Goal: Task Accomplishment & Management: Complete application form

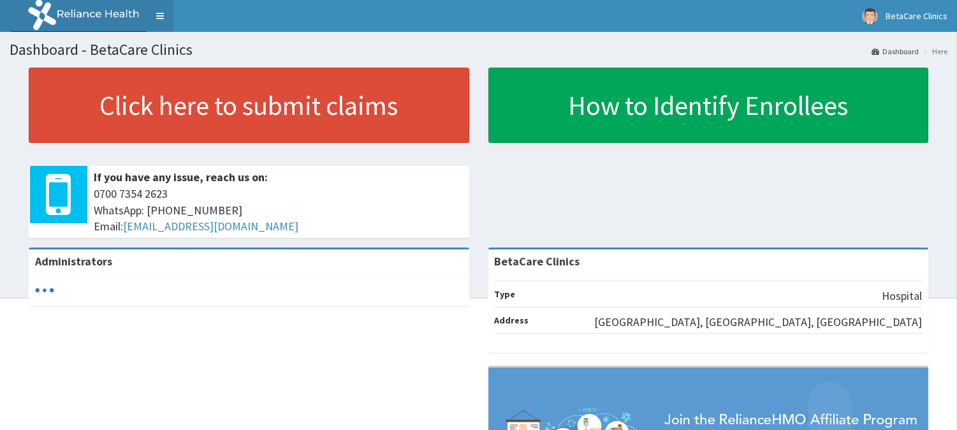
click at [162, 19] on link "Toggle navigation" at bounding box center [160, 16] width 27 height 32
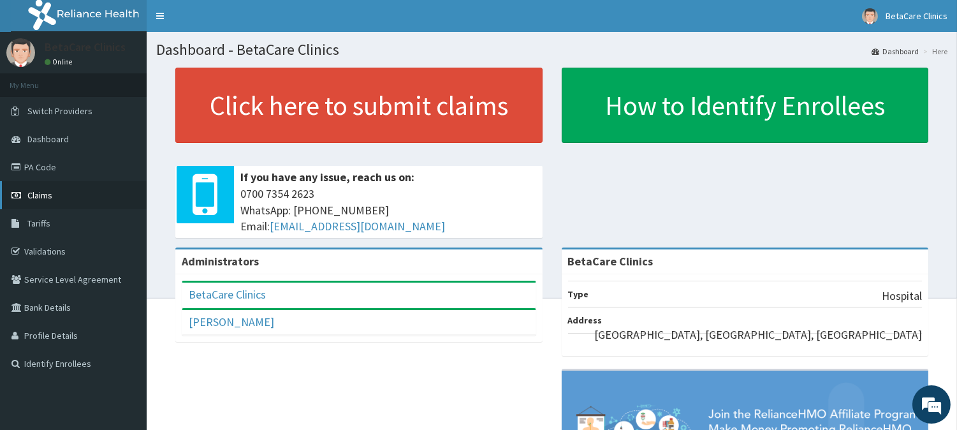
click at [42, 198] on span "Claims" at bounding box center [39, 194] width 25 height 11
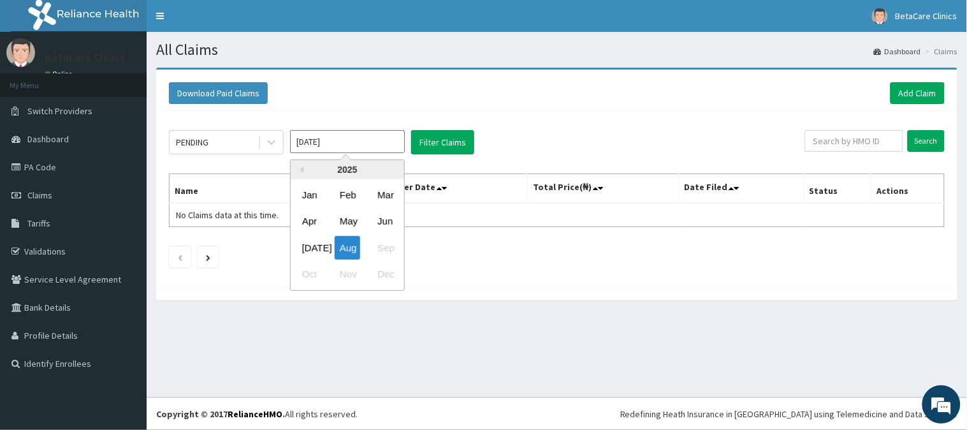
click at [306, 142] on input "Aug 2025" at bounding box center [347, 141] width 115 height 23
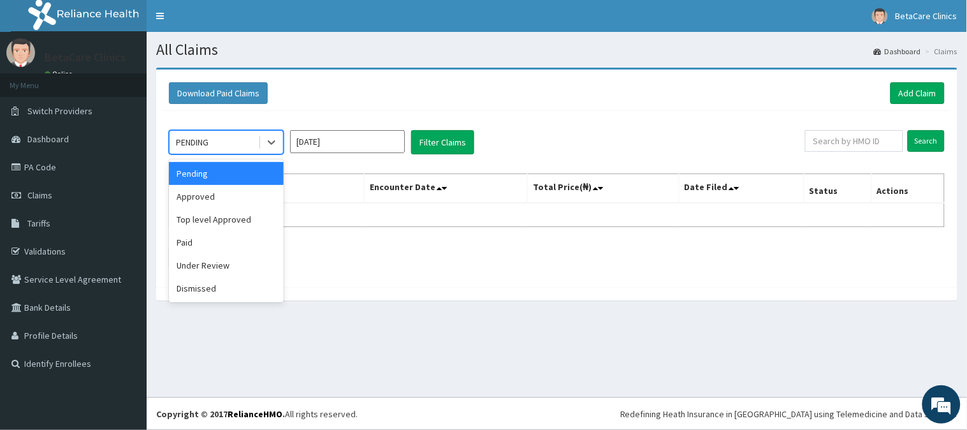
click at [247, 148] on div "PENDING" at bounding box center [214, 142] width 89 height 20
click at [240, 221] on div "Top level Approved" at bounding box center [226, 219] width 115 height 23
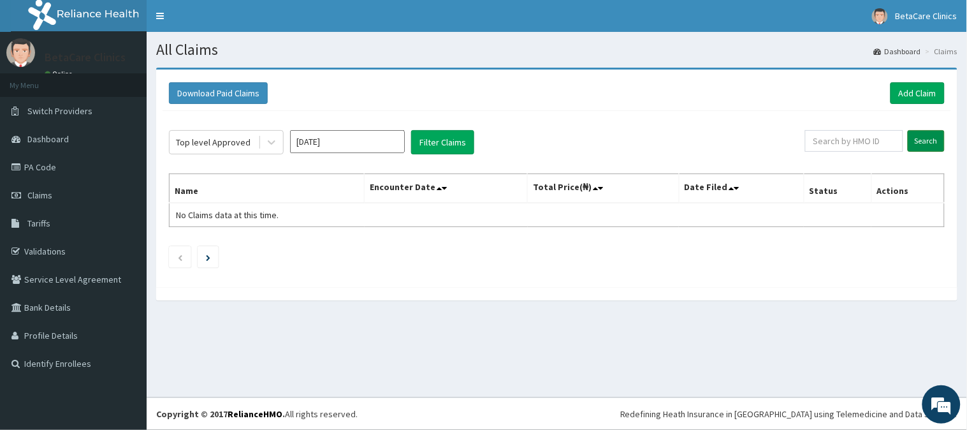
click at [936, 135] on input "Search" at bounding box center [926, 141] width 37 height 22
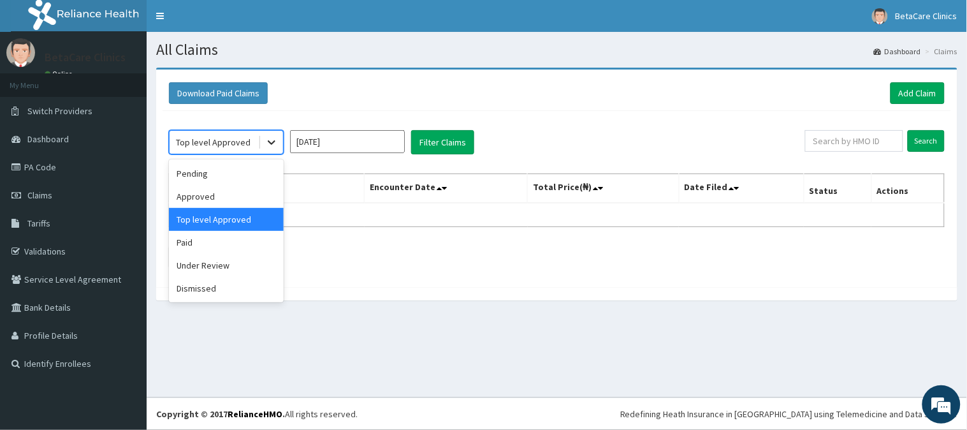
click at [263, 138] on div at bounding box center [271, 142] width 23 height 23
click at [224, 198] on div "Approved" at bounding box center [226, 196] width 115 height 23
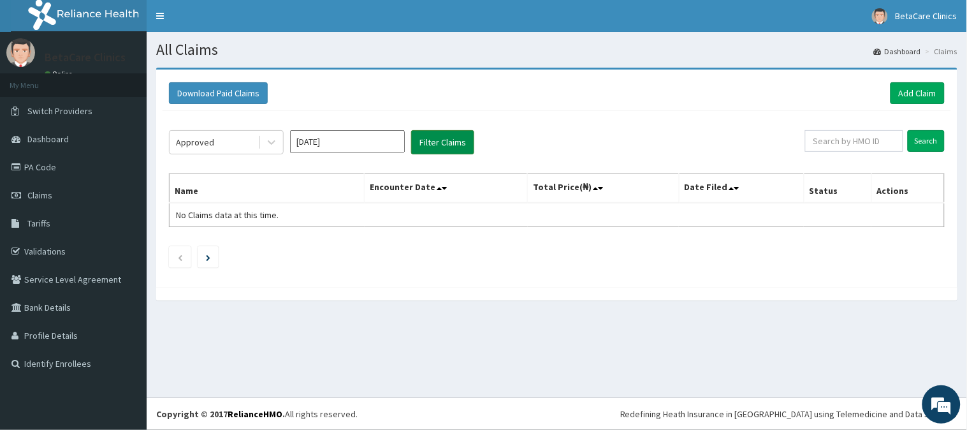
click at [428, 150] on button "Filter Claims" at bounding box center [442, 142] width 63 height 24
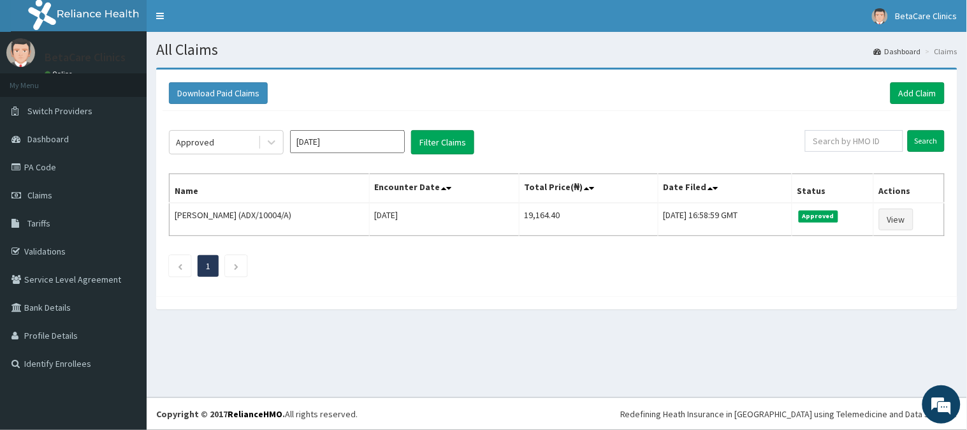
click at [923, 153] on div "Search" at bounding box center [875, 142] width 140 height 24
click at [907, 88] on link "Add Claim" at bounding box center [918, 93] width 54 height 22
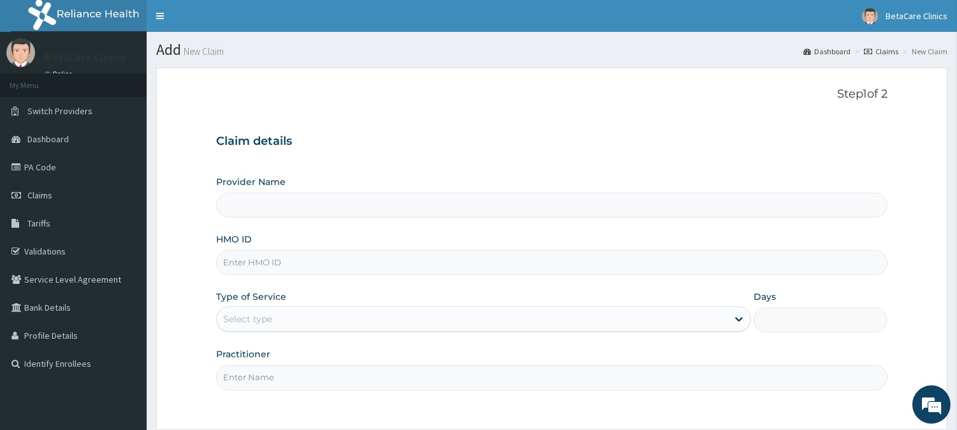
type input "BetaCare Clinics"
click at [284, 260] on input "HMO ID" at bounding box center [551, 262] width 671 height 25
type input "XIA/10098/A"
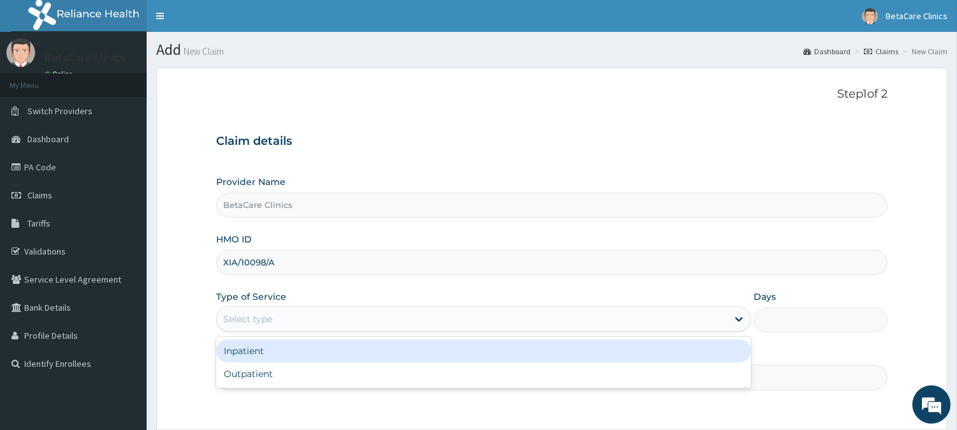
click at [284, 327] on div "Select type" at bounding box center [472, 319] width 511 height 20
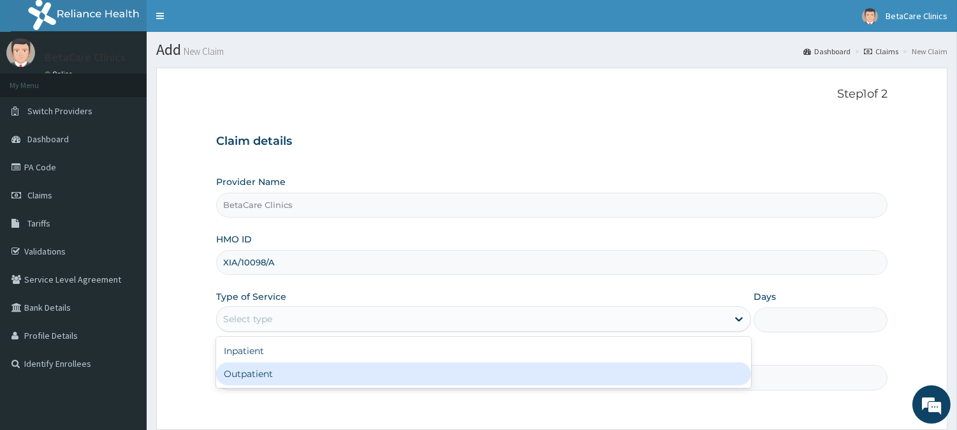
click at [265, 372] on div "Outpatient" at bounding box center [483, 373] width 535 height 23
type input "1"
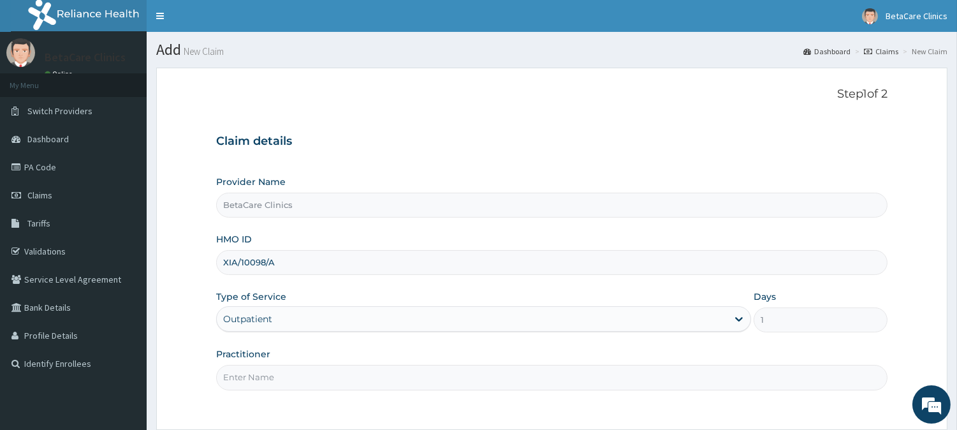
click at [296, 379] on input "Practitioner" at bounding box center [551, 377] width 671 height 25
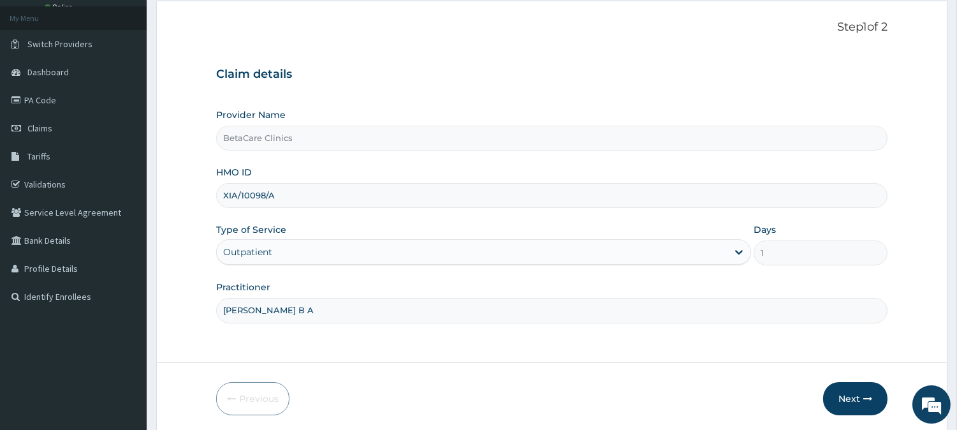
scroll to position [72, 0]
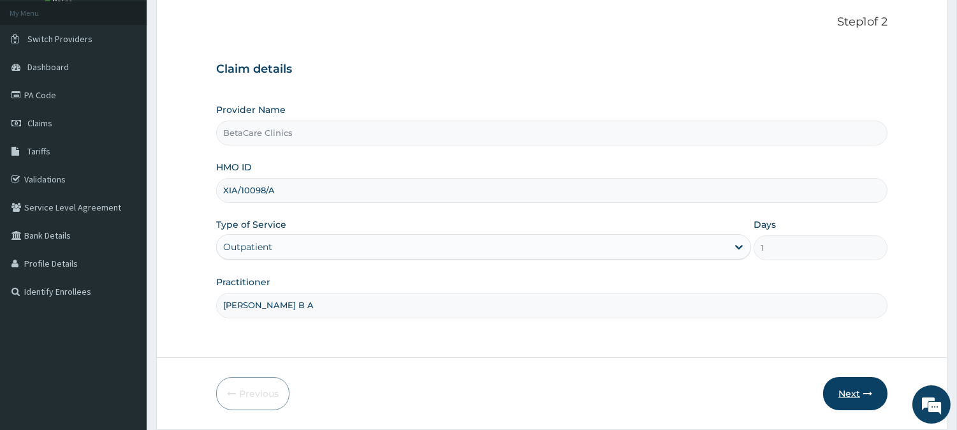
type input "DR TASIU B A"
click at [853, 386] on button "Next" at bounding box center [855, 393] width 64 height 33
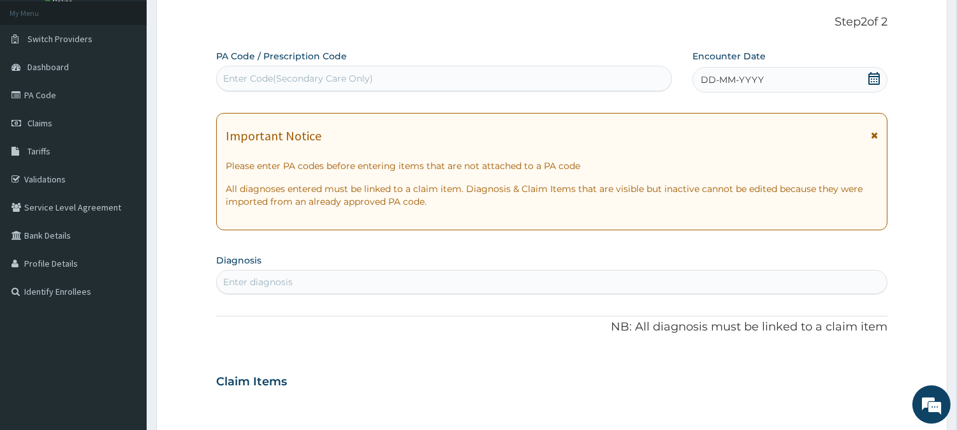
click at [367, 279] on div "Enter diagnosis" at bounding box center [552, 282] width 670 height 20
type input "W"
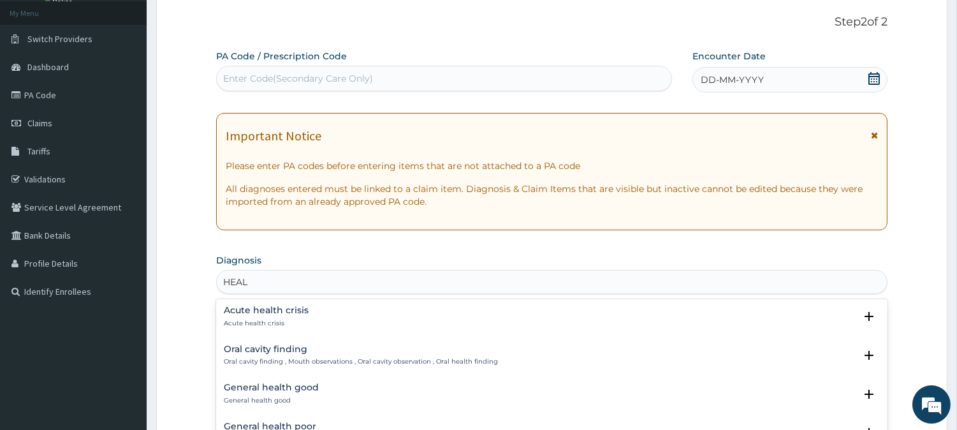
scroll to position [861, 0]
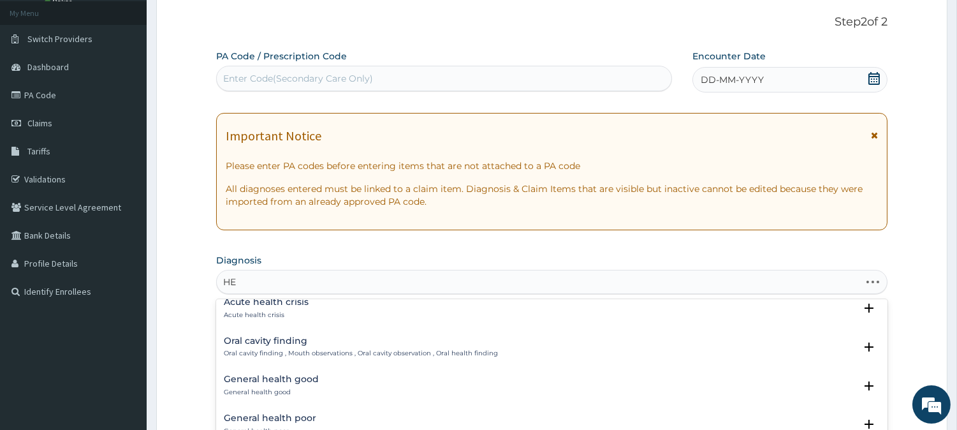
type input "H"
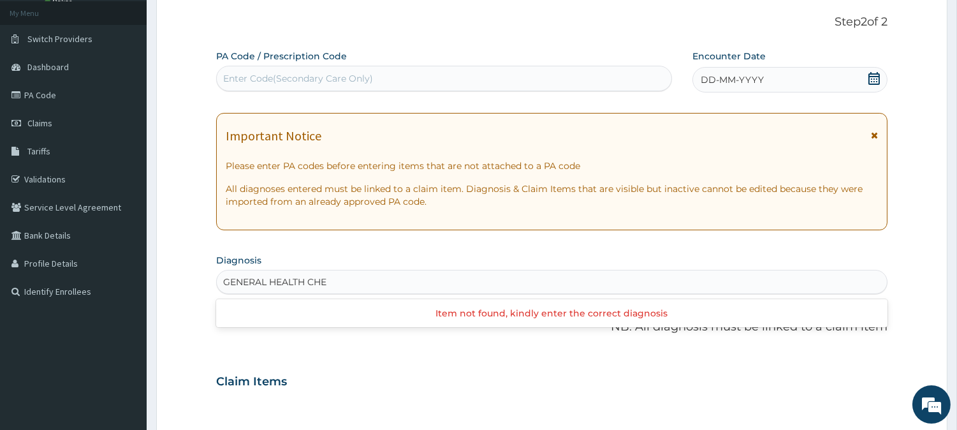
click at [272, 282] on input "GENERAL HEALTH CHE" at bounding box center [276, 281] width 106 height 13
type input "HEALTH CHE"
click at [288, 282] on div "Enter diagnosis" at bounding box center [552, 282] width 670 height 20
click at [288, 282] on div "Enter diagnosis" at bounding box center [258, 281] width 70 height 13
type input "H"
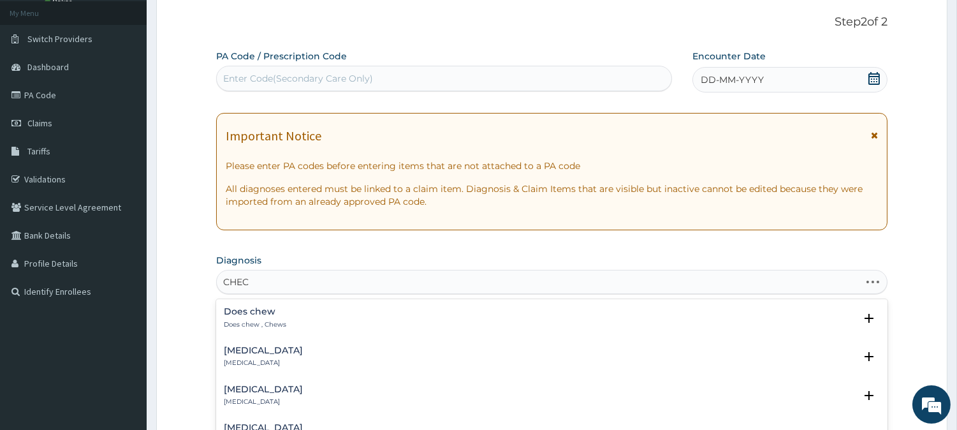
type input "CHECK"
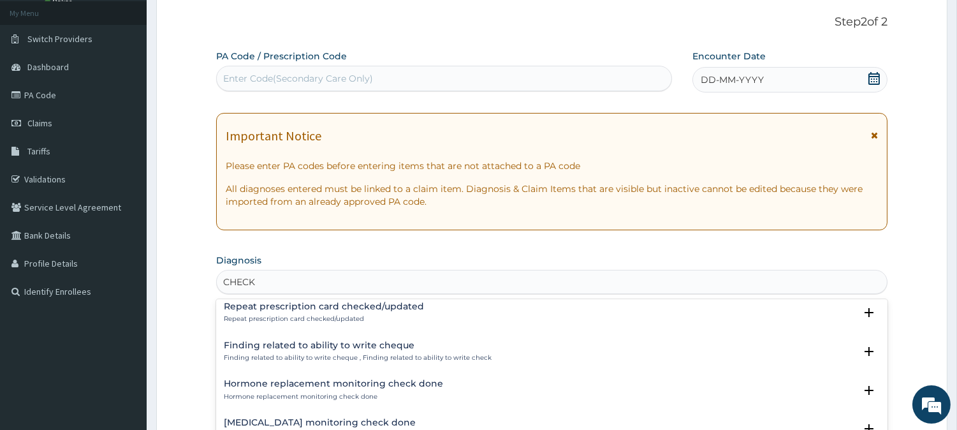
scroll to position [0, 0]
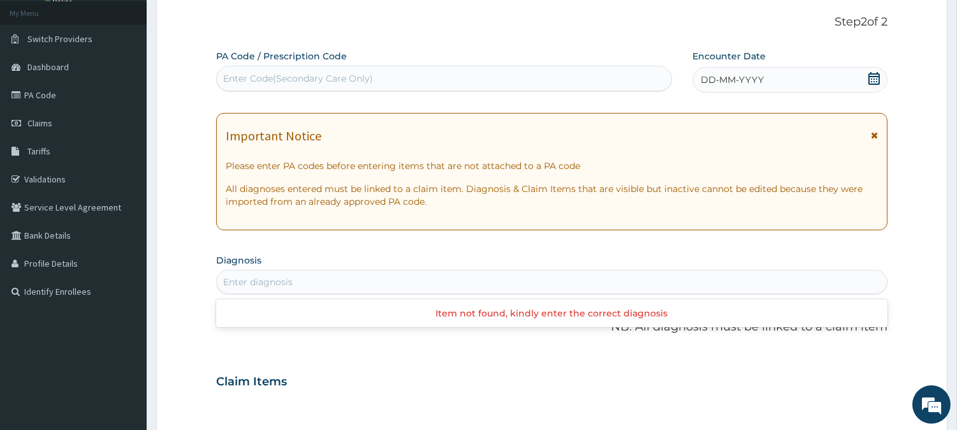
click at [272, 285] on div "Enter diagnosis" at bounding box center [552, 282] width 670 height 20
click at [272, 285] on div "Enter diagnosis" at bounding box center [258, 281] width 70 height 13
click at [263, 277] on div "Enter diagnosis" at bounding box center [258, 281] width 70 height 13
type input "P"
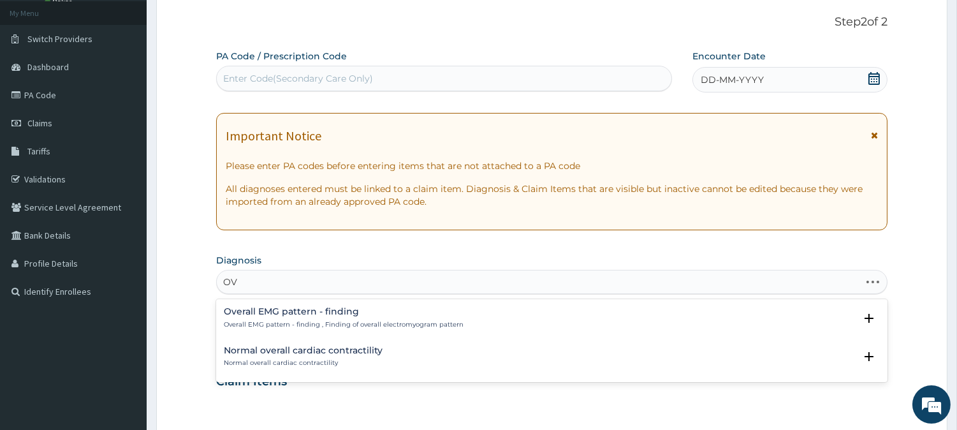
type input "O"
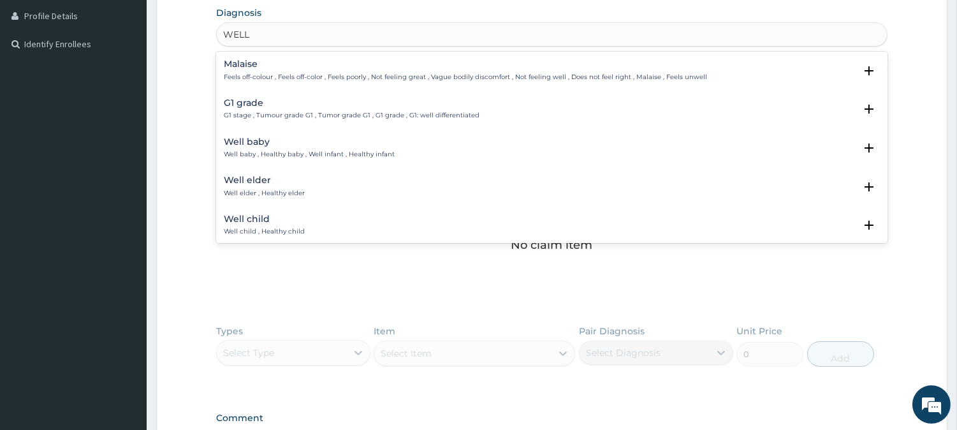
scroll to position [340, 0]
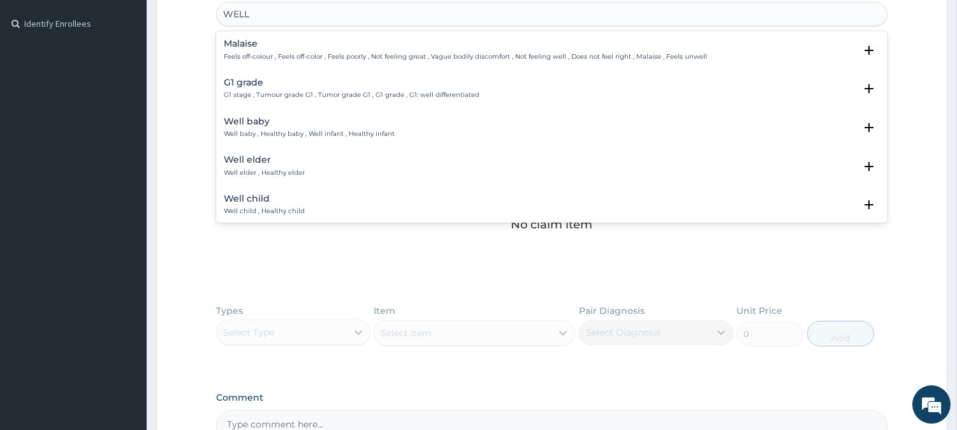
type input "WELL"
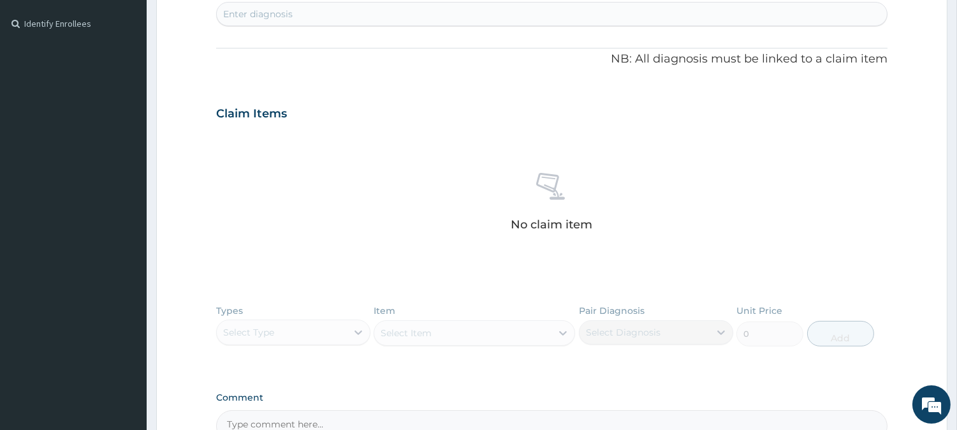
click at [263, 322] on div "Types Select Type Item Select Item Pair Diagnosis Select Diagnosis Unit Price 0…" at bounding box center [551, 335] width 671 height 74
click at [600, 314] on div "Types Select Type Item Select Item Pair Diagnosis Select Diagnosis Unit Price 0…" at bounding box center [551, 335] width 671 height 74
click at [421, 319] on div "Types Select Type Item Select Item Pair Diagnosis Select Diagnosis Unit Price 0…" at bounding box center [551, 335] width 671 height 74
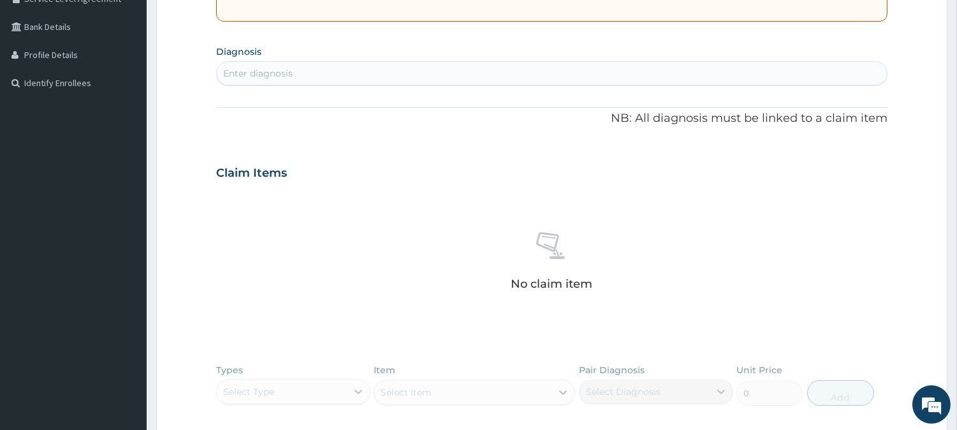
scroll to position [277, 0]
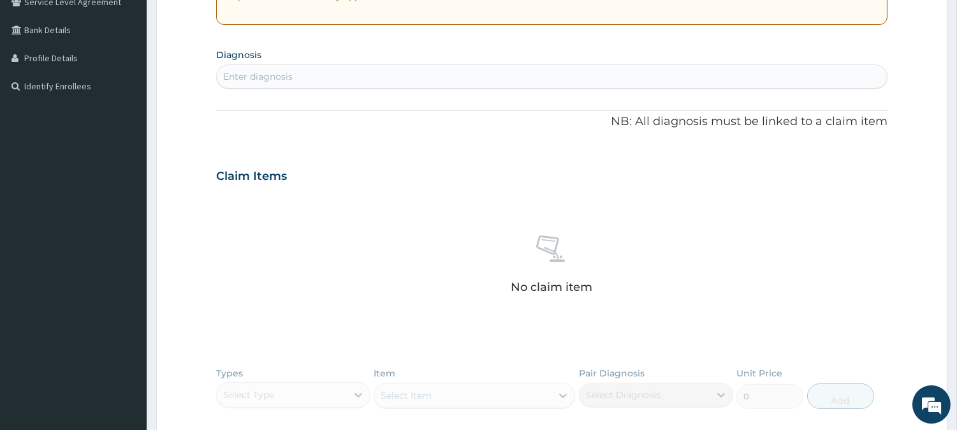
click at [329, 73] on div "Enter diagnosis" at bounding box center [552, 76] width 670 height 20
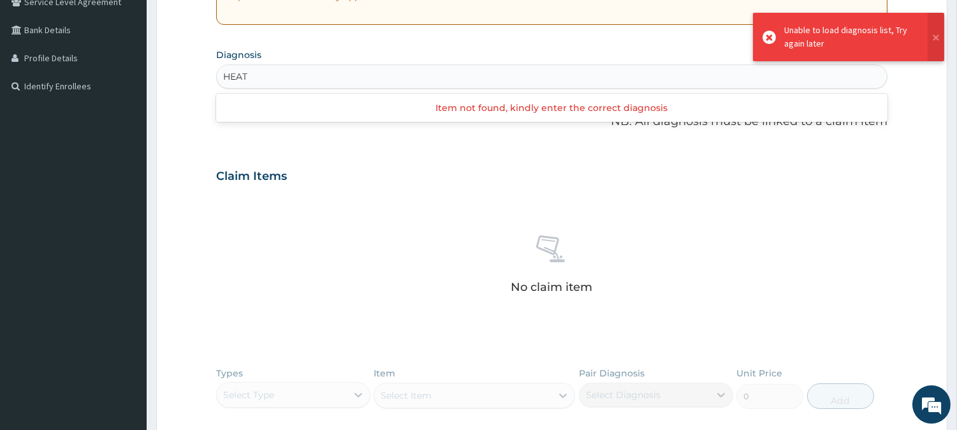
type input "HEAT"
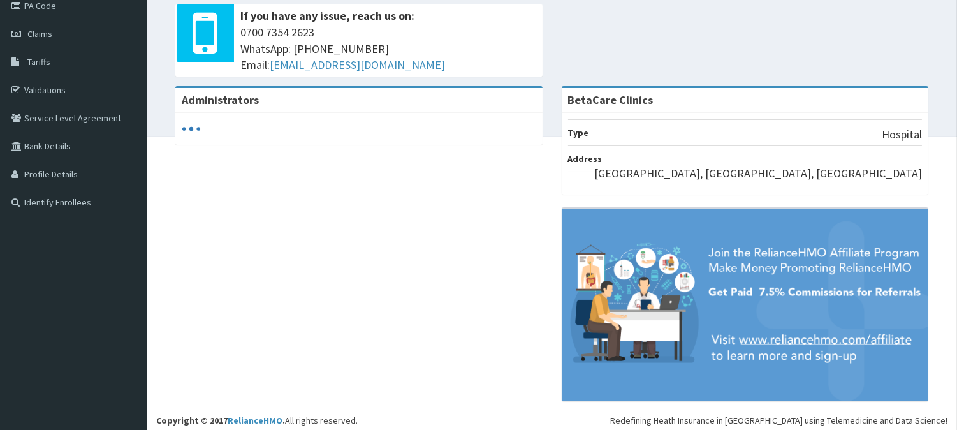
scroll to position [163, 0]
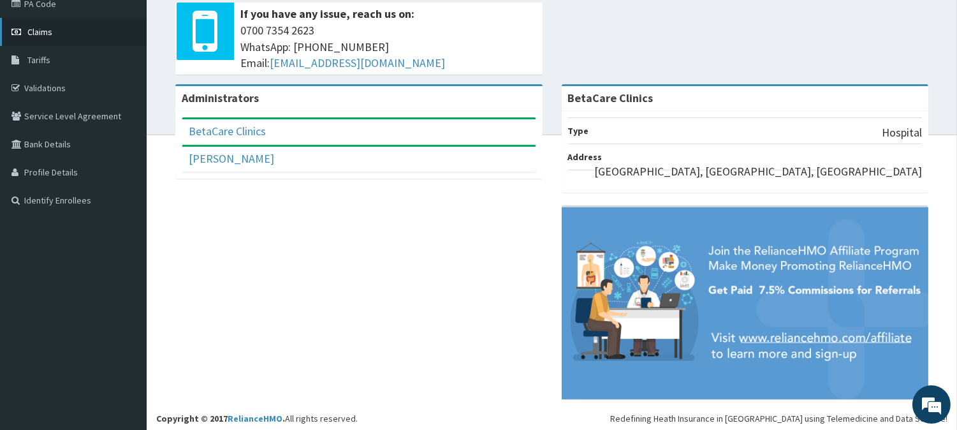
click at [41, 29] on span "Claims" at bounding box center [39, 31] width 25 height 11
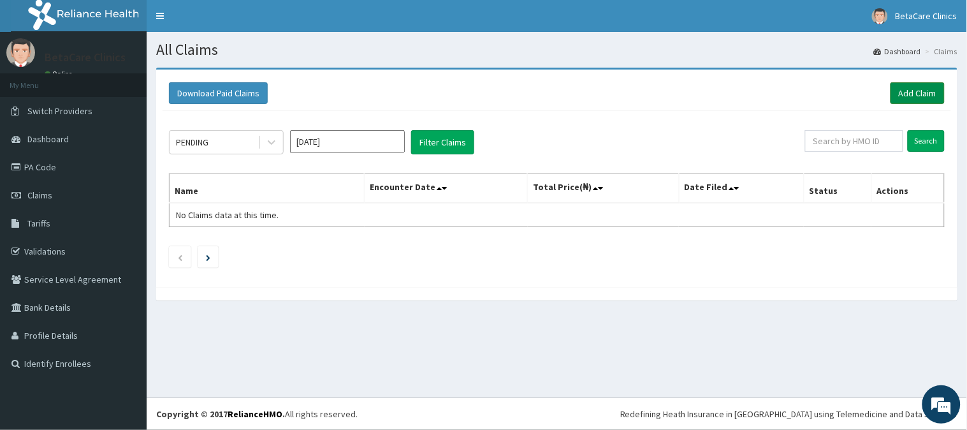
click at [921, 91] on link "Add Claim" at bounding box center [918, 93] width 54 height 22
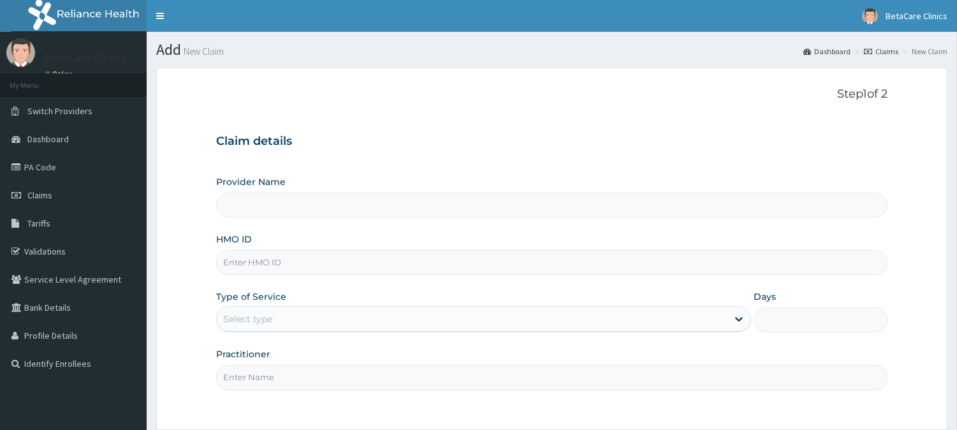
type input "BetaCare Clinics"
click at [275, 263] on input "HMO ID" at bounding box center [551, 262] width 671 height 25
type input "XIA/10098/A"
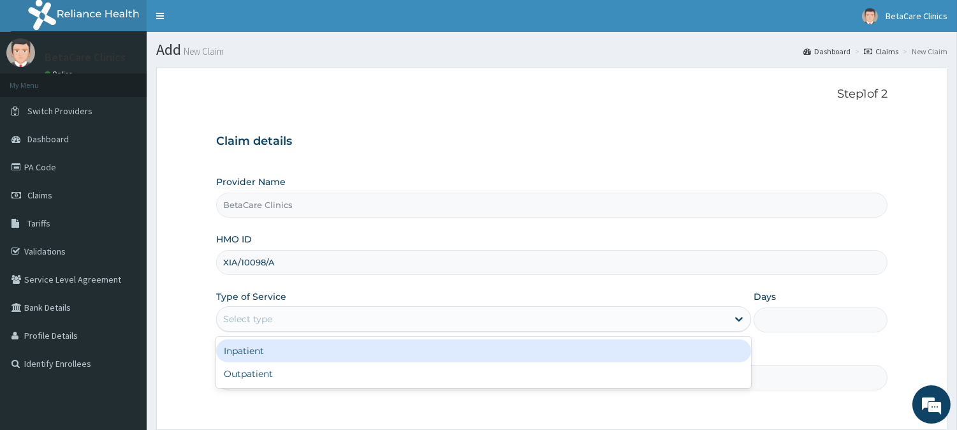
click at [275, 326] on div "Select type" at bounding box center [472, 319] width 511 height 20
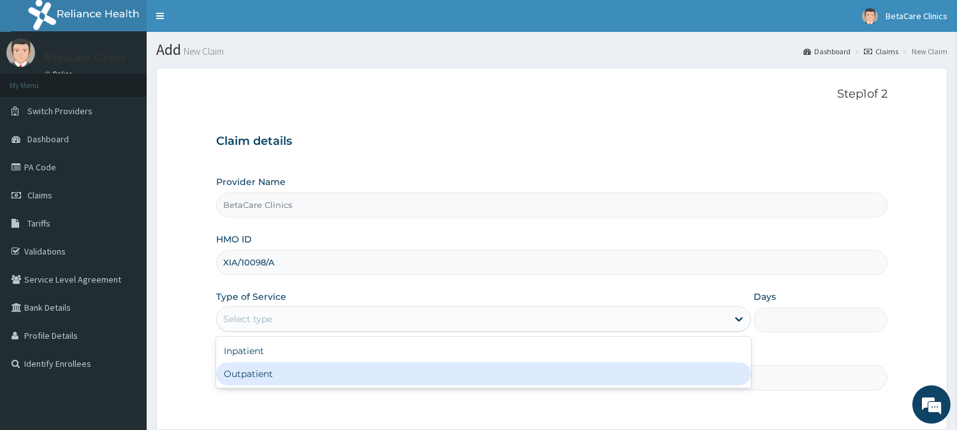
click at [261, 371] on div "Outpatient" at bounding box center [483, 373] width 535 height 23
type input "1"
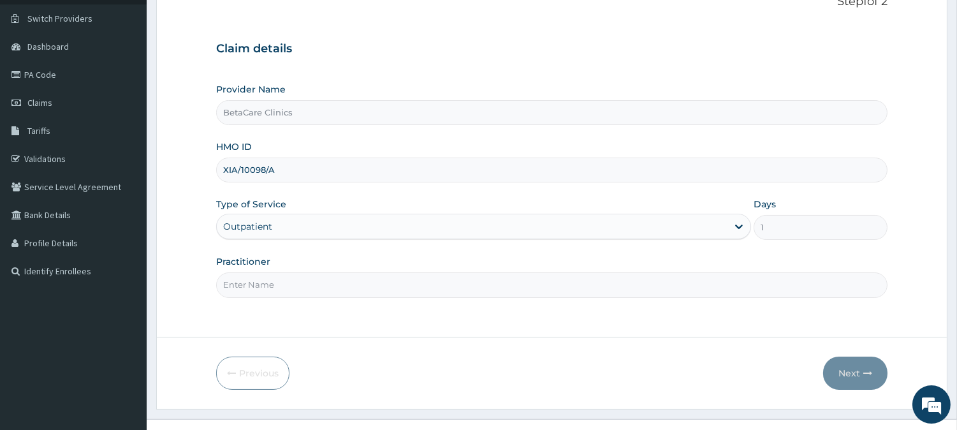
scroll to position [100, 0]
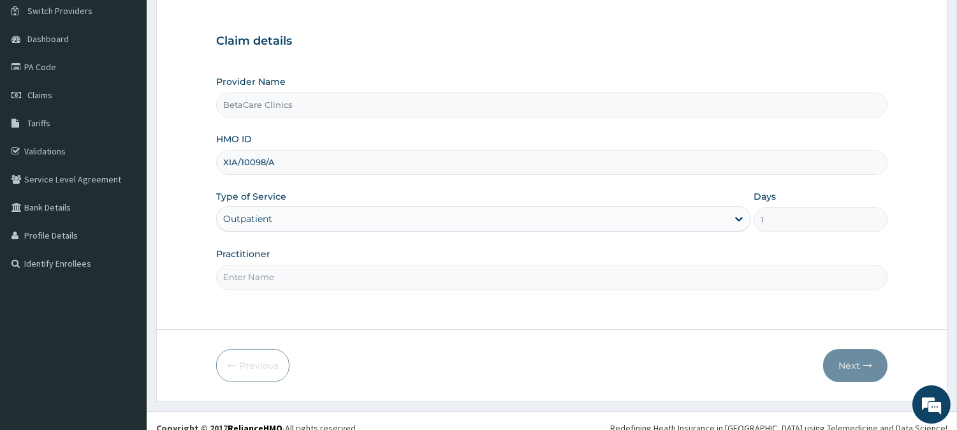
click at [281, 282] on input "Practitioner" at bounding box center [551, 277] width 671 height 25
type input "DR TASIU"
click at [849, 375] on button "Next" at bounding box center [855, 365] width 64 height 33
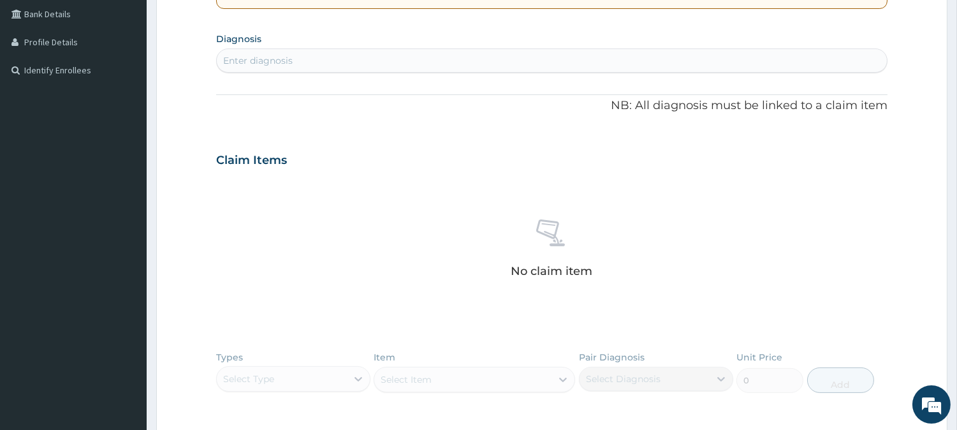
scroll to position [291, 0]
click at [272, 66] on div "Enter diagnosis" at bounding box center [258, 62] width 70 height 13
type input "WELL"
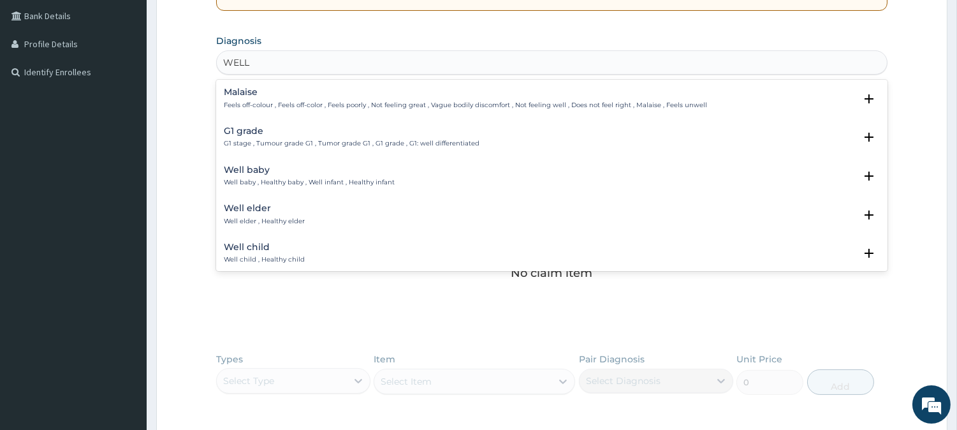
click at [252, 209] on h4 "Well elder" at bounding box center [264, 208] width 81 height 10
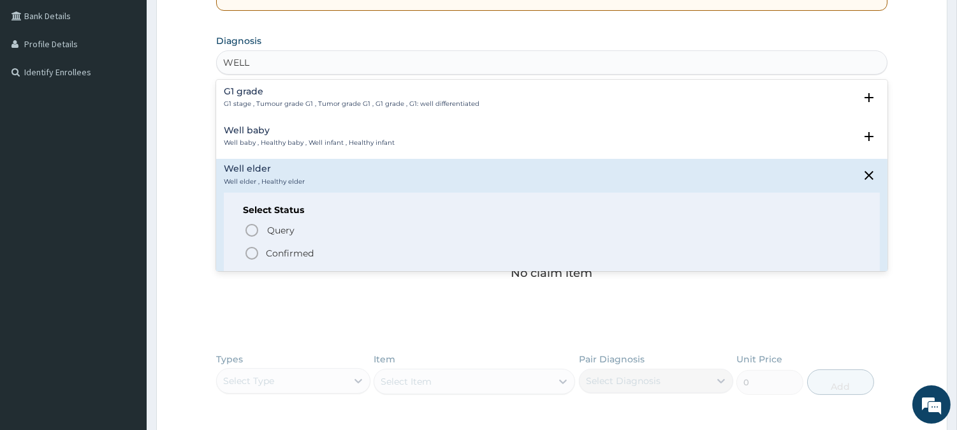
scroll to position [85, 0]
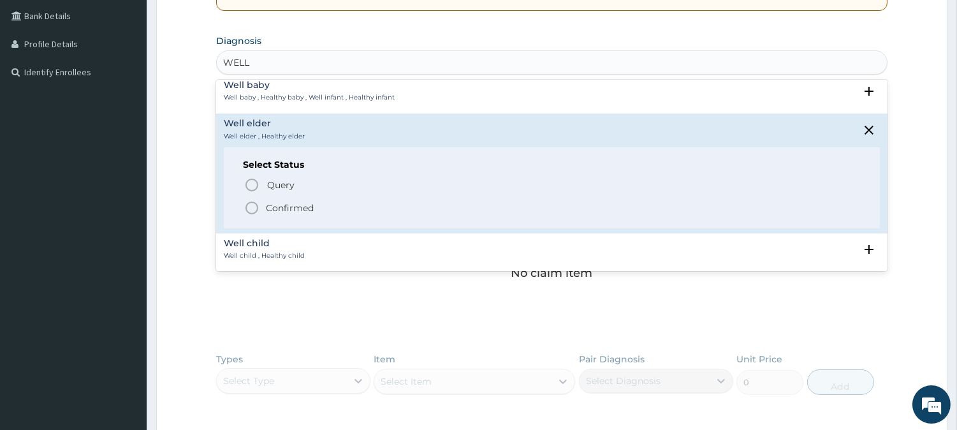
click at [275, 202] on p "Confirmed" at bounding box center [290, 208] width 48 height 13
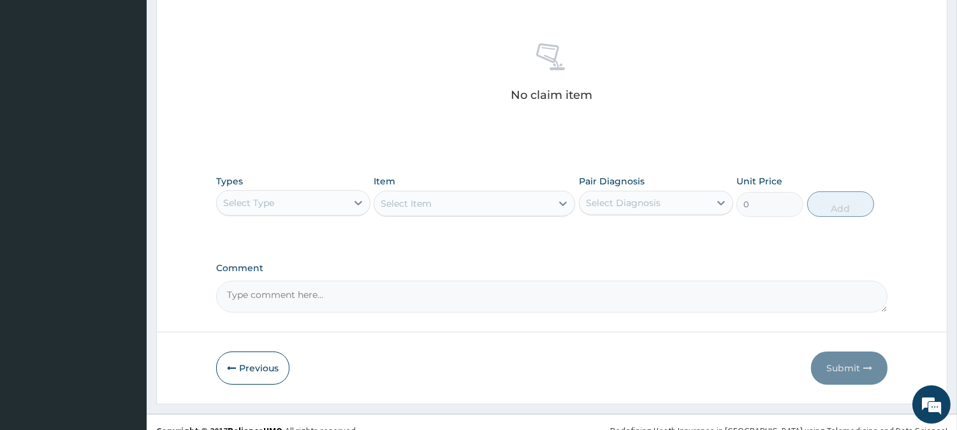
scroll to position [476, 0]
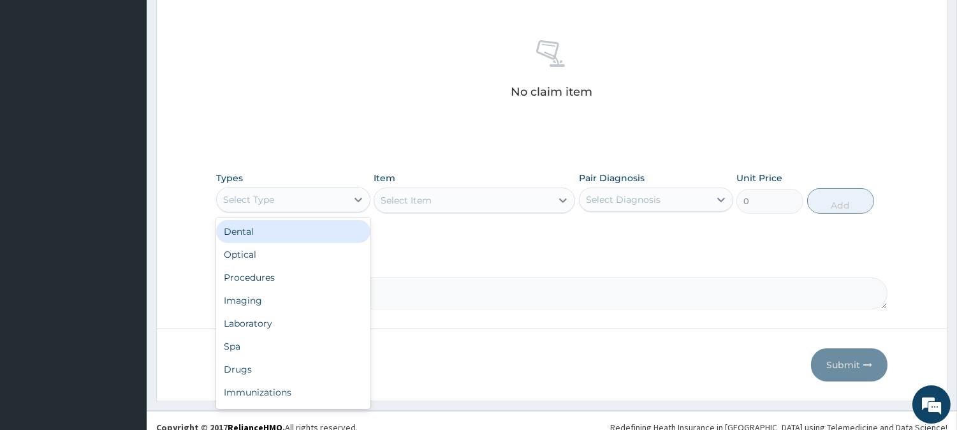
click at [298, 198] on div "Select Type" at bounding box center [282, 199] width 130 height 20
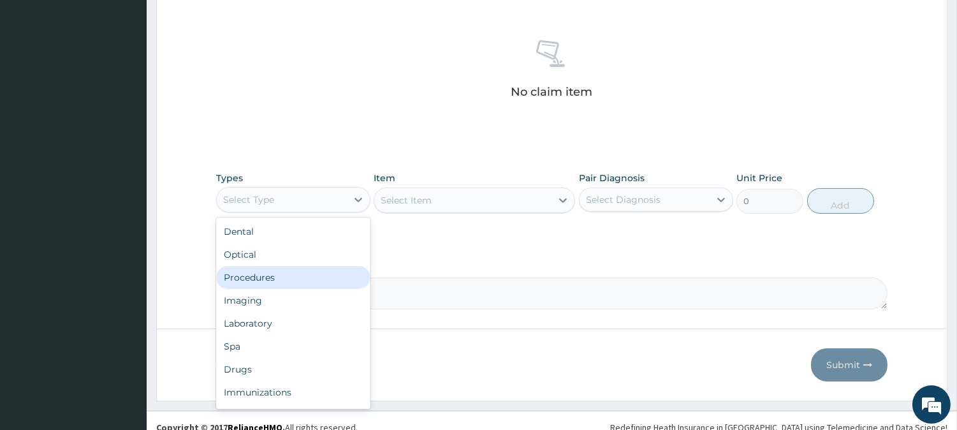
click at [281, 274] on div "Procedures" at bounding box center [293, 277] width 154 height 23
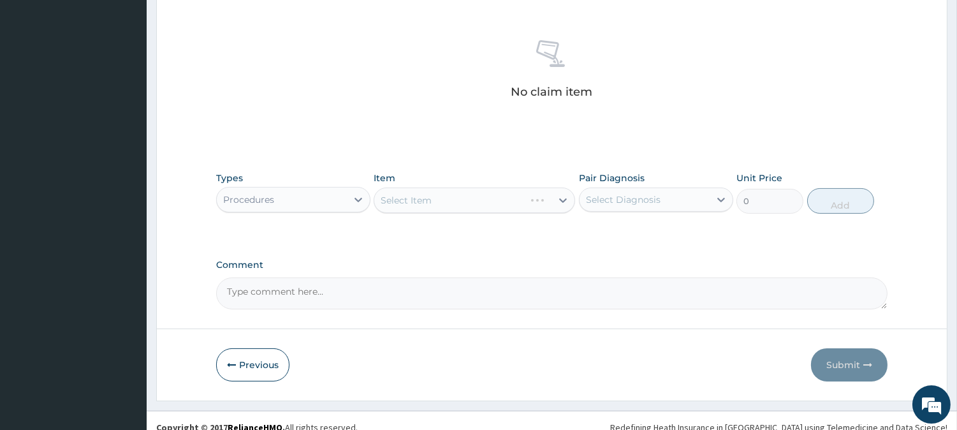
click at [460, 203] on div "Select Item" at bounding box center [475, 200] width 202 height 26
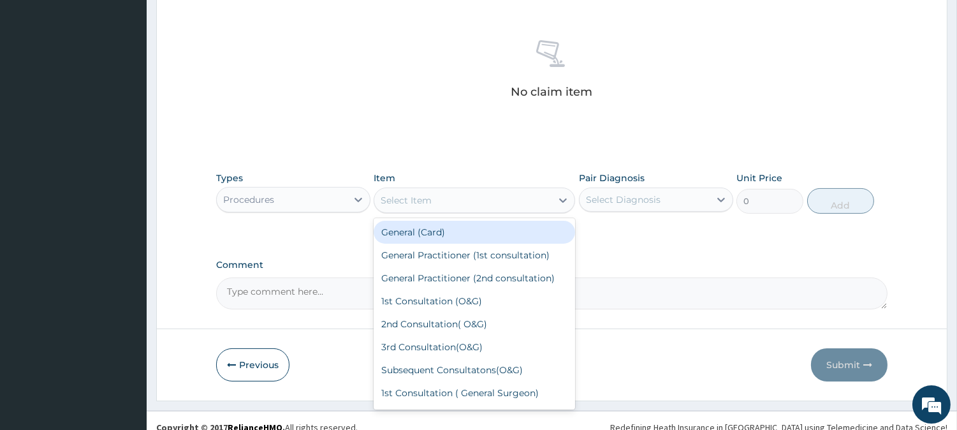
click at [460, 203] on div "Select Item" at bounding box center [462, 200] width 177 height 20
type input "CONSUL"
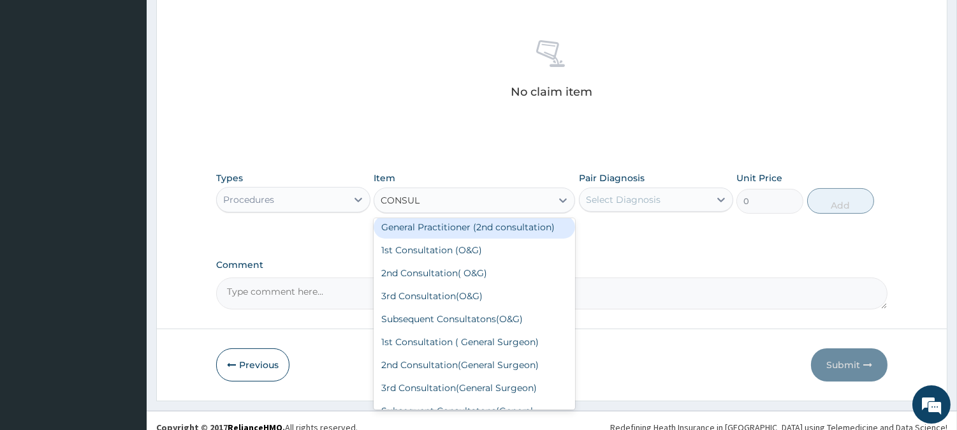
scroll to position [0, 0]
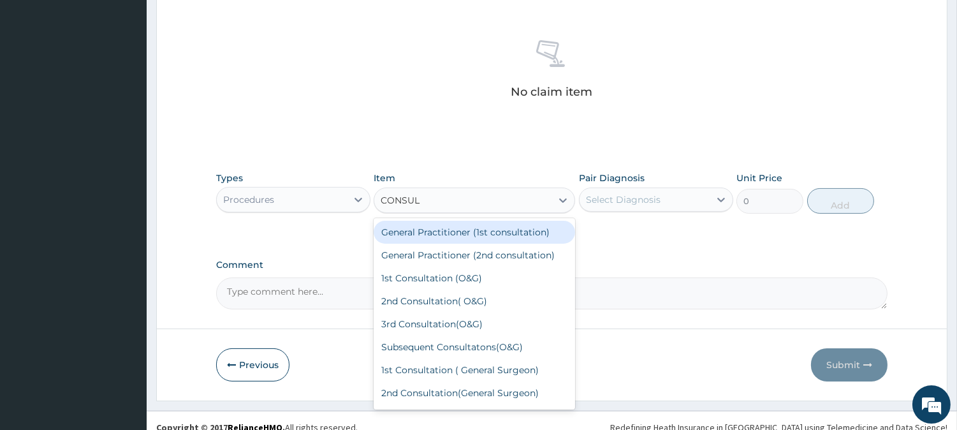
click at [474, 230] on div "General Practitioner (1st consultation)" at bounding box center [475, 232] width 202 height 23
type input "3900"
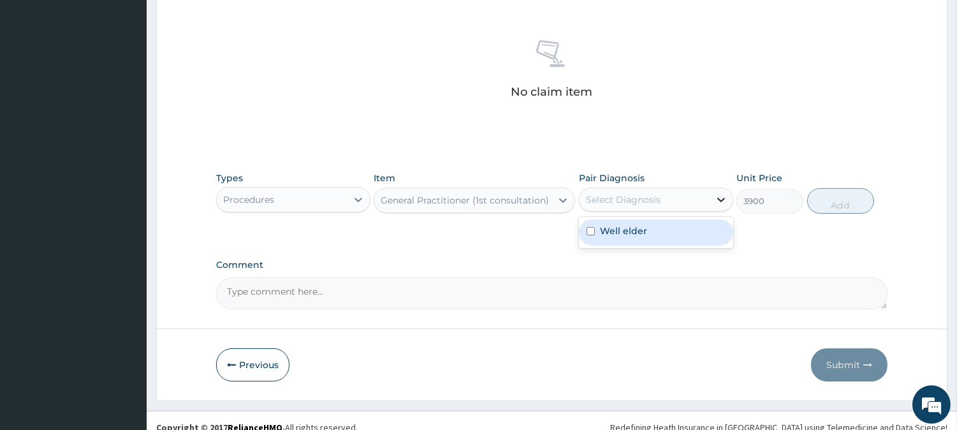
click at [712, 196] on div at bounding box center [721, 199] width 23 height 23
click at [642, 226] on label "Well elder" at bounding box center [623, 230] width 47 height 13
checkbox input "true"
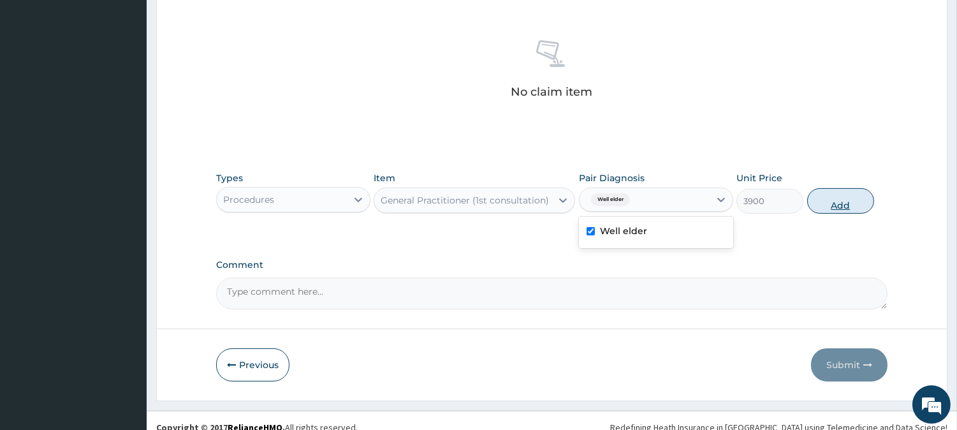
click at [833, 194] on button "Add" at bounding box center [840, 201] width 67 height 26
type input "0"
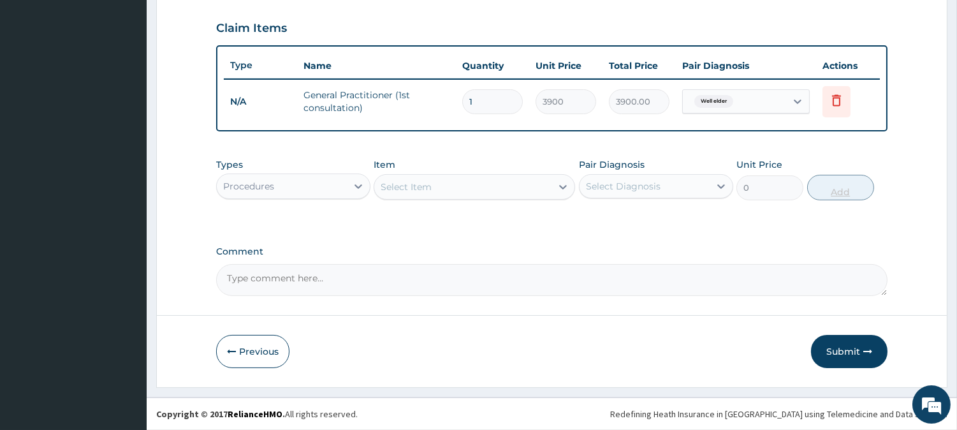
scroll to position [428, 0]
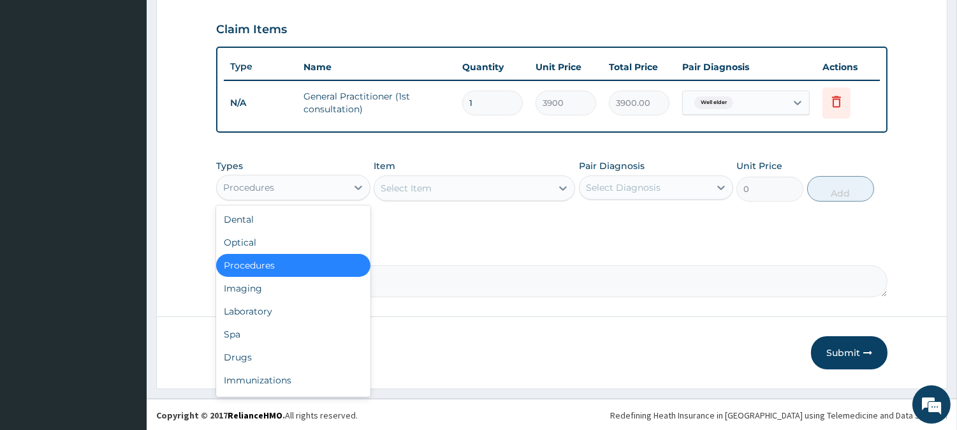
click at [321, 180] on div "Procedures" at bounding box center [282, 187] width 130 height 20
click at [259, 305] on div "Laboratory" at bounding box center [293, 311] width 154 height 23
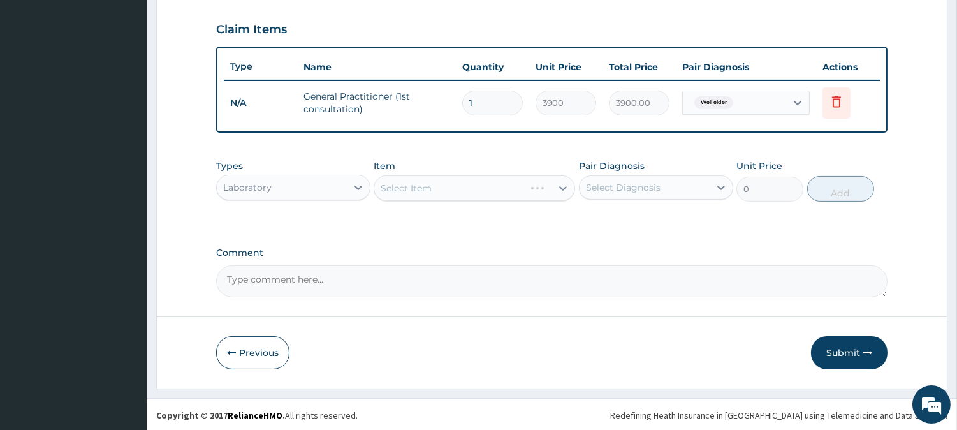
click at [404, 180] on div "Select Item" at bounding box center [475, 188] width 202 height 26
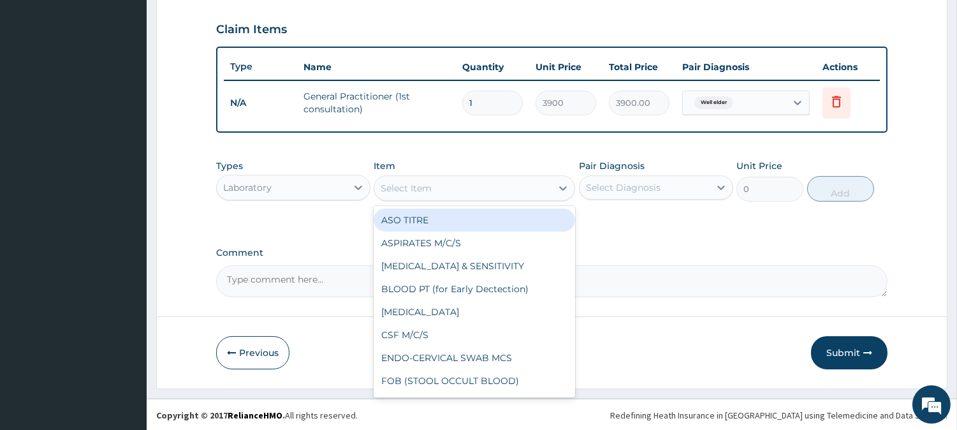
click at [430, 186] on div "Select Item" at bounding box center [406, 188] width 51 height 13
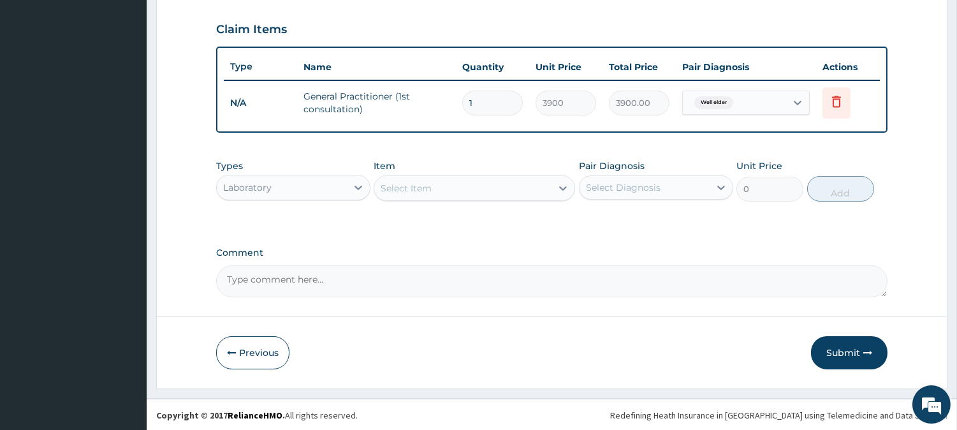
drag, startPoint x: 565, startPoint y: 134, endPoint x: 556, endPoint y: 141, distance: 11.4
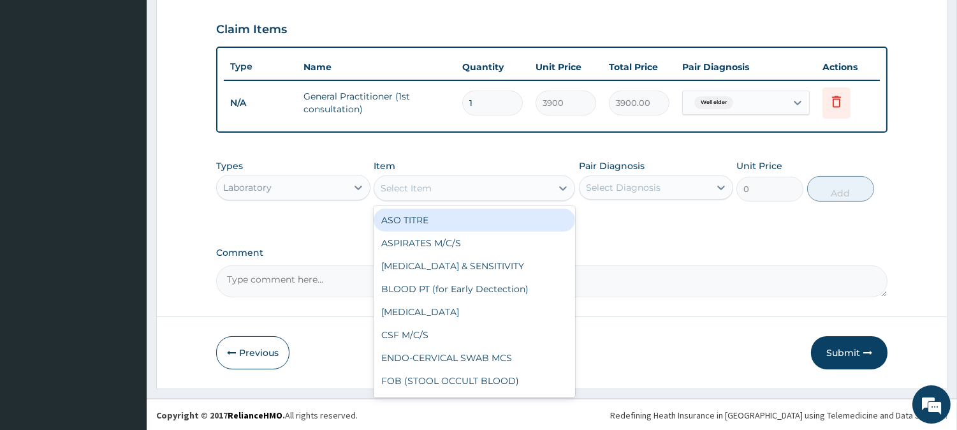
drag, startPoint x: 587, startPoint y: 149, endPoint x: 450, endPoint y: 194, distance: 143.8
click at [450, 194] on div "Select Item" at bounding box center [462, 188] width 177 height 20
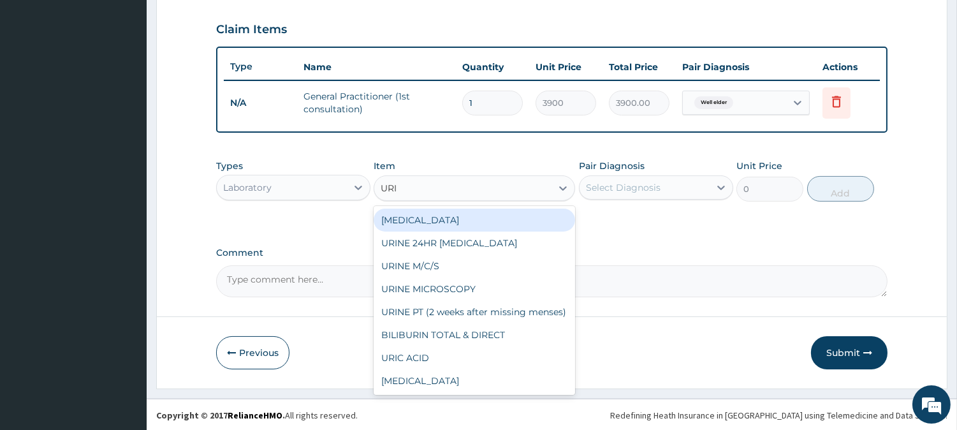
type input "URIN"
click at [438, 215] on div "URINALYSIS" at bounding box center [475, 220] width 202 height 23
type input "1500"
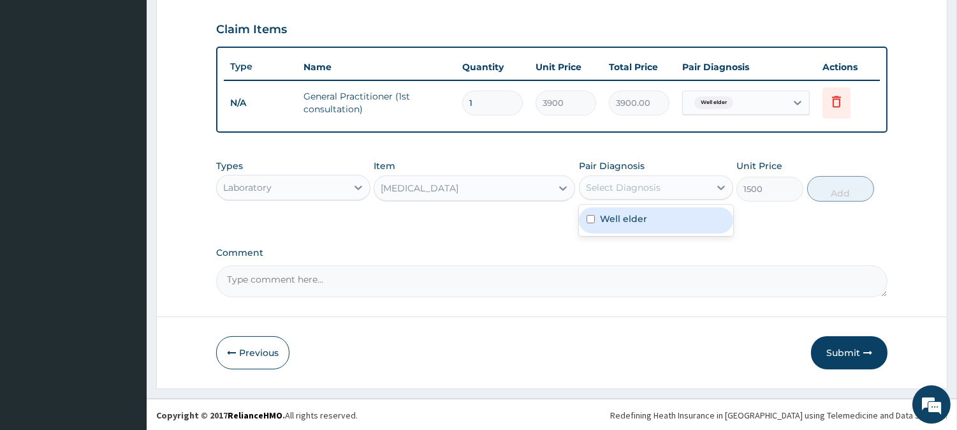
click at [626, 181] on div "Select Diagnosis" at bounding box center [623, 187] width 75 height 13
click at [636, 212] on label "Well elder" at bounding box center [623, 218] width 47 height 13
checkbox input "true"
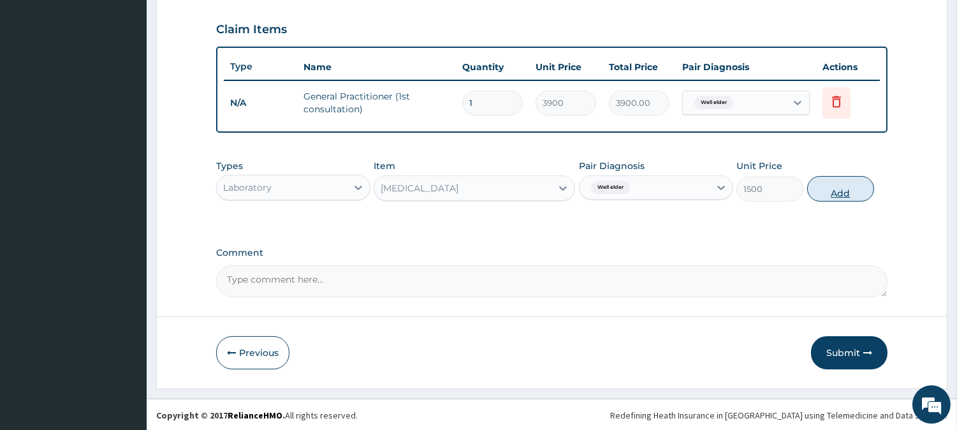
click at [839, 191] on button "Add" at bounding box center [840, 189] width 67 height 26
type input "0"
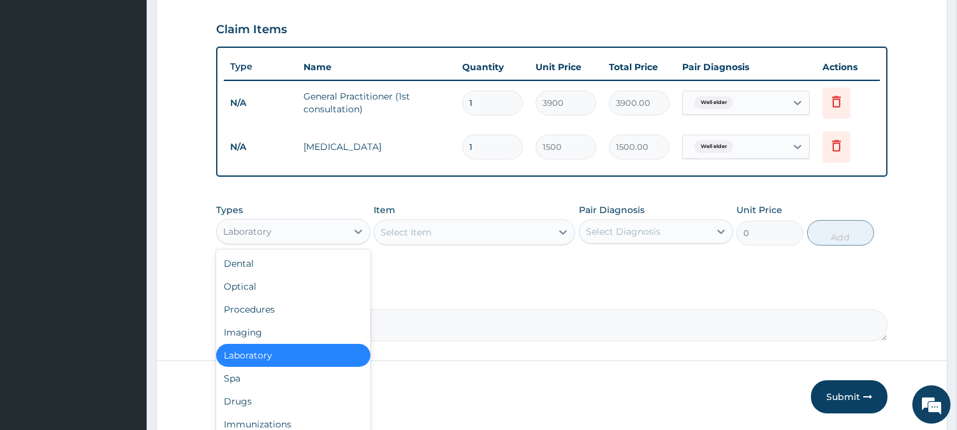
click at [295, 233] on div "Laboratory" at bounding box center [282, 231] width 130 height 20
click at [469, 233] on div "Select Item" at bounding box center [462, 232] width 177 height 20
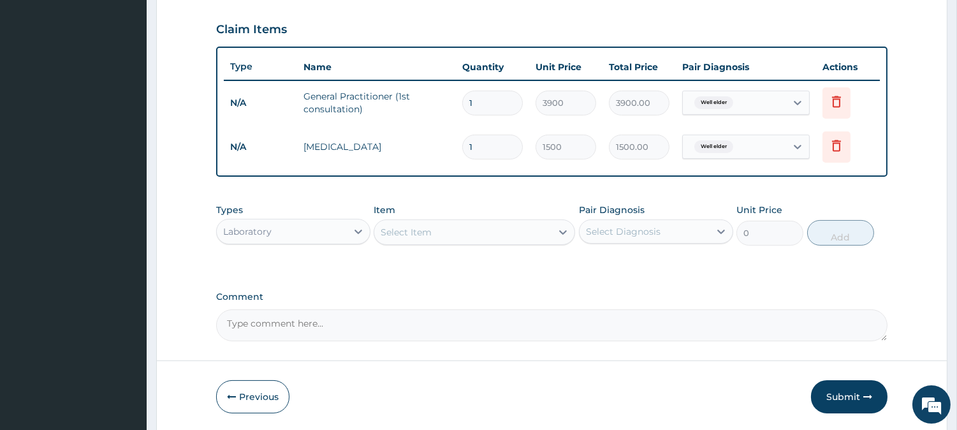
click at [460, 224] on div "Select Item" at bounding box center [462, 232] width 177 height 20
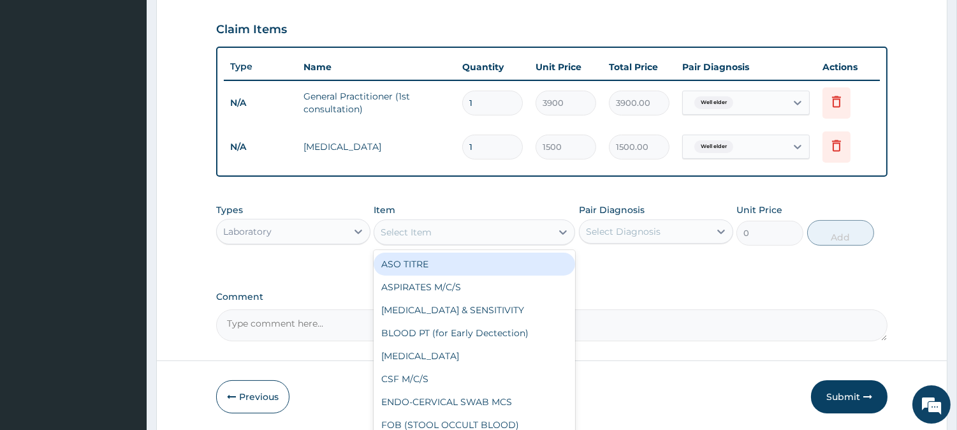
click at [460, 224] on div "Select Item" at bounding box center [462, 232] width 177 height 20
type input "O"
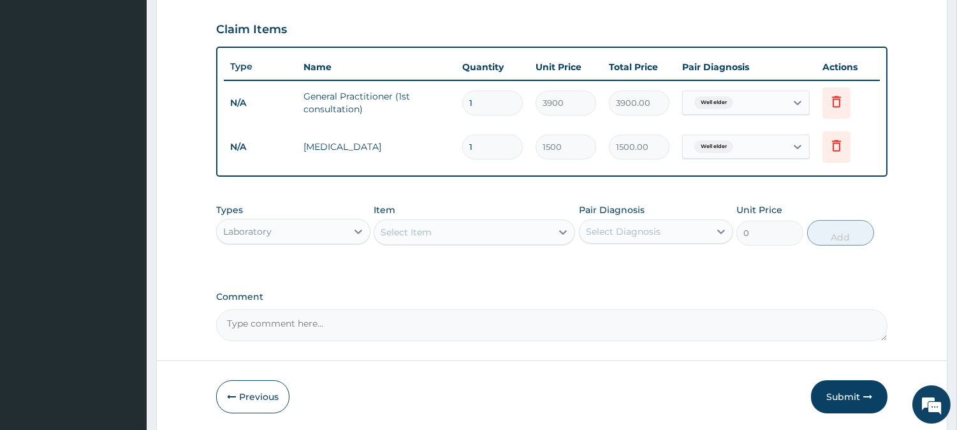
click at [460, 224] on div "Select Item" at bounding box center [462, 232] width 177 height 20
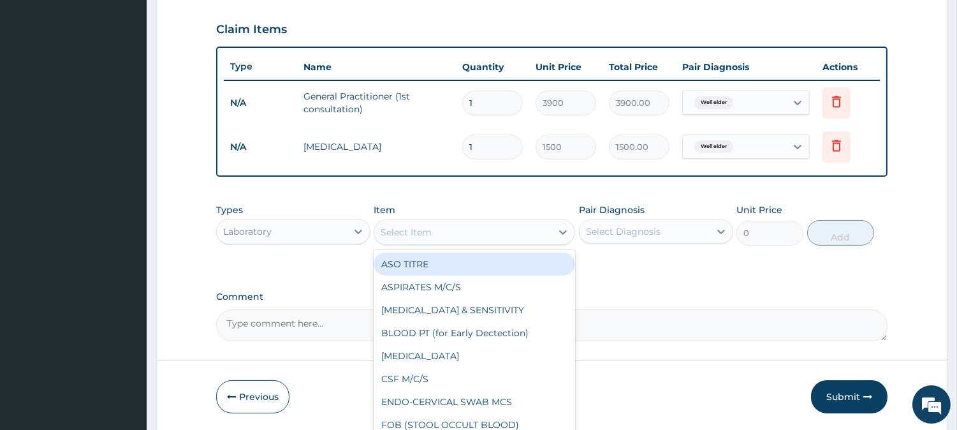
click at [460, 224] on div "Select Item" at bounding box center [462, 232] width 177 height 20
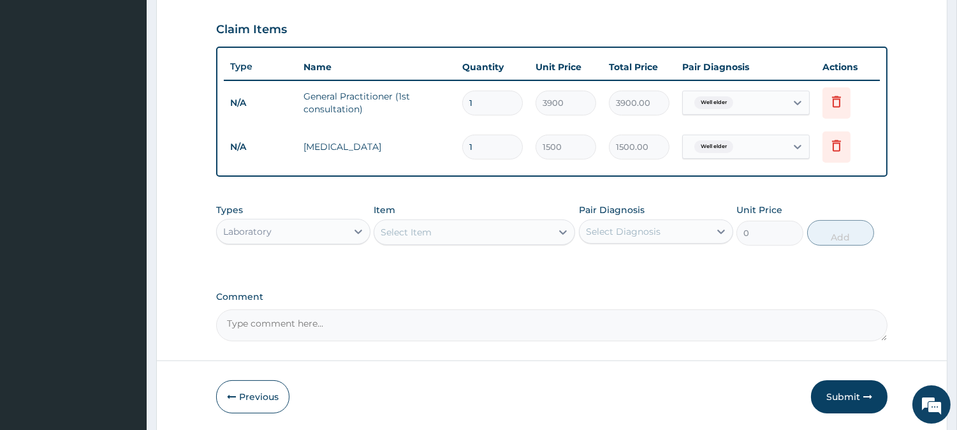
click at [460, 224] on div "Select Item" at bounding box center [462, 232] width 177 height 20
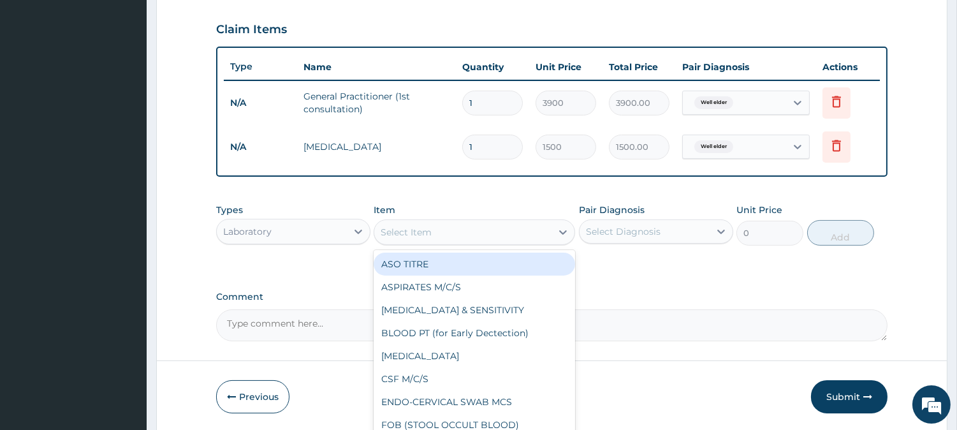
click at [460, 224] on div "Select Item" at bounding box center [462, 232] width 177 height 20
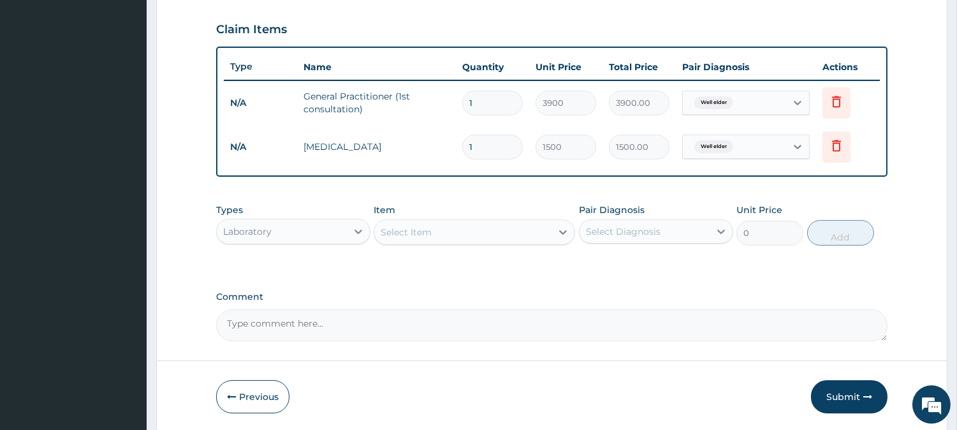
click at [443, 224] on div "Select Item" at bounding box center [462, 232] width 177 height 20
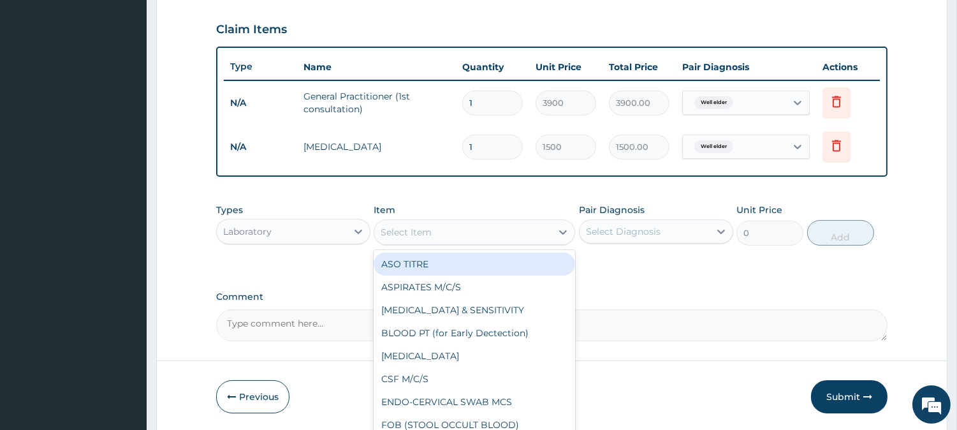
click at [443, 224] on div "Select Item" at bounding box center [462, 232] width 177 height 20
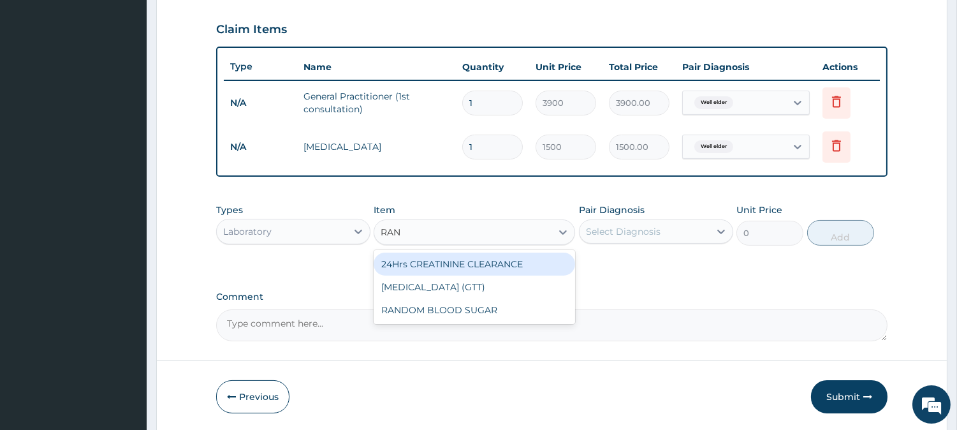
type input "RAND"
click at [455, 263] on div "RANDOM BLOOD SUGAR" at bounding box center [475, 264] width 202 height 23
type input "5200"
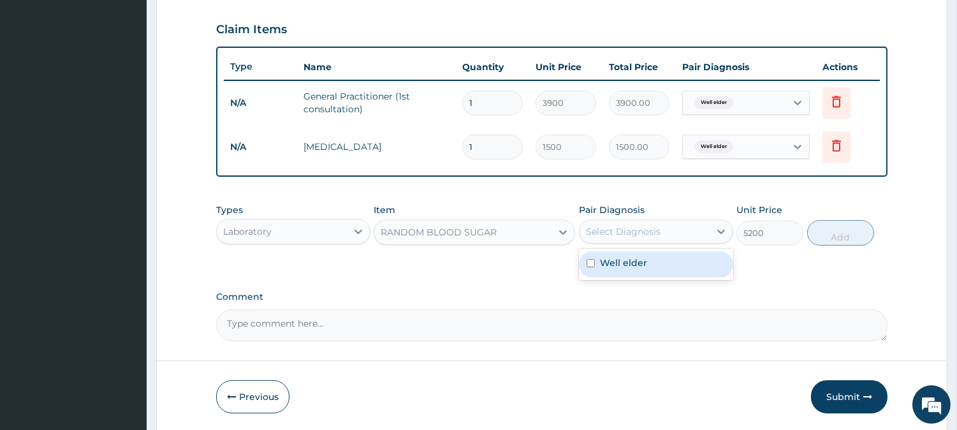
click at [698, 236] on div "Select Diagnosis" at bounding box center [645, 231] width 130 height 20
click at [646, 270] on div "Well elder" at bounding box center [656, 264] width 154 height 26
checkbox input "true"
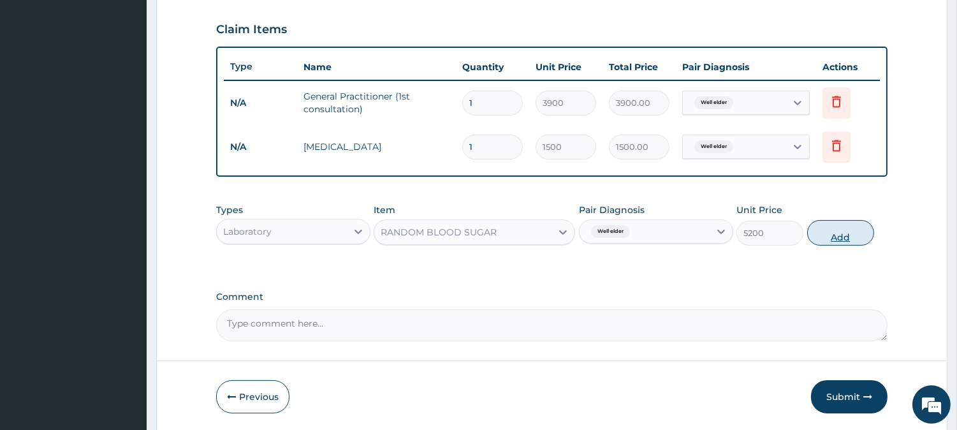
click at [833, 232] on button "Add" at bounding box center [840, 233] width 67 height 26
type input "0"
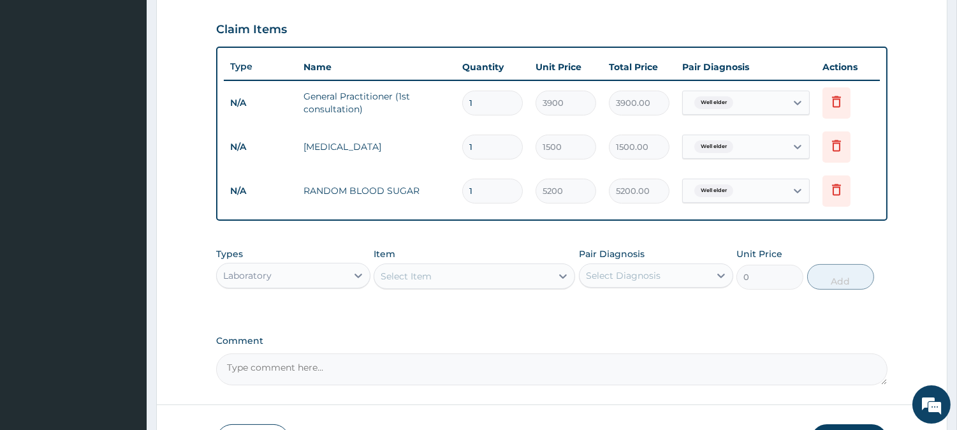
click at [429, 273] on div "Select Item" at bounding box center [406, 276] width 51 height 13
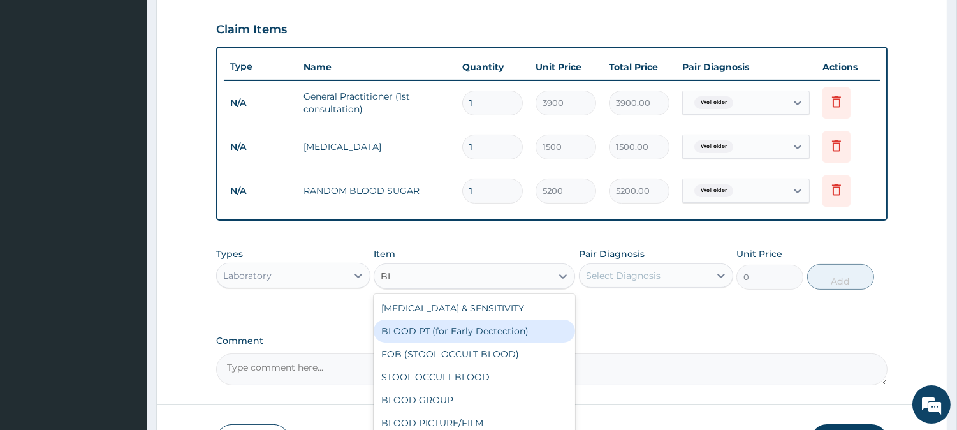
type input "B"
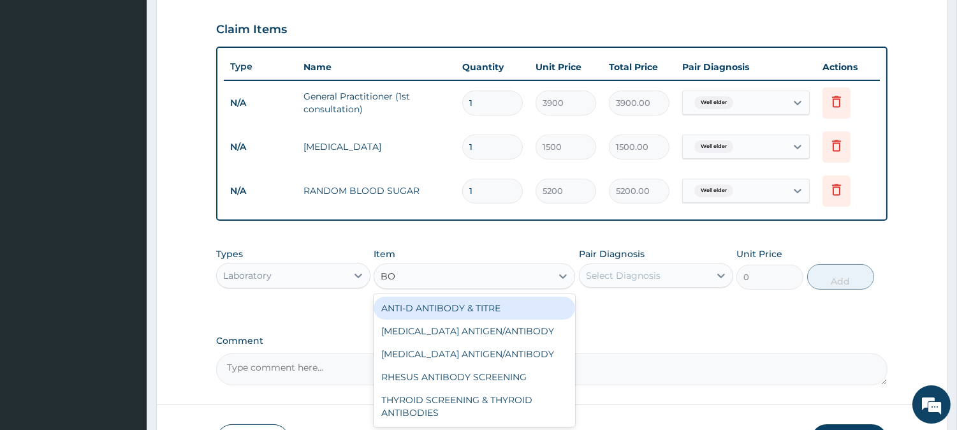
type input "B"
type input "P"
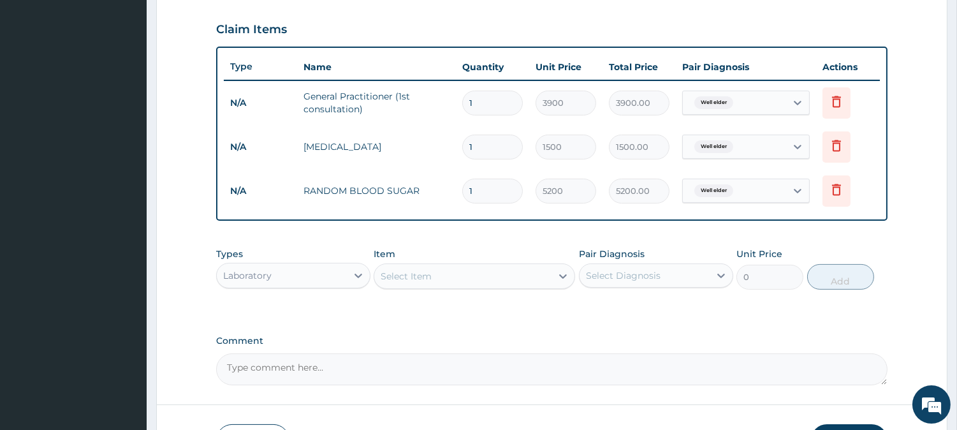
click at [429, 273] on div "Select Item" at bounding box center [406, 276] width 51 height 13
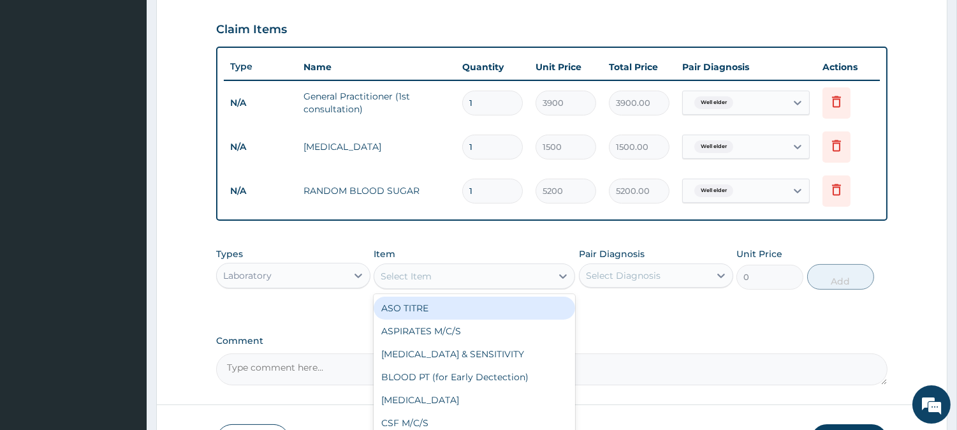
click at [429, 273] on div "Select Item" at bounding box center [406, 276] width 51 height 13
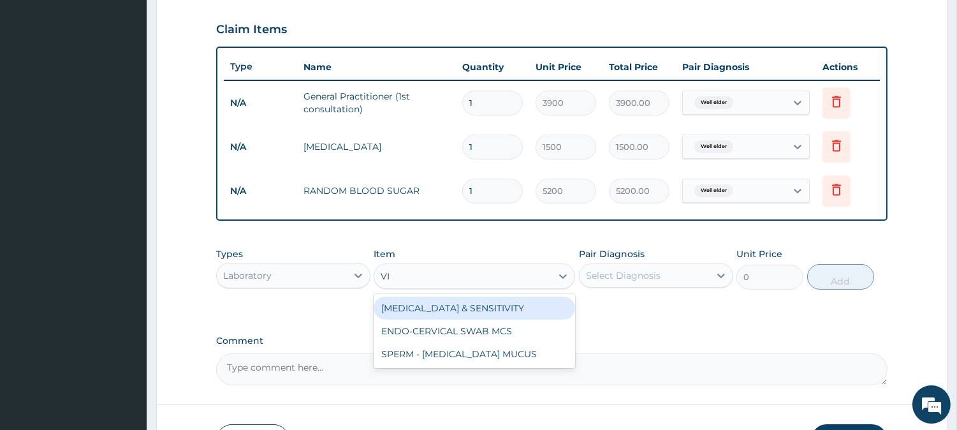
type input "V"
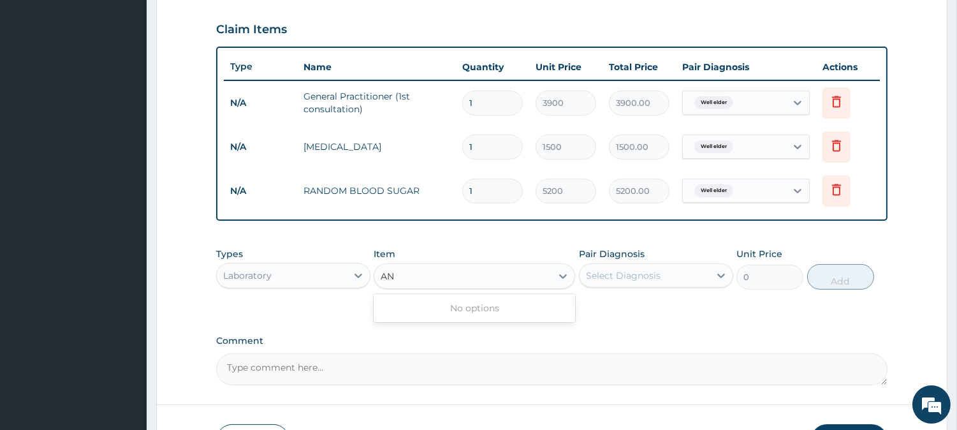
type input "A"
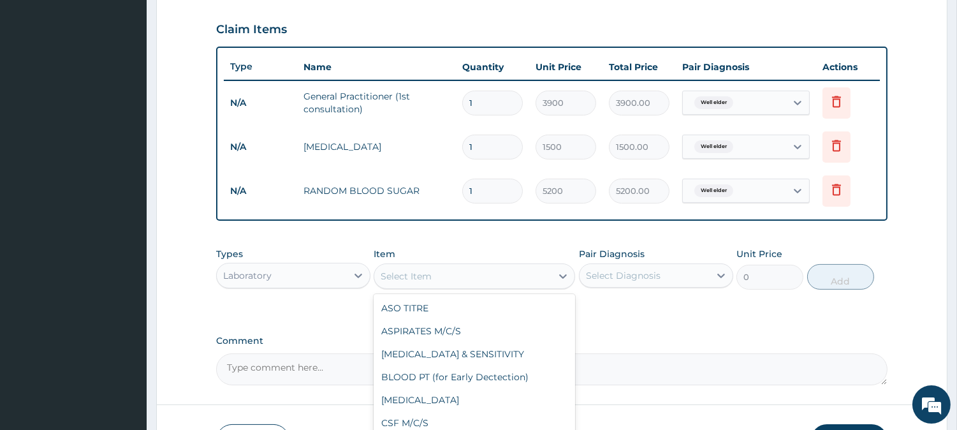
click at [319, 276] on div "Laboratory" at bounding box center [282, 275] width 130 height 20
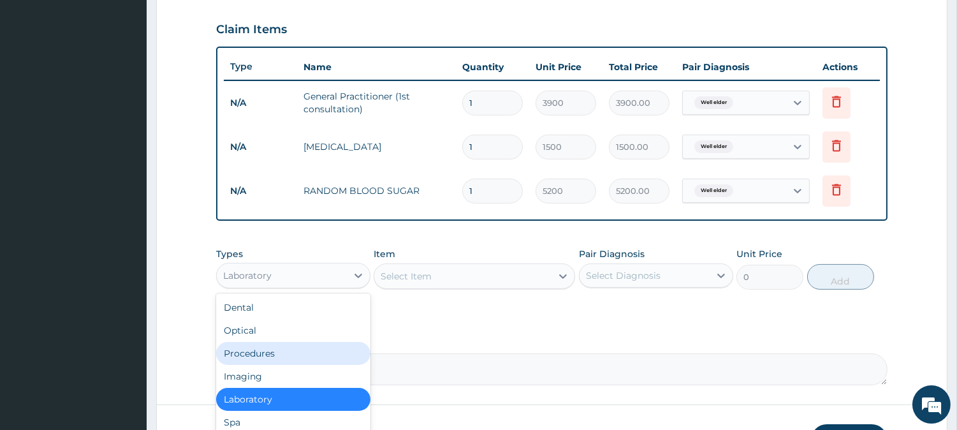
click at [263, 347] on div "Procedures" at bounding box center [293, 353] width 154 height 23
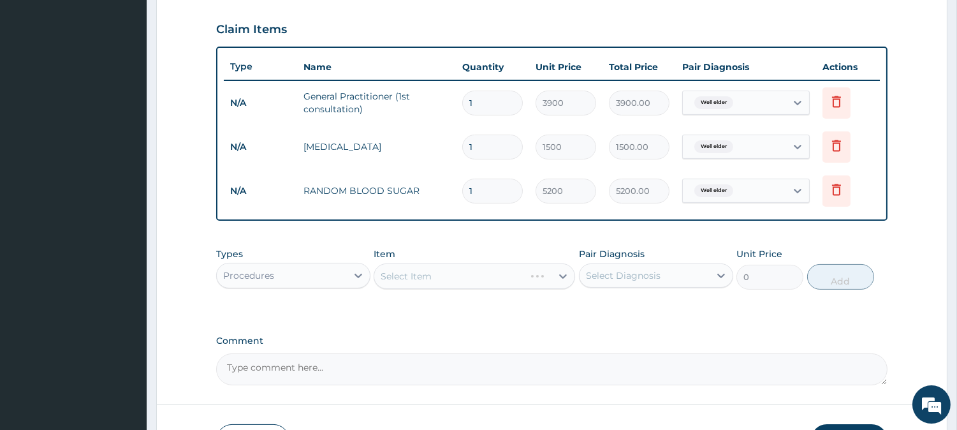
click at [443, 282] on div "Select Item" at bounding box center [475, 276] width 202 height 26
click at [443, 282] on div "Select Item" at bounding box center [462, 276] width 177 height 20
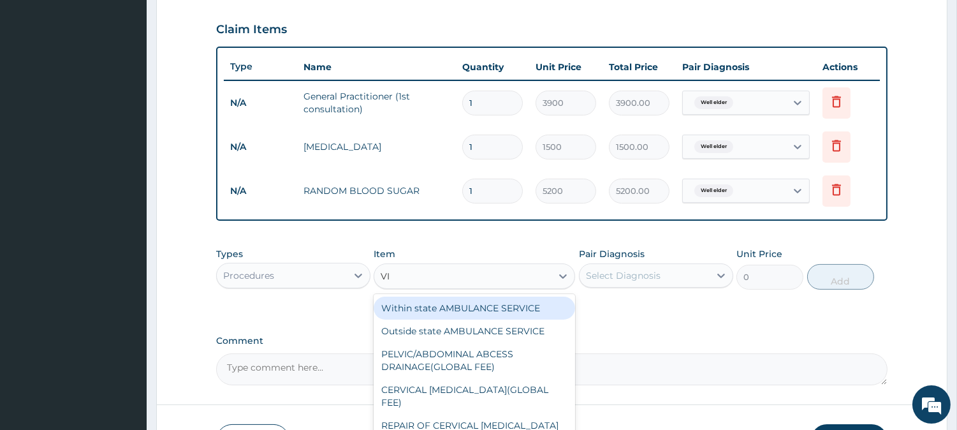
type input "V"
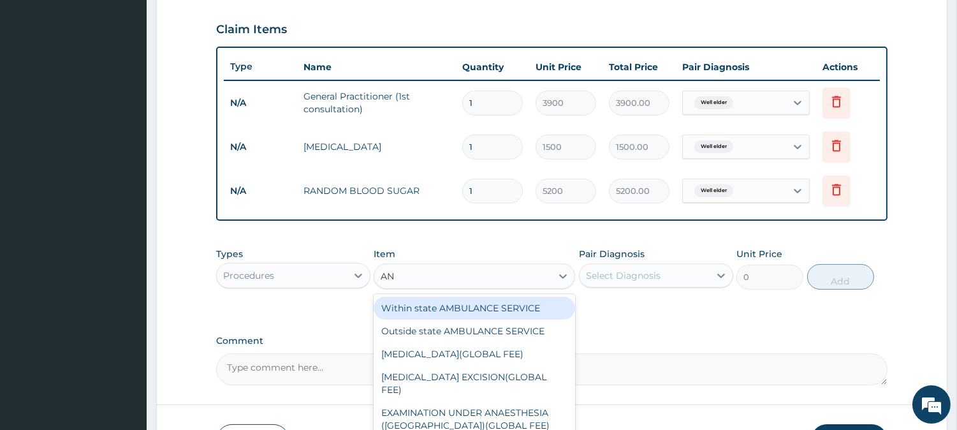
type input "A"
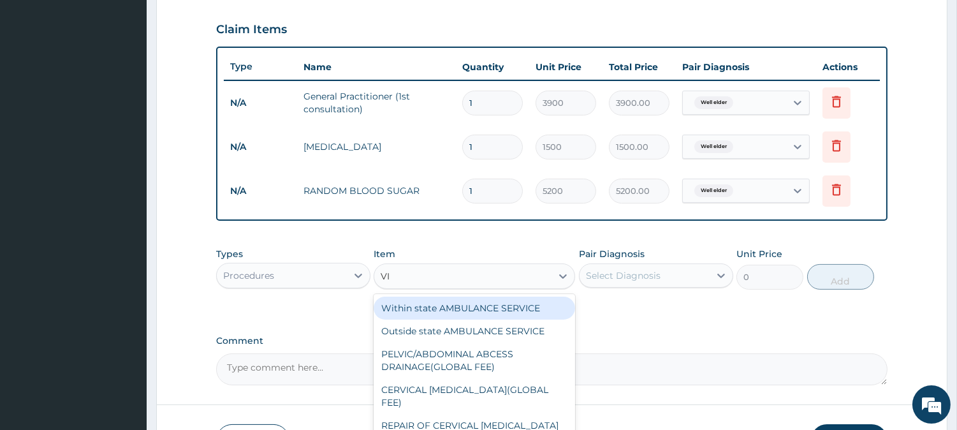
type input "V"
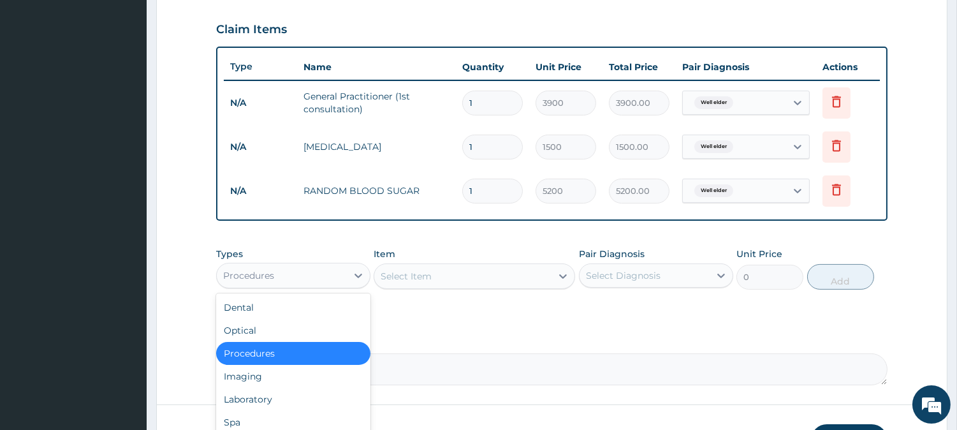
click at [303, 269] on div "Procedures" at bounding box center [282, 275] width 130 height 20
click at [285, 328] on div "Optical" at bounding box center [293, 330] width 154 height 23
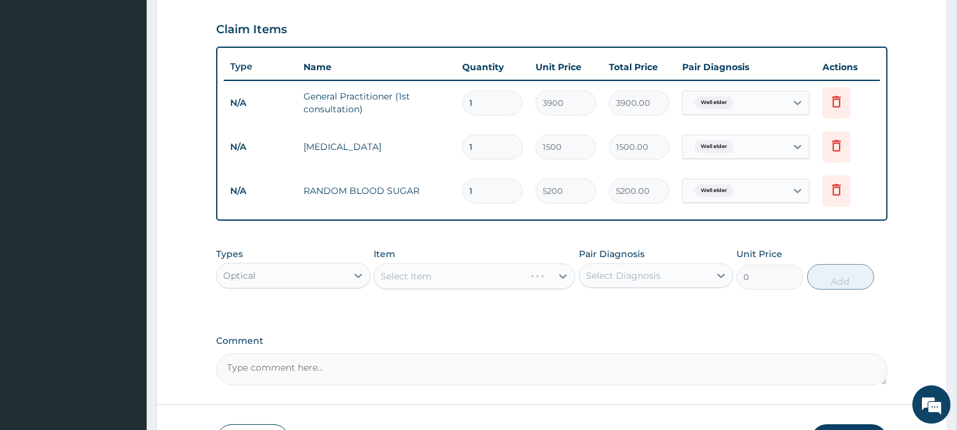
click at [421, 268] on div "Select Item" at bounding box center [475, 276] width 202 height 26
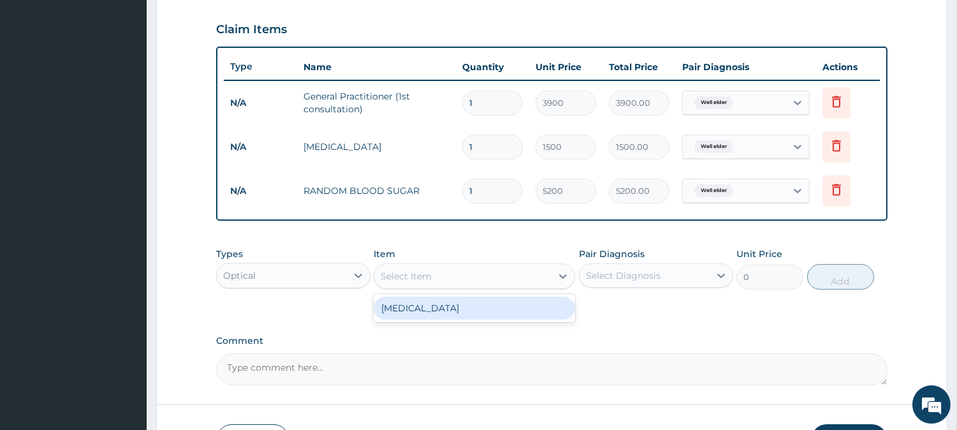
click at [423, 278] on div "Select Item" at bounding box center [406, 276] width 51 height 13
click at [432, 307] on div "Visual Acuity" at bounding box center [475, 308] width 202 height 23
type input "1500"
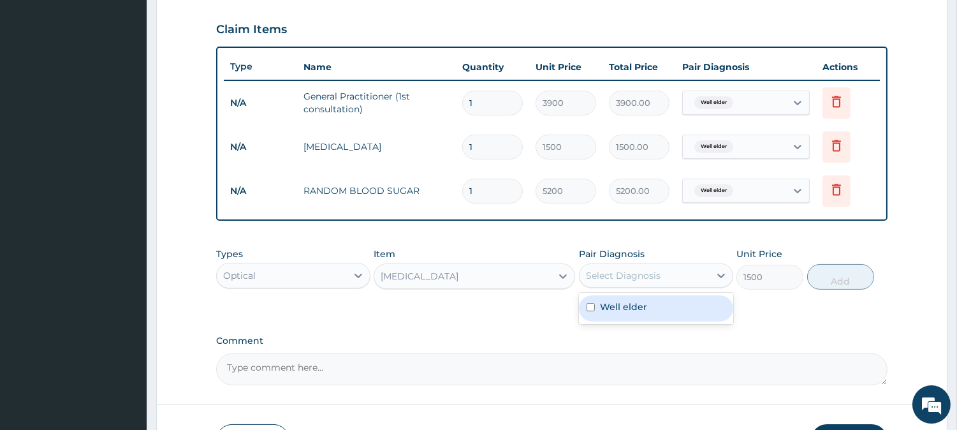
click at [663, 281] on div "Select Diagnosis" at bounding box center [645, 275] width 130 height 20
click at [631, 302] on label "Well elder" at bounding box center [623, 306] width 47 height 13
checkbox input "true"
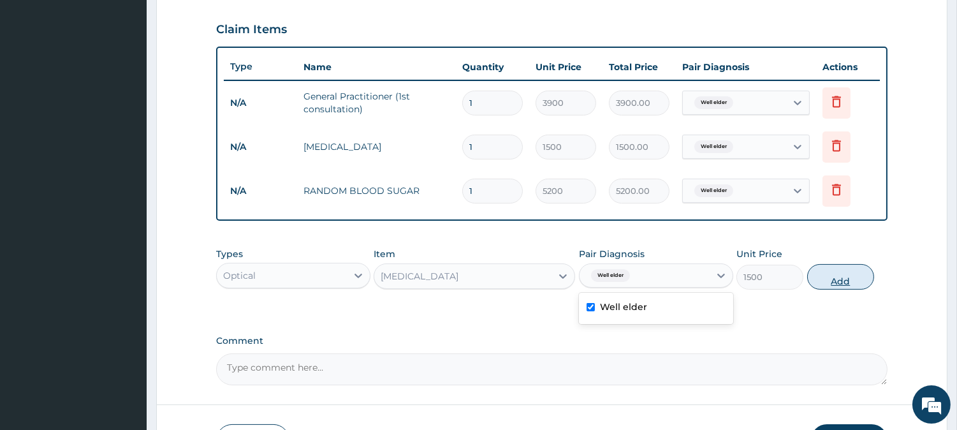
click at [825, 277] on button "Add" at bounding box center [840, 277] width 67 height 26
type input "0"
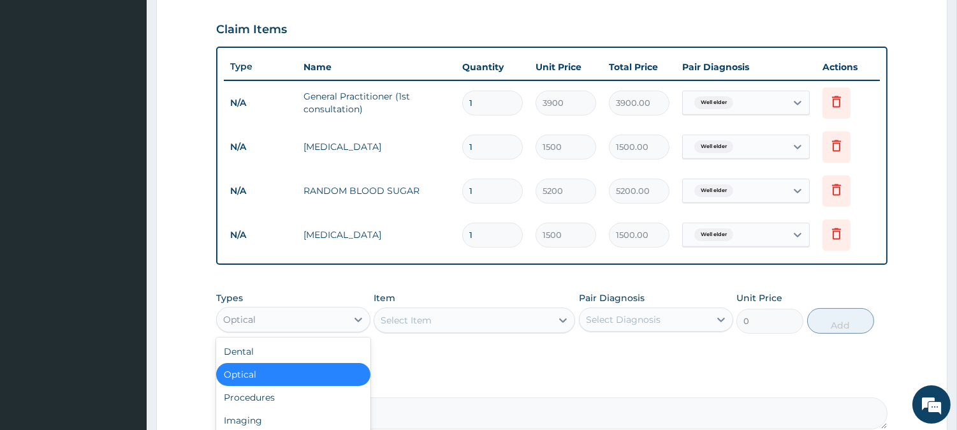
click at [313, 314] on div "Optical" at bounding box center [282, 319] width 130 height 20
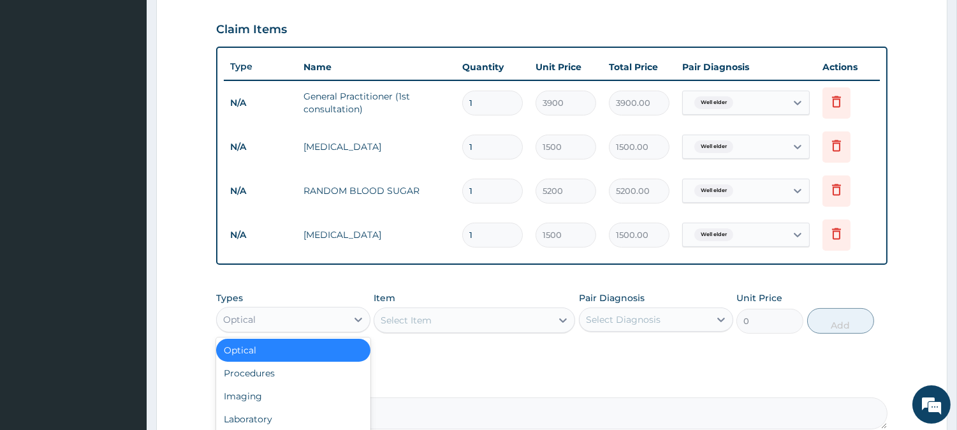
scroll to position [34, 0]
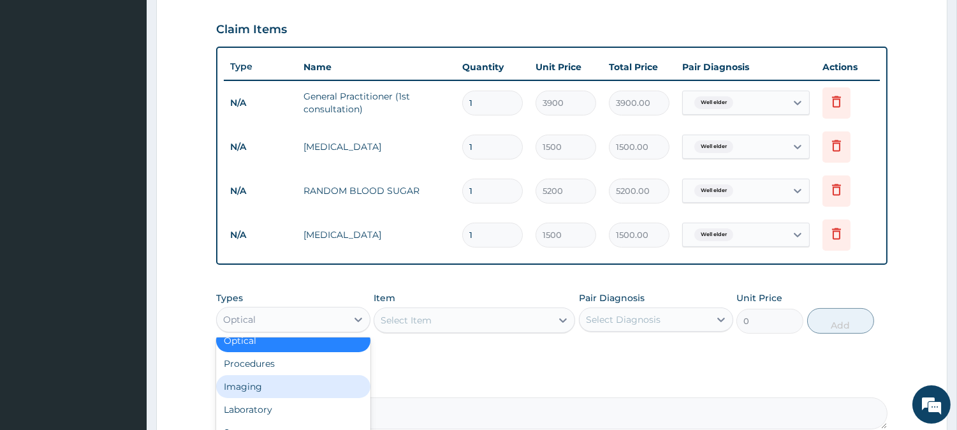
click at [250, 386] on div "Imaging" at bounding box center [293, 386] width 154 height 23
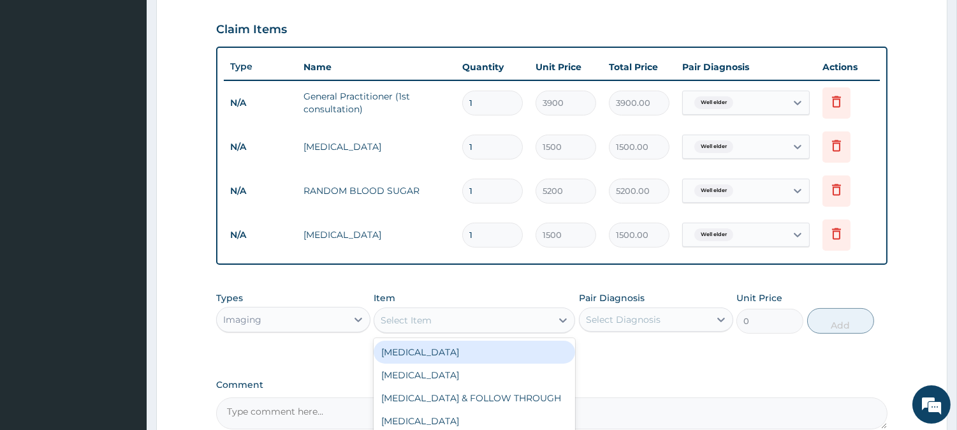
click at [463, 314] on div "Select Item" at bounding box center [462, 320] width 177 height 20
type input "CHES"
click at [459, 349] on div "CHEST (PA)X-RAY" at bounding box center [475, 352] width 202 height 23
type input "8450"
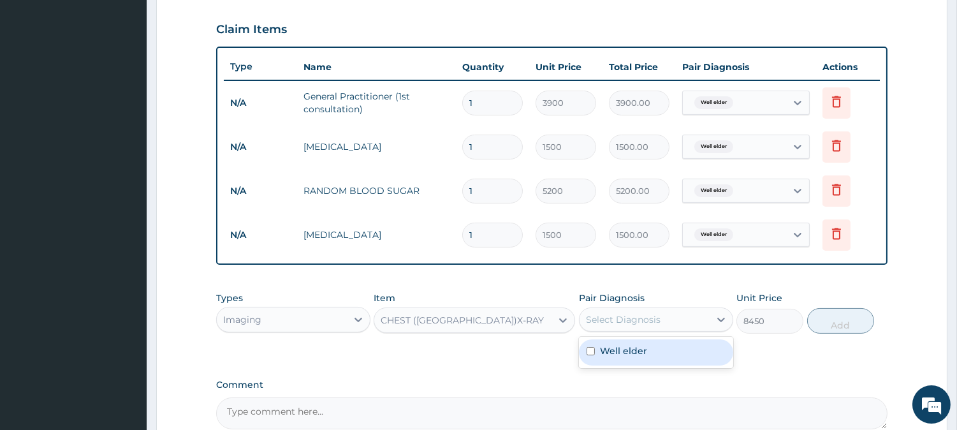
click at [648, 315] on div "Select Diagnosis" at bounding box center [623, 319] width 75 height 13
click at [642, 351] on label "Well elder" at bounding box center [623, 350] width 47 height 13
checkbox input "true"
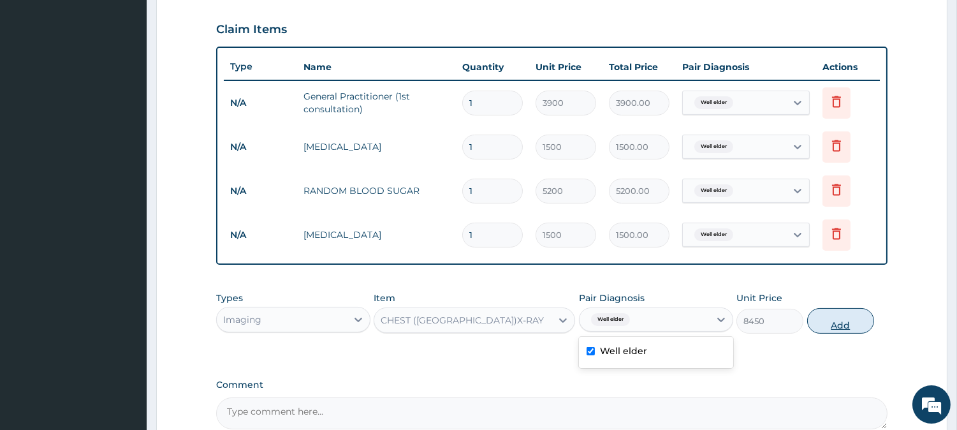
click at [840, 319] on button "Add" at bounding box center [840, 321] width 67 height 26
type input "0"
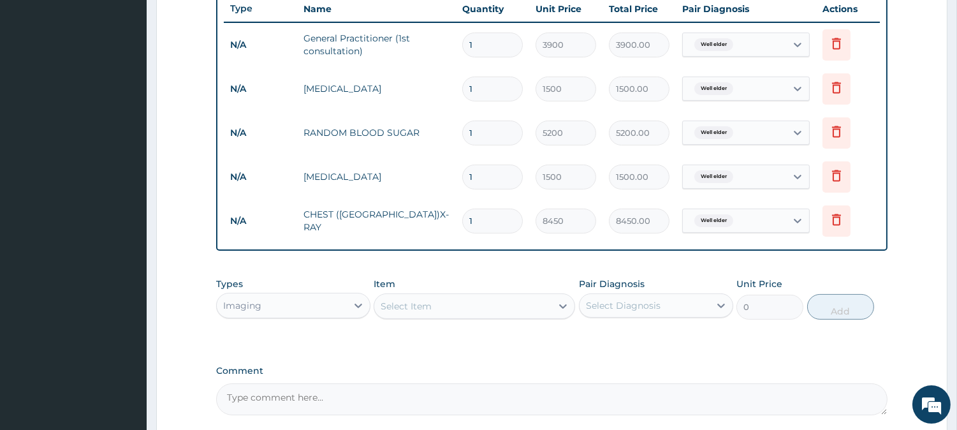
scroll to position [493, 0]
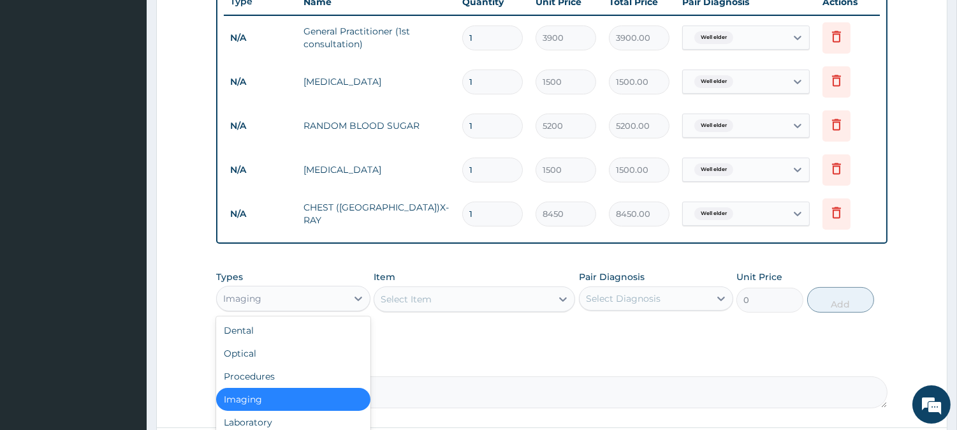
click at [325, 304] on div "Imaging" at bounding box center [282, 298] width 130 height 20
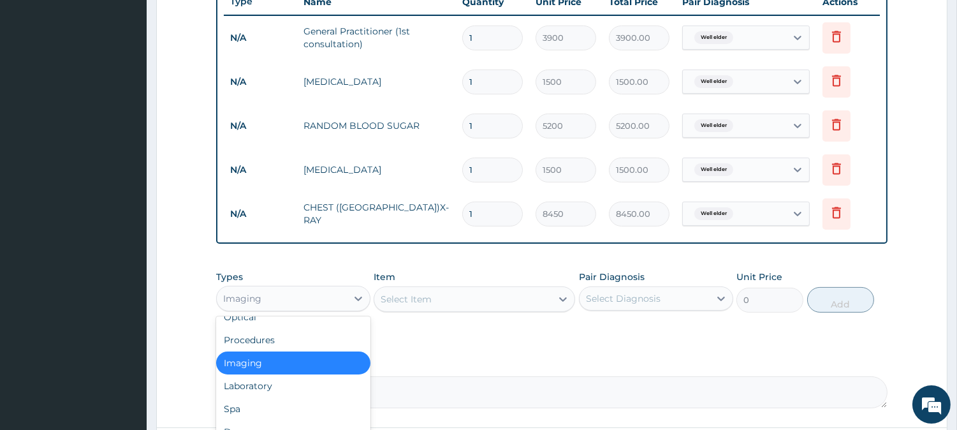
scroll to position [43, 0]
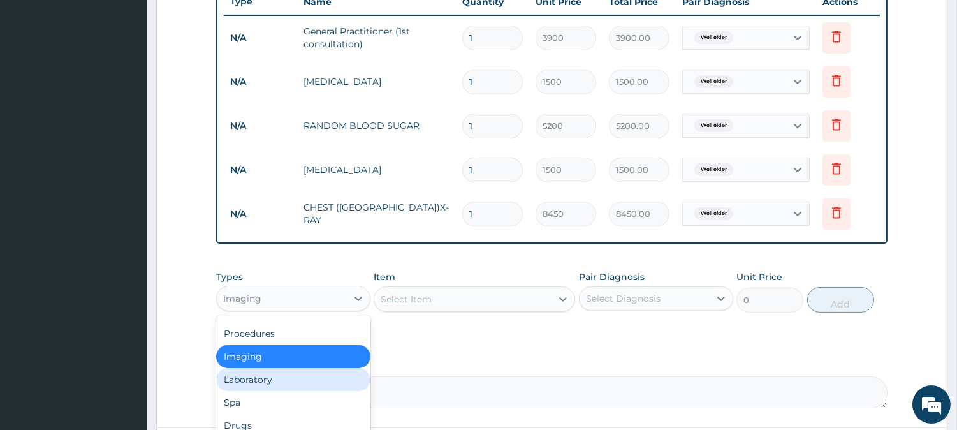
click at [290, 381] on div "Laboratory" at bounding box center [293, 379] width 154 height 23
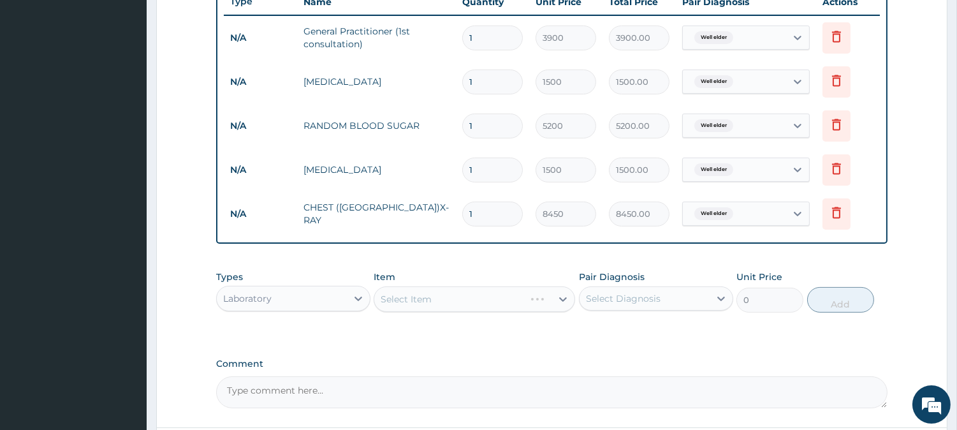
click at [498, 301] on div "Select Item" at bounding box center [475, 299] width 202 height 26
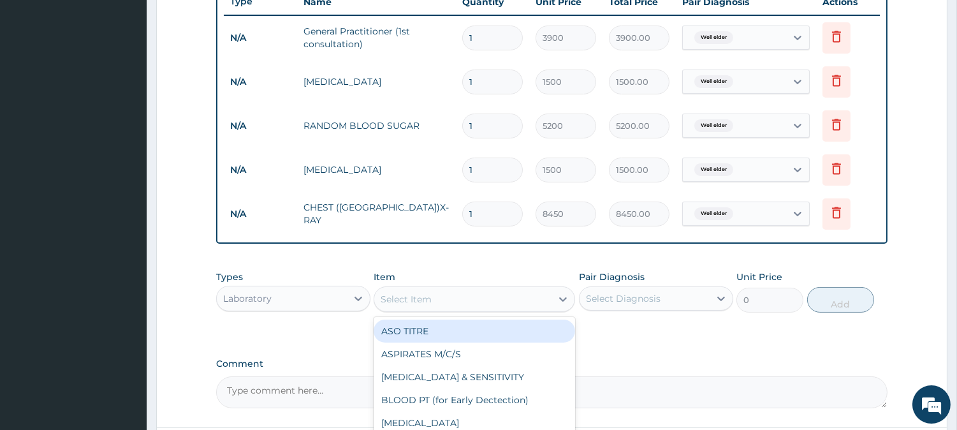
click at [498, 301] on div "Select Item" at bounding box center [462, 299] width 177 height 20
type input "PAP"
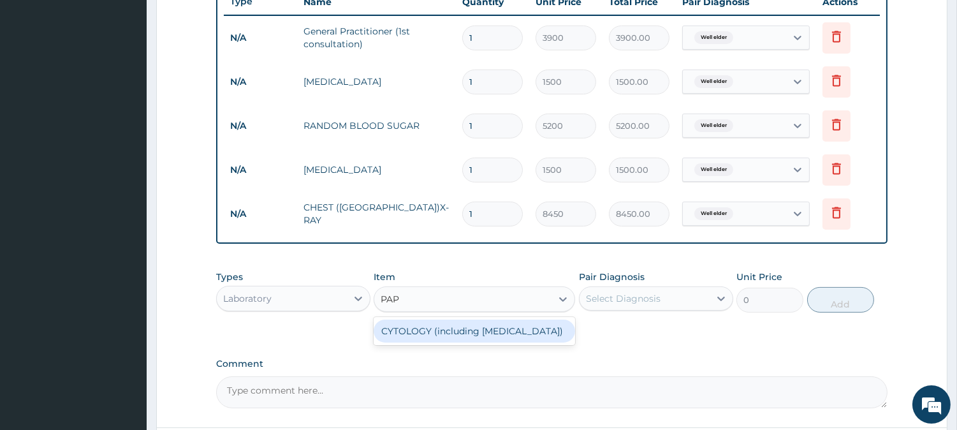
click at [482, 334] on div "CYTOLOGY (including PAP SMEAR)" at bounding box center [475, 330] width 202 height 23
type input "13000"
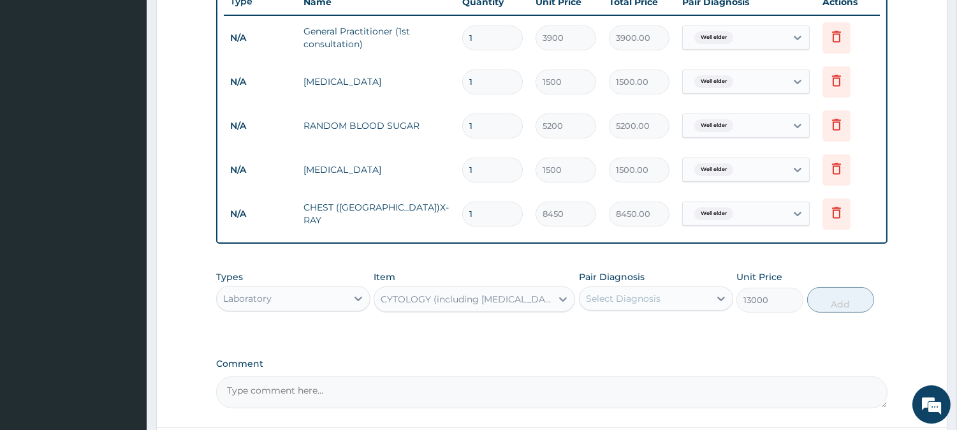
click at [641, 304] on div "Select Diagnosis" at bounding box center [645, 298] width 130 height 20
click at [641, 304] on div "Select Diagnosis" at bounding box center [623, 298] width 75 height 13
click at [638, 298] on div "Select Diagnosis" at bounding box center [623, 298] width 75 height 13
click at [644, 328] on label "Well elder" at bounding box center [623, 329] width 47 height 13
checkbox input "true"
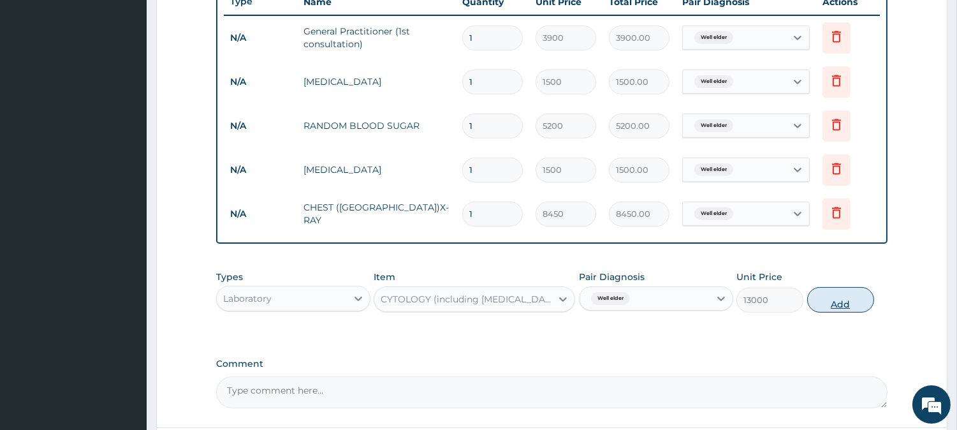
click at [826, 301] on button "Add" at bounding box center [840, 300] width 67 height 26
type input "0"
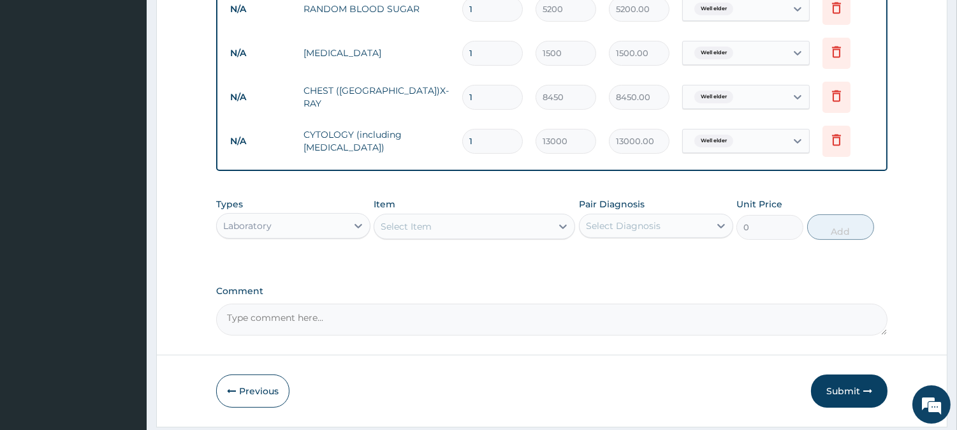
scroll to position [623, 0]
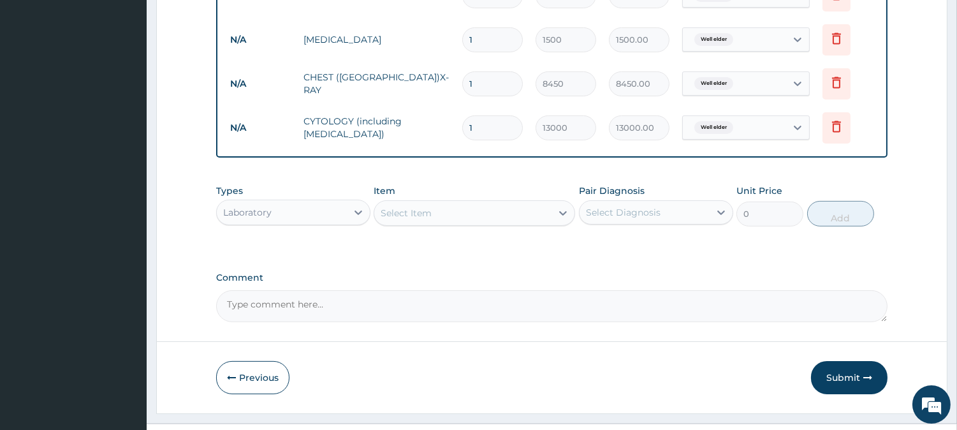
click at [367, 303] on textarea "Comment" at bounding box center [551, 306] width 671 height 32
type textarea "CLIENT COME FOR WELLNESS CHECKUP"
click at [858, 379] on button "Submit" at bounding box center [849, 377] width 77 height 33
click at [833, 366] on button "Submit" at bounding box center [849, 377] width 77 height 33
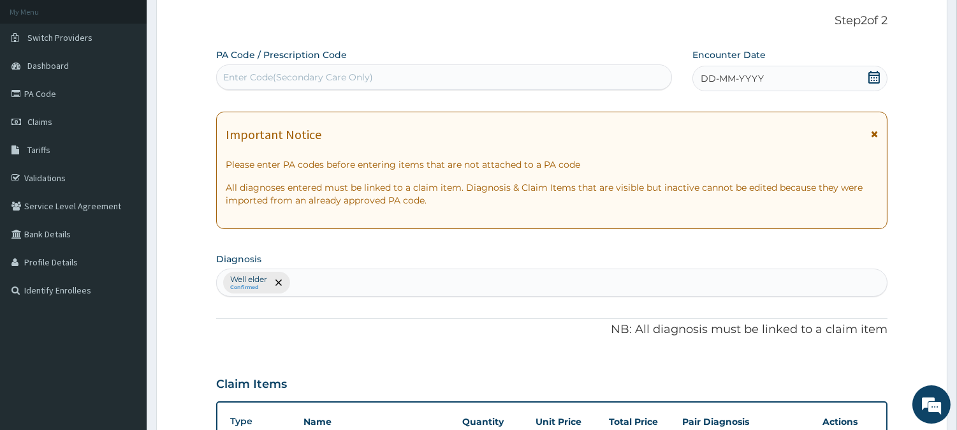
scroll to position [75, 0]
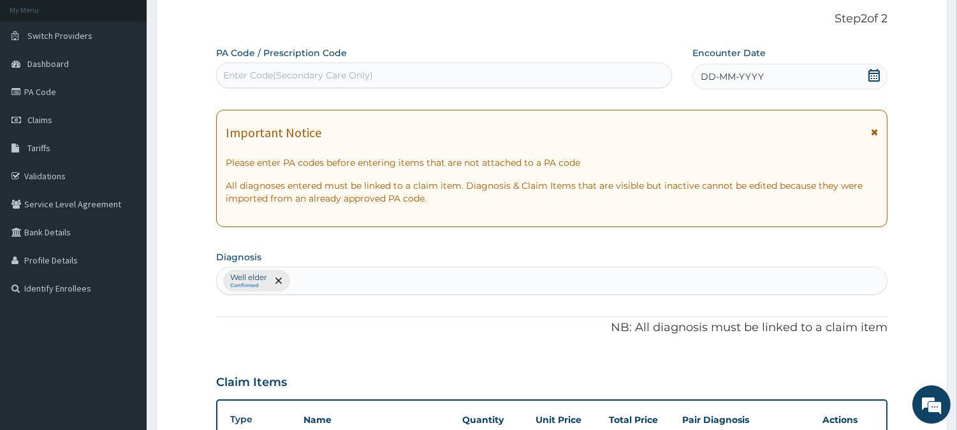
click at [744, 86] on div "DD-MM-YYYY" at bounding box center [790, 77] width 195 height 26
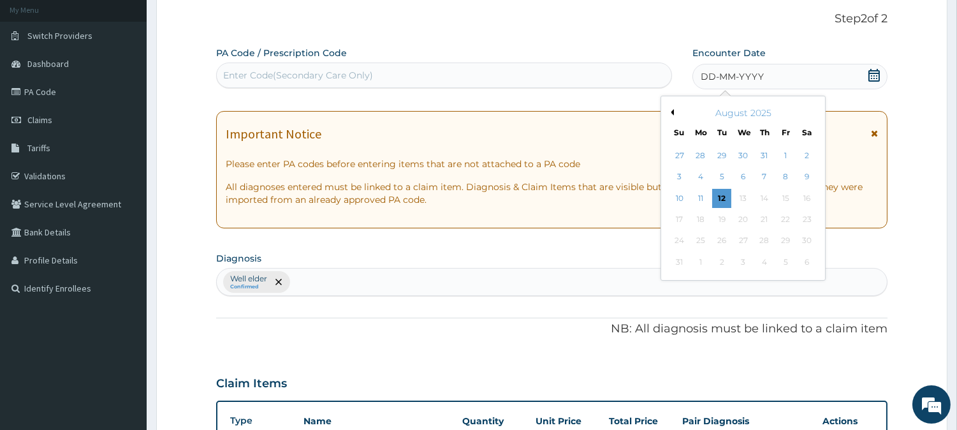
click at [670, 110] on button "Previous Month" at bounding box center [671, 112] width 6 height 6
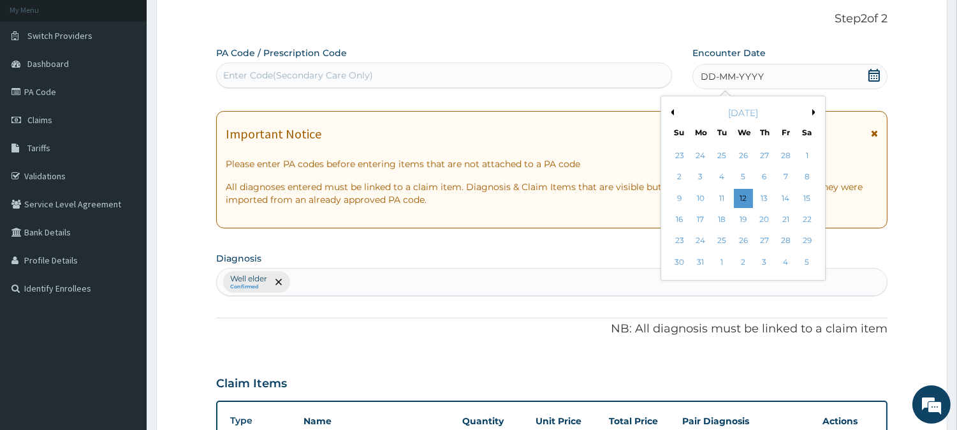
click at [673, 112] on div "March 2025" at bounding box center [743, 112] width 154 height 13
click at [805, 173] on div "8" at bounding box center [806, 177] width 19 height 19
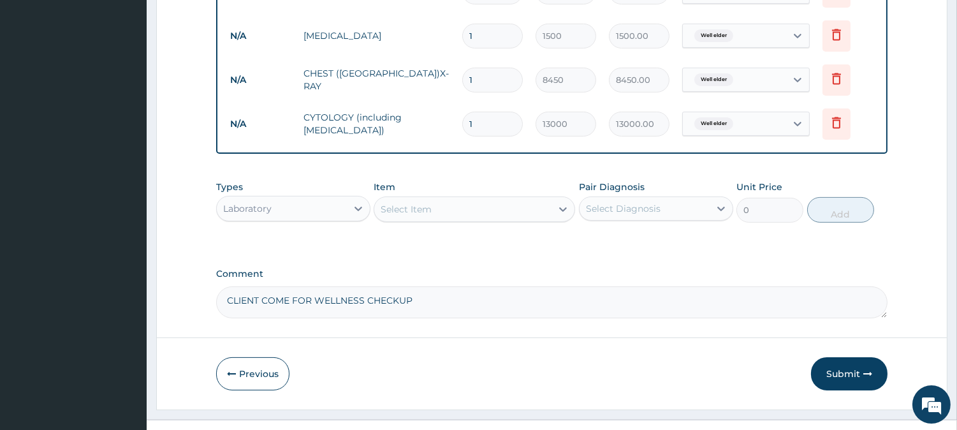
scroll to position [633, 0]
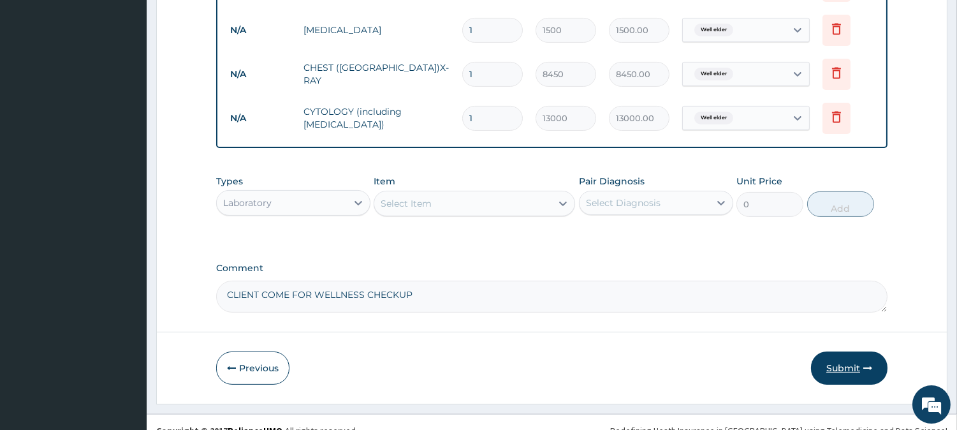
click at [844, 363] on button "Submit" at bounding box center [849, 367] width 77 height 33
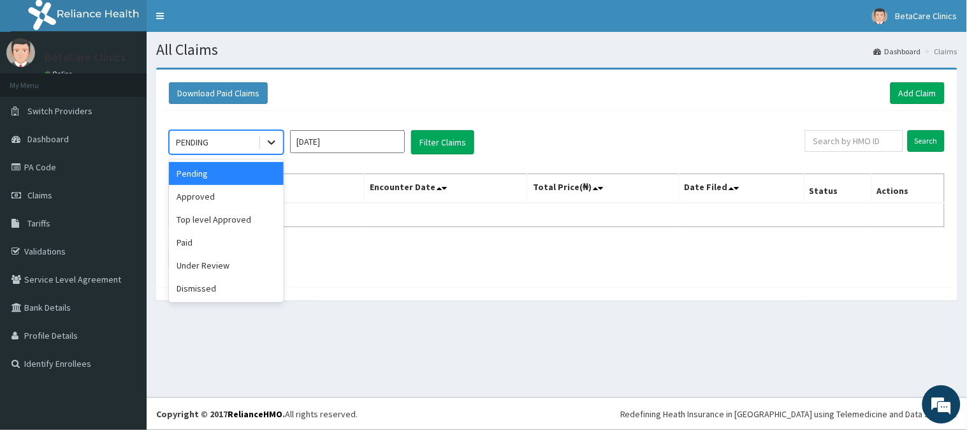
click at [268, 145] on icon at bounding box center [271, 142] width 13 height 13
click at [227, 198] on div "Approved" at bounding box center [226, 196] width 115 height 23
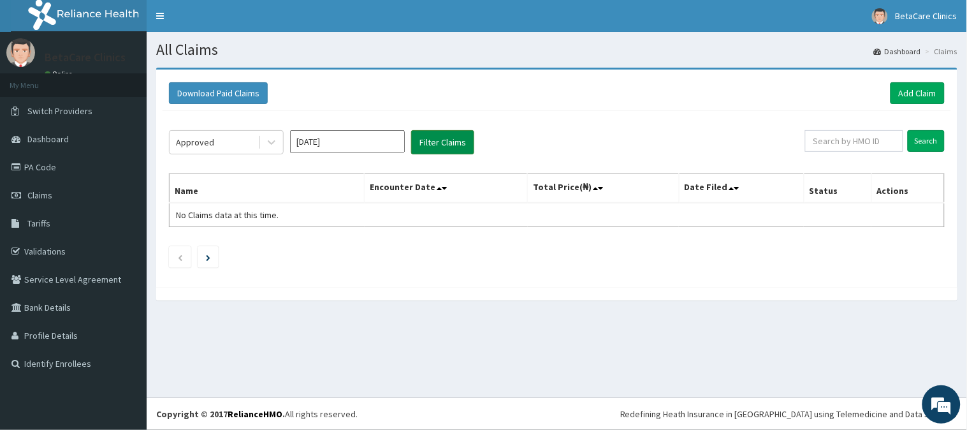
click at [437, 144] on button "Filter Claims" at bounding box center [442, 142] width 63 height 24
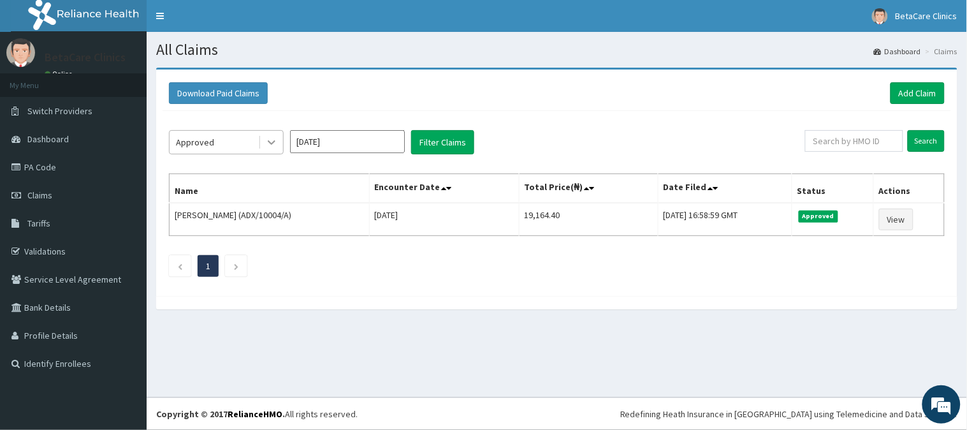
click at [268, 143] on icon at bounding box center [271, 142] width 13 height 13
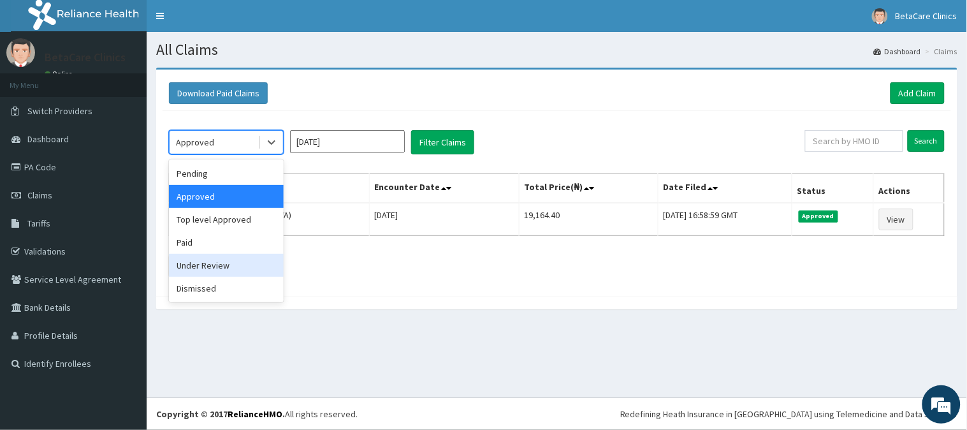
click at [227, 268] on div "Under Review" at bounding box center [226, 265] width 115 height 23
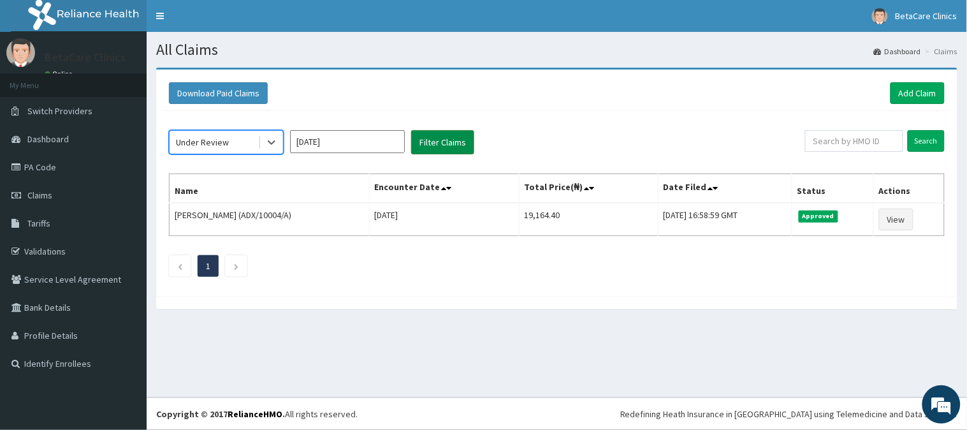
click at [443, 137] on button "Filter Claims" at bounding box center [442, 142] width 63 height 24
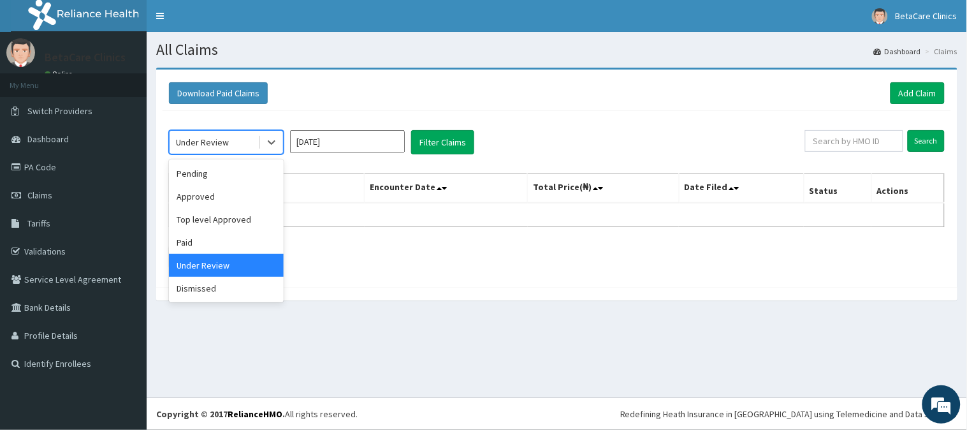
click at [237, 139] on div "Under Review" at bounding box center [214, 142] width 89 height 20
click at [209, 284] on div "Dismissed" at bounding box center [226, 288] width 115 height 23
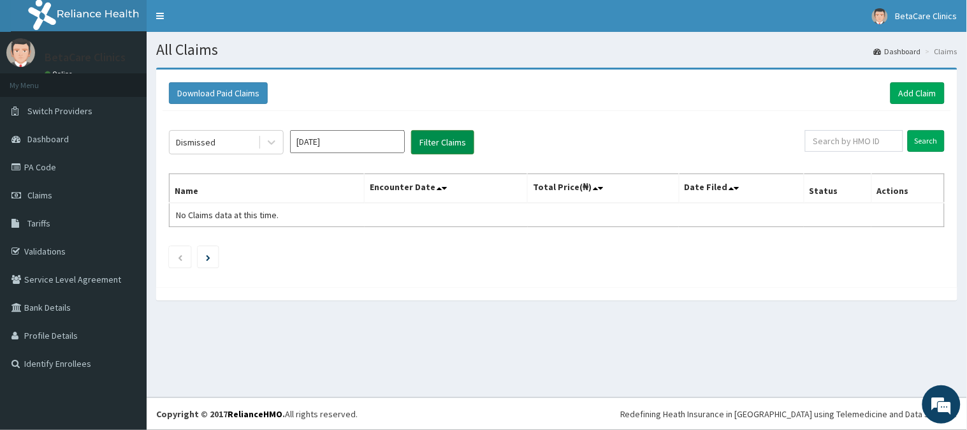
click at [423, 147] on button "Filter Claims" at bounding box center [442, 142] width 63 height 24
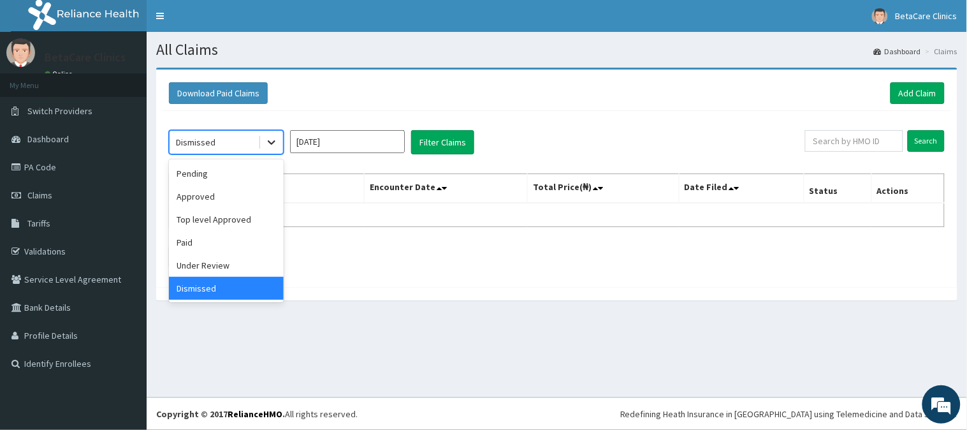
click at [271, 149] on div at bounding box center [271, 142] width 23 height 23
click at [216, 186] on div "Approved" at bounding box center [226, 196] width 115 height 23
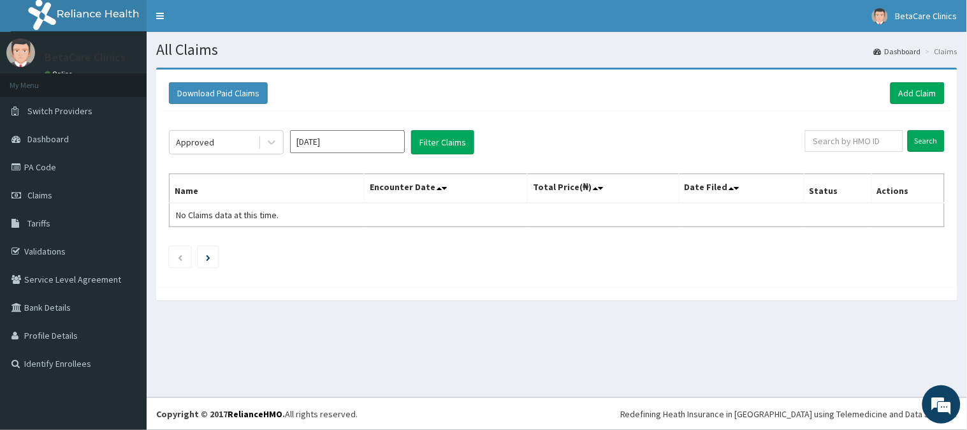
click at [216, 186] on th "Name" at bounding box center [267, 188] width 195 height 29
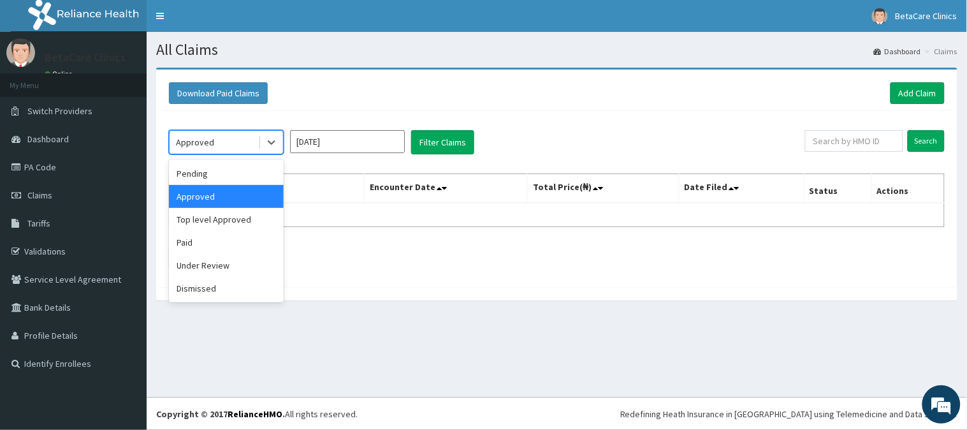
click at [207, 150] on div "Approved" at bounding box center [214, 142] width 89 height 20
click at [225, 177] on div "Pending" at bounding box center [226, 173] width 115 height 23
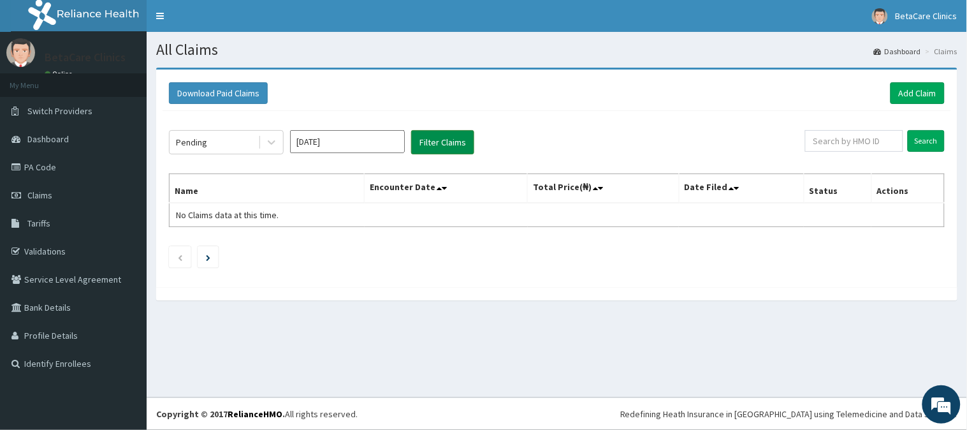
click at [458, 139] on button "Filter Claims" at bounding box center [442, 142] width 63 height 24
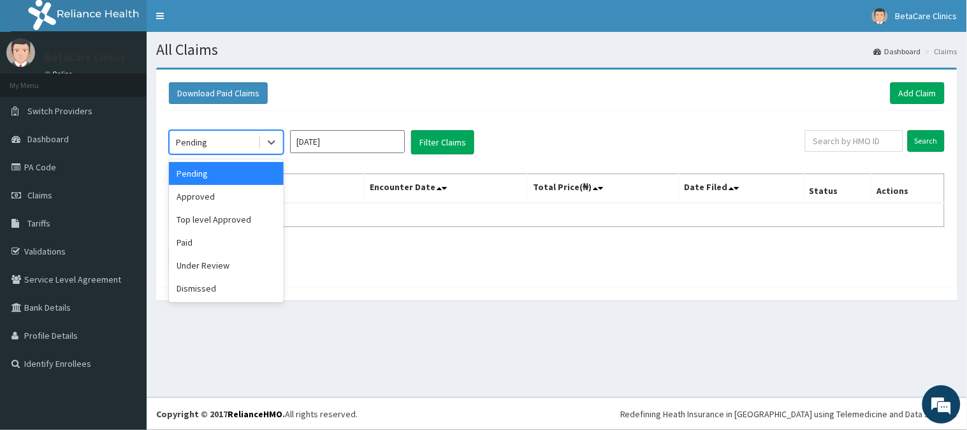
click at [207, 141] on div "Pending" at bounding box center [214, 142] width 89 height 20
click at [219, 219] on div "Top level Approved" at bounding box center [226, 219] width 115 height 23
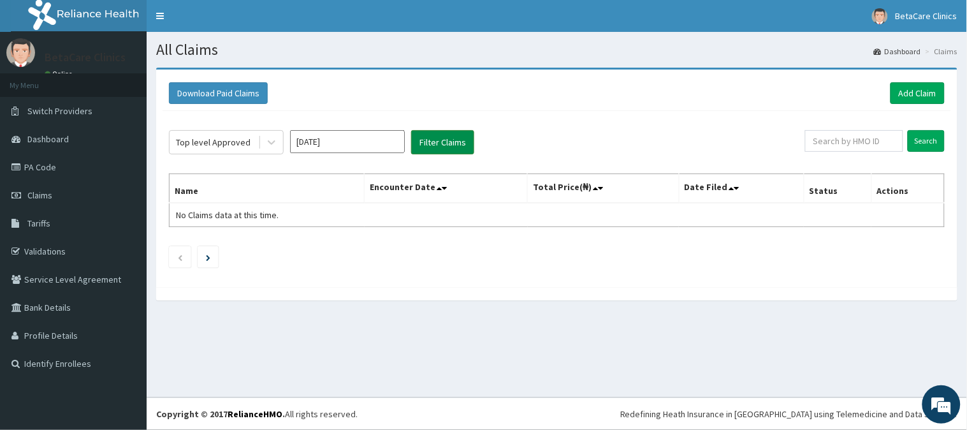
click at [440, 138] on button "Filter Claims" at bounding box center [442, 142] width 63 height 24
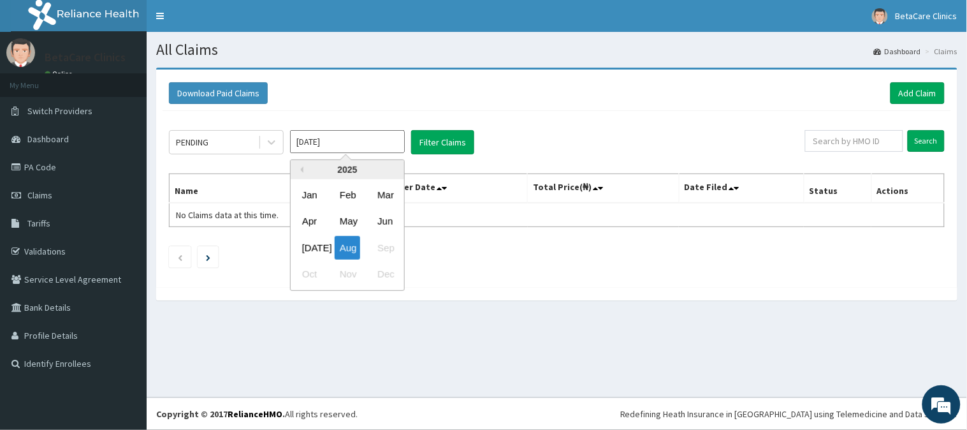
click at [397, 142] on input "[DATE]" at bounding box center [347, 141] width 115 height 23
click at [353, 224] on div "May" at bounding box center [348, 222] width 26 height 24
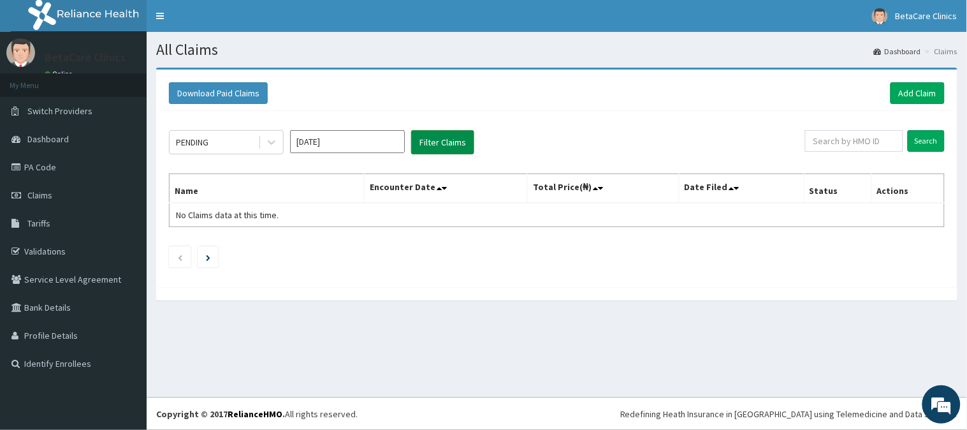
click at [455, 135] on button "Filter Claims" at bounding box center [442, 142] width 63 height 24
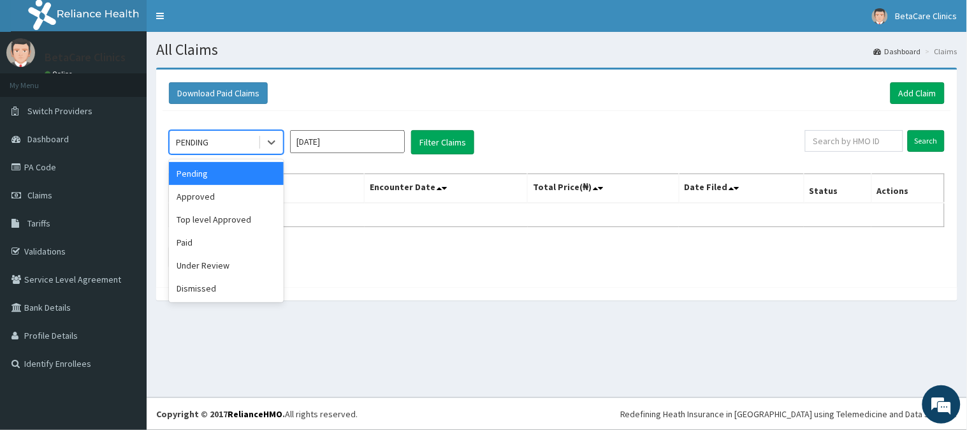
click at [244, 147] on div "PENDING" at bounding box center [214, 142] width 89 height 20
click at [231, 194] on div "Approved" at bounding box center [226, 196] width 115 height 23
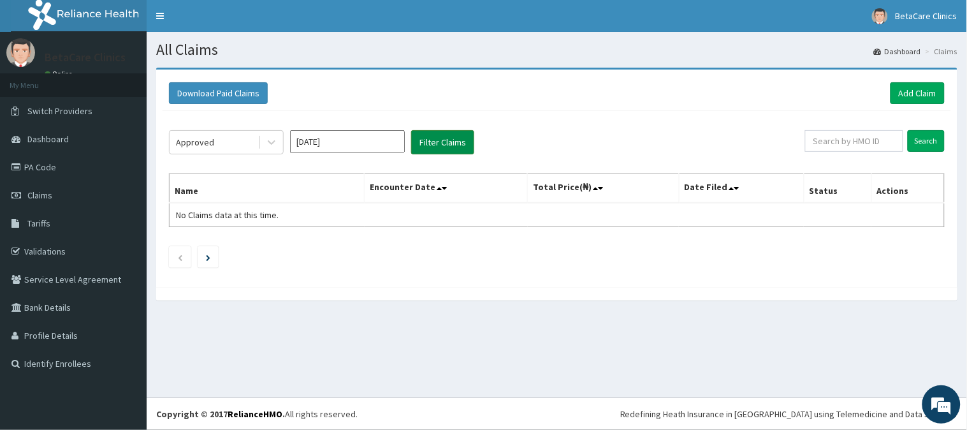
click at [431, 139] on button "Filter Claims" at bounding box center [442, 142] width 63 height 24
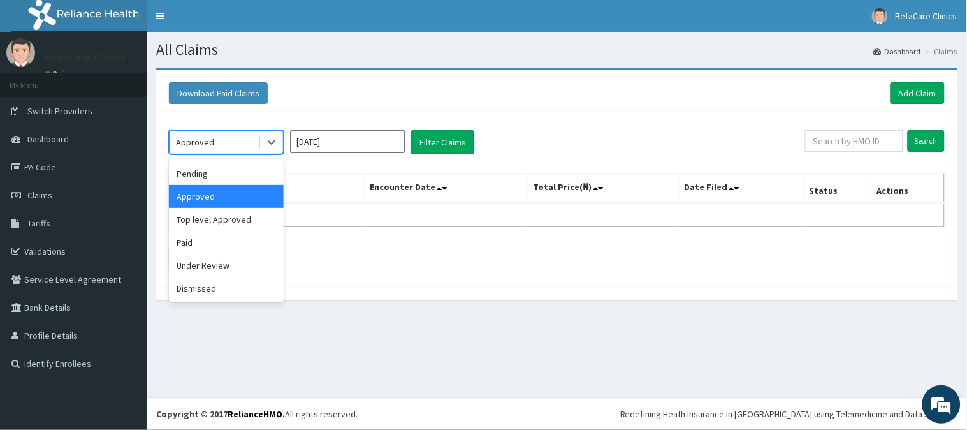
click at [240, 136] on div "Approved" at bounding box center [214, 142] width 89 height 20
click at [232, 224] on div "Top level Approved" at bounding box center [226, 219] width 115 height 23
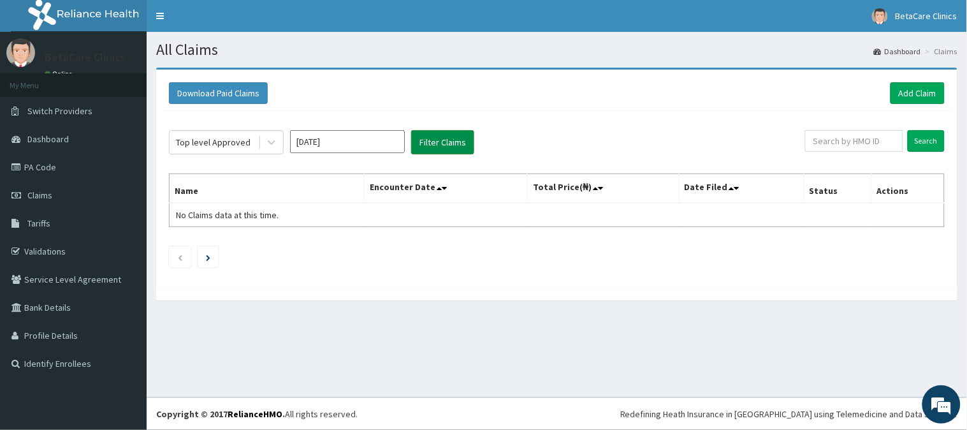
click at [450, 149] on button "Filter Claims" at bounding box center [442, 142] width 63 height 24
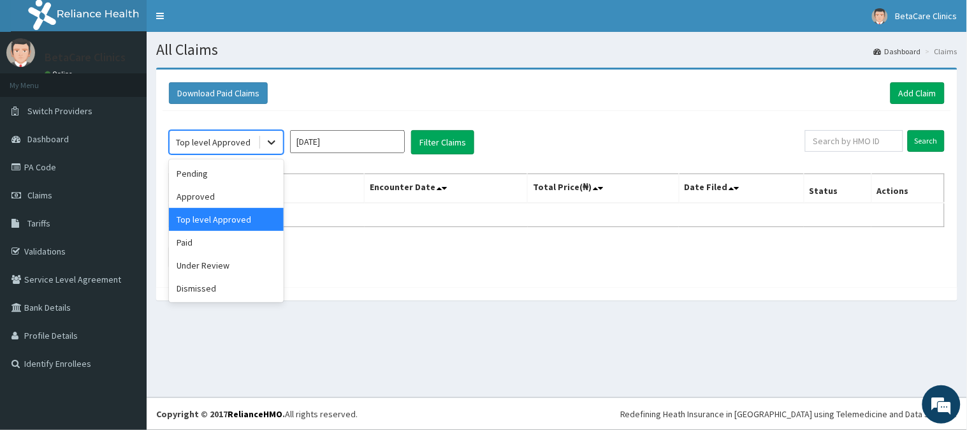
click at [272, 149] on div at bounding box center [271, 142] width 23 height 23
click at [207, 243] on div "Paid" at bounding box center [226, 242] width 115 height 23
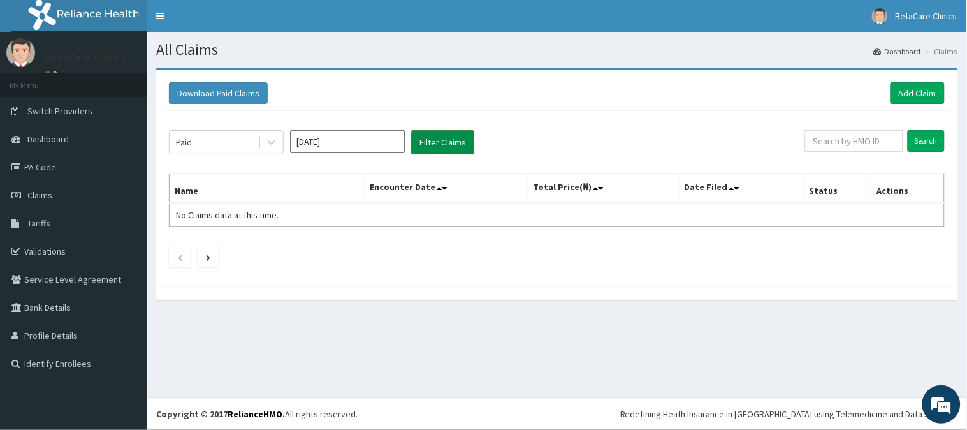
click at [430, 149] on button "Filter Claims" at bounding box center [442, 142] width 63 height 24
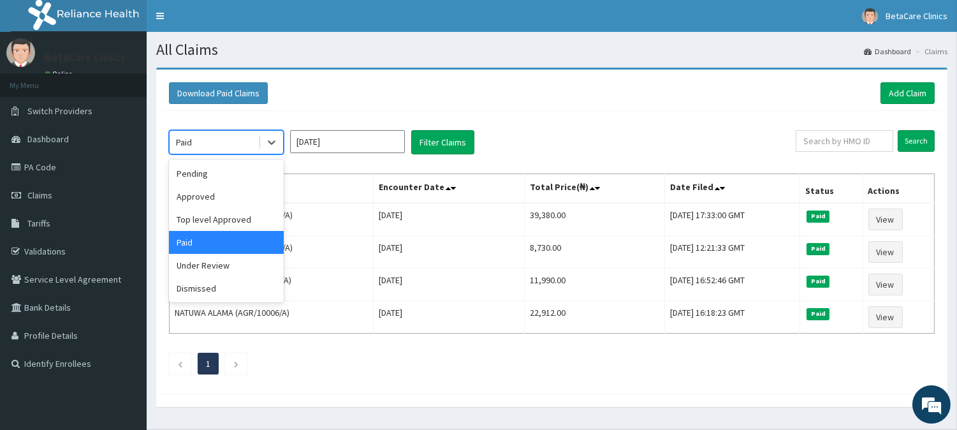
click at [247, 143] on div "Paid" at bounding box center [214, 142] width 89 height 20
click at [193, 270] on div "Under Review" at bounding box center [226, 265] width 115 height 23
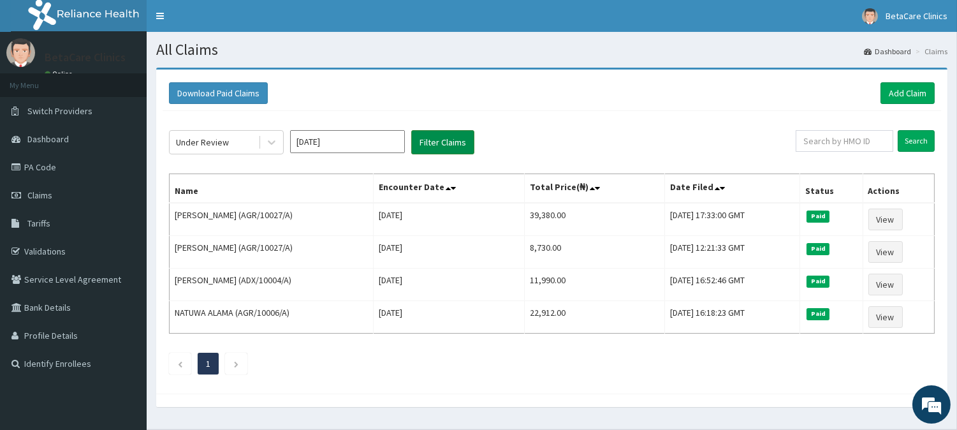
click at [448, 136] on button "Filter Claims" at bounding box center [442, 142] width 63 height 24
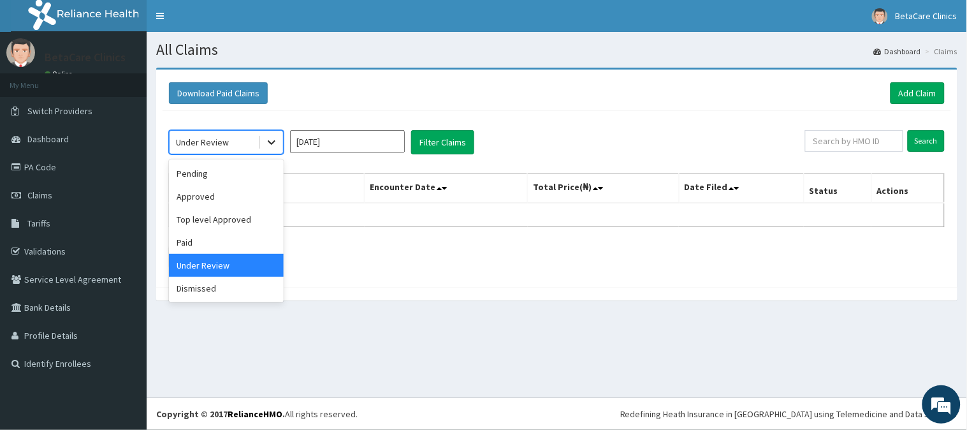
click at [272, 145] on icon at bounding box center [271, 142] width 13 height 13
click at [194, 295] on div "Dismissed" at bounding box center [226, 288] width 115 height 23
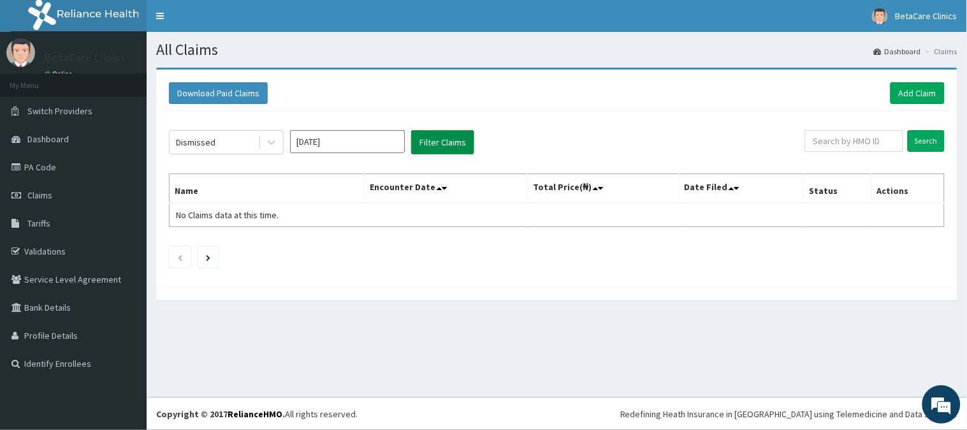
click at [432, 144] on button "Filter Claims" at bounding box center [442, 142] width 63 height 24
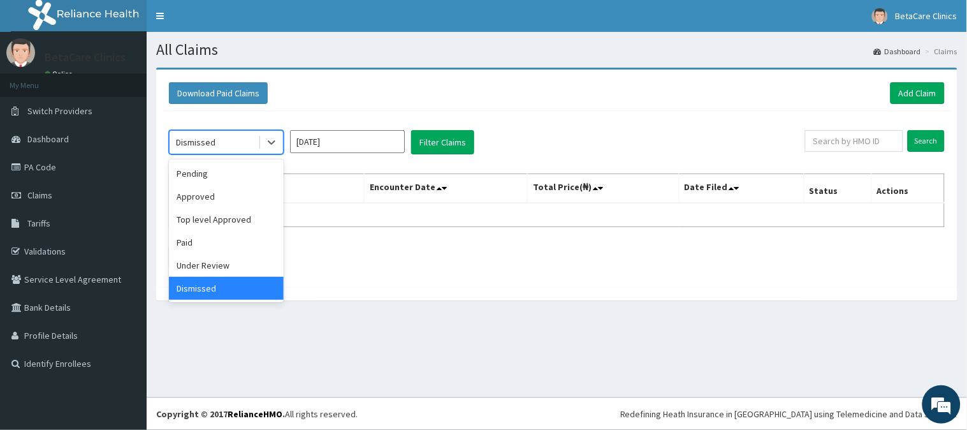
click at [227, 133] on div "Dismissed" at bounding box center [214, 142] width 89 height 20
click at [227, 168] on div "Pending" at bounding box center [226, 173] width 115 height 23
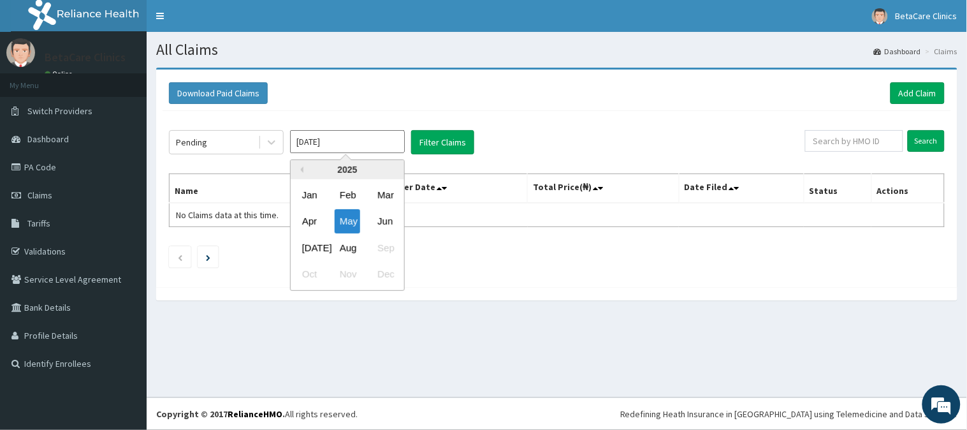
click at [324, 147] on input "May 2025" at bounding box center [347, 141] width 115 height 23
click at [354, 245] on div "Aug" at bounding box center [348, 248] width 26 height 24
type input "[DATE]"
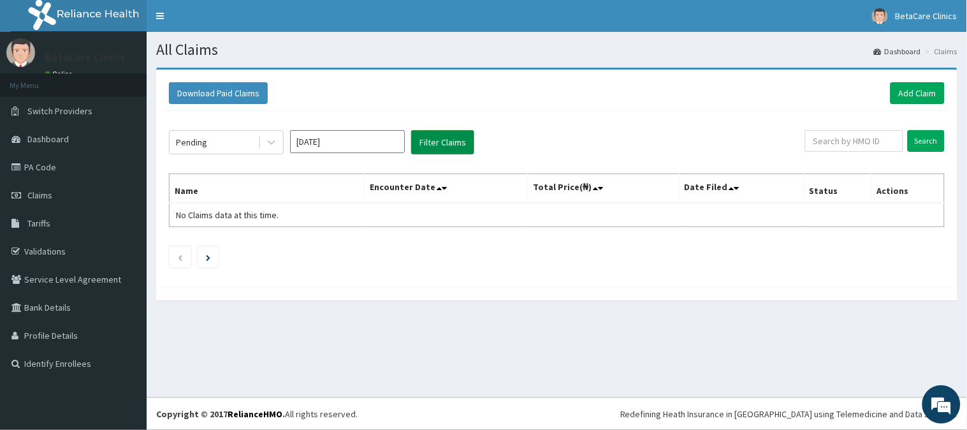
click at [435, 143] on button "Filter Claims" at bounding box center [442, 142] width 63 height 24
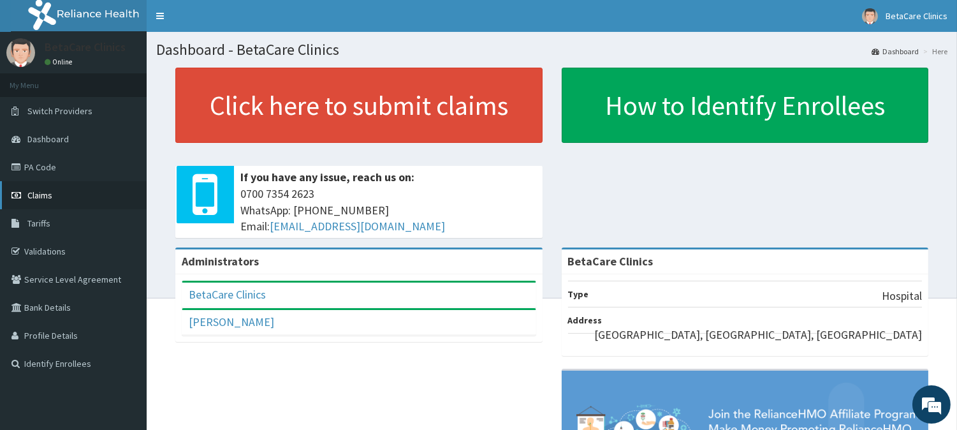
click at [52, 194] on link "Claims" at bounding box center [73, 195] width 147 height 28
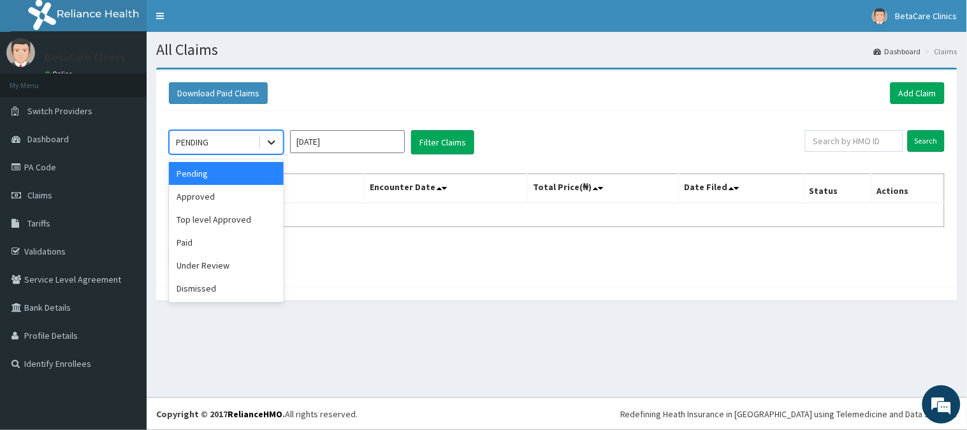
click at [267, 145] on icon at bounding box center [271, 142] width 13 height 13
click at [238, 200] on div "Approved" at bounding box center [226, 196] width 115 height 23
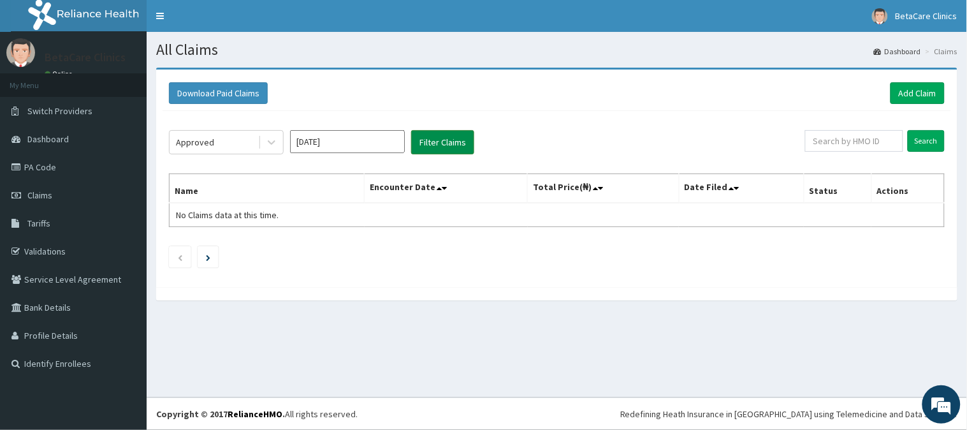
click at [430, 149] on button "Filter Claims" at bounding box center [442, 142] width 63 height 24
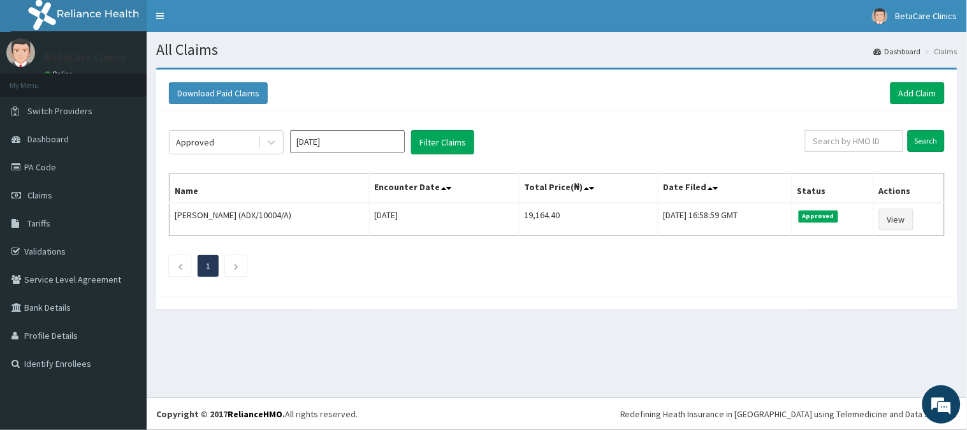
click at [584, 126] on div "Approved Aug 2025 Filter Claims Search Name Encounter Date Total Price(₦) Date …" at bounding box center [557, 200] width 789 height 179
drag, startPoint x: 686, startPoint y: 200, endPoint x: 542, endPoint y: 174, distance: 146.5
click at [565, 177] on tr "Name Encounter Date Total Price(₦) Date Filed Status Actions" at bounding box center [557, 188] width 775 height 29
click at [933, 96] on link "Add Claim" at bounding box center [918, 93] width 54 height 22
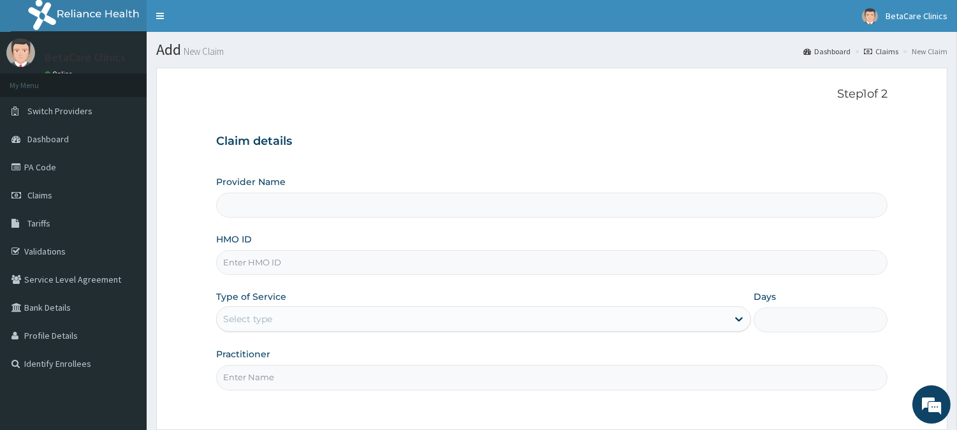
type input "BetaCare Clinics"
click at [249, 263] on input "HMO ID" at bounding box center [551, 262] width 671 height 25
type input "XIA/10339/A"
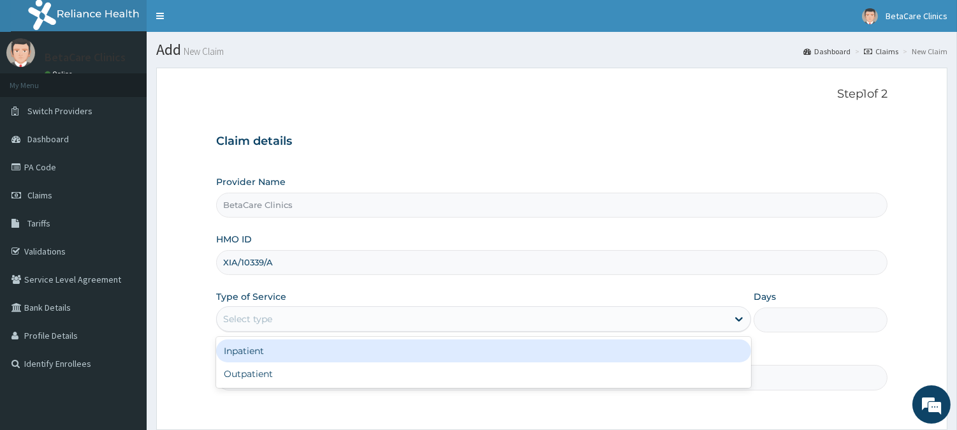
click at [296, 318] on div "Select type" at bounding box center [472, 319] width 511 height 20
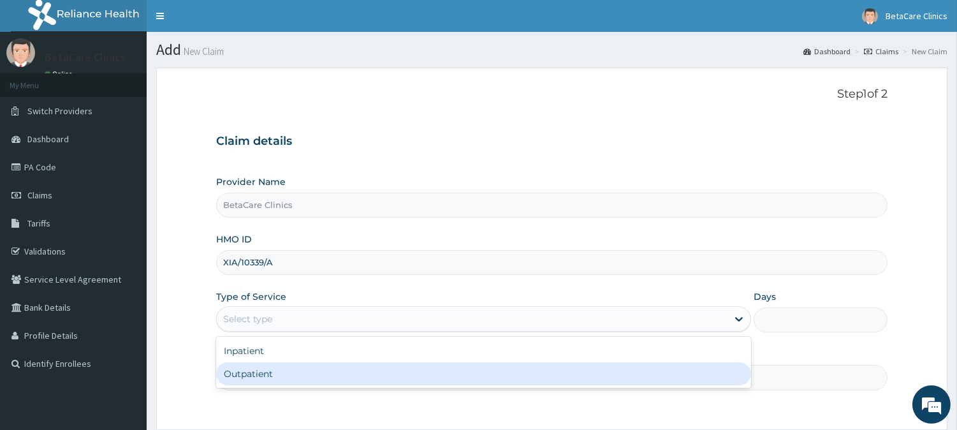
click at [240, 375] on div "Outpatient" at bounding box center [483, 373] width 535 height 23
type input "1"
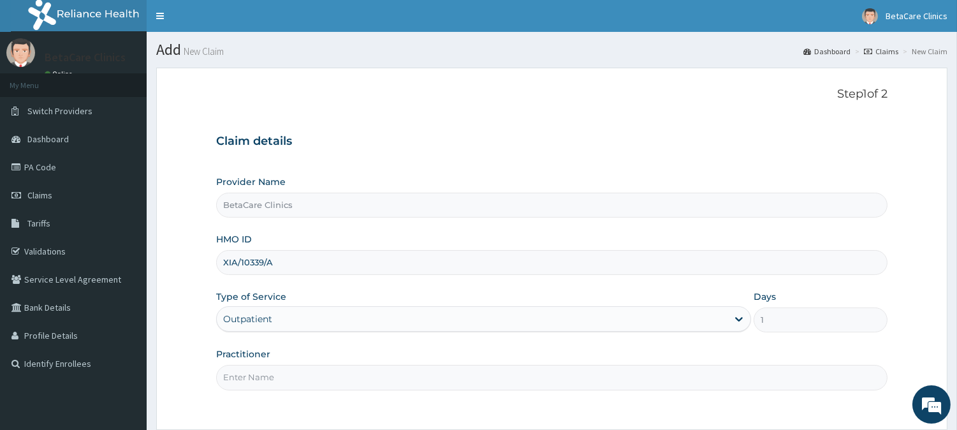
click at [268, 375] on input "Practitioner" at bounding box center [551, 377] width 671 height 25
click at [310, 372] on input "Practitioner" at bounding box center [551, 377] width 671 height 25
click at [246, 375] on input "DR [PERSON_NAME]" at bounding box center [551, 377] width 671 height 25
click at [300, 374] on input "[PERSON_NAME]" at bounding box center [551, 377] width 671 height 25
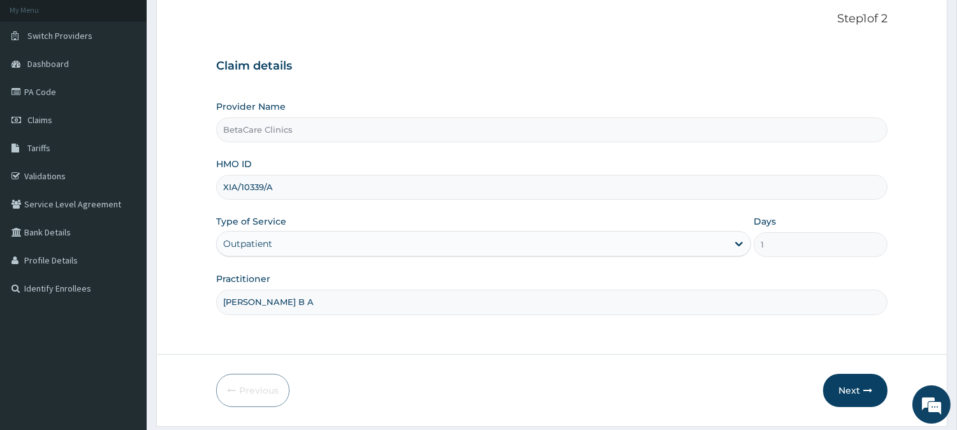
scroll to position [94, 0]
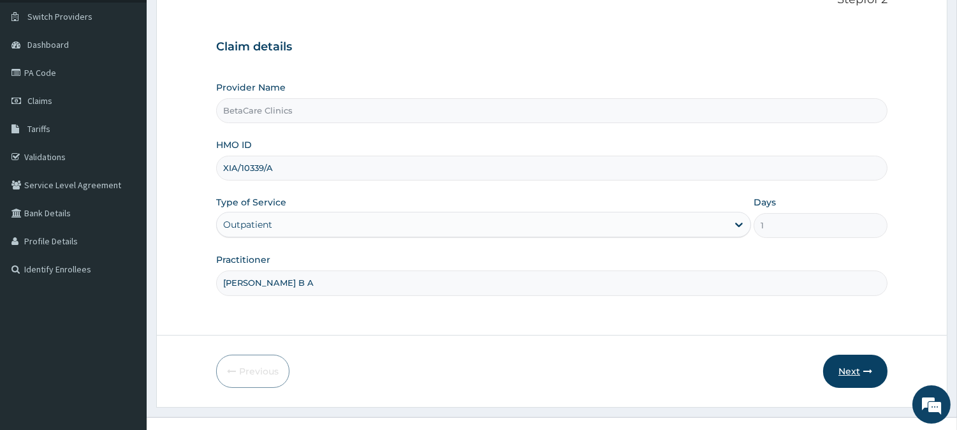
type input "DR TASIU B A"
click at [843, 373] on button "Next" at bounding box center [855, 371] width 64 height 33
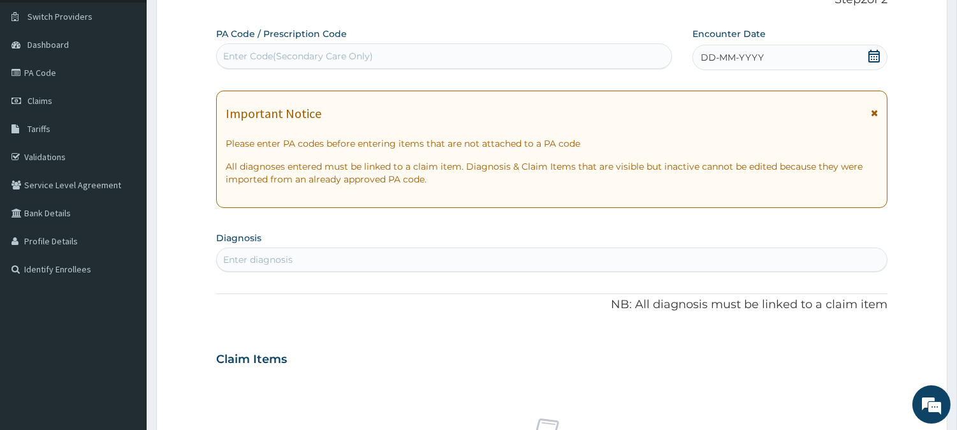
click at [769, 54] on div "DD-MM-YYYY" at bounding box center [790, 58] width 195 height 26
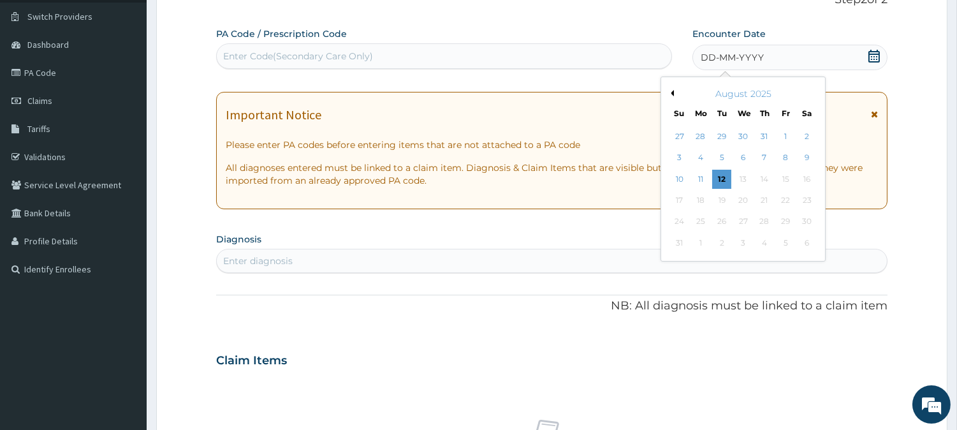
click at [671, 93] on button "Previous Month" at bounding box center [671, 93] width 6 height 6
click at [762, 156] on div "8" at bounding box center [764, 158] width 19 height 19
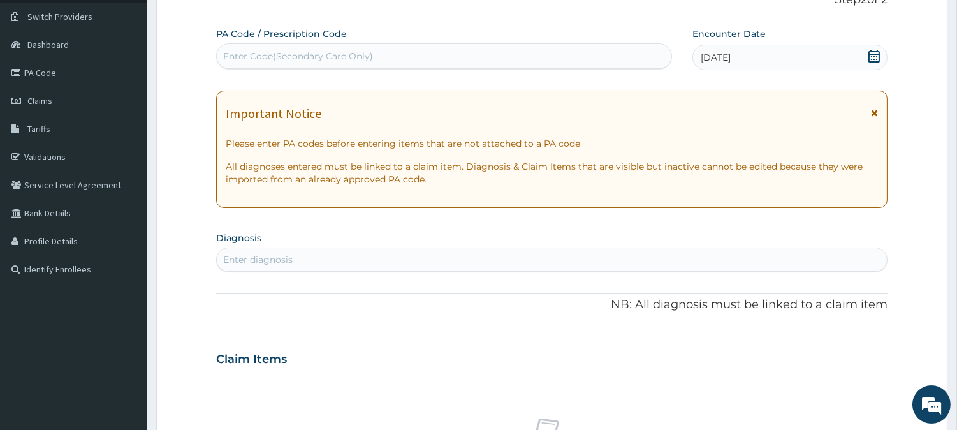
click at [444, 258] on div "Enter diagnosis" at bounding box center [552, 259] width 670 height 20
click at [397, 263] on div "Enter diagnosis" at bounding box center [552, 259] width 670 height 20
type input "WELL"
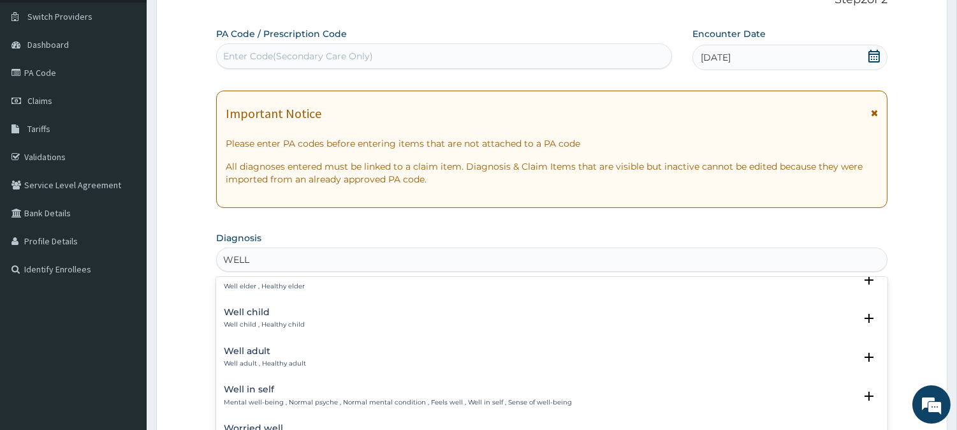
scroll to position [141, 0]
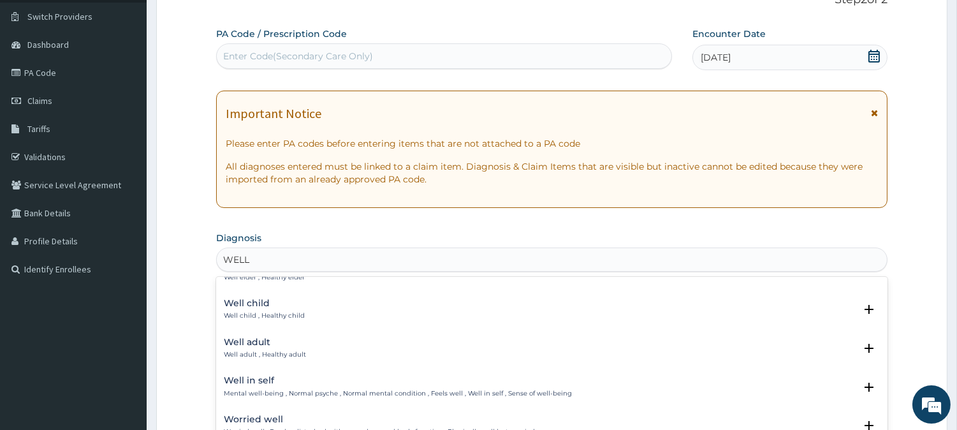
click at [246, 346] on h4 "Well adult" at bounding box center [265, 342] width 82 height 10
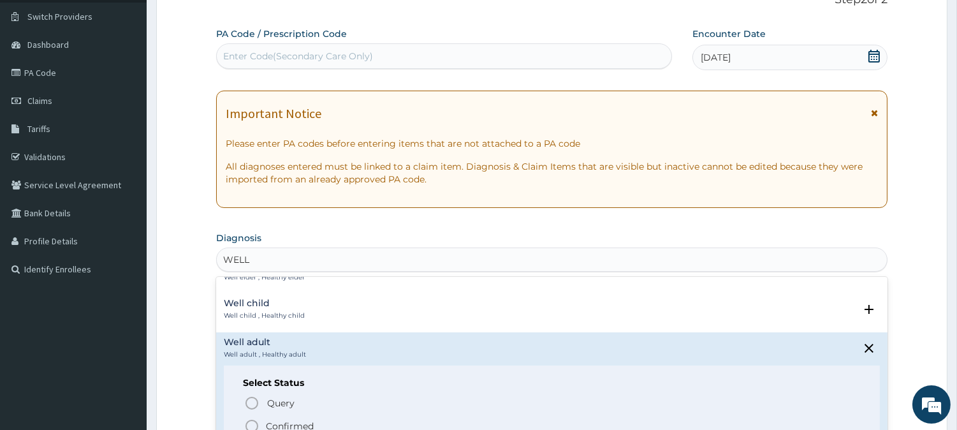
click at [278, 422] on p "Confirmed" at bounding box center [290, 426] width 48 height 13
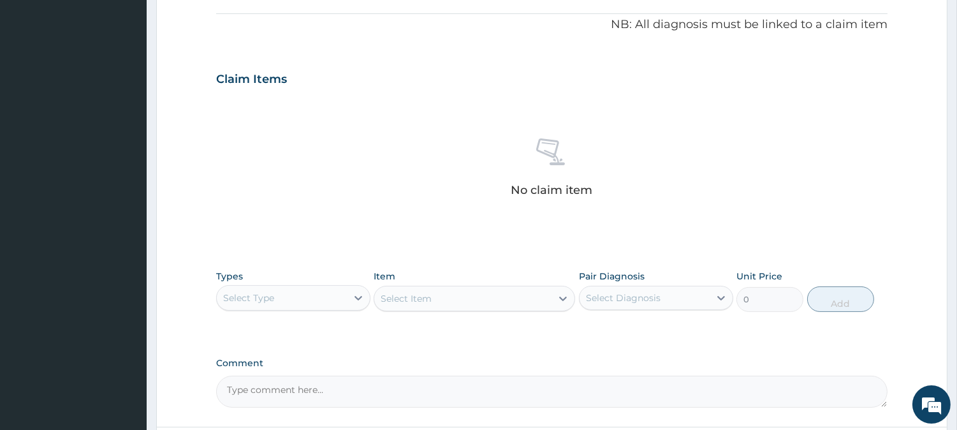
scroll to position [399, 0]
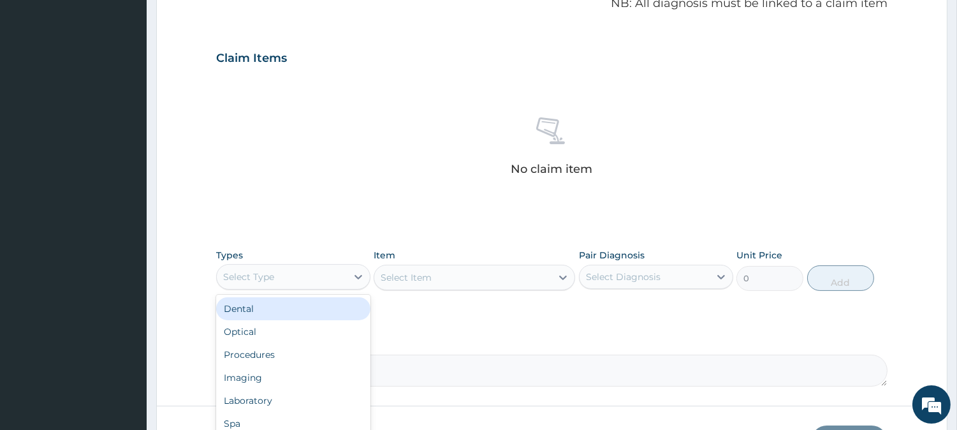
click at [277, 274] on div "Select Type" at bounding box center [282, 277] width 130 height 20
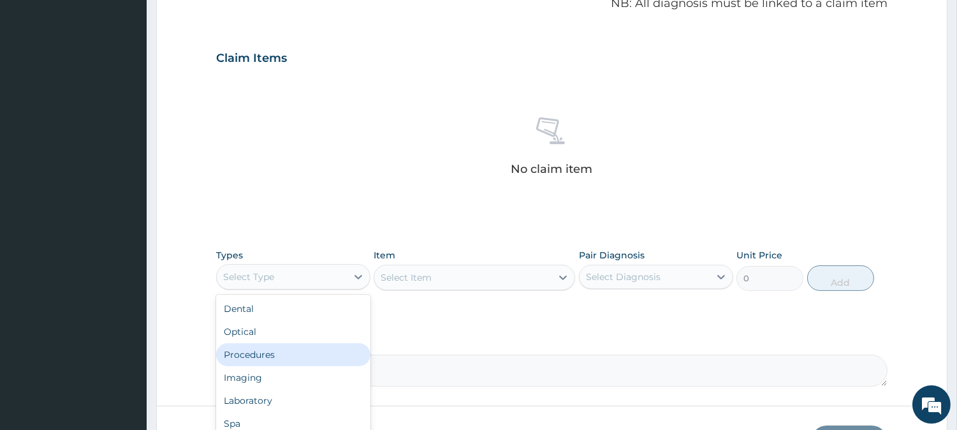
click at [265, 352] on div "Procedures" at bounding box center [293, 354] width 154 height 23
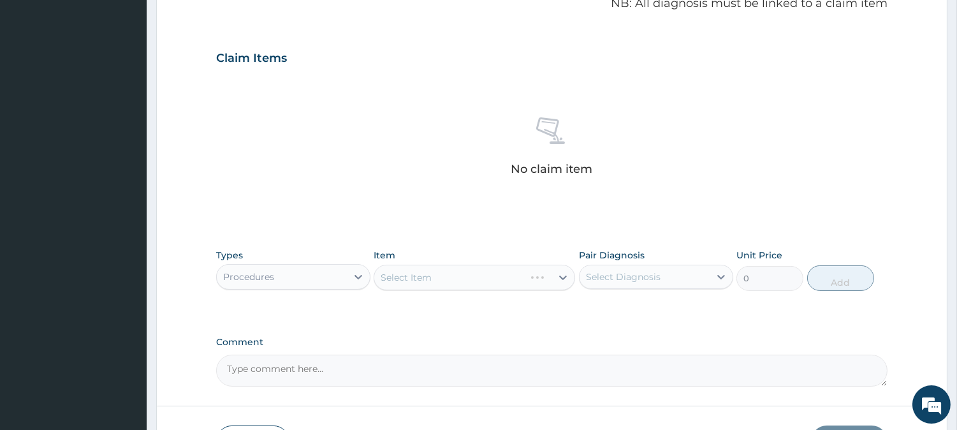
click at [434, 270] on div "Select Item" at bounding box center [475, 278] width 202 height 26
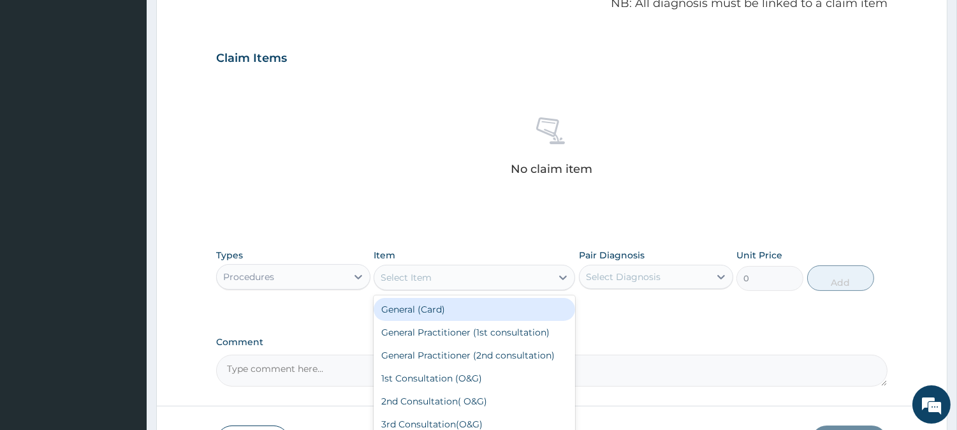
click at [434, 270] on div "Select Item" at bounding box center [462, 277] width 177 height 20
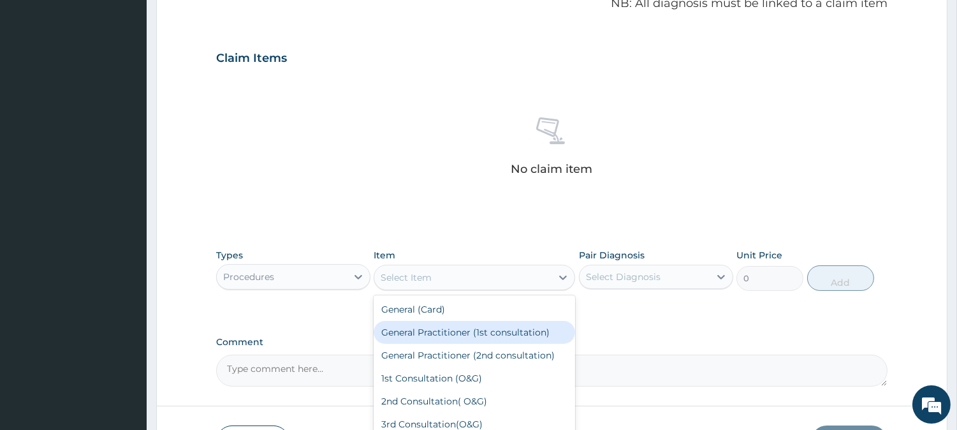
click at [443, 332] on div "General Practitioner (1st consultation)" at bounding box center [475, 332] width 202 height 23
type input "3900"
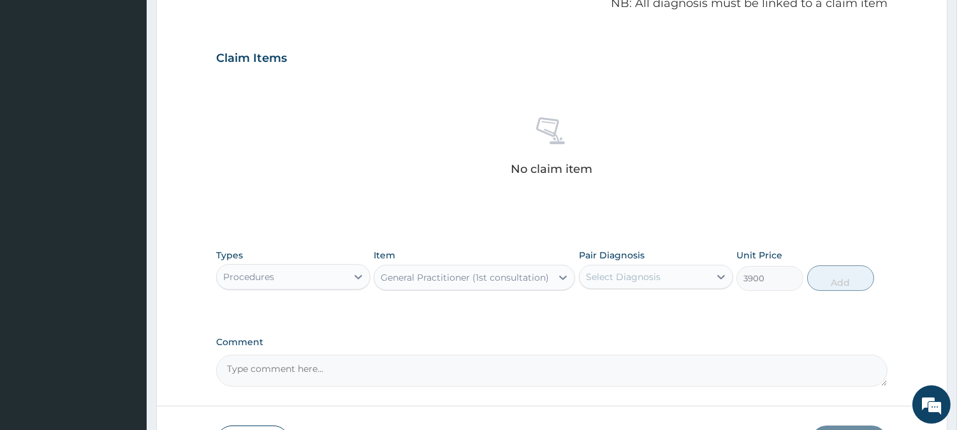
click at [616, 282] on div "Select Diagnosis" at bounding box center [623, 276] width 75 height 13
click at [621, 302] on label "Well adult" at bounding box center [623, 308] width 47 height 13
checkbox input "true"
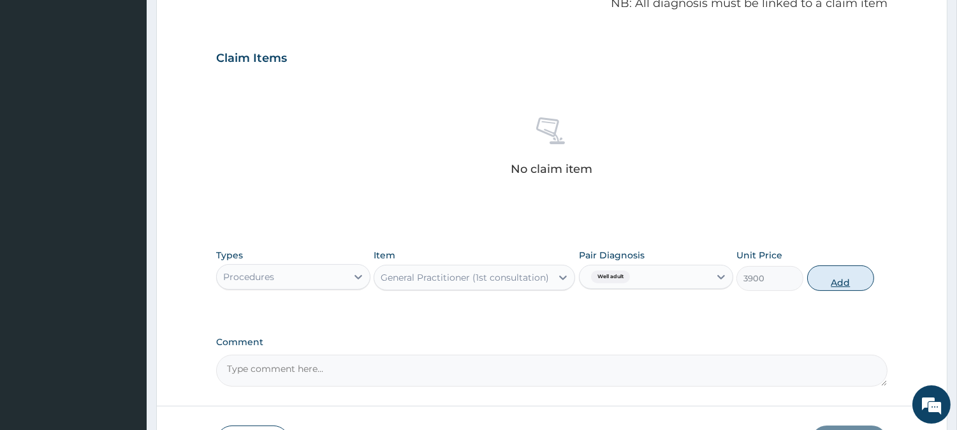
click at [826, 281] on button "Add" at bounding box center [840, 278] width 67 height 26
type input "0"
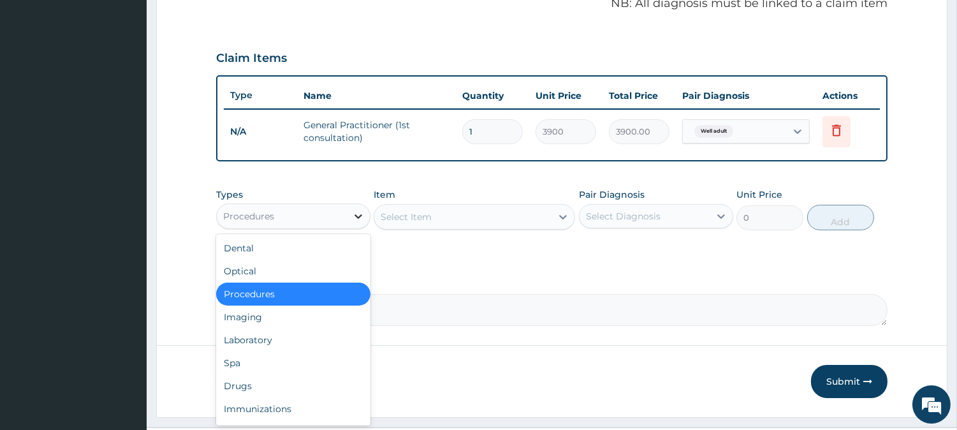
click at [347, 209] on div at bounding box center [358, 216] width 23 height 23
click at [268, 335] on div "Laboratory" at bounding box center [293, 339] width 154 height 23
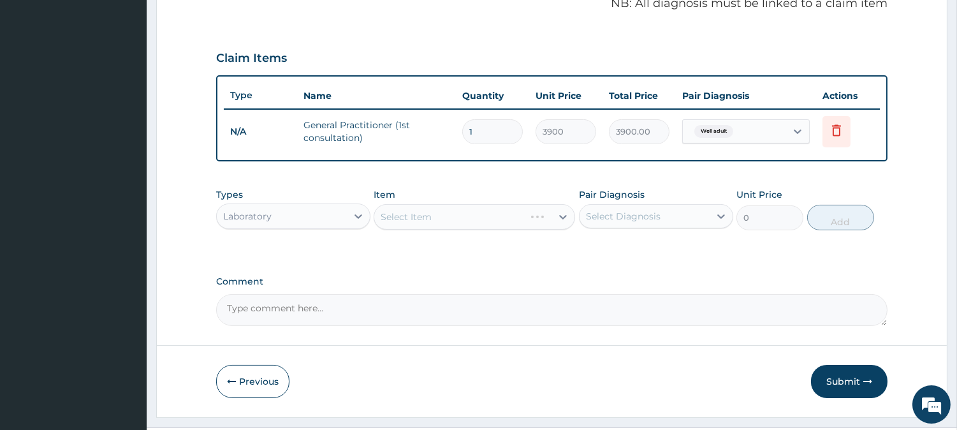
click at [428, 217] on div "Select Item" at bounding box center [475, 217] width 202 height 26
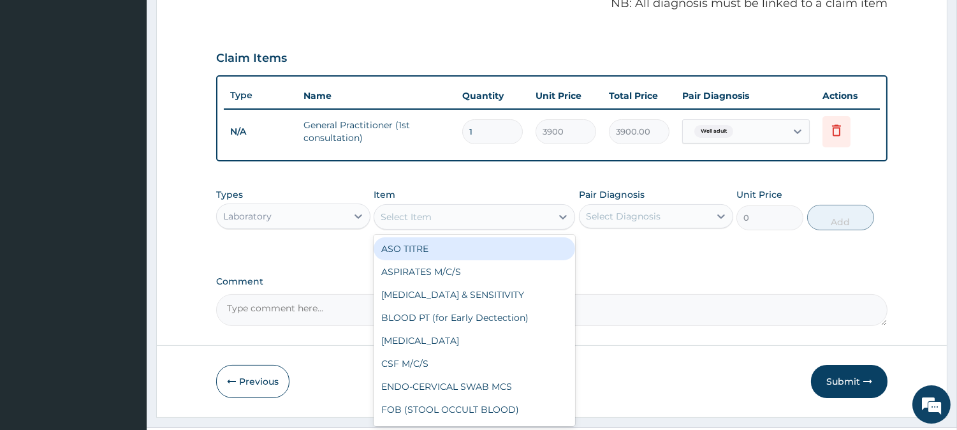
click at [428, 217] on div "Select Item" at bounding box center [406, 216] width 51 height 13
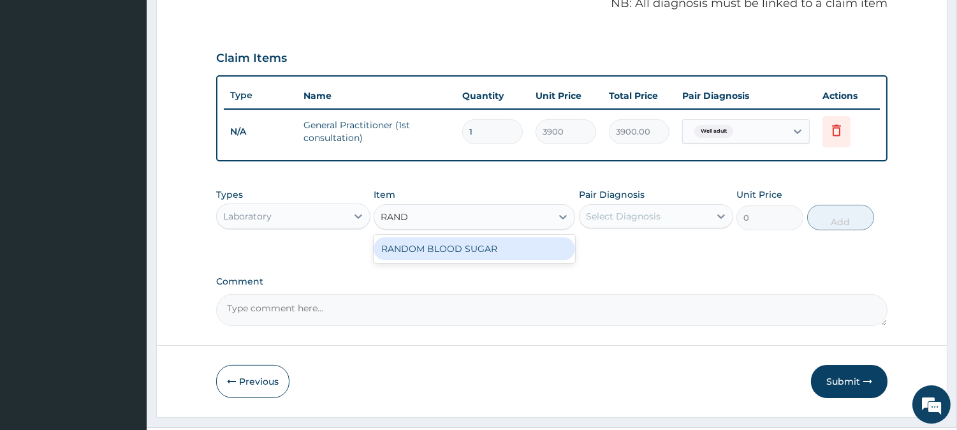
type input "RANDO"
click at [438, 246] on div "RANDOM BLOOD SUGAR" at bounding box center [475, 248] width 202 height 23
type input "5200"
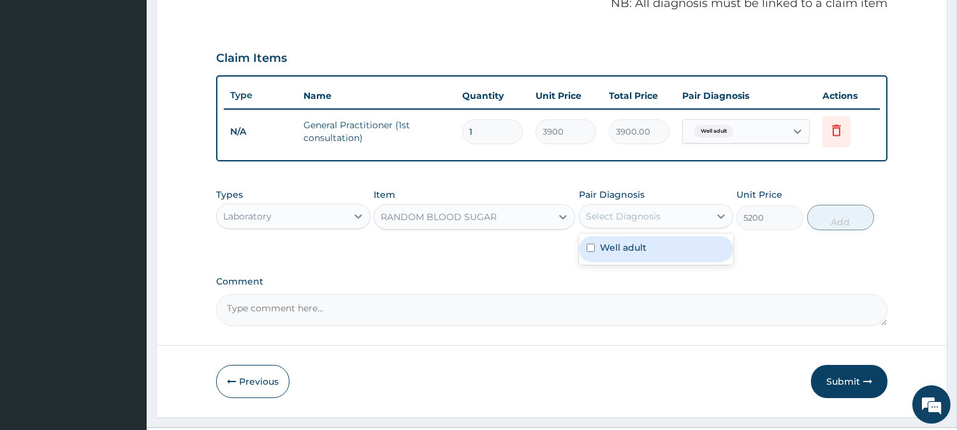
click at [632, 221] on div "Select Diagnosis" at bounding box center [645, 216] width 130 height 20
click at [638, 244] on label "Well adult" at bounding box center [623, 247] width 47 height 13
checkbox input "true"
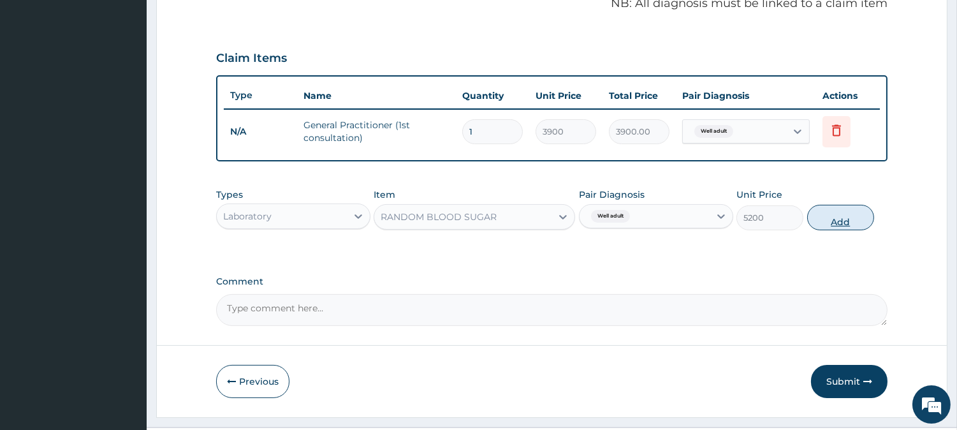
click at [821, 209] on button "Add" at bounding box center [840, 218] width 67 height 26
type input "0"
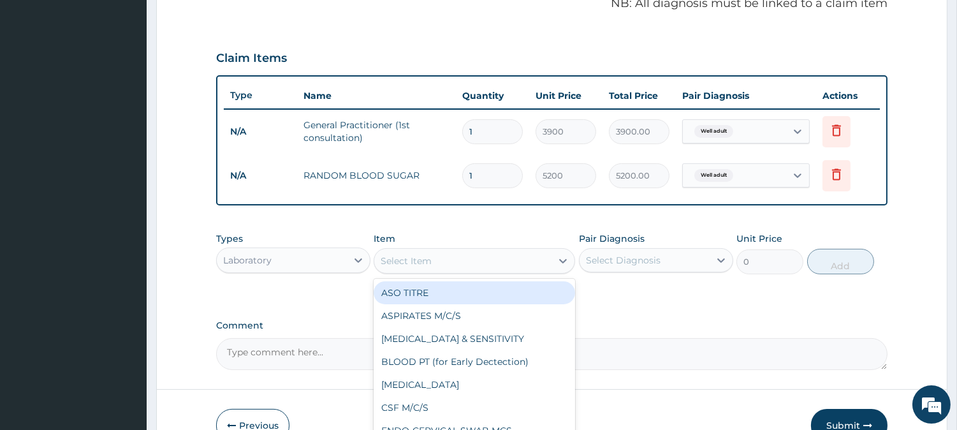
click at [461, 260] on div "Select Item" at bounding box center [462, 261] width 177 height 20
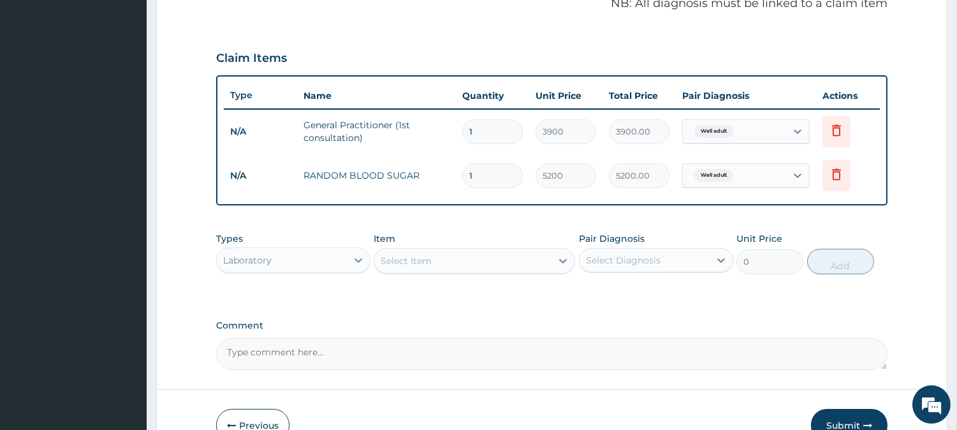
click at [461, 260] on div "Select Item" at bounding box center [462, 261] width 177 height 20
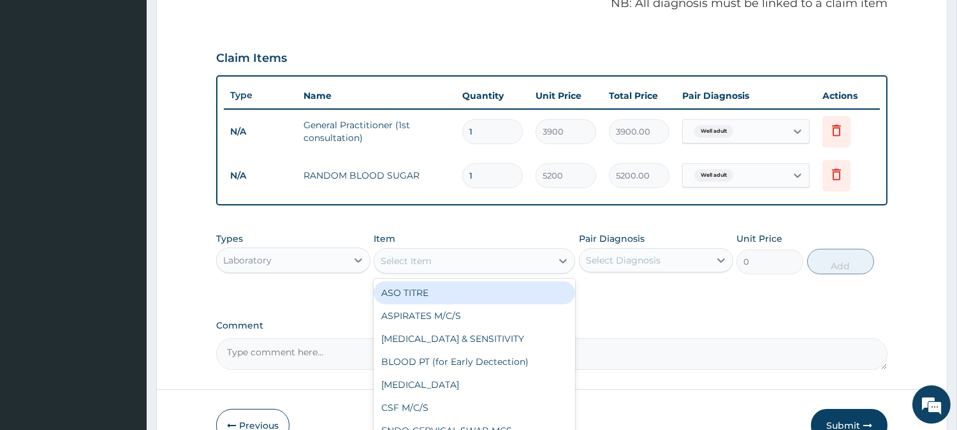
click at [461, 260] on div "Select Item" at bounding box center [462, 261] width 177 height 20
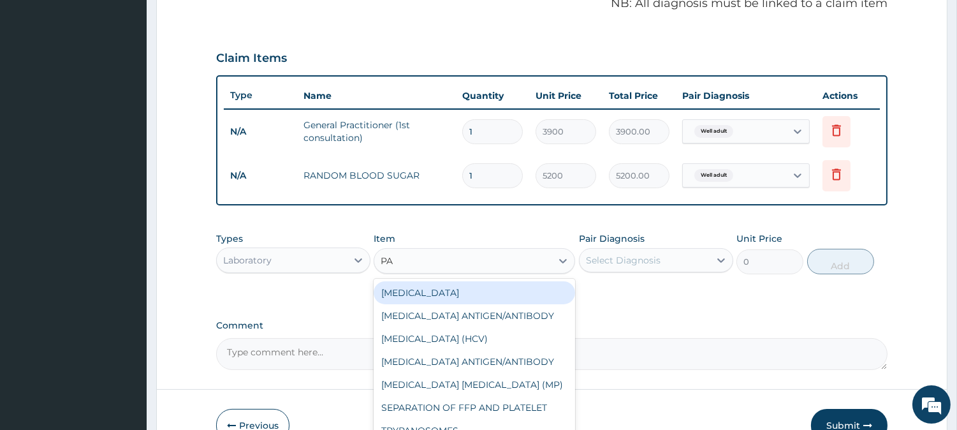
type input "PAP"
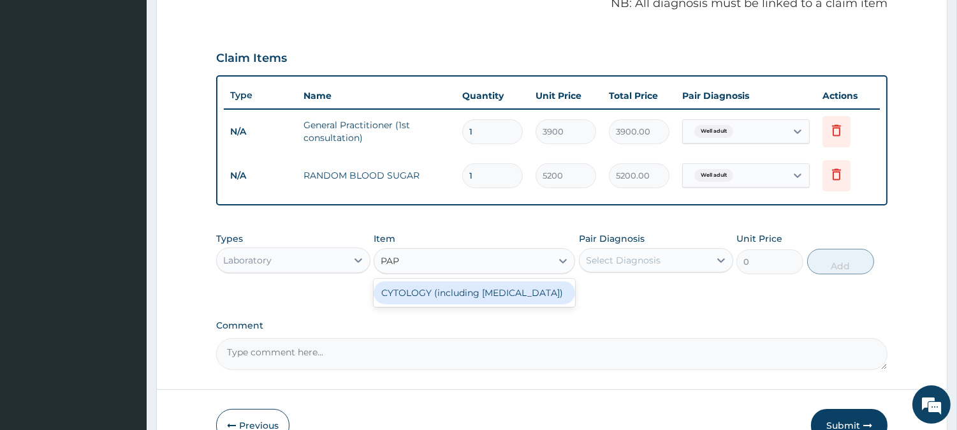
click at [489, 294] on div "CYTOLOGY (including PAP SMEAR)" at bounding box center [475, 292] width 202 height 23
type input "13000"
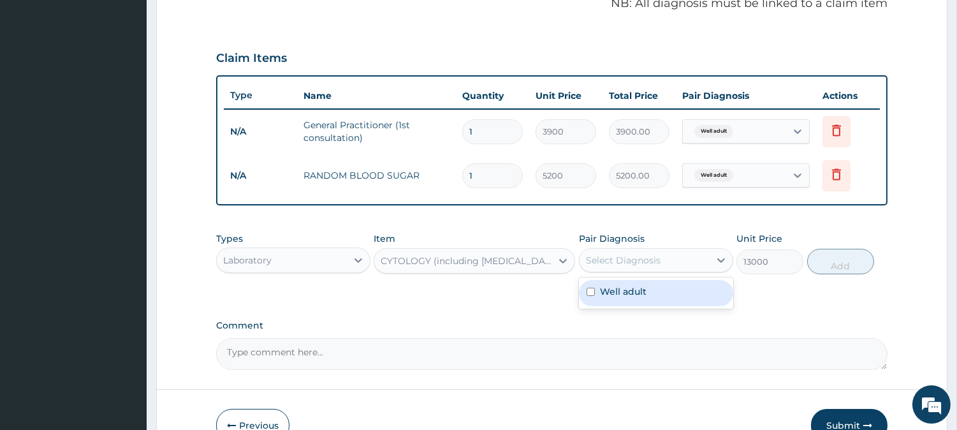
click at [686, 261] on div "Select Diagnosis" at bounding box center [645, 260] width 130 height 20
click at [643, 287] on label "Well adult" at bounding box center [623, 291] width 47 height 13
checkbox input "true"
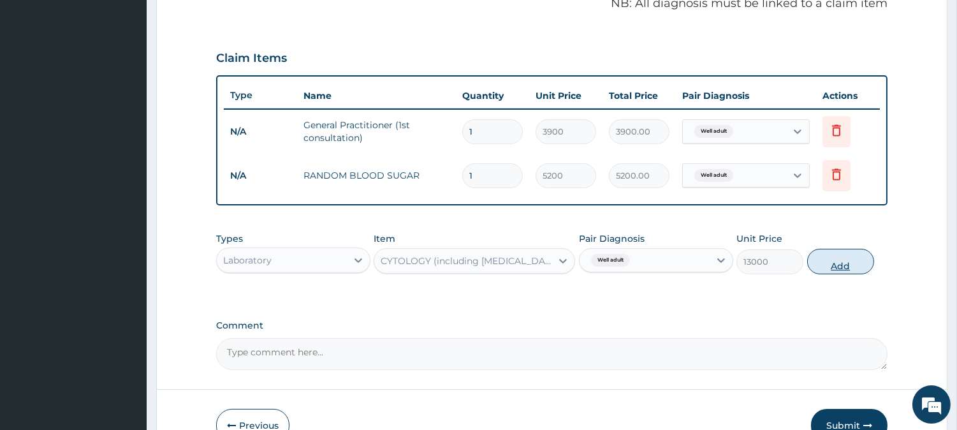
click at [839, 264] on button "Add" at bounding box center [840, 262] width 67 height 26
type input "0"
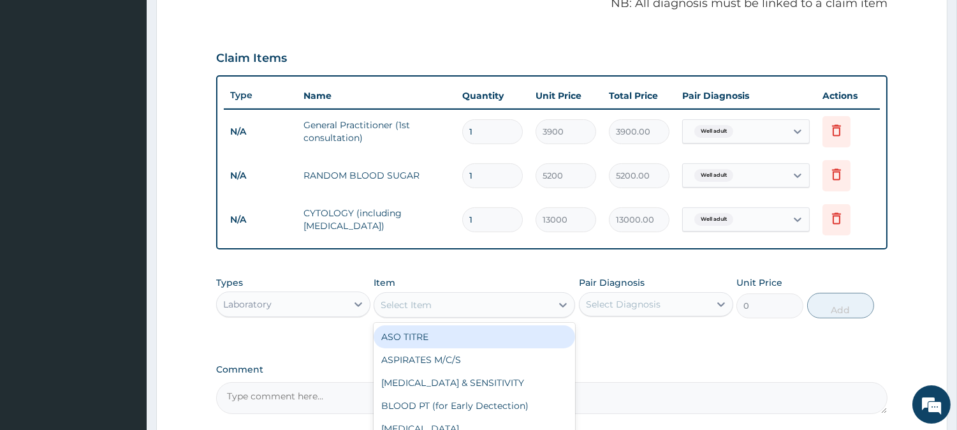
click at [399, 300] on div "Select Item" at bounding box center [406, 304] width 51 height 13
type input "CHOL"
click at [460, 339] on div "CHOLESTEROL (TOTAL)" at bounding box center [475, 336] width 202 height 23
type input "11050"
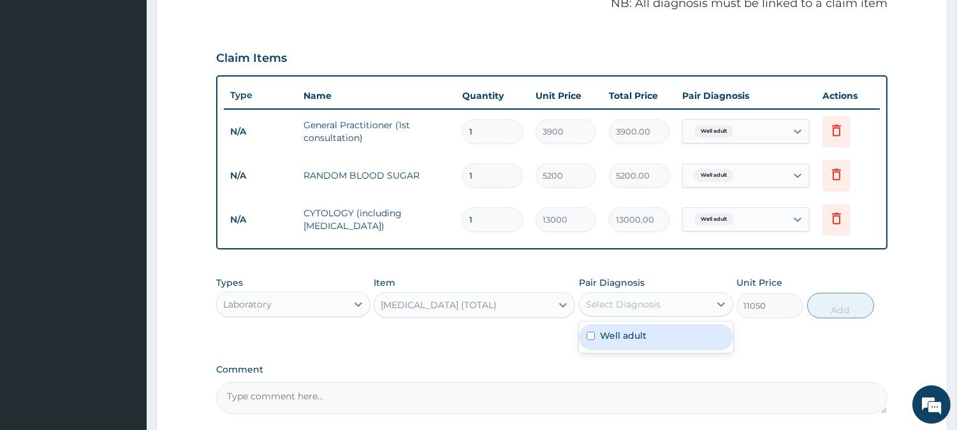
click at [691, 298] on div "Select Diagnosis" at bounding box center [645, 304] width 130 height 20
click at [623, 330] on label "Well adult" at bounding box center [623, 335] width 47 height 13
checkbox input "true"
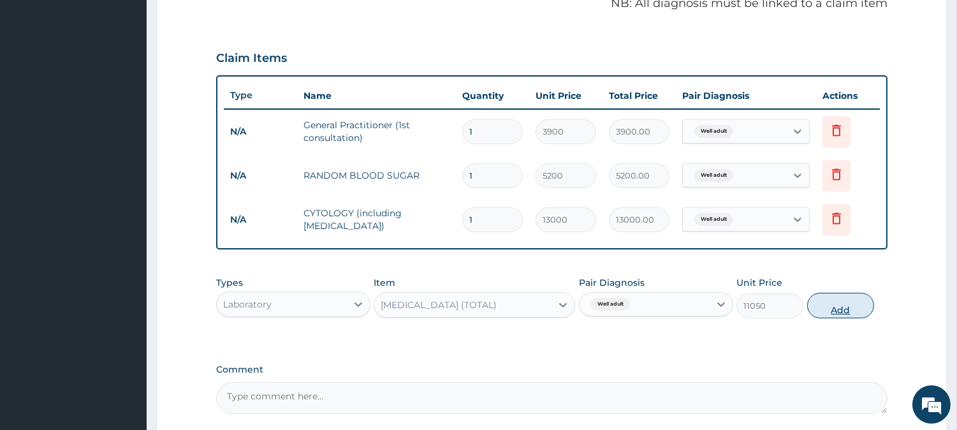
click at [847, 304] on button "Add" at bounding box center [840, 306] width 67 height 26
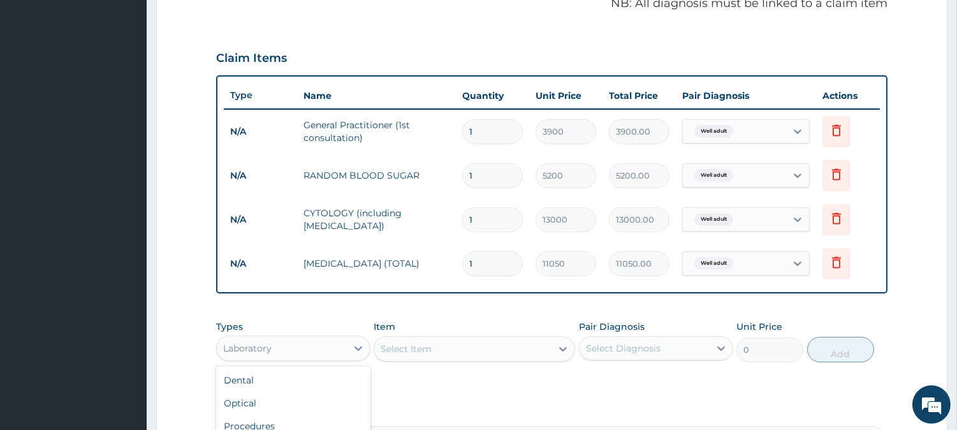
click at [275, 347] on div "Laboratory" at bounding box center [282, 348] width 130 height 20
click at [277, 395] on div "Optical" at bounding box center [293, 403] width 154 height 23
click at [391, 342] on div "Select Item" at bounding box center [475, 349] width 202 height 26
click at [404, 346] on div "Select Item" at bounding box center [475, 349] width 202 height 26
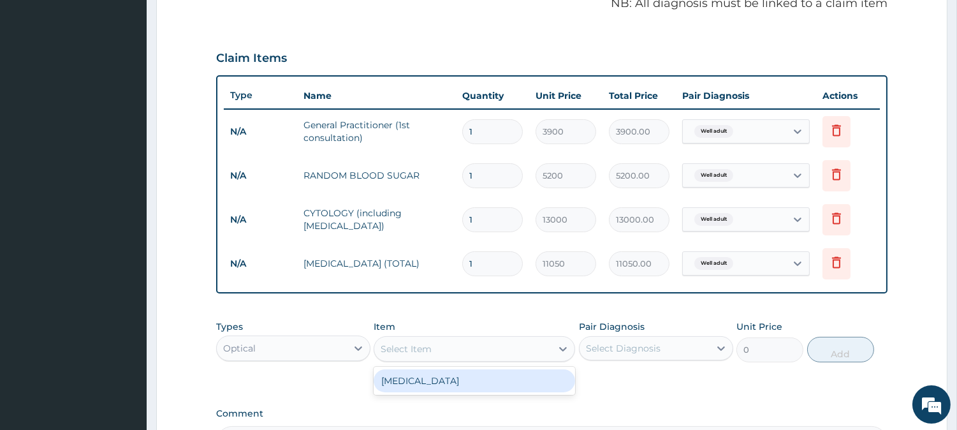
click at [404, 346] on div "Select Item" at bounding box center [406, 348] width 51 height 13
click at [424, 386] on div "Visual Acuity" at bounding box center [475, 380] width 202 height 23
type input "1500"
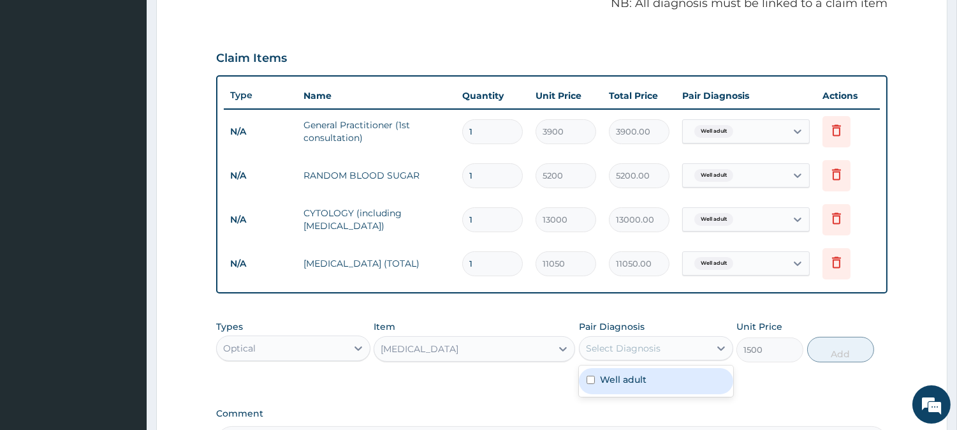
click at [633, 351] on div "Select Diagnosis" at bounding box center [623, 348] width 75 height 13
click at [635, 377] on label "Well adult" at bounding box center [623, 379] width 47 height 13
checkbox input "true"
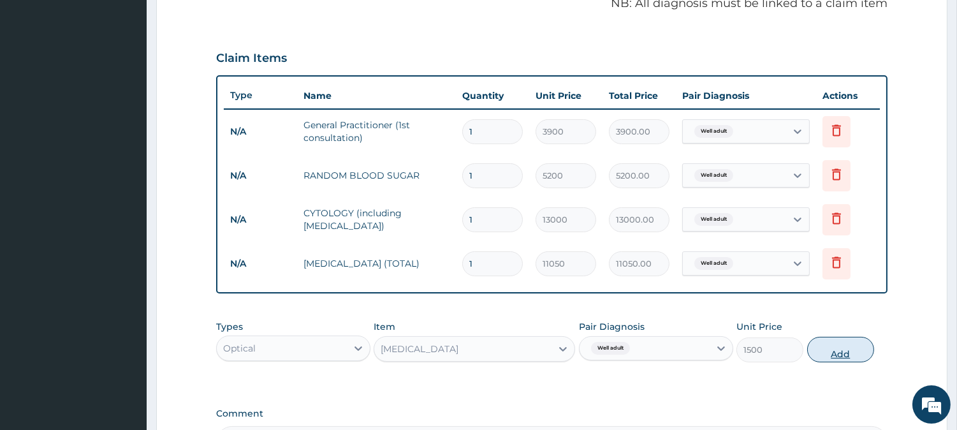
click at [840, 356] on button "Add" at bounding box center [840, 350] width 67 height 26
type input "0"
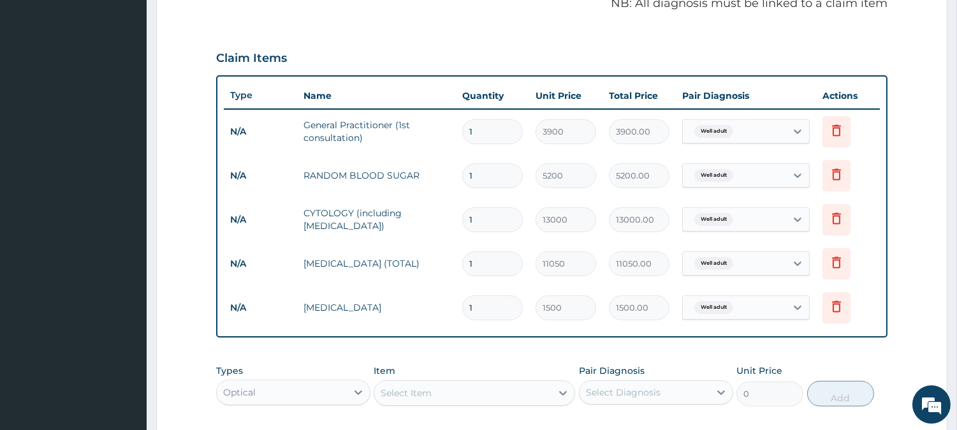
click at [289, 393] on div "Optical" at bounding box center [282, 392] width 130 height 20
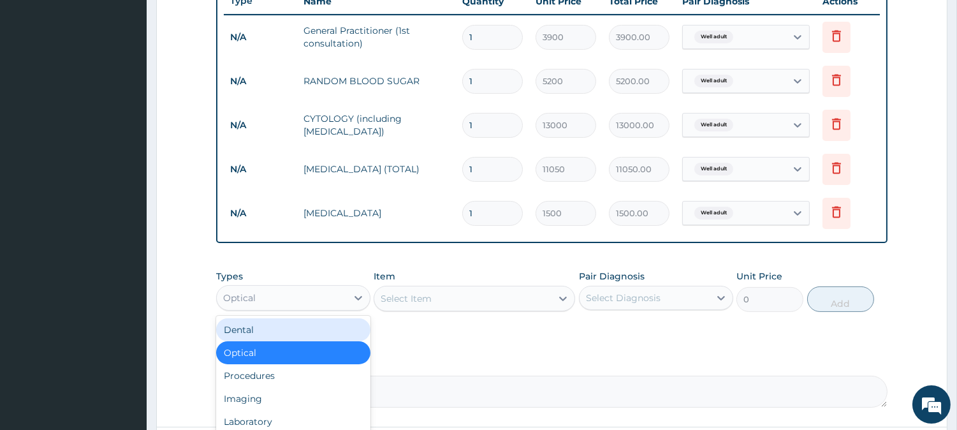
scroll to position [511, 0]
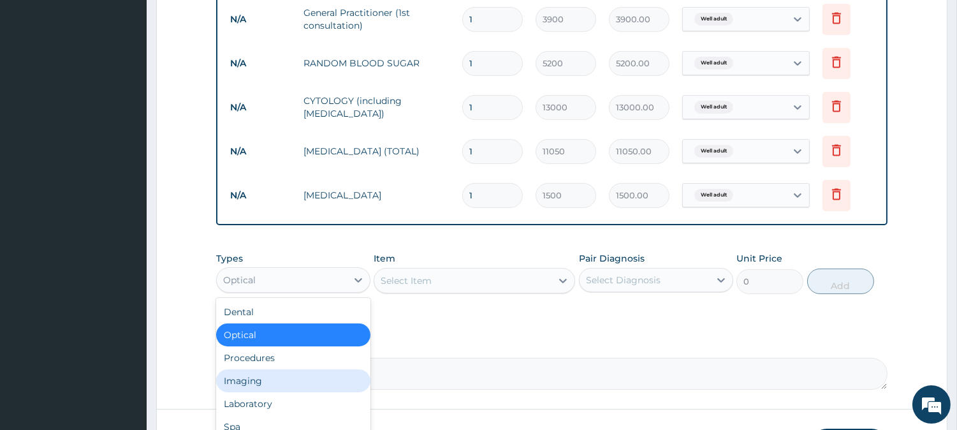
click at [242, 379] on div "Imaging" at bounding box center [293, 380] width 154 height 23
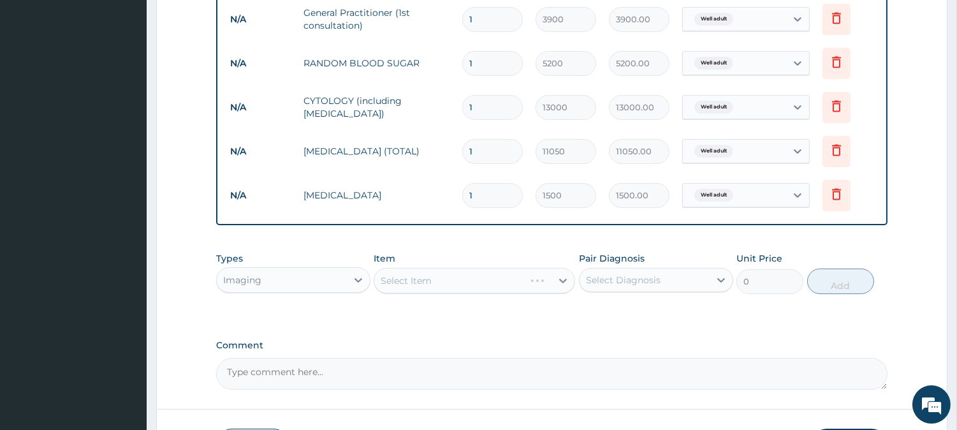
click at [479, 283] on div "Select Item" at bounding box center [475, 281] width 202 height 26
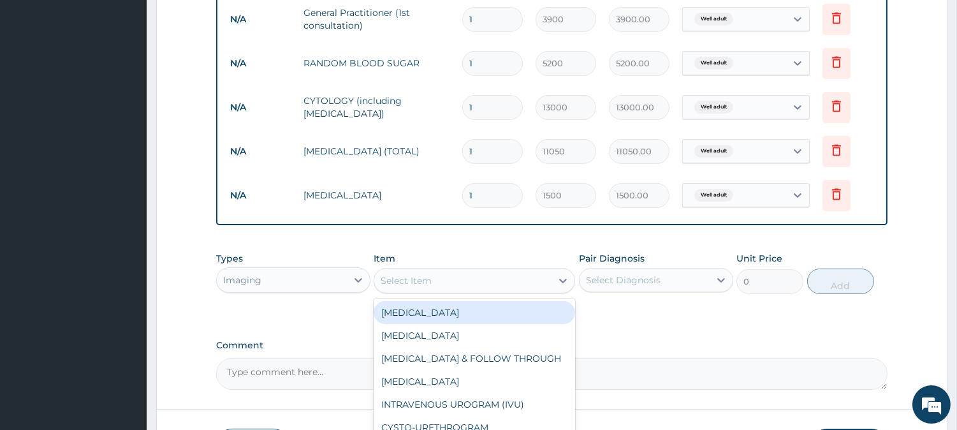
click at [479, 283] on div "Select Item" at bounding box center [462, 280] width 177 height 20
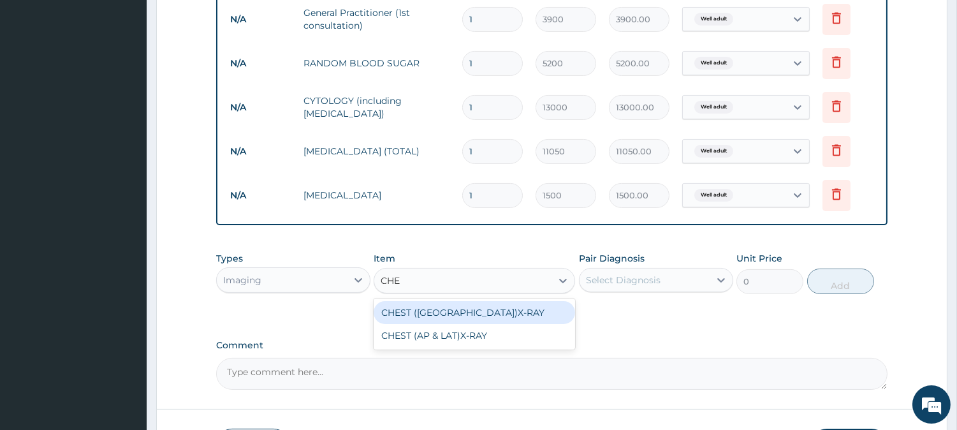
type input "CHES"
click at [479, 316] on div "CHEST (PA)X-RAY" at bounding box center [475, 312] width 202 height 23
type input "8450"
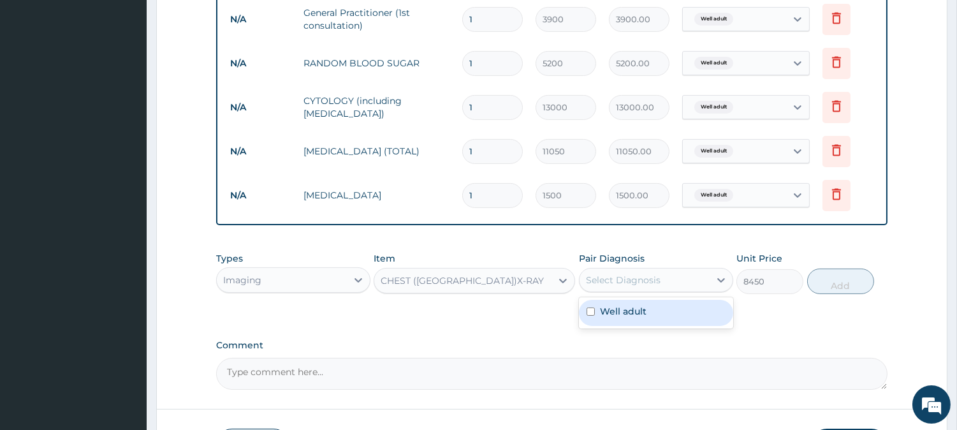
click at [672, 285] on div "Select Diagnosis" at bounding box center [645, 280] width 130 height 20
click at [649, 308] on div "Well adult" at bounding box center [656, 313] width 154 height 26
checkbox input "true"
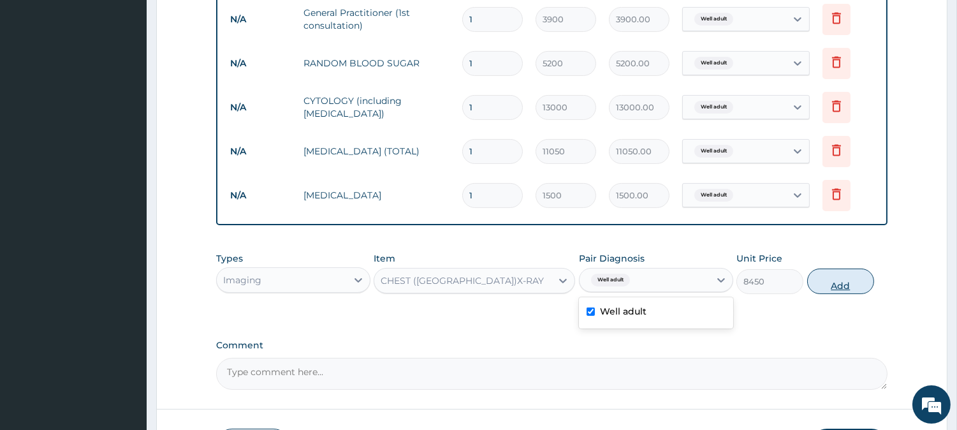
click at [839, 281] on button "Add" at bounding box center [840, 281] width 67 height 26
type input "0"
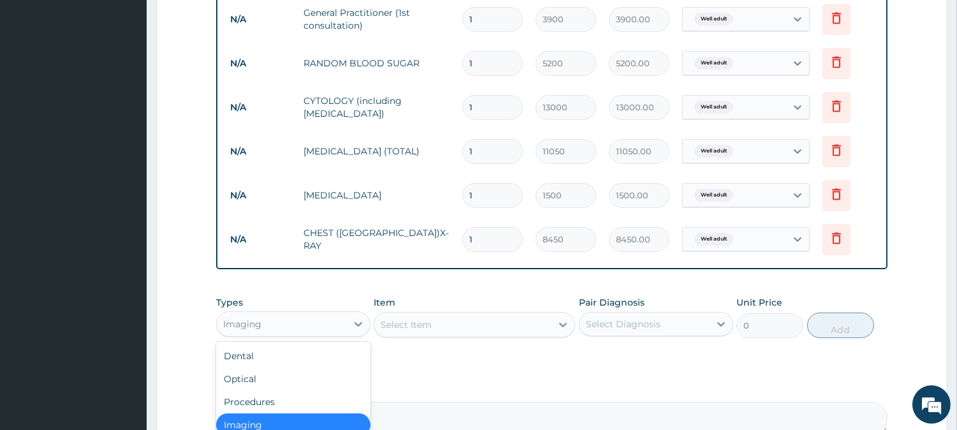
click at [321, 328] on div "Imaging" at bounding box center [282, 324] width 130 height 20
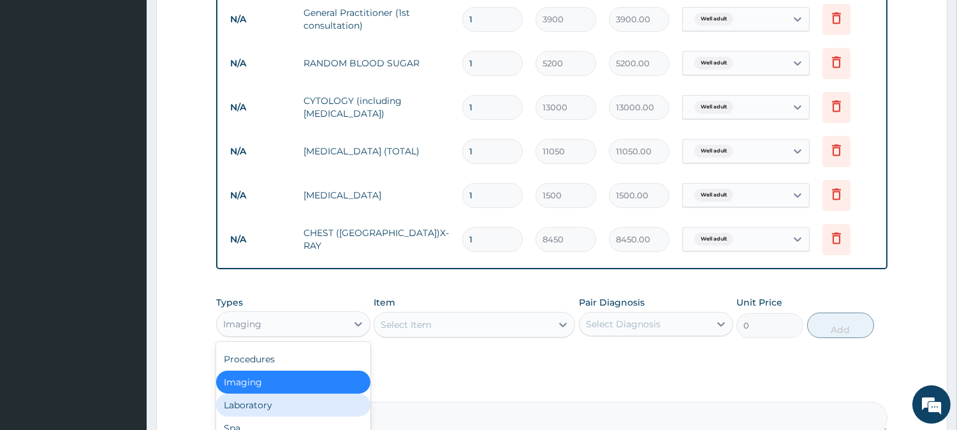
click at [268, 404] on div "Laboratory" at bounding box center [293, 404] width 154 height 23
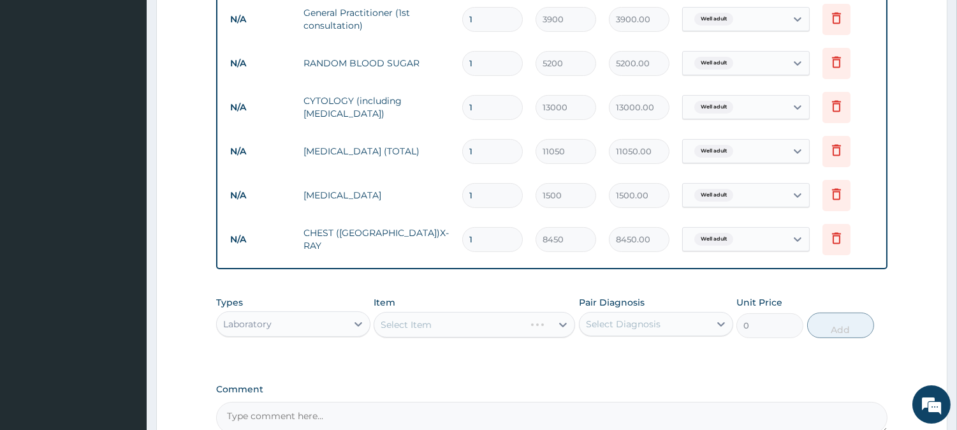
click at [481, 318] on div "Select Item" at bounding box center [475, 325] width 202 height 26
click at [508, 327] on div "Select Item" at bounding box center [462, 324] width 177 height 20
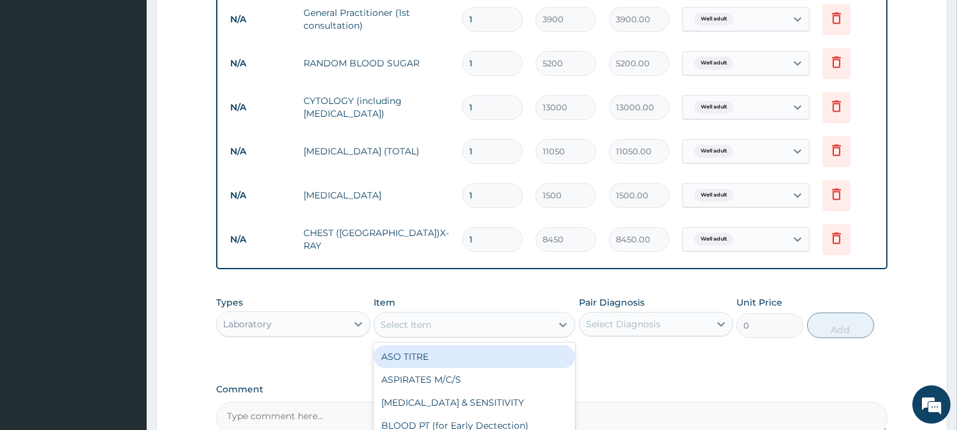
click at [407, 320] on div "Select Item" at bounding box center [406, 324] width 51 height 13
type input "URINA"
click at [418, 355] on div "URINALYSIS" at bounding box center [475, 356] width 202 height 23
type input "1500"
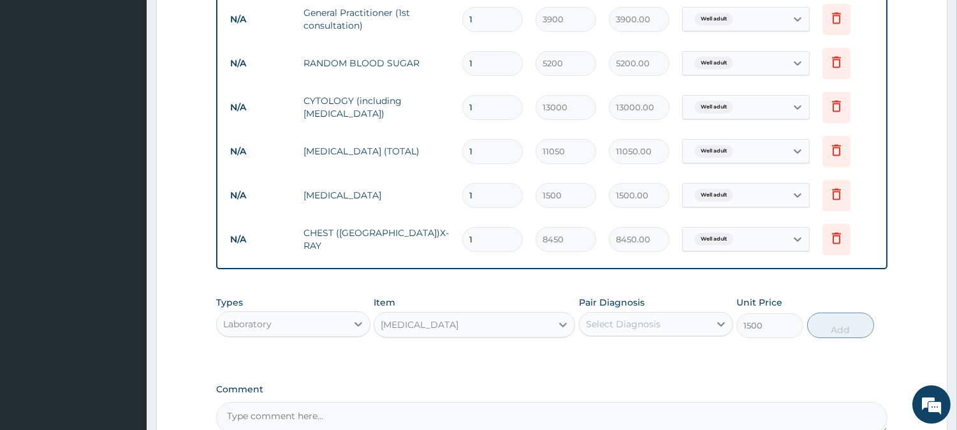
click at [649, 329] on div "Select Diagnosis" at bounding box center [623, 324] width 75 height 13
click at [608, 353] on label "Well adult" at bounding box center [623, 355] width 47 height 13
checkbox input "true"
click at [839, 334] on button "Add" at bounding box center [840, 325] width 67 height 26
type input "0"
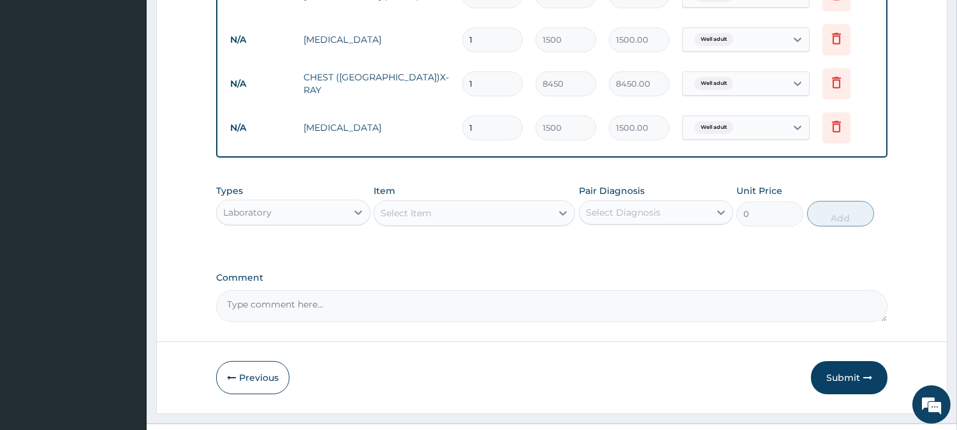
scroll to position [693, 0]
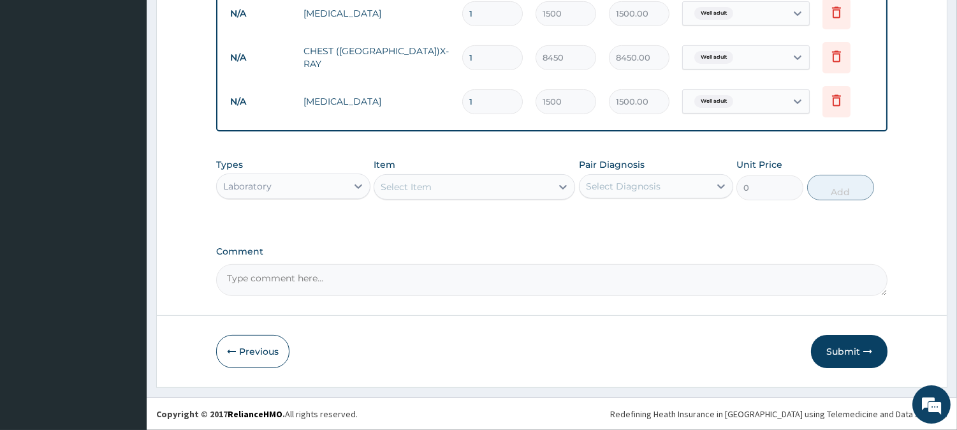
click at [270, 279] on textarea "Comment" at bounding box center [551, 280] width 671 height 32
click at [240, 279] on textarea "CLENT" at bounding box center [551, 280] width 671 height 32
click at [266, 281] on textarea "CLIENT" at bounding box center [551, 280] width 671 height 32
type textarea "CLIENT SEEN FOR ANNUAL HEALTH CHECKUP"
click at [858, 353] on button "Submit" at bounding box center [849, 351] width 77 height 33
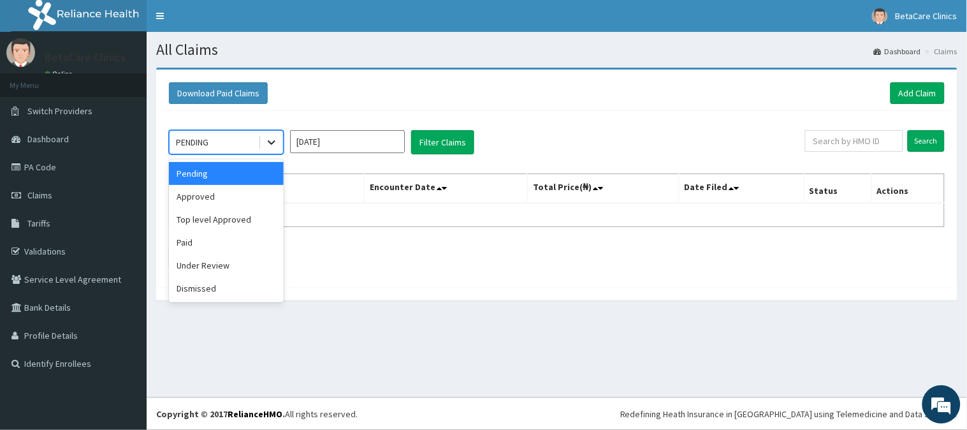
click at [275, 142] on icon at bounding box center [271, 142] width 13 height 13
click at [259, 170] on div "Pending" at bounding box center [226, 173] width 115 height 23
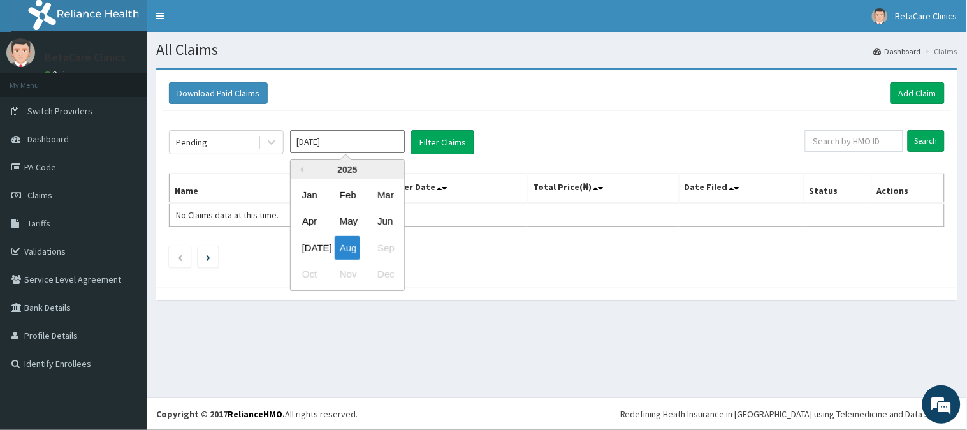
click at [342, 140] on input "[DATE]" at bounding box center [347, 141] width 115 height 23
click at [347, 242] on div "Aug" at bounding box center [348, 248] width 26 height 24
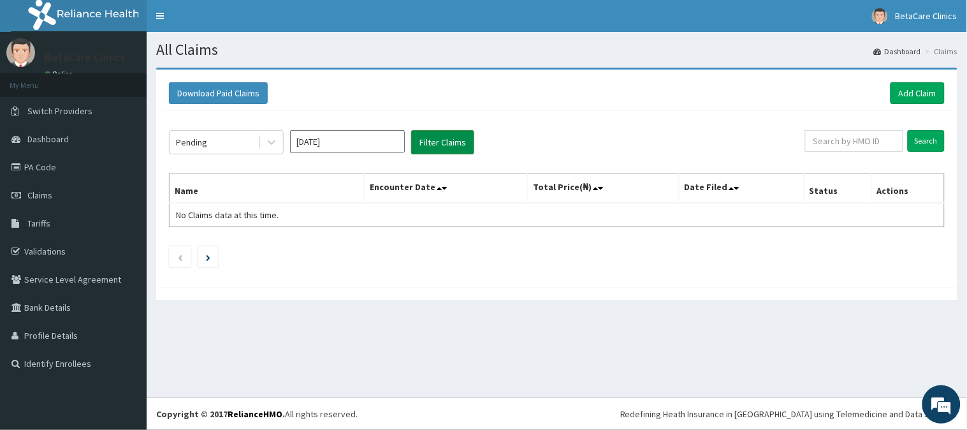
click at [425, 138] on button "Filter Claims" at bounding box center [442, 142] width 63 height 24
click at [228, 135] on div "Pending" at bounding box center [214, 142] width 89 height 20
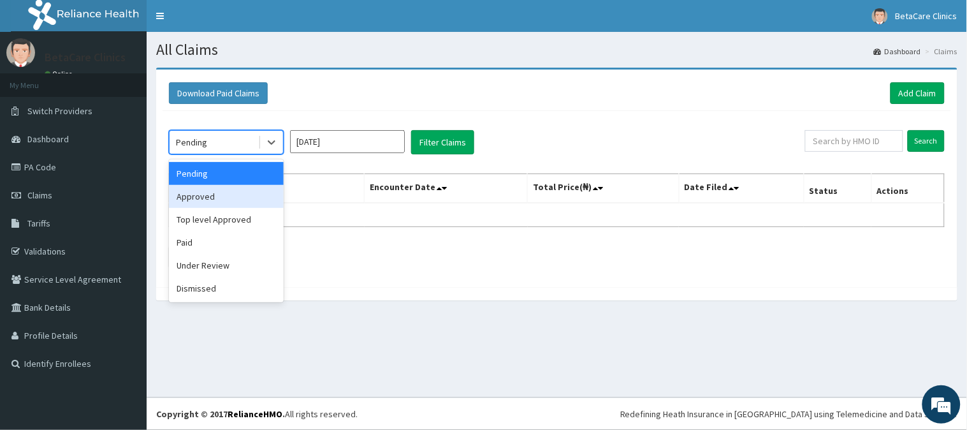
click at [209, 189] on div "Approved" at bounding box center [226, 196] width 115 height 23
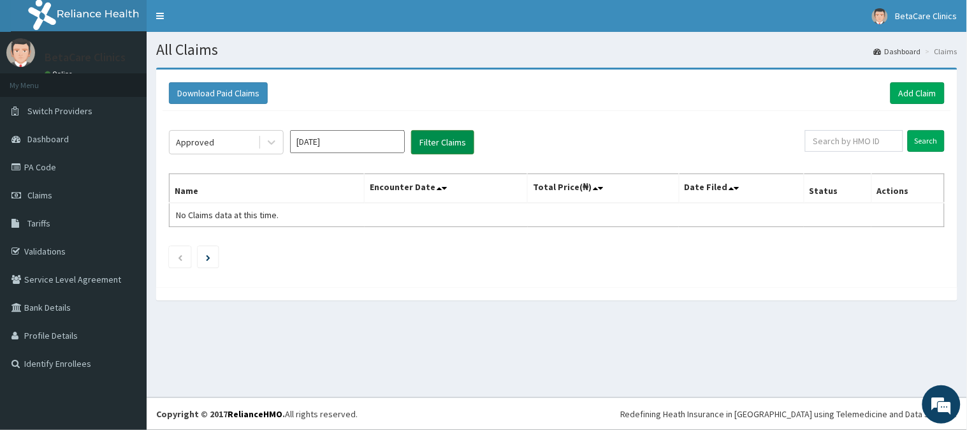
click at [425, 153] on button "Filter Claims" at bounding box center [442, 142] width 63 height 24
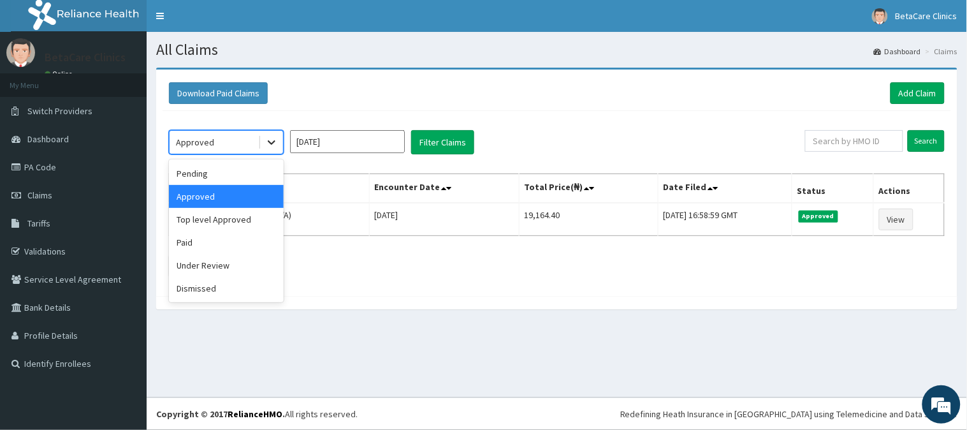
click at [277, 149] on div at bounding box center [271, 142] width 23 height 23
click at [223, 222] on div "Top level Approved" at bounding box center [226, 219] width 115 height 23
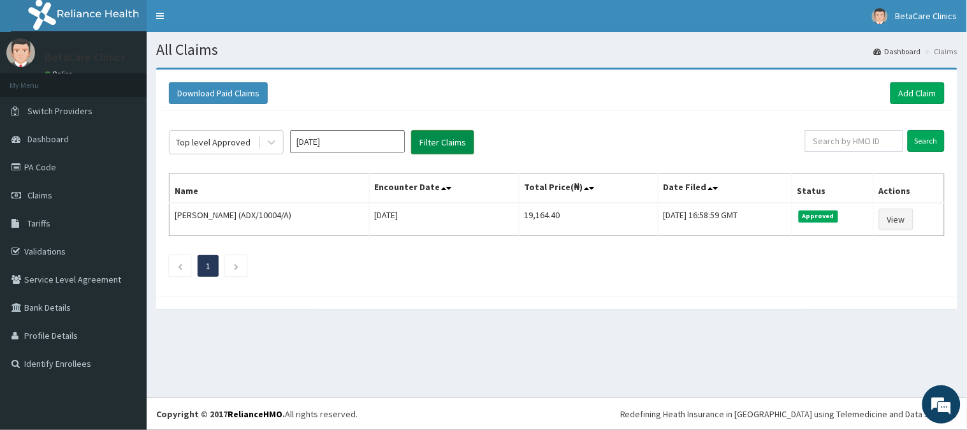
click at [444, 149] on button "Filter Claims" at bounding box center [442, 142] width 63 height 24
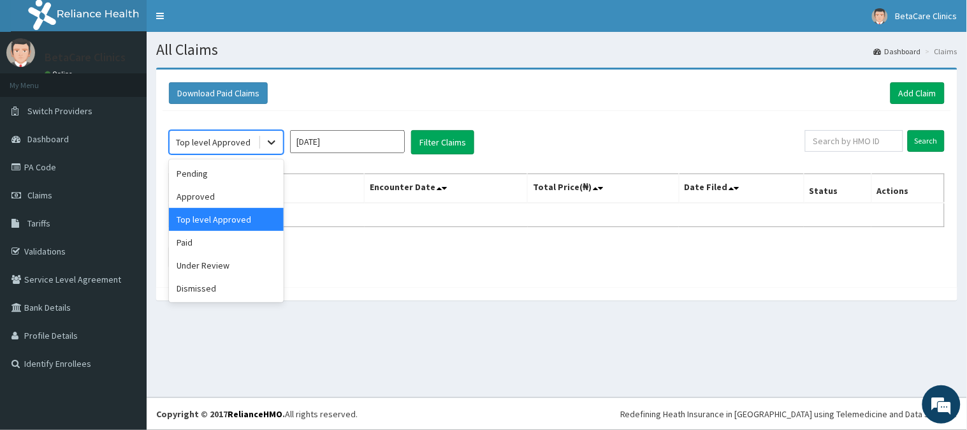
click at [273, 145] on icon at bounding box center [271, 142] width 13 height 13
click at [207, 247] on div "Paid" at bounding box center [226, 242] width 115 height 23
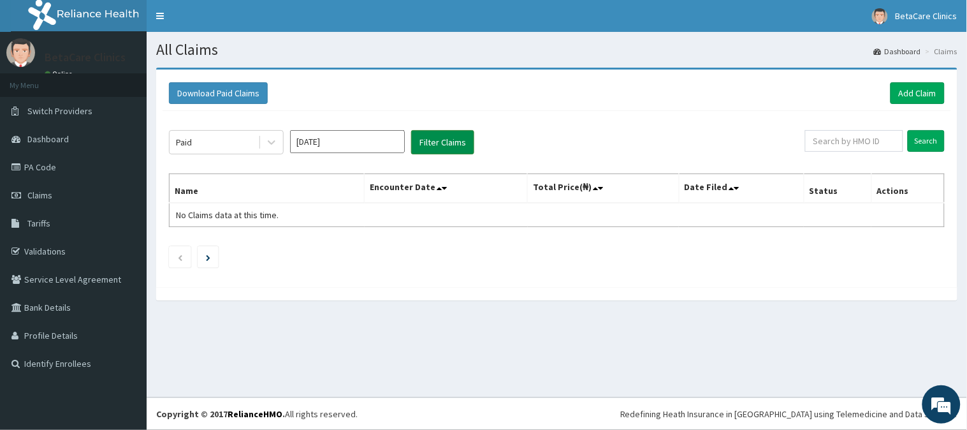
click at [453, 137] on button "Filter Claims" at bounding box center [442, 142] width 63 height 24
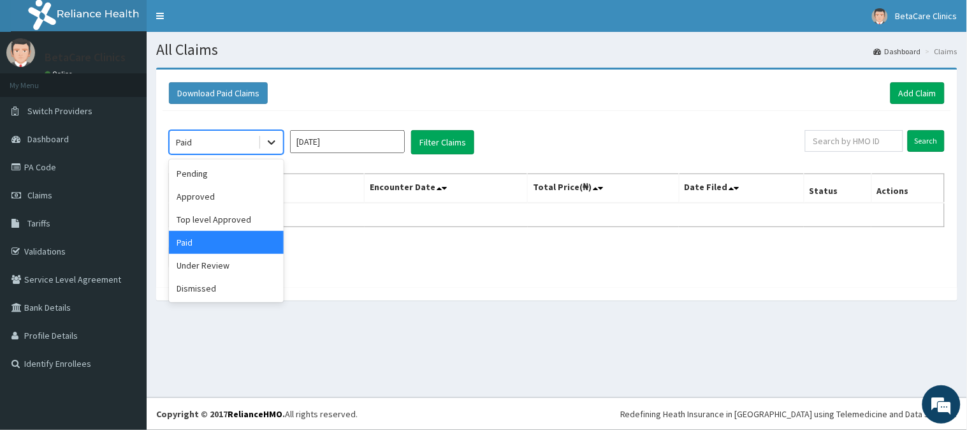
click at [273, 145] on icon at bounding box center [271, 142] width 13 height 13
click at [209, 263] on div "Under Review" at bounding box center [226, 265] width 115 height 23
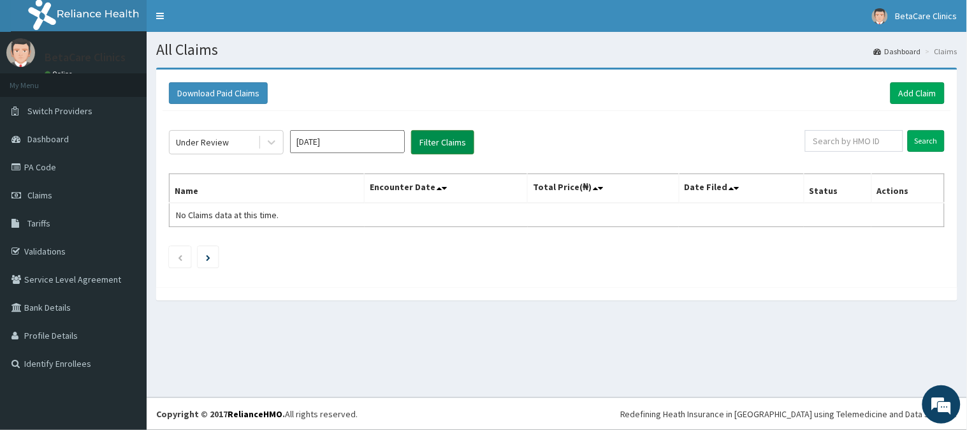
click at [451, 144] on button "Filter Claims" at bounding box center [442, 142] width 63 height 24
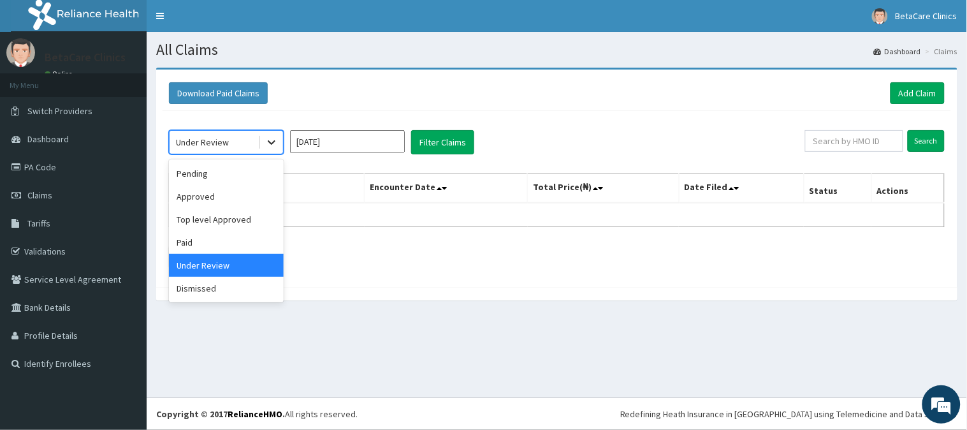
click at [268, 144] on icon at bounding box center [271, 142] width 13 height 13
click at [196, 285] on div "Dismissed" at bounding box center [226, 288] width 115 height 23
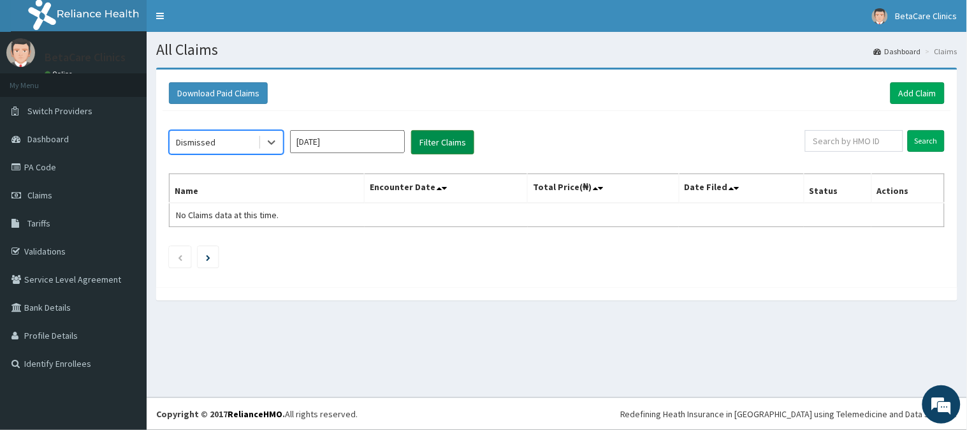
click at [423, 139] on button "Filter Claims" at bounding box center [442, 142] width 63 height 24
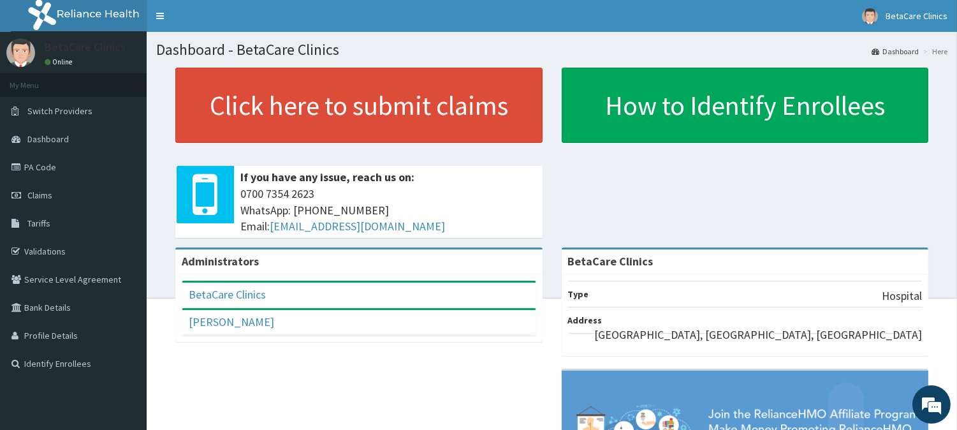
click at [365, 284] on div "BetaCare Clinics" at bounding box center [358, 294] width 353 height 25
click at [27, 189] on span "Claims" at bounding box center [39, 194] width 25 height 11
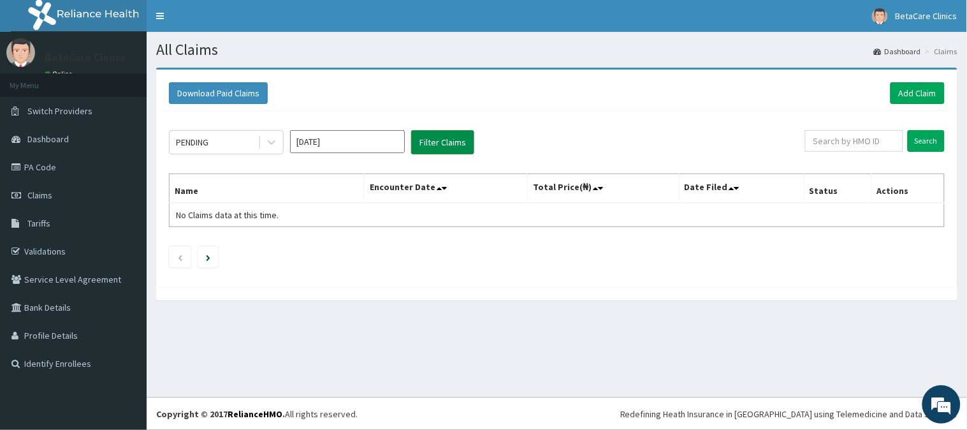
click at [437, 135] on button "Filter Claims" at bounding box center [442, 142] width 63 height 24
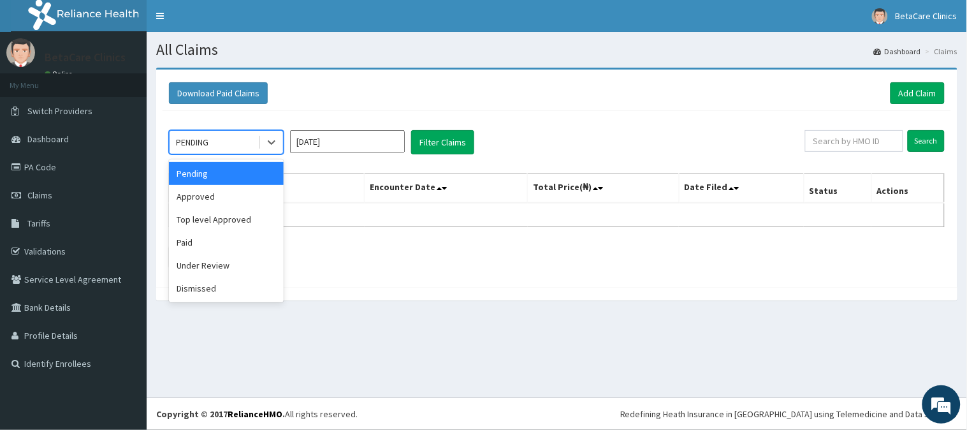
click at [253, 153] on div "PENDING" at bounding box center [226, 142] width 115 height 24
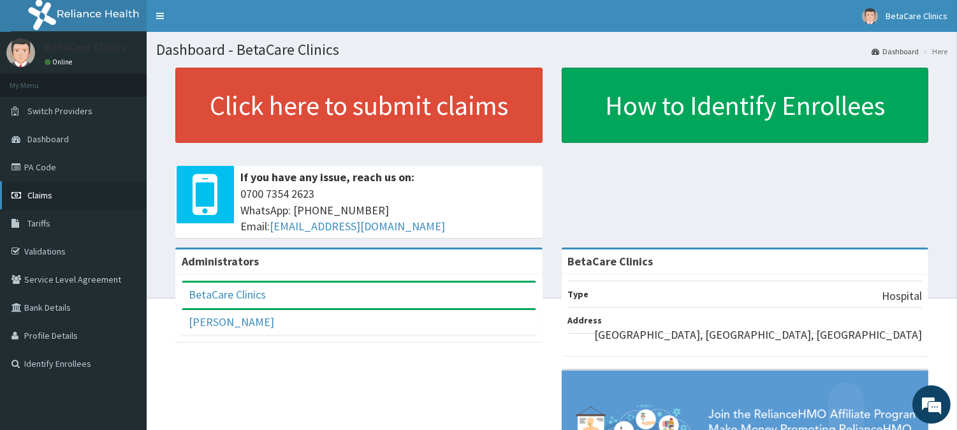
click at [47, 192] on span "Claims" at bounding box center [39, 194] width 25 height 11
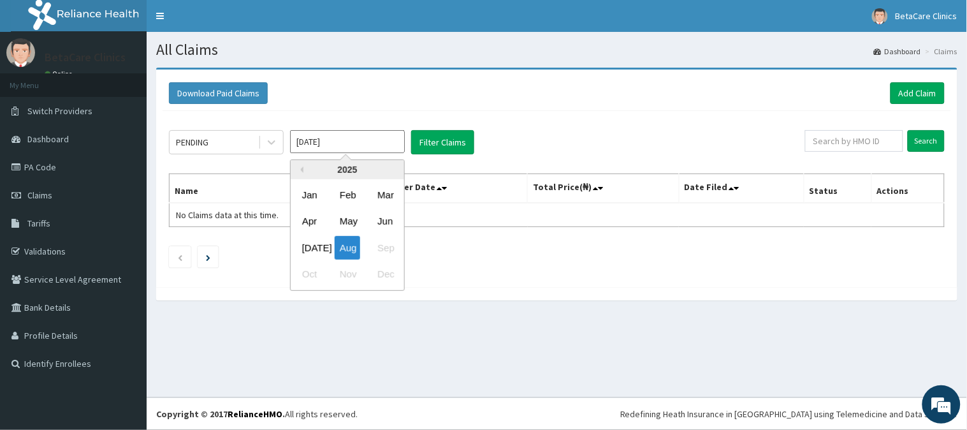
click at [375, 147] on input "[DATE]" at bounding box center [347, 141] width 115 height 23
click at [353, 217] on div "May" at bounding box center [348, 222] width 26 height 24
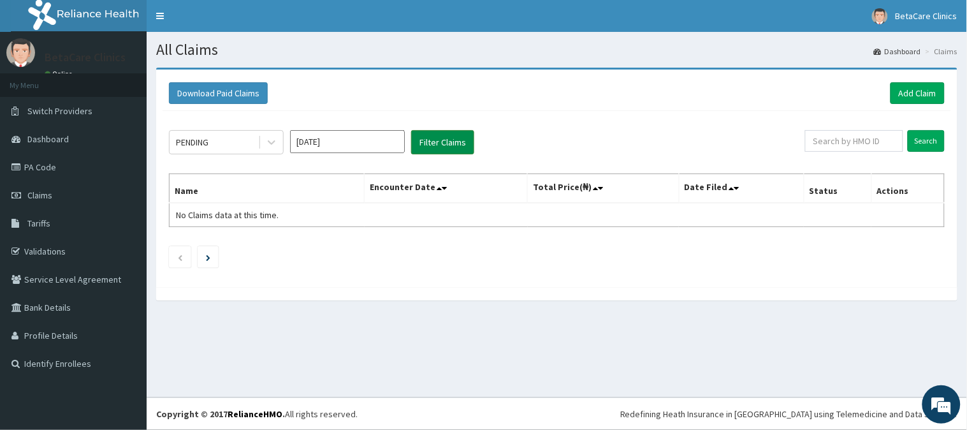
click at [422, 145] on button "Filter Claims" at bounding box center [442, 142] width 63 height 24
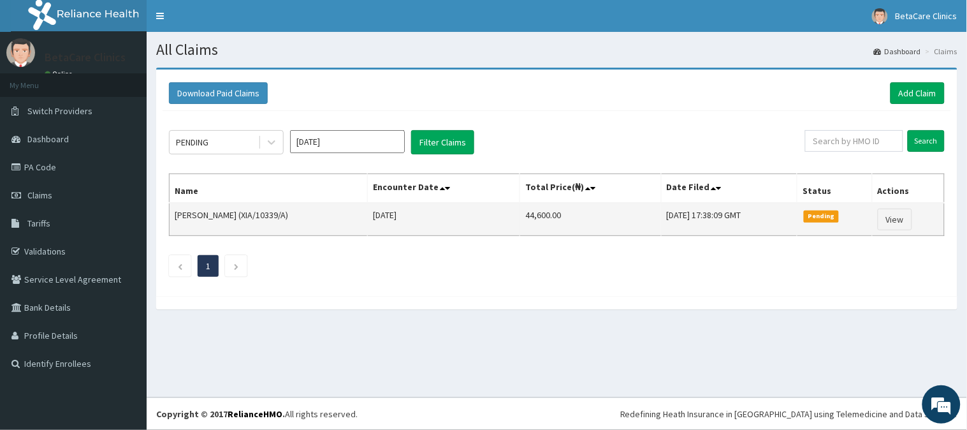
click at [839, 216] on span "Pending" at bounding box center [821, 215] width 35 height 11
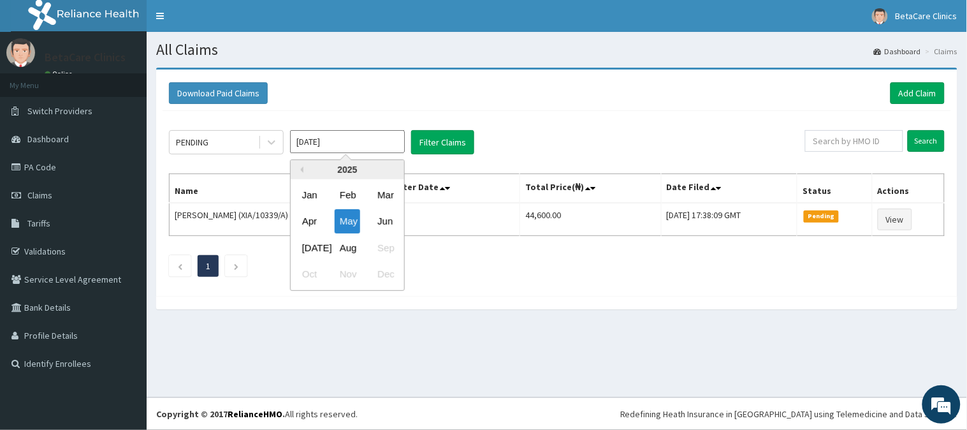
click at [374, 138] on input "[DATE]" at bounding box center [347, 141] width 115 height 23
click at [311, 226] on div "Apr" at bounding box center [310, 222] width 26 height 24
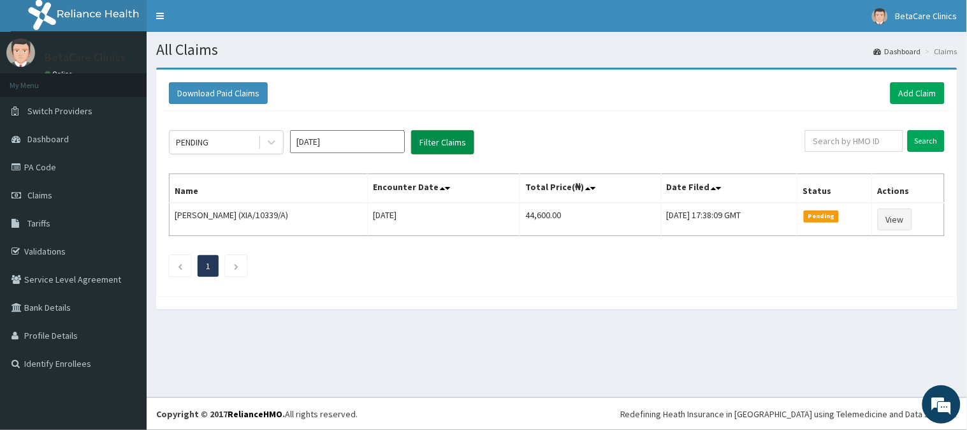
click at [437, 147] on button "Filter Claims" at bounding box center [442, 142] width 63 height 24
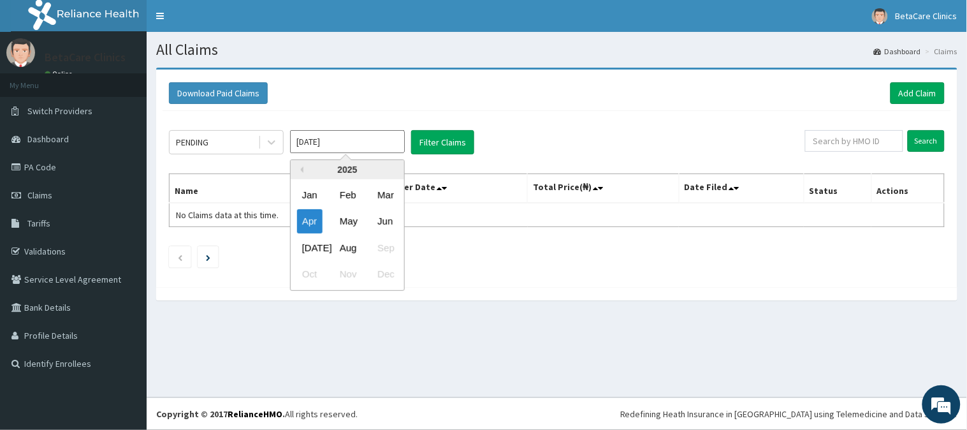
click at [395, 141] on input "[DATE]" at bounding box center [347, 141] width 115 height 23
click at [386, 193] on div "Mar" at bounding box center [385, 195] width 26 height 24
type input "[DATE]"
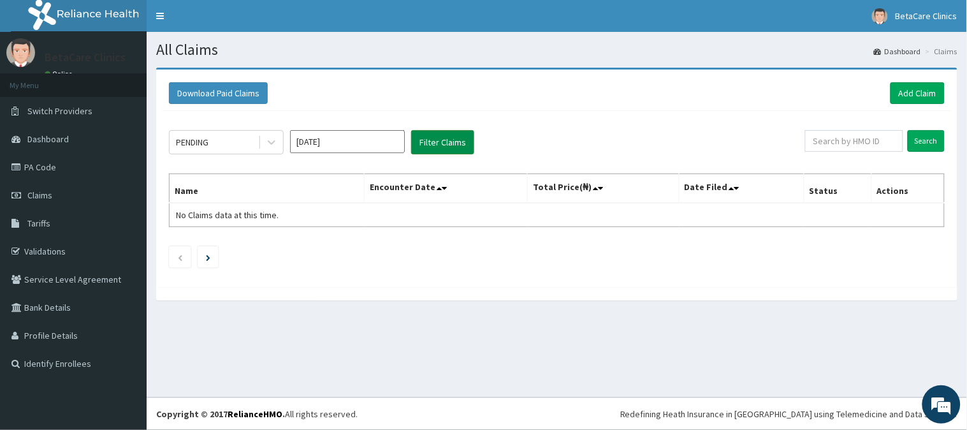
click at [423, 145] on button "Filter Claims" at bounding box center [442, 142] width 63 height 24
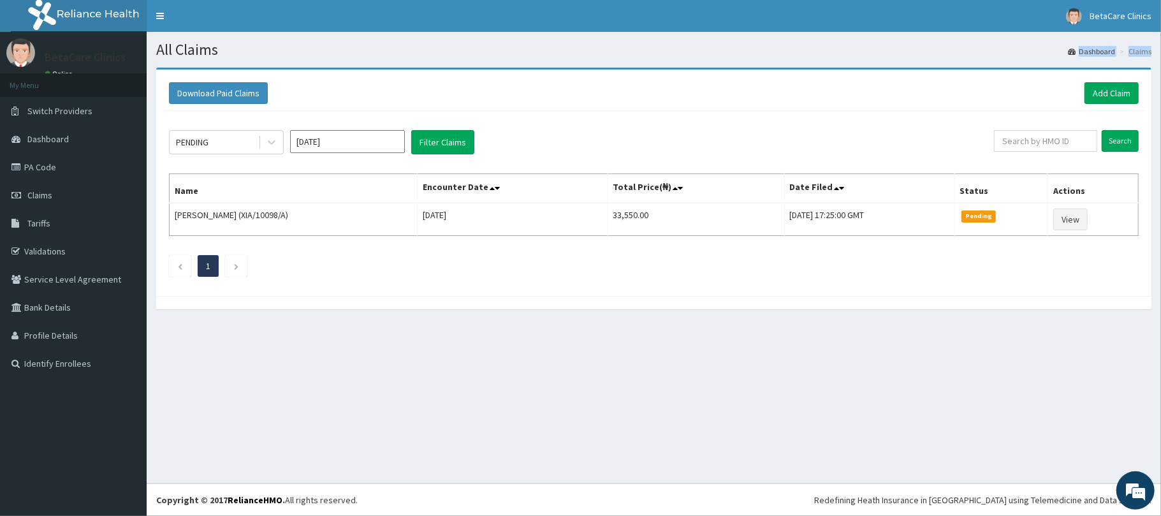
drag, startPoint x: 1009, startPoint y: 56, endPoint x: 1038, endPoint y: 113, distance: 63.9
click at [967, 112] on div "All Claims Dashboard Claims Download Paid Claims Add Claim × Note you can only …" at bounding box center [654, 257] width 1015 height 451
click at [967, 95] on link "Add Claim" at bounding box center [1112, 93] width 54 height 22
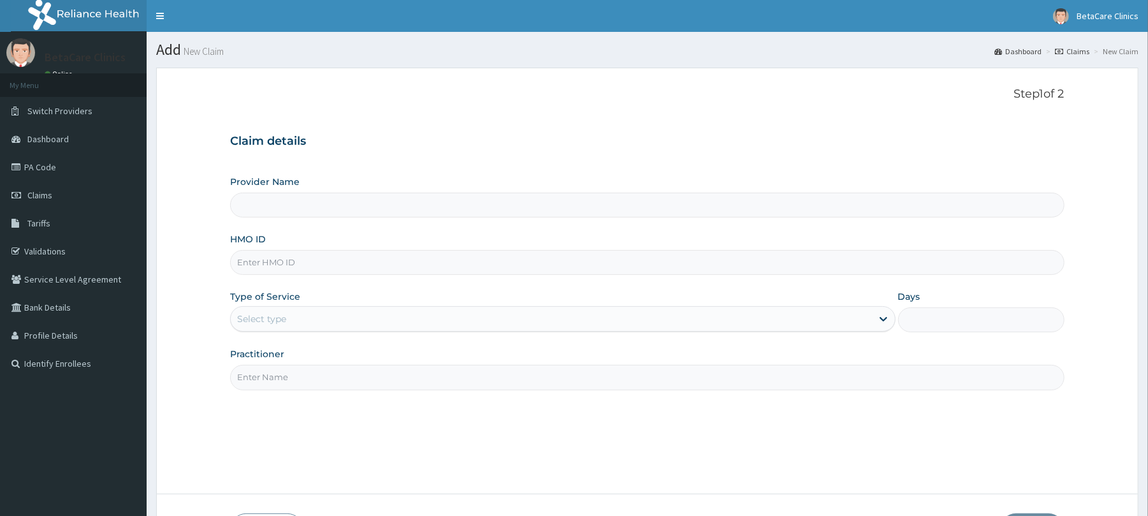
click at [297, 210] on input "Provider Name" at bounding box center [647, 205] width 834 height 25
type input "BetaCare Clinics"
click at [274, 263] on input "HMO ID" at bounding box center [647, 262] width 834 height 25
type input "XIA/10699/A"
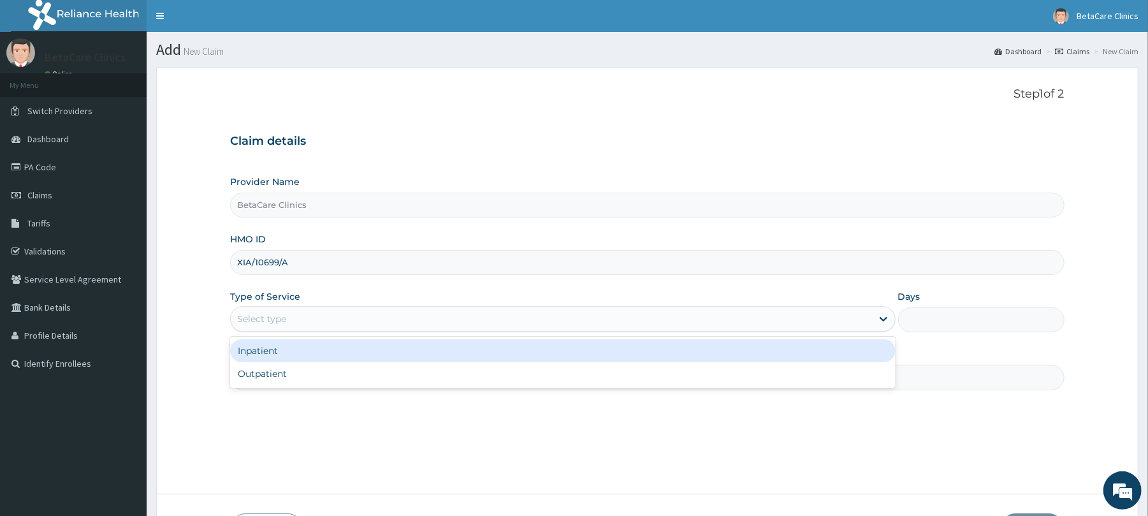
click at [416, 319] on div "Select type" at bounding box center [551, 319] width 641 height 20
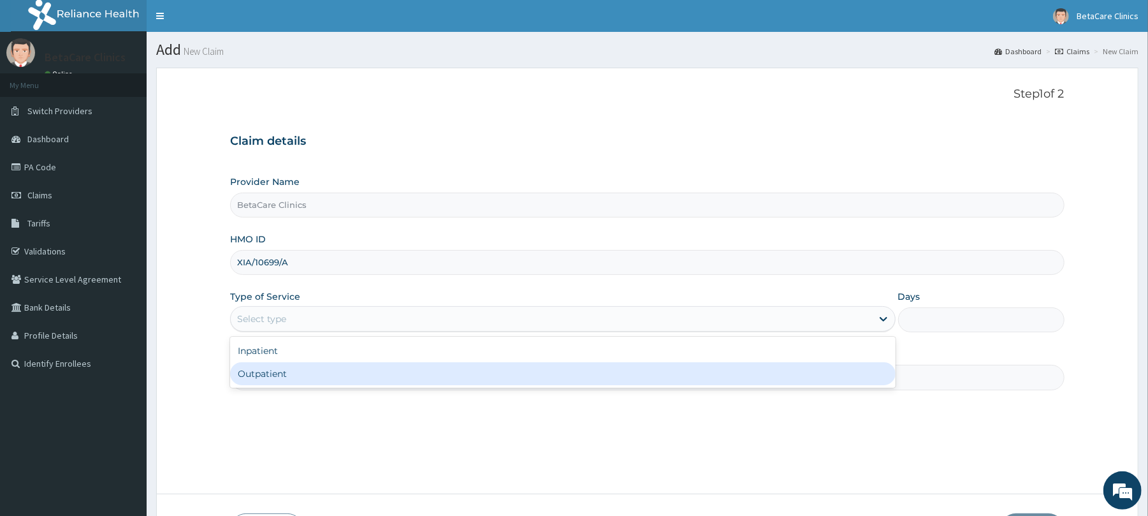
click at [353, 371] on div "Outpatient" at bounding box center [562, 373] width 665 height 23
type input "1"
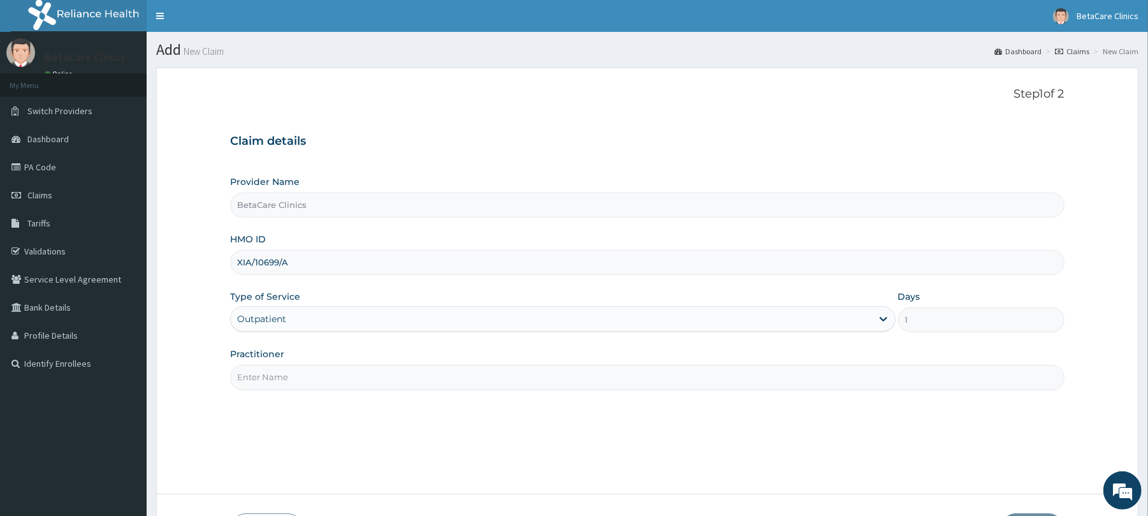
drag, startPoint x: 317, startPoint y: 363, endPoint x: 325, endPoint y: 376, distance: 14.7
click at [325, 376] on div "Practitioner" at bounding box center [647, 369] width 834 height 42
click at [325, 376] on input "Practitioner" at bounding box center [647, 377] width 834 height 25
click at [325, 376] on input "[PERSON_NAME] B A" at bounding box center [647, 377] width 834 height 25
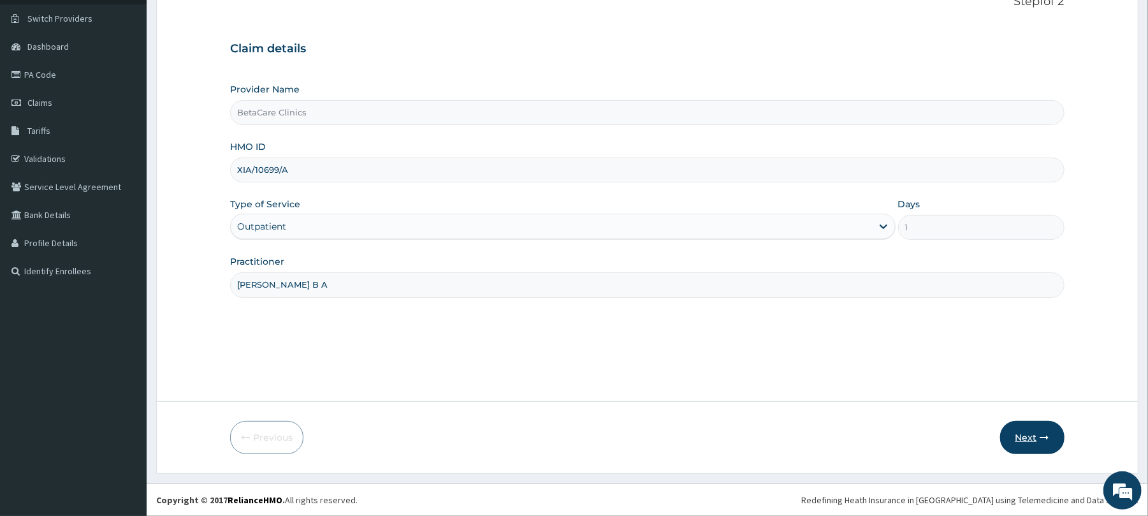
type input "[PERSON_NAME] B A"
click at [1027, 436] on button "Next" at bounding box center [1033, 437] width 64 height 33
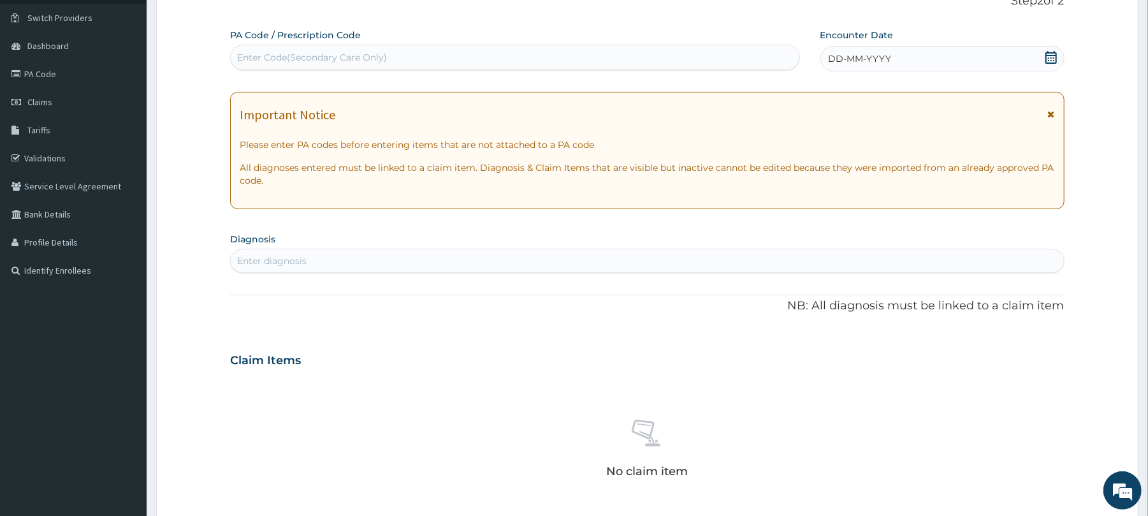
click at [846, 52] on span "DD-MM-YYYY" at bounding box center [860, 58] width 63 height 13
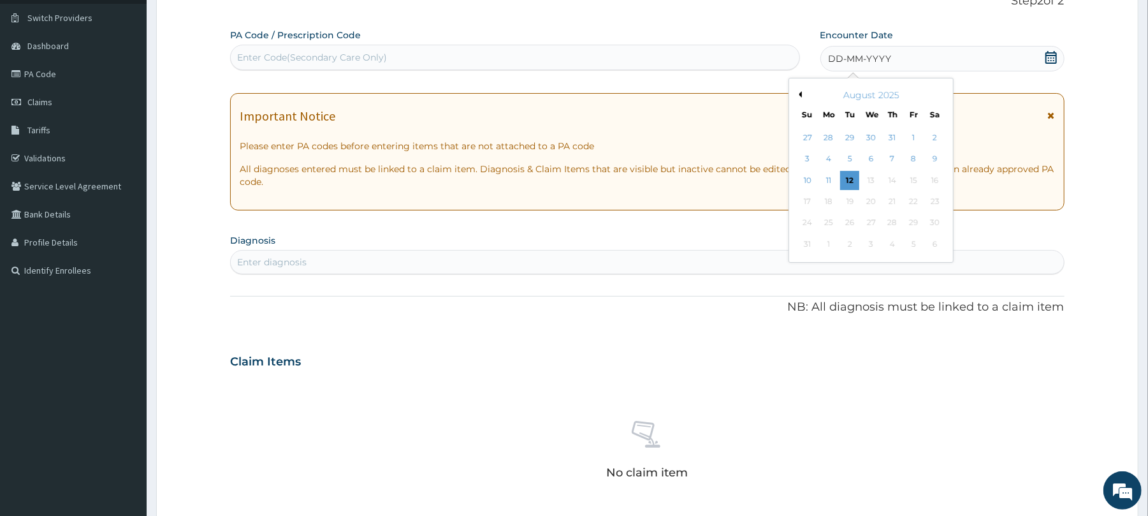
click at [802, 91] on button "Previous Month" at bounding box center [799, 94] width 6 height 6
click at [879, 177] on div "14" at bounding box center [871, 180] width 19 height 19
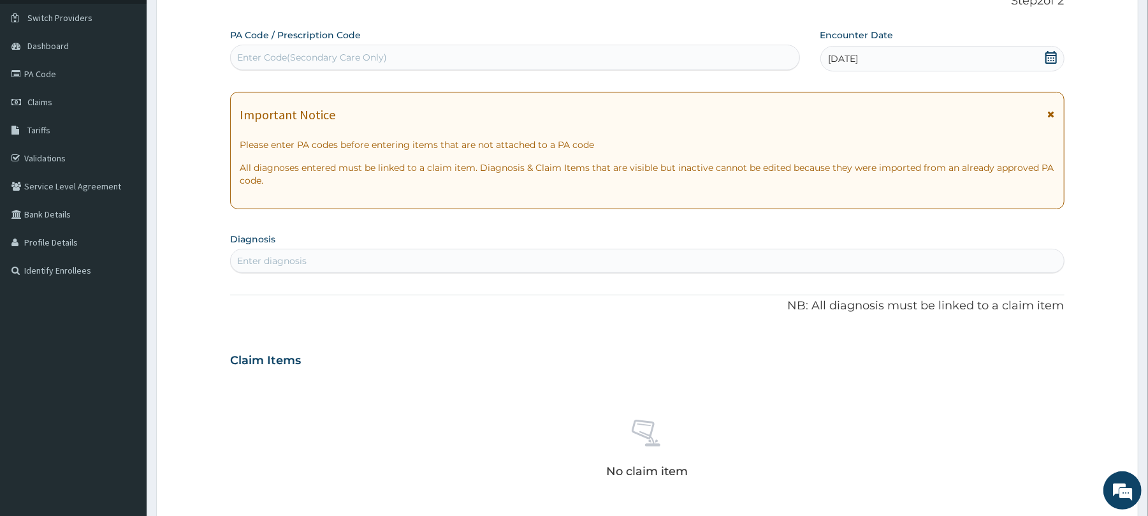
click at [891, 55] on div "14-05-2025" at bounding box center [943, 59] width 244 height 26
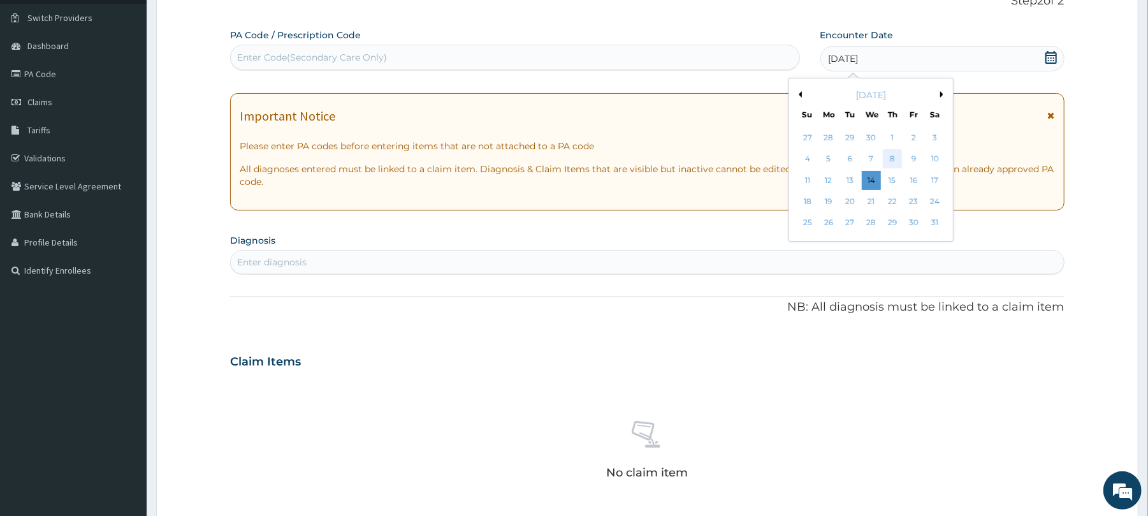
click at [893, 161] on div "8" at bounding box center [892, 159] width 19 height 19
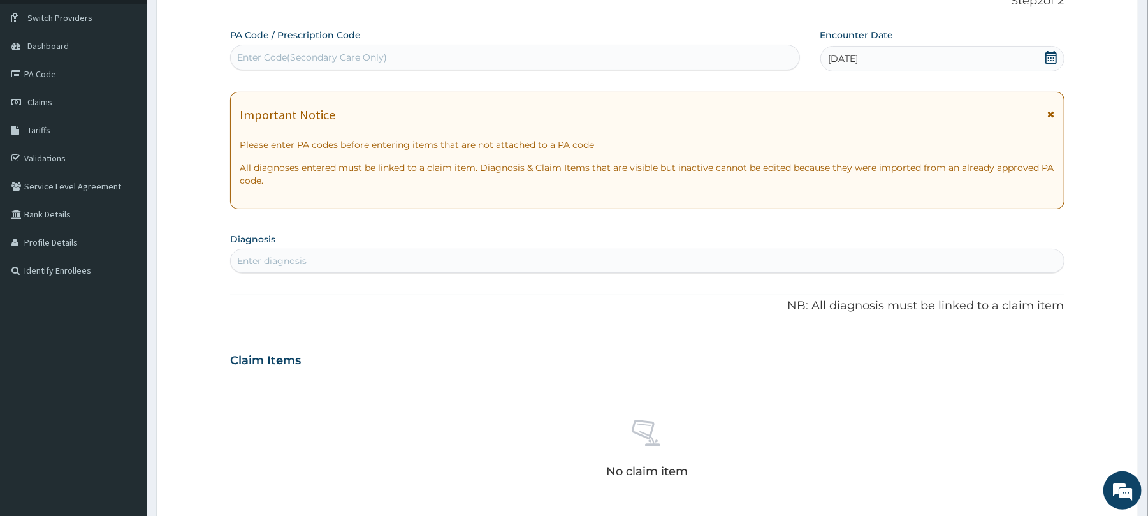
click at [721, 143] on p "Please enter PA codes before entering items that are not attached to a PA code" at bounding box center [647, 144] width 815 height 13
click at [309, 263] on div "Enter diagnosis" at bounding box center [647, 261] width 833 height 20
type input "WELL AD"
click at [386, 266] on div "Enter diagnosis" at bounding box center [647, 261] width 833 height 20
click at [328, 268] on div "Enter diagnosis" at bounding box center [647, 261] width 833 height 20
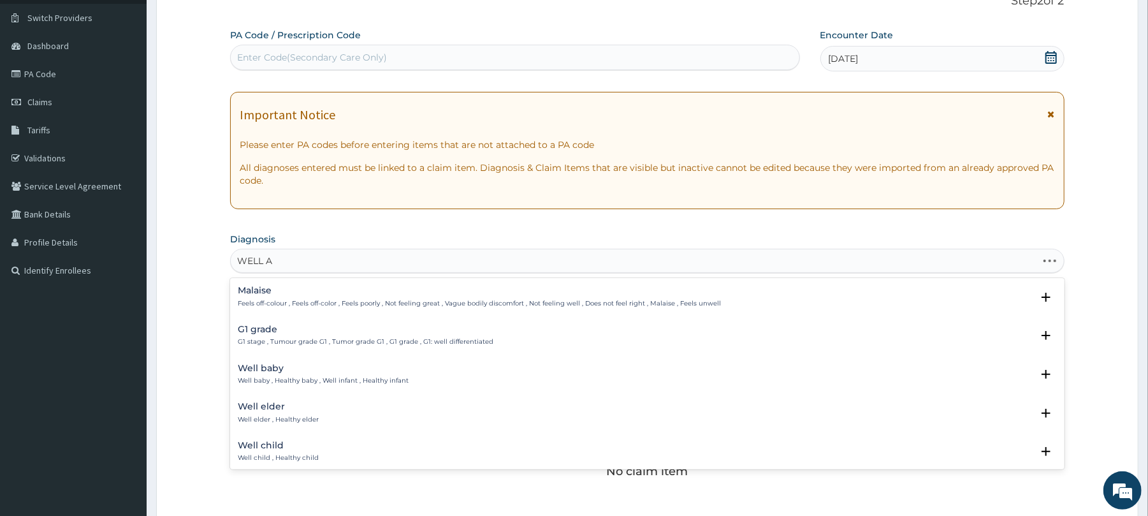
type input "WELL AD"
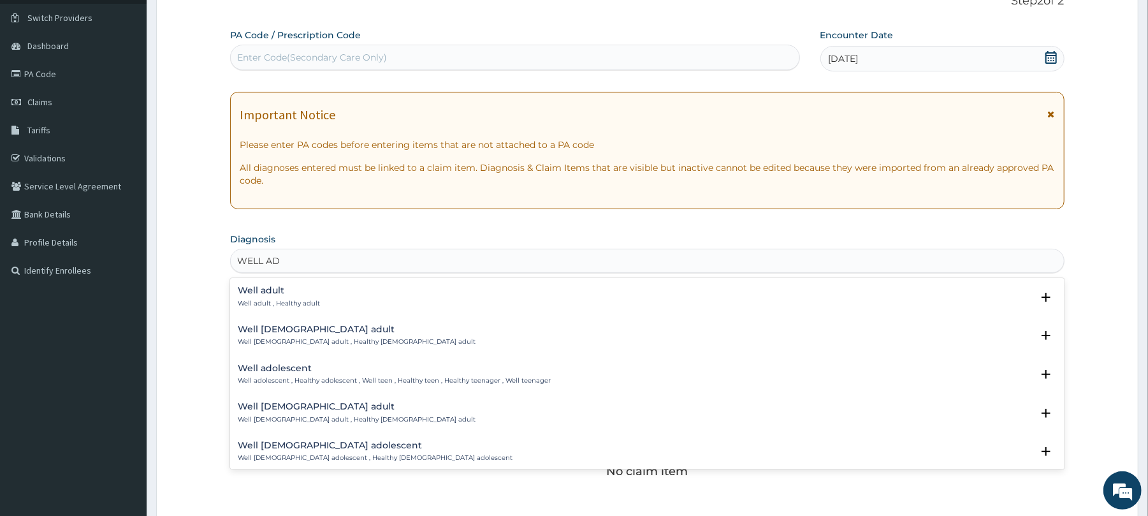
click at [249, 295] on h4 "Well adult" at bounding box center [279, 291] width 82 height 10
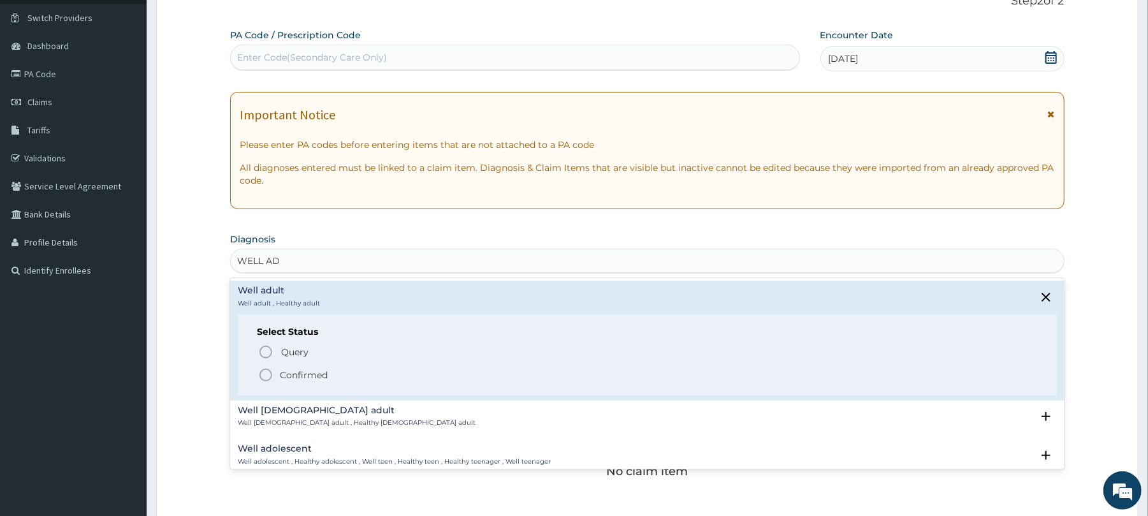
click at [304, 369] on p "Confirmed" at bounding box center [304, 375] width 48 height 13
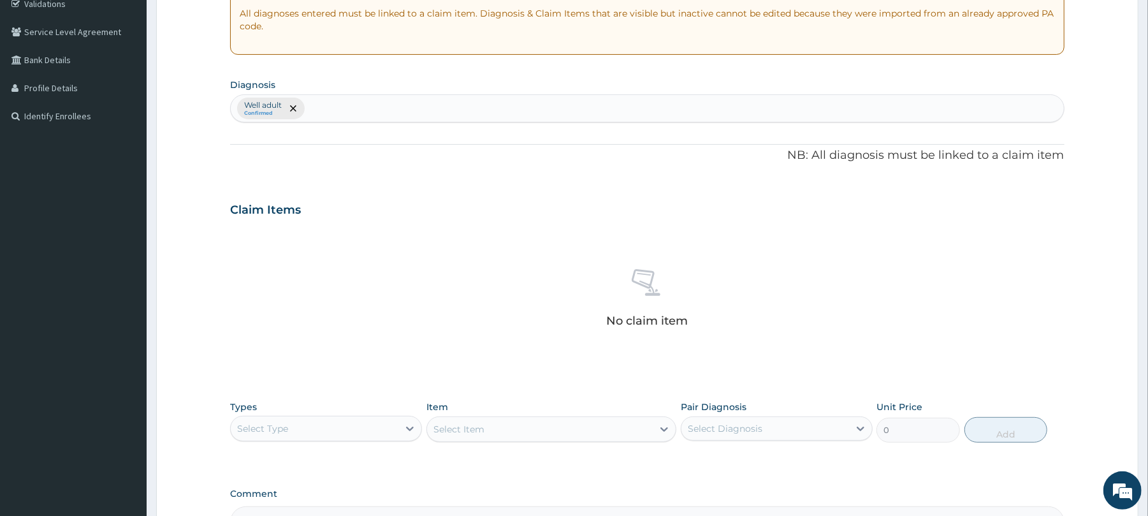
scroll to position [255, 0]
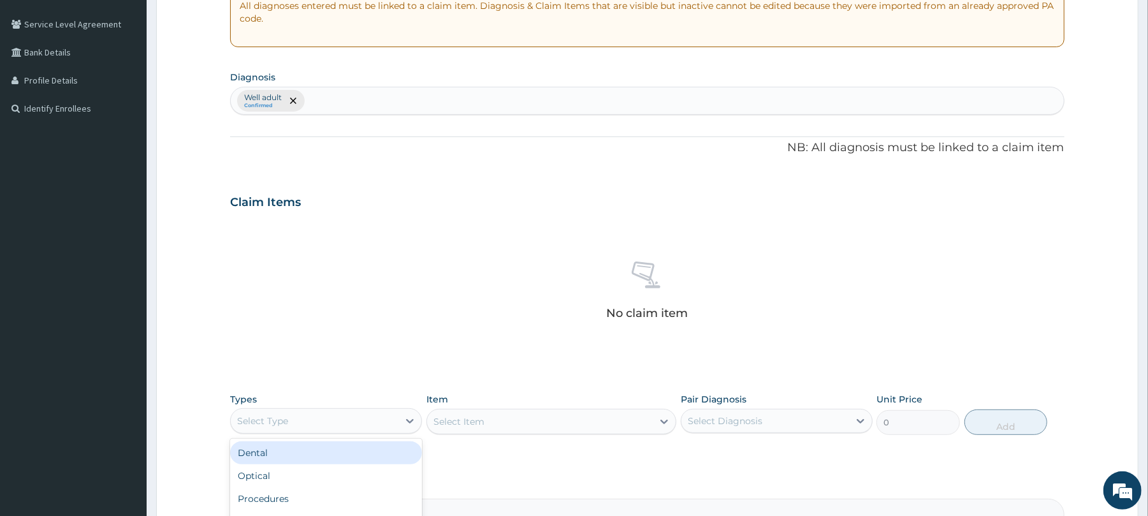
click at [304, 416] on div "Select Type" at bounding box center [315, 421] width 168 height 20
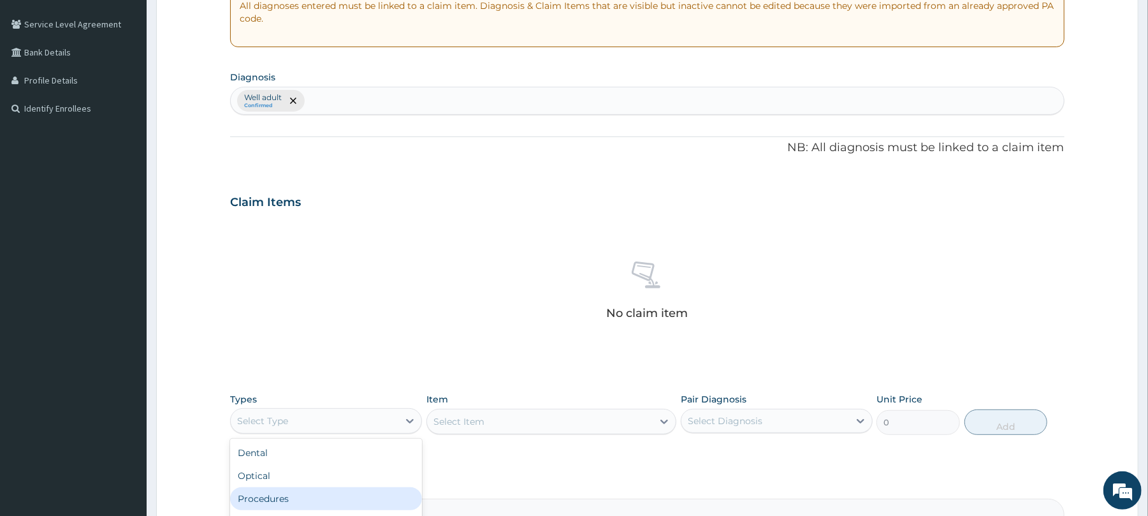
click at [296, 499] on div "Procedures" at bounding box center [326, 498] width 192 height 23
click at [482, 416] on div "Select Item" at bounding box center [552, 422] width 250 height 26
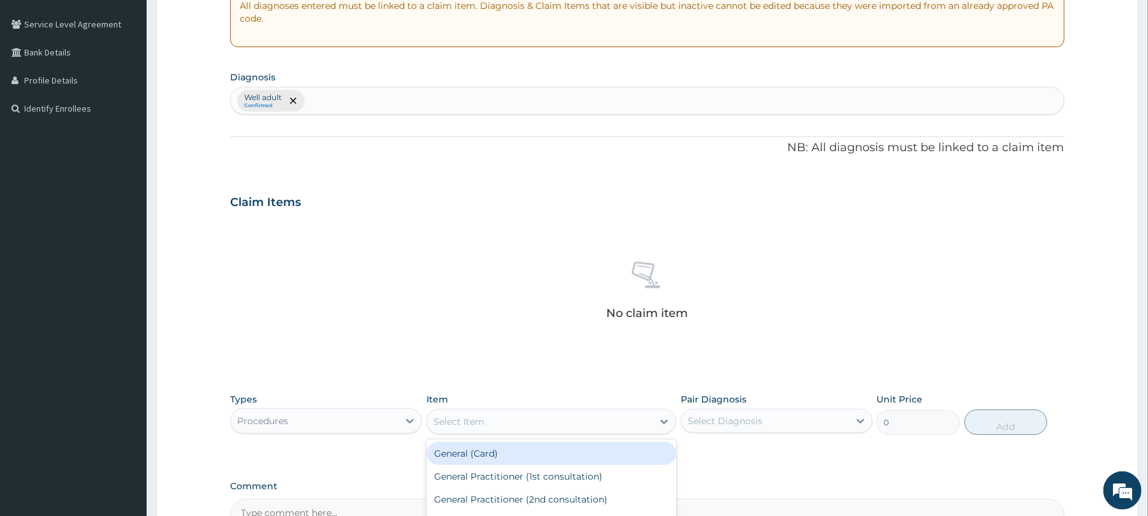
click at [488, 422] on div "Select Item" at bounding box center [540, 421] width 226 height 20
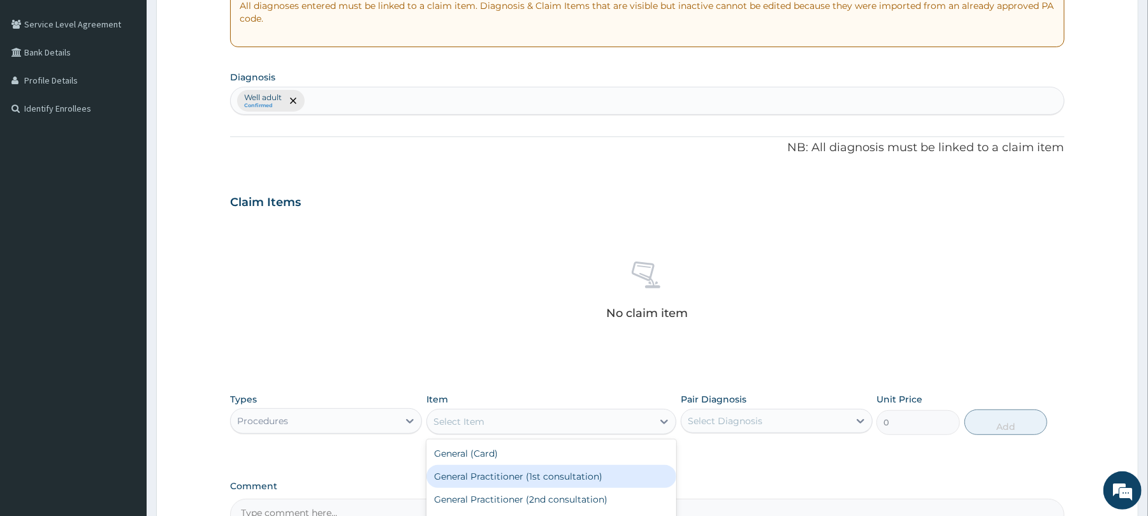
click at [518, 478] on div "General Practitioner (1st consultation)" at bounding box center [552, 476] width 250 height 23
type input "3900"
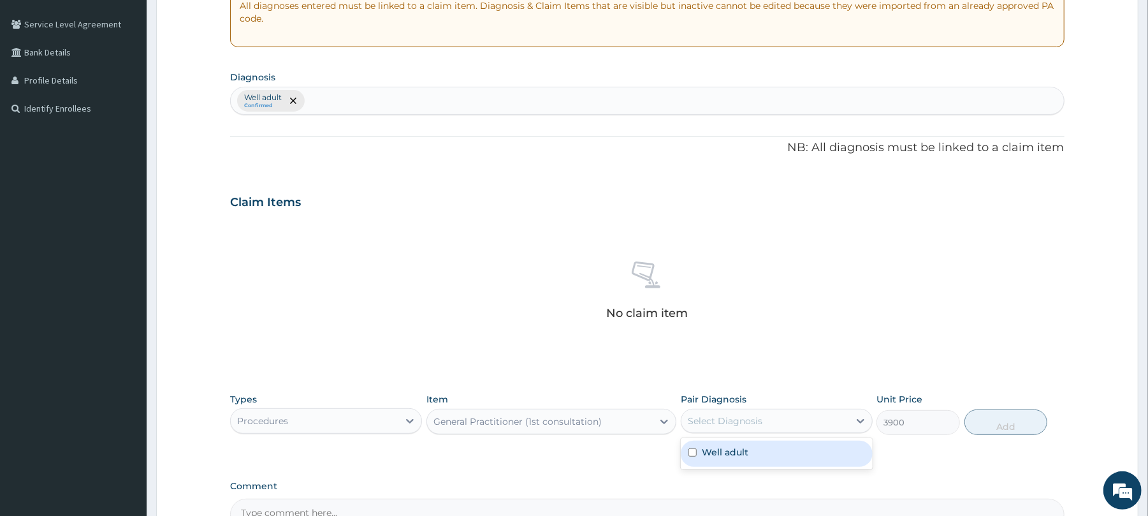
click at [720, 425] on div "Select Diagnosis" at bounding box center [725, 420] width 75 height 13
click at [761, 453] on div "Well adult" at bounding box center [777, 454] width 192 height 26
checkbox input "true"
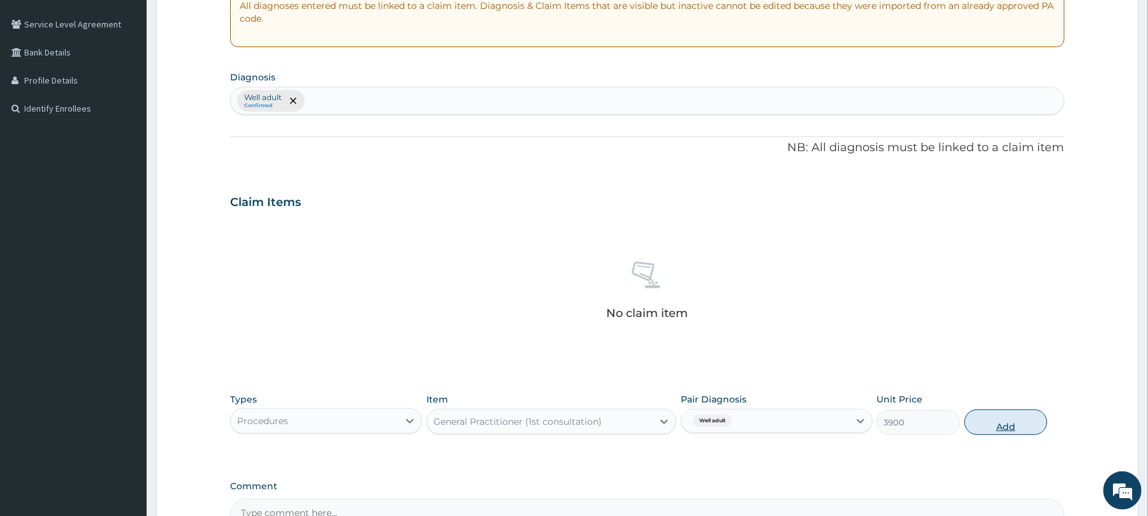
click at [1008, 420] on button "Add" at bounding box center [1007, 422] width 84 height 26
type input "0"
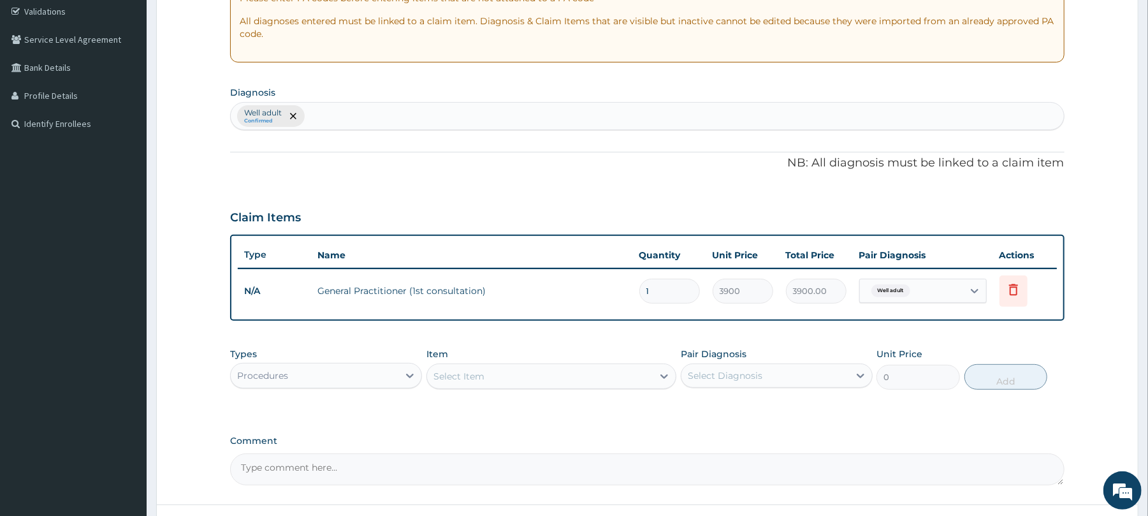
scroll to position [253, 0]
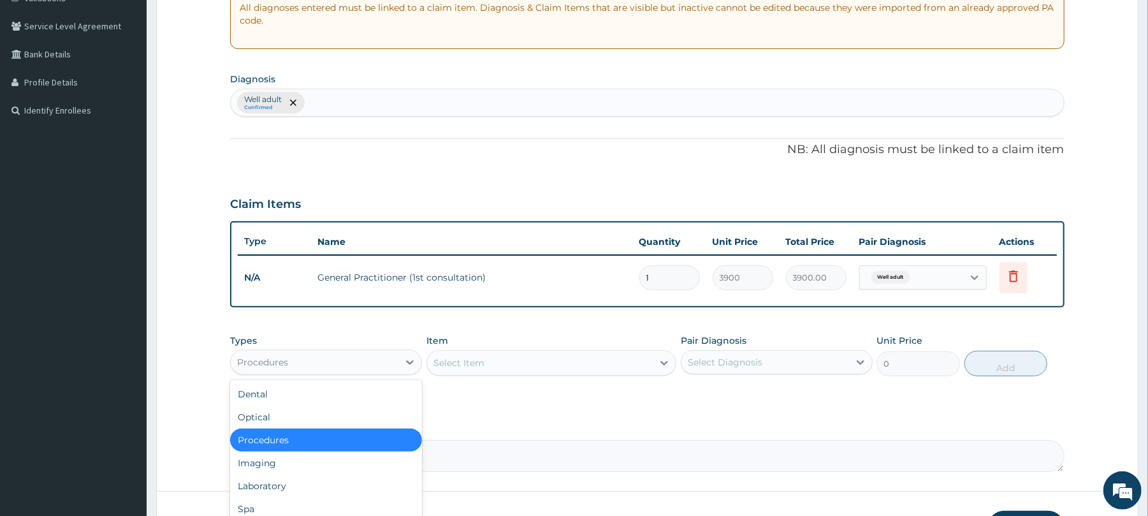
click at [309, 363] on div "Procedures" at bounding box center [315, 362] width 168 height 20
click at [251, 490] on div "Laboratory" at bounding box center [326, 485] width 192 height 23
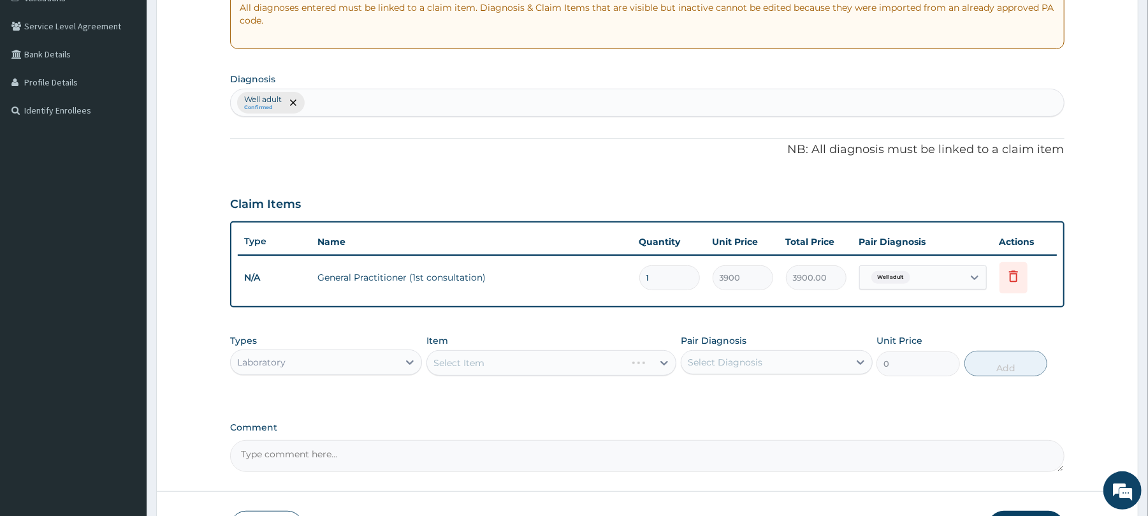
click at [524, 357] on div "Select Item" at bounding box center [552, 363] width 250 height 26
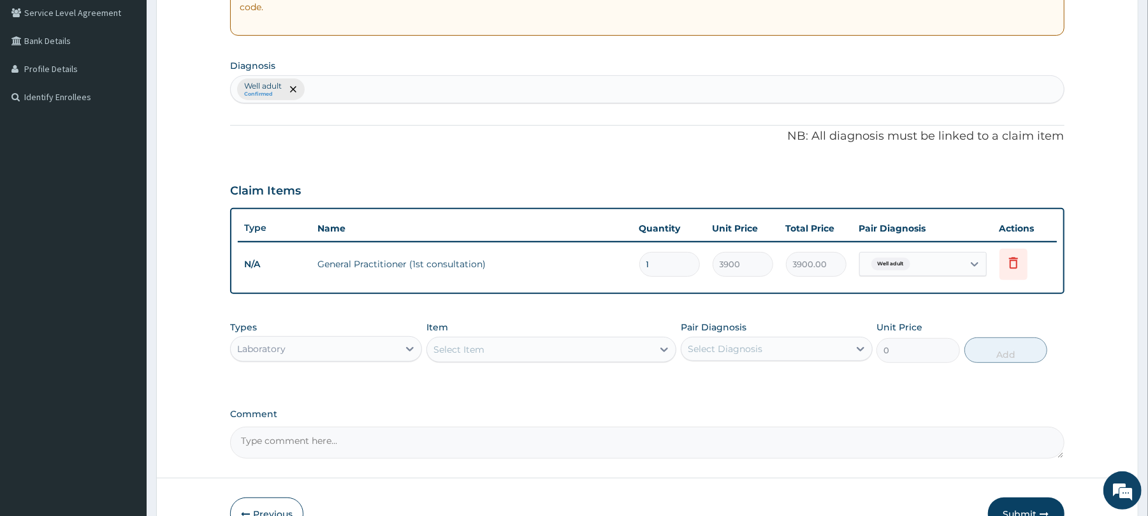
scroll to position [268, 0]
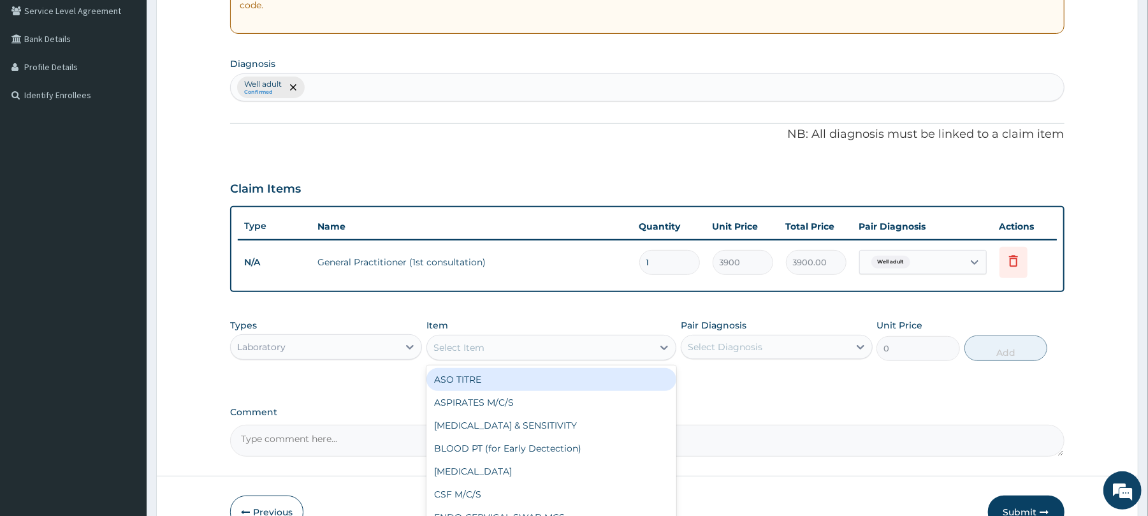
click at [514, 355] on div "Select Item" at bounding box center [540, 347] width 226 height 20
type input "J"
type input "RAND"
click at [514, 370] on div "RANDOM BLOOD SUGAR" at bounding box center [552, 379] width 250 height 23
type input "5200"
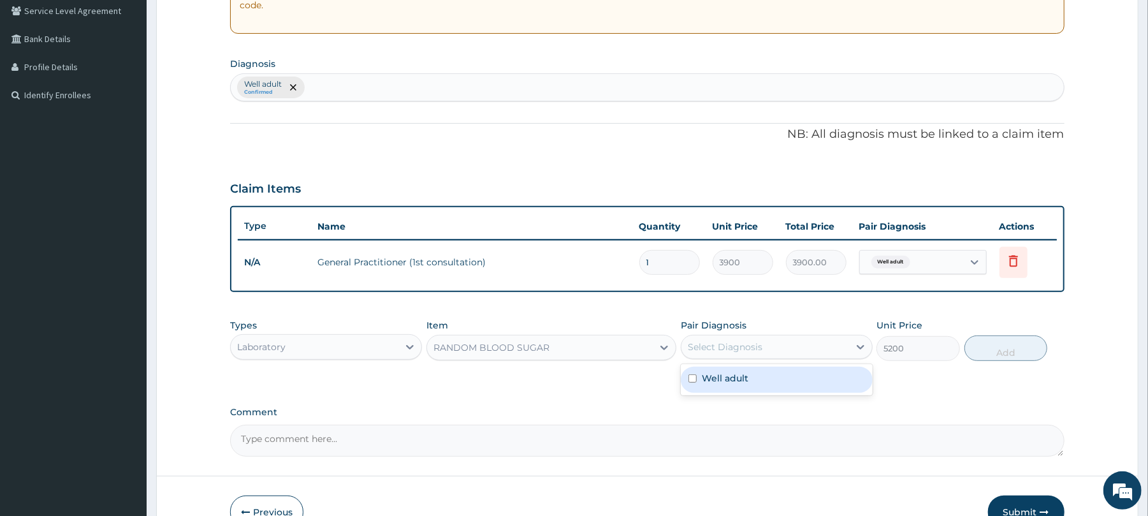
click at [753, 353] on div "Select Diagnosis" at bounding box center [725, 347] width 75 height 13
click at [747, 375] on label "Well adult" at bounding box center [725, 378] width 47 height 13
checkbox input "true"
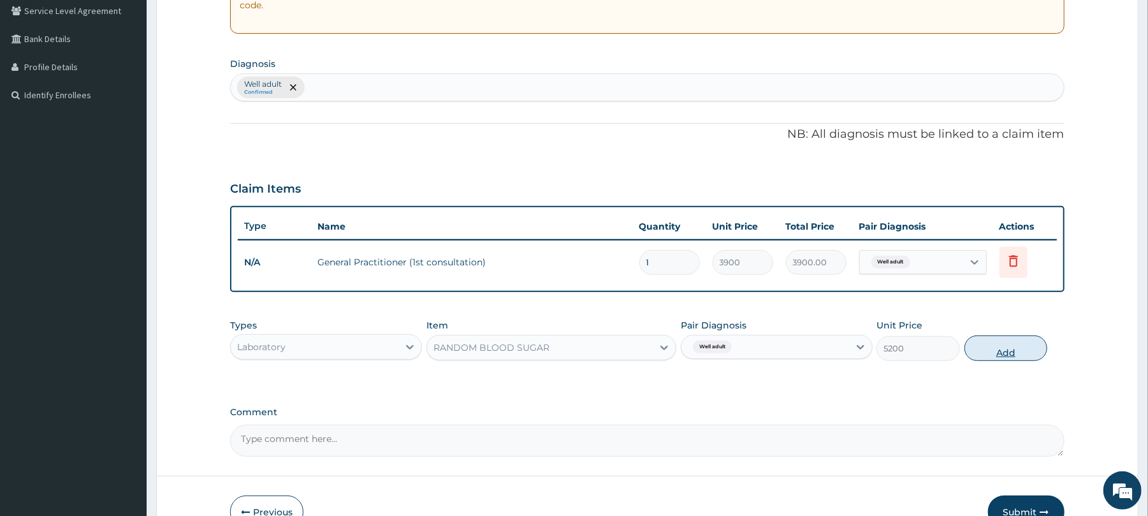
click at [1008, 342] on button "Add" at bounding box center [1007, 348] width 84 height 26
type input "0"
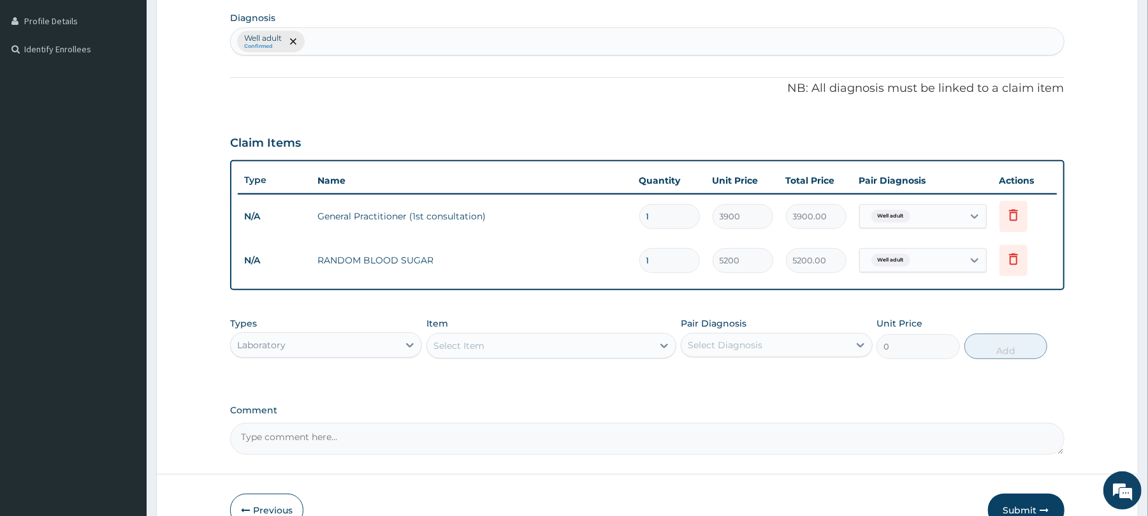
scroll to position [316, 0]
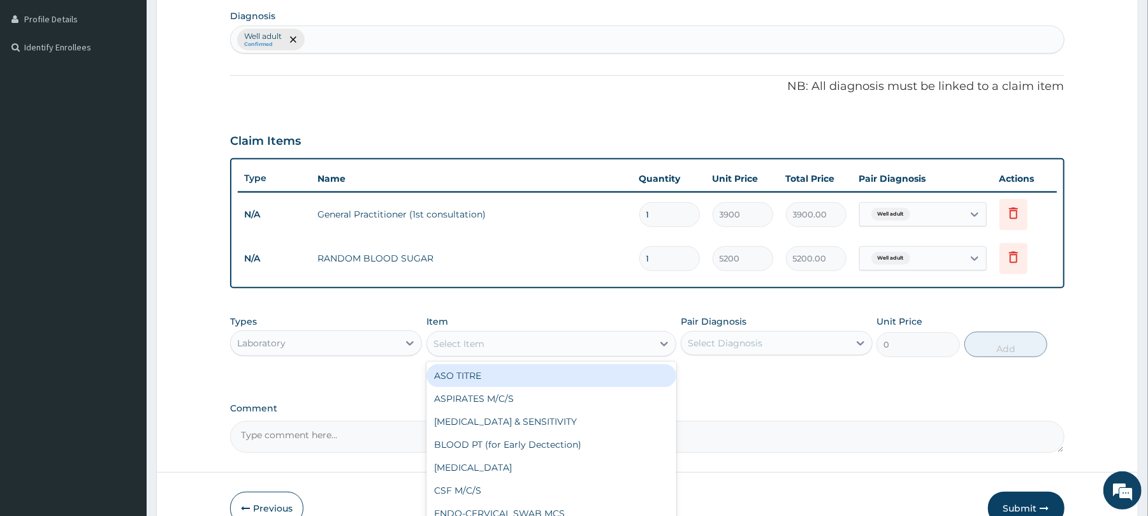
click at [453, 343] on div "Select Item" at bounding box center [459, 343] width 51 height 13
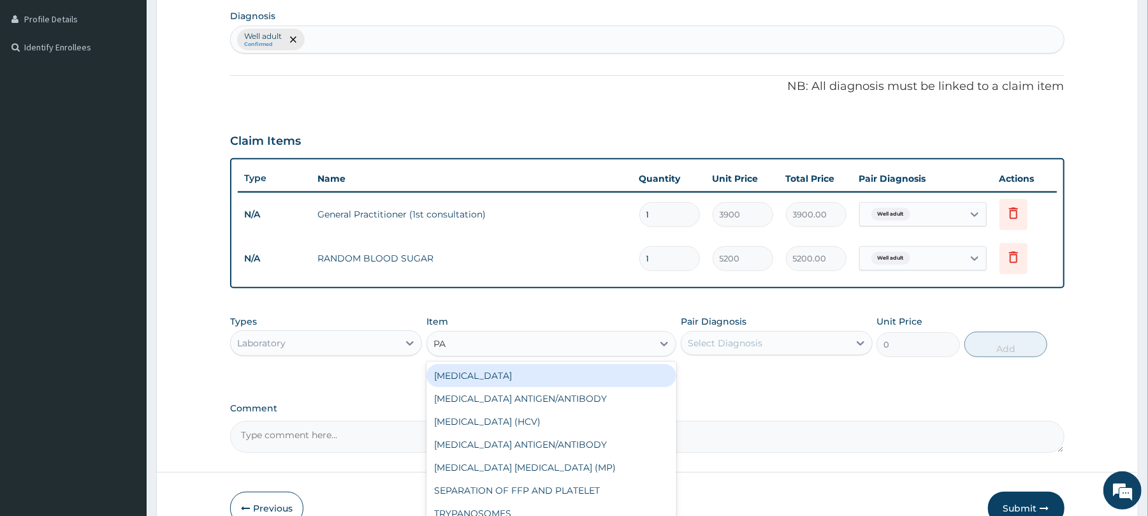
type input "PAP"
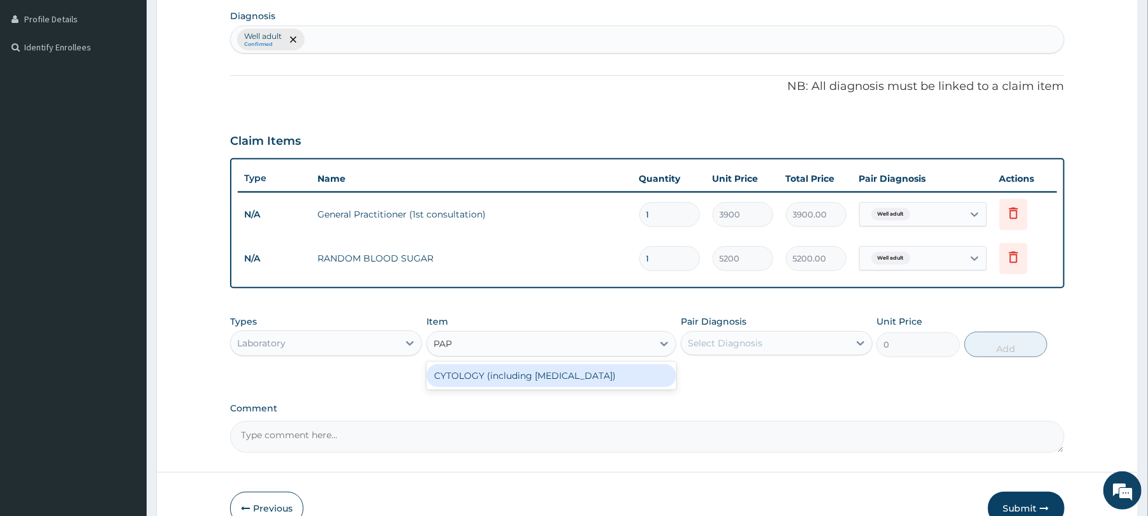
click at [510, 374] on div "CYTOLOGY (including PAP SMEAR)" at bounding box center [552, 375] width 250 height 23
type input "13000"
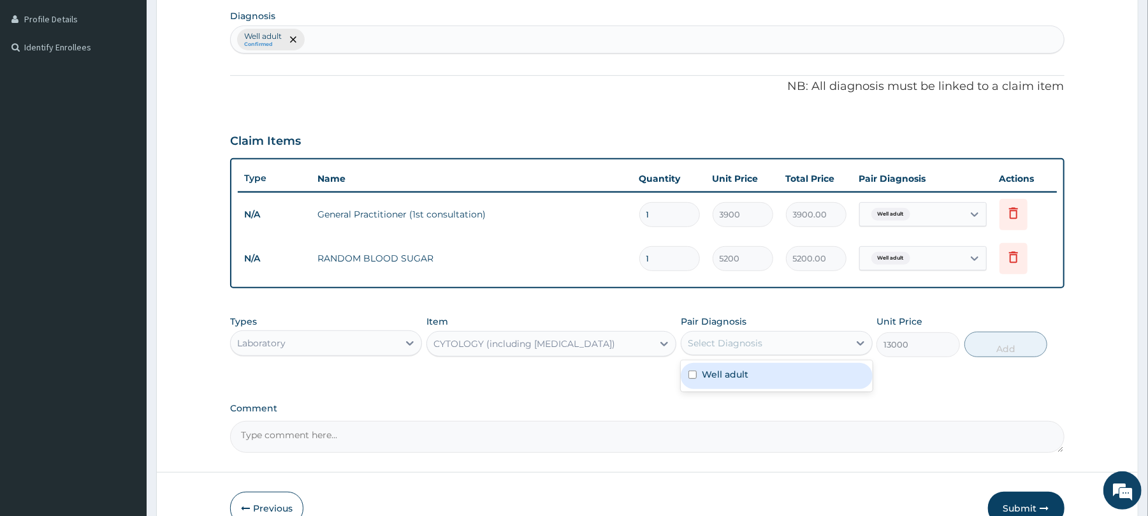
click at [807, 343] on div "Select Diagnosis" at bounding box center [766, 343] width 168 height 20
click at [726, 378] on label "Well adult" at bounding box center [725, 374] width 47 height 13
checkbox input "true"
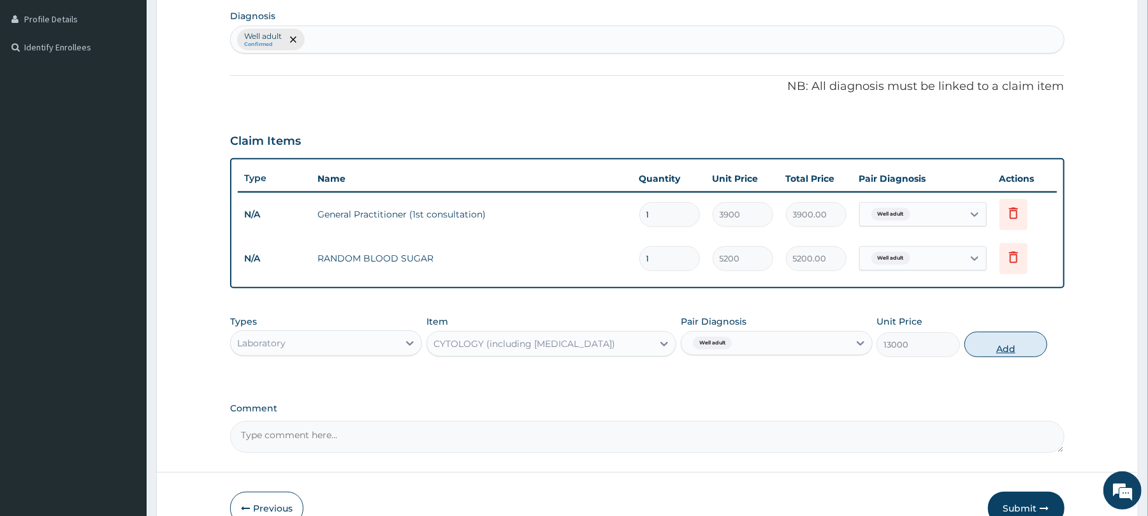
click at [987, 337] on button "Add" at bounding box center [1007, 345] width 84 height 26
type input "0"
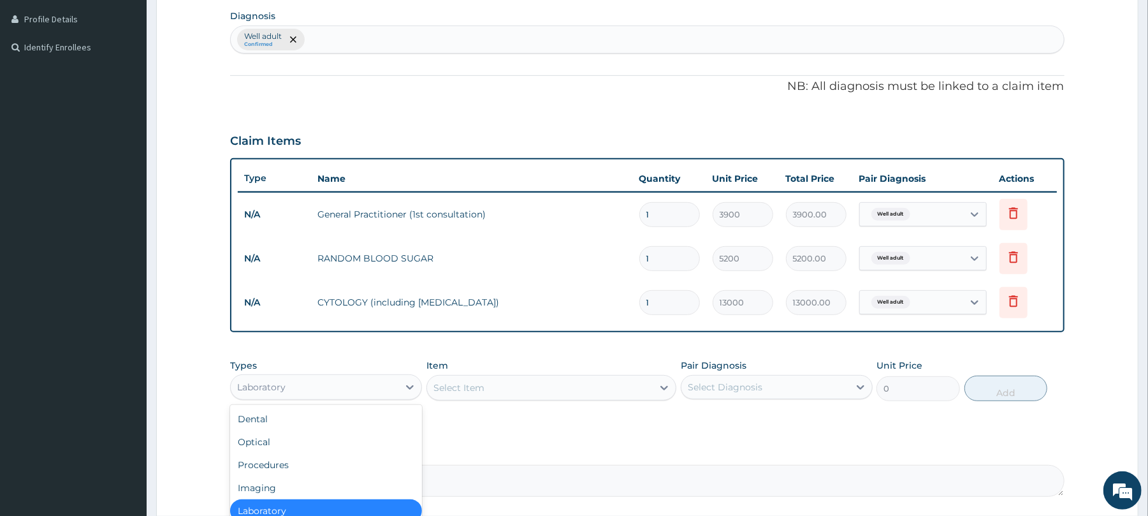
click at [338, 385] on div "Laboratory" at bounding box center [315, 387] width 168 height 20
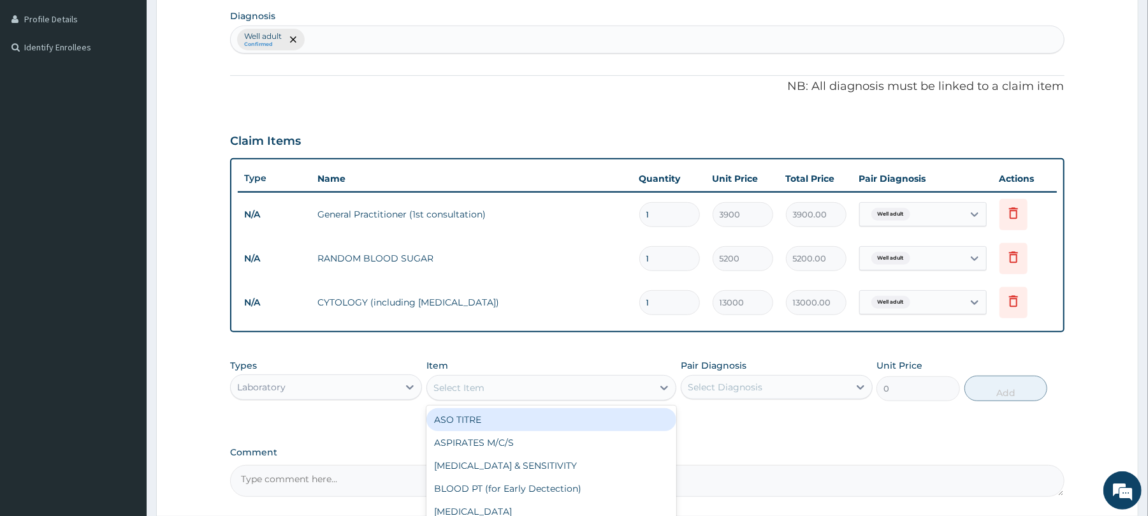
click at [483, 385] on div "Select Item" at bounding box center [459, 387] width 51 height 13
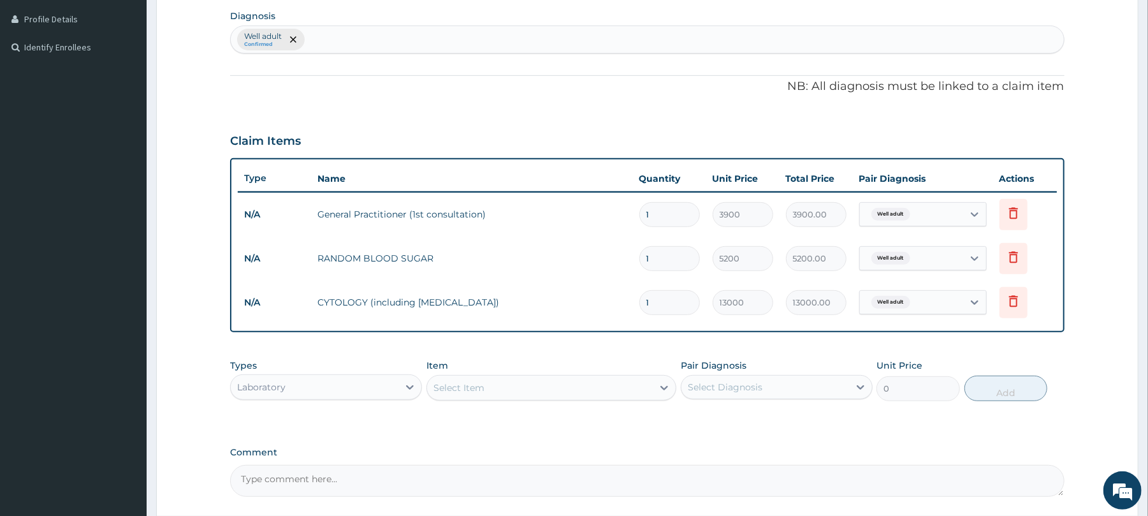
click at [483, 385] on div "Select Item" at bounding box center [459, 387] width 51 height 13
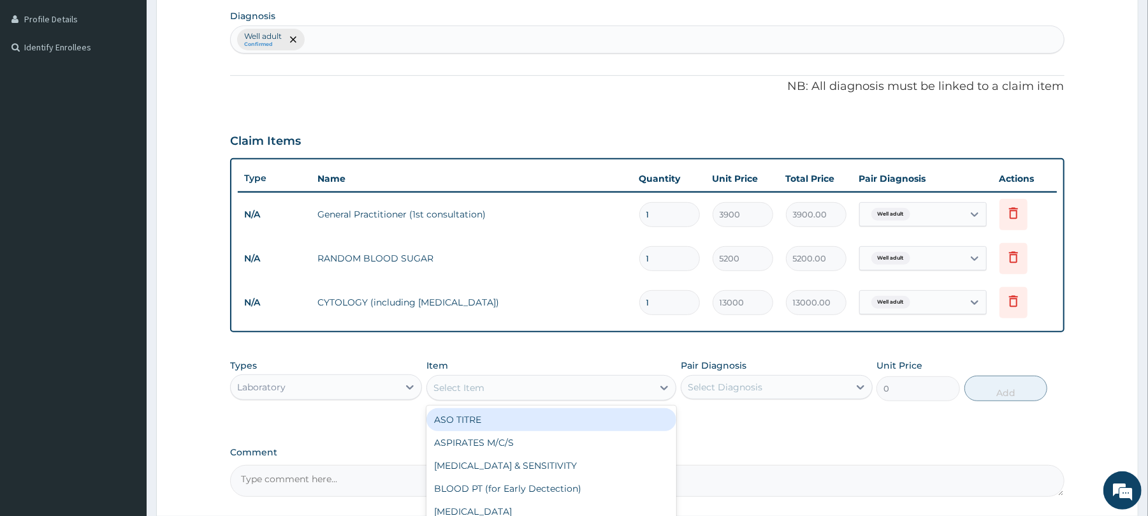
click at [483, 385] on div "Select Item" at bounding box center [459, 387] width 51 height 13
type input "CHOLES"
click at [493, 421] on div "CHOLESTEROL (TOTAL)" at bounding box center [552, 419] width 250 height 23
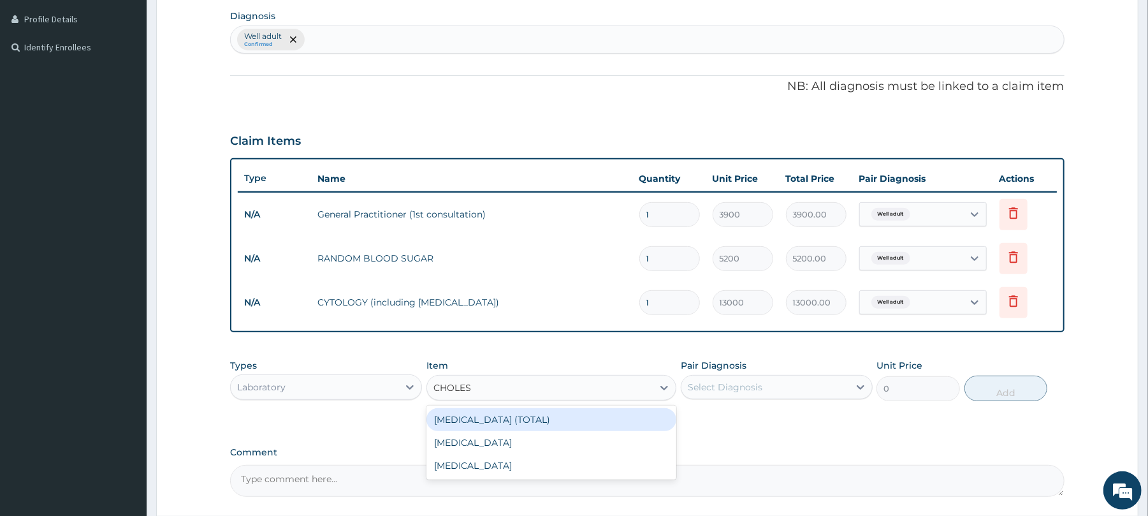
type input "11050"
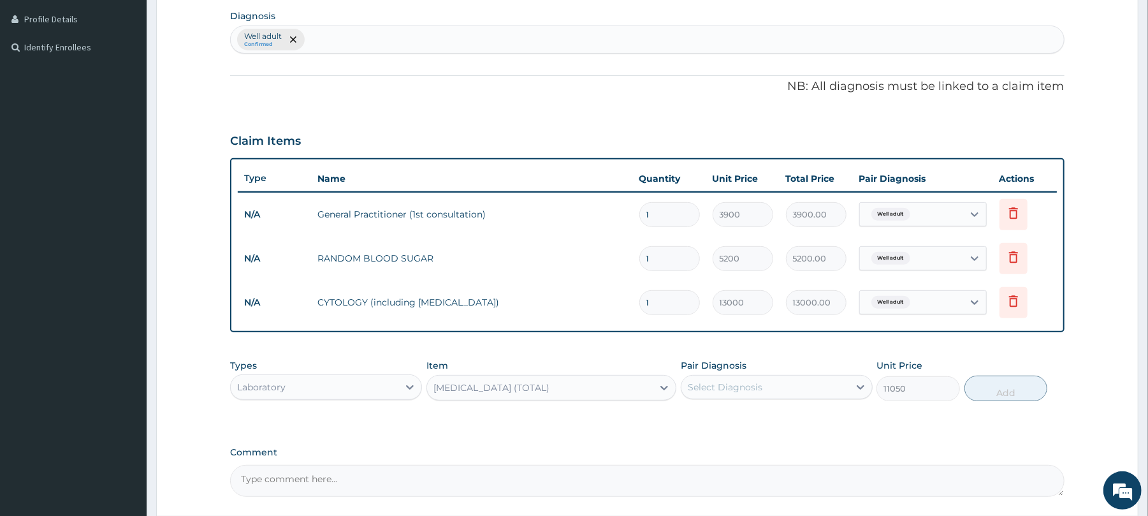
click at [493, 421] on div "Types Laboratory Item CHOLESTEROL (TOTAL) Pair Diagnosis Select Diagnosis Unit …" at bounding box center [647, 390] width 834 height 74
click at [793, 385] on div "Select Diagnosis" at bounding box center [766, 387] width 168 height 20
drag, startPoint x: 793, startPoint y: 385, endPoint x: 755, endPoint y: 389, distance: 38.5
click at [755, 389] on div "Select Diagnosis" at bounding box center [766, 387] width 168 height 20
drag, startPoint x: 755, startPoint y: 389, endPoint x: 744, endPoint y: 416, distance: 29.7
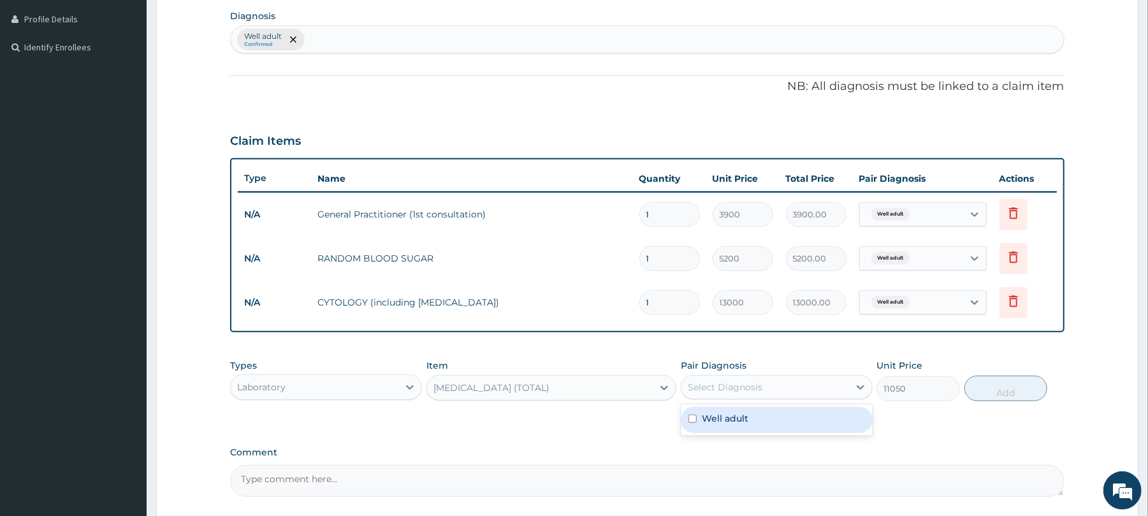
click at [744, 399] on div "option Well adult, selected. option Well adult focused, 1 of 1. 1 result availa…" at bounding box center [777, 387] width 192 height 24
click at [744, 416] on label "Well adult" at bounding box center [725, 418] width 47 height 13
checkbox input "true"
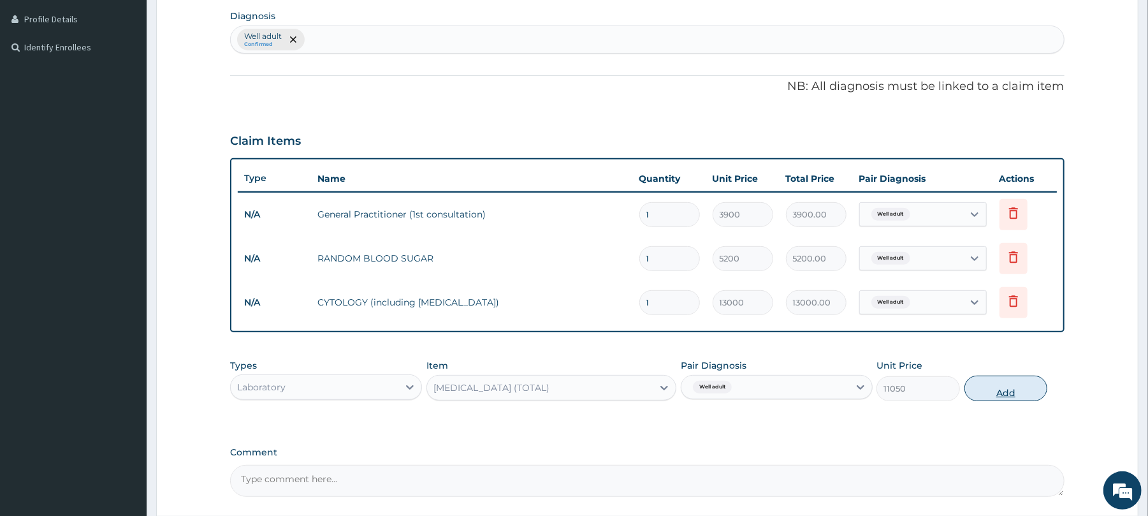
click at [991, 390] on button "Add" at bounding box center [1007, 389] width 84 height 26
type input "0"
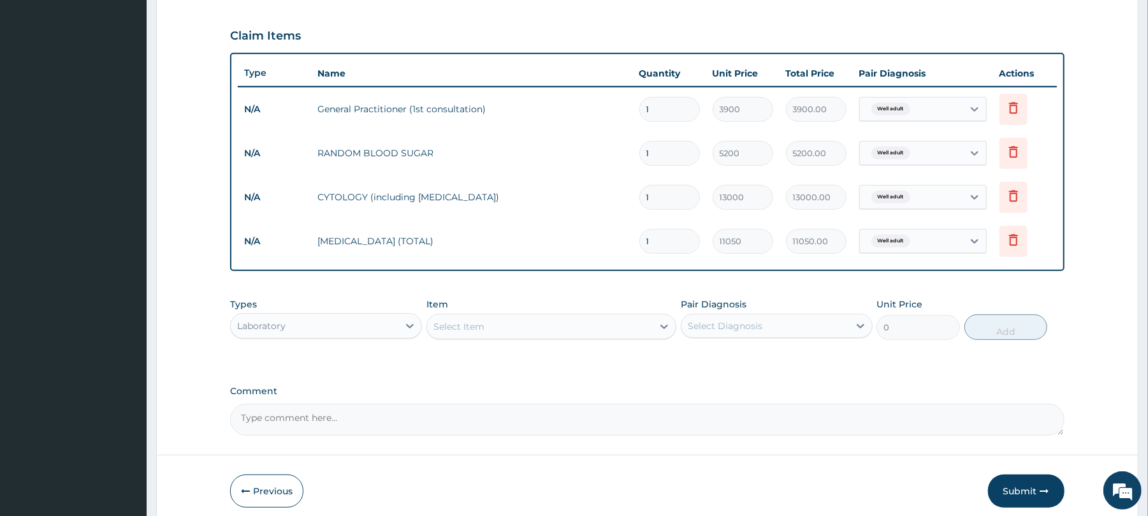
scroll to position [424, 0]
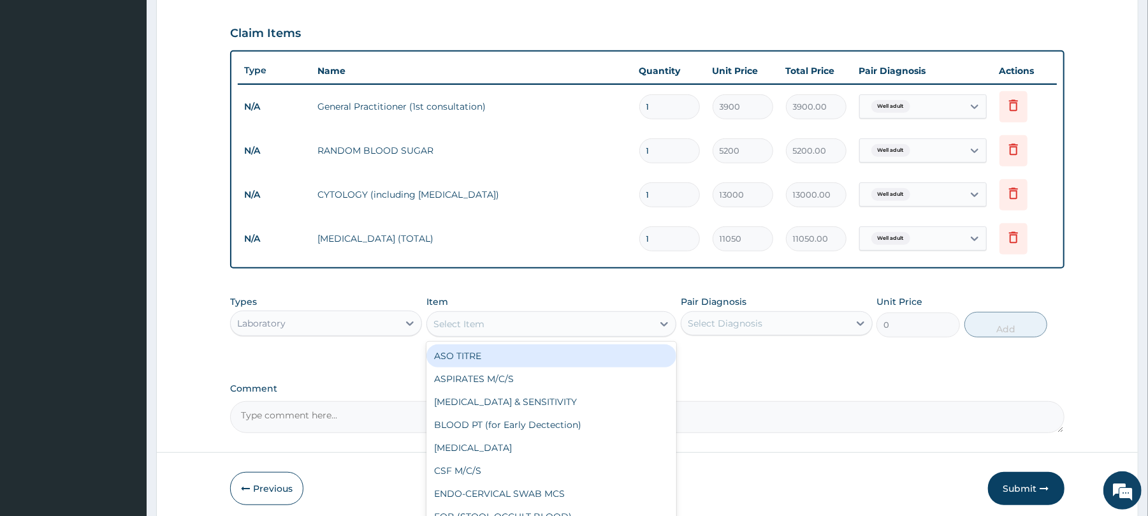
click at [455, 324] on div "Select Item" at bounding box center [459, 324] width 51 height 13
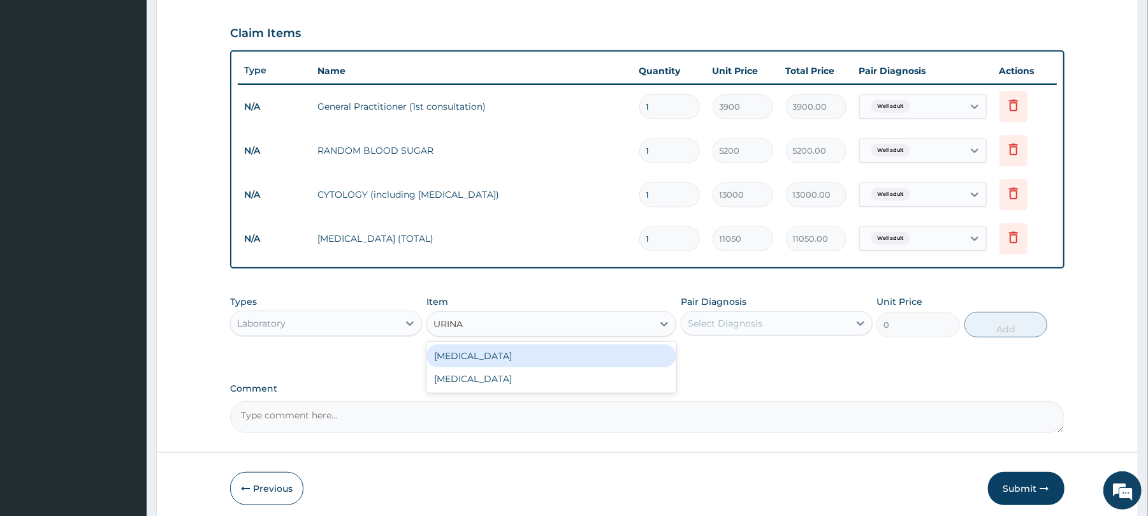
type input "URINAL"
click at [480, 358] on div "URINALYSIS" at bounding box center [552, 355] width 250 height 23
type input "1500"
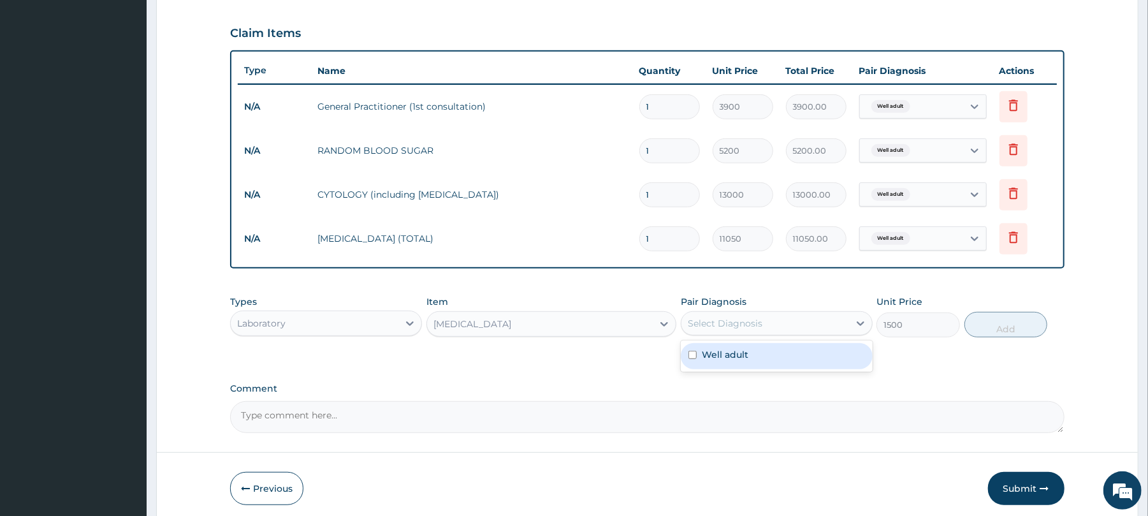
click at [700, 327] on div "Select Diagnosis" at bounding box center [725, 323] width 75 height 13
click at [725, 355] on label "Well adult" at bounding box center [725, 354] width 47 height 13
checkbox input "true"
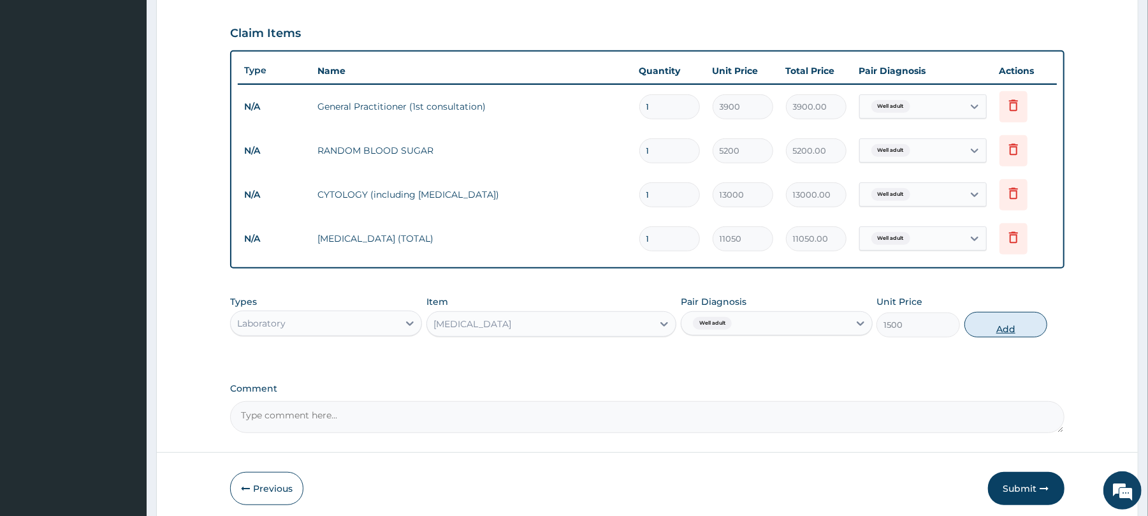
click at [986, 327] on button "Add" at bounding box center [1007, 325] width 84 height 26
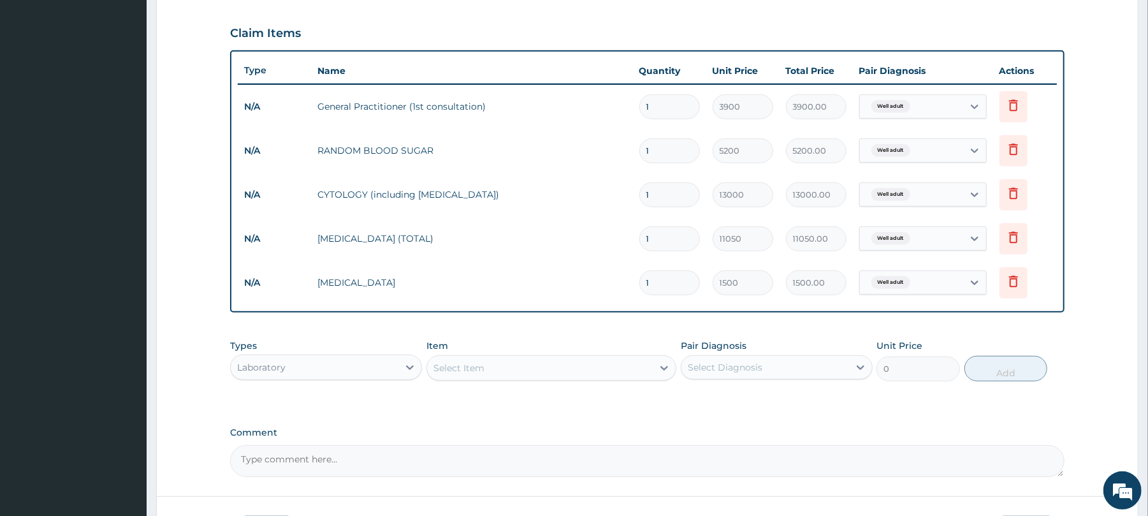
scroll to position [427, 0]
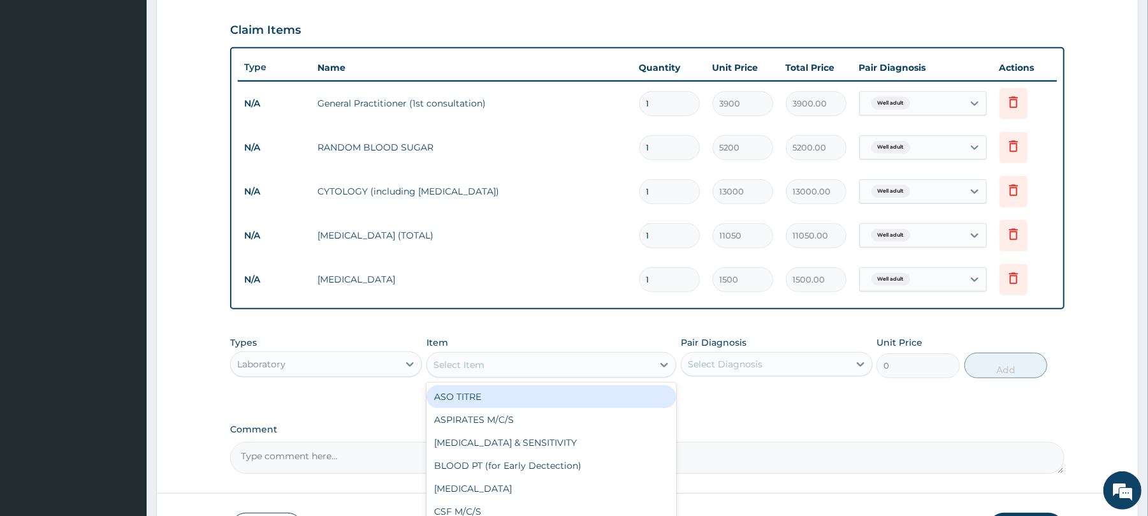
click at [486, 362] on div "Select Item" at bounding box center [540, 365] width 226 height 20
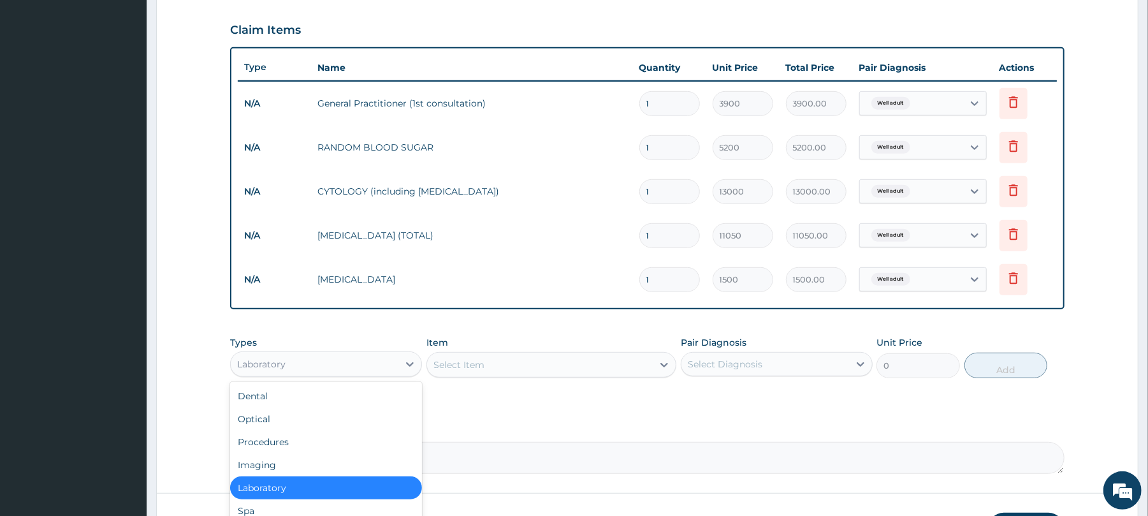
click at [289, 362] on div "Laboratory" at bounding box center [315, 364] width 168 height 20
click at [279, 416] on div "Optical" at bounding box center [326, 418] width 192 height 23
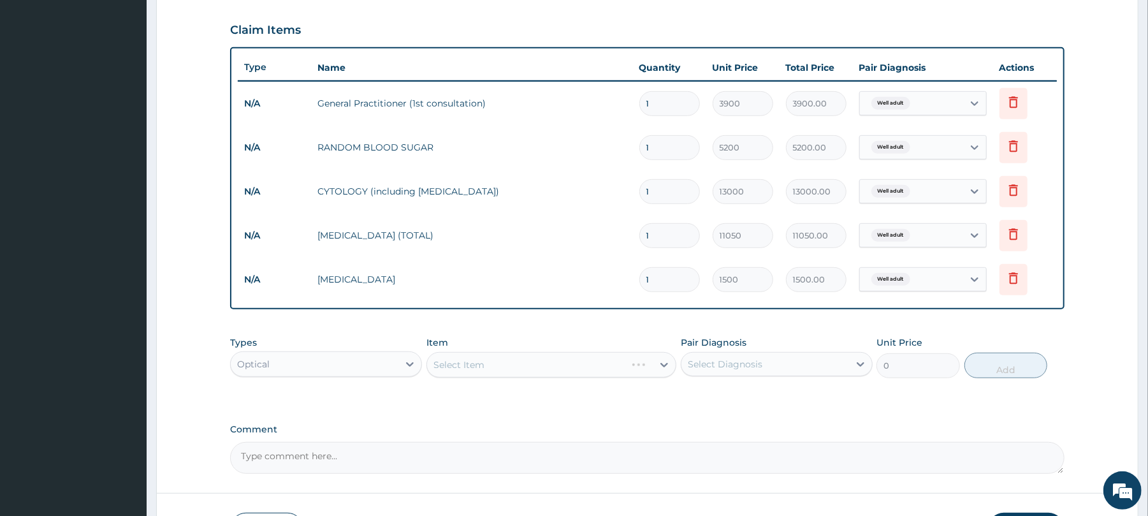
click at [470, 372] on div "Select Item" at bounding box center [552, 365] width 250 height 26
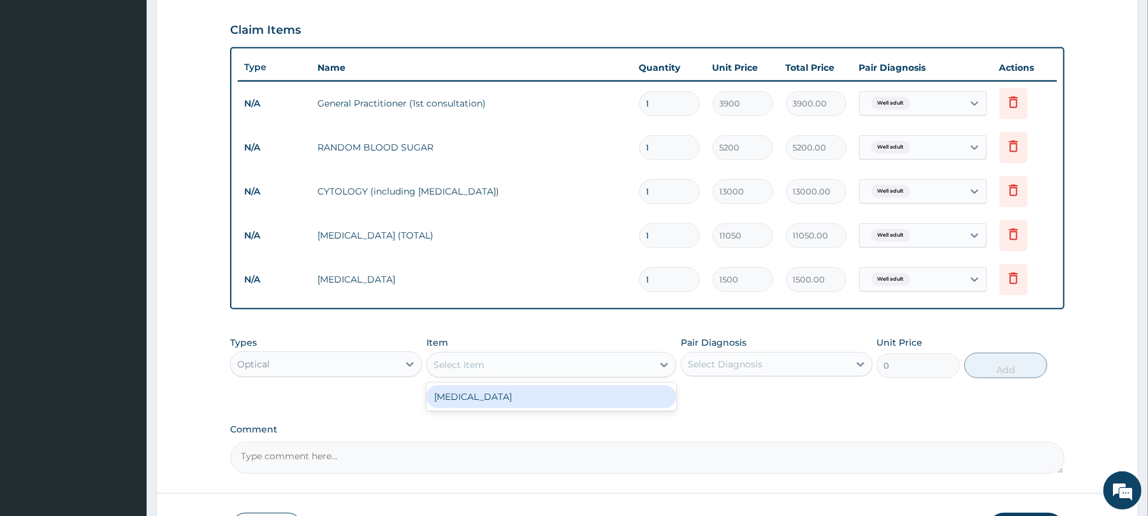
click at [470, 372] on div "Select Item" at bounding box center [540, 365] width 226 height 20
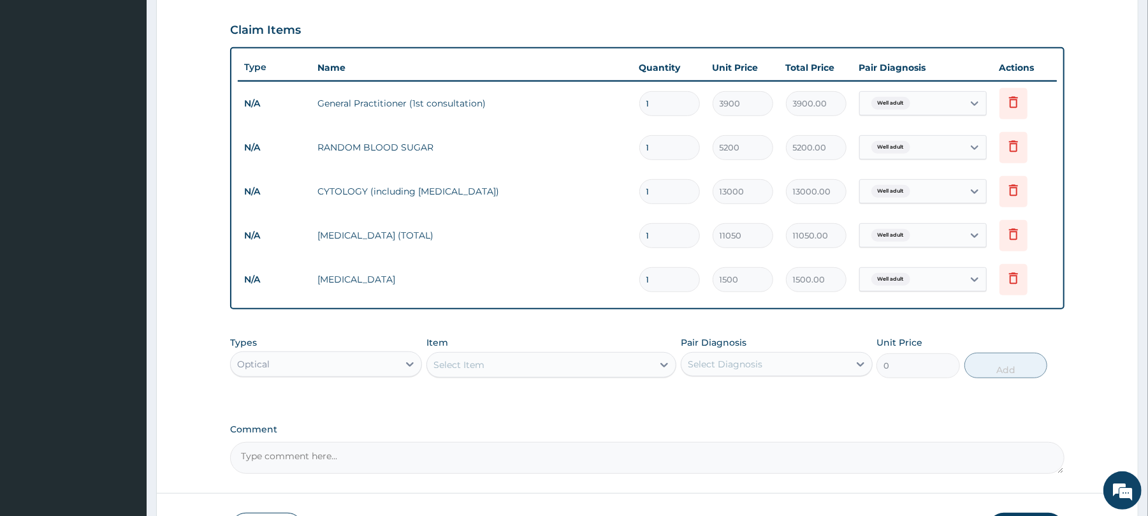
click at [470, 372] on div "Select Item" at bounding box center [540, 365] width 226 height 20
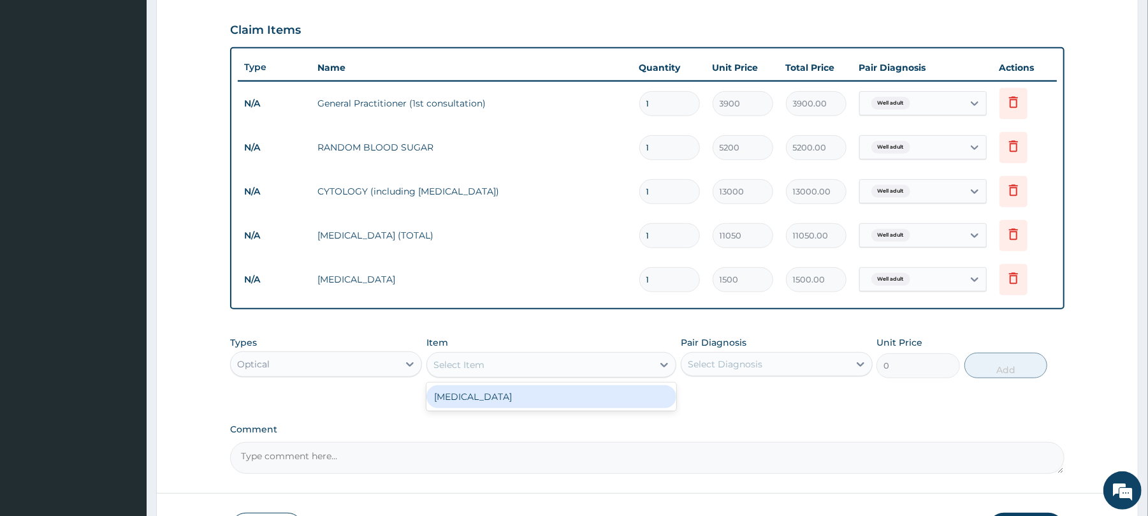
click at [464, 372] on div "Select Item" at bounding box center [540, 365] width 226 height 20
click at [473, 395] on div "Visual Acuity" at bounding box center [552, 396] width 250 height 23
type input "1500"
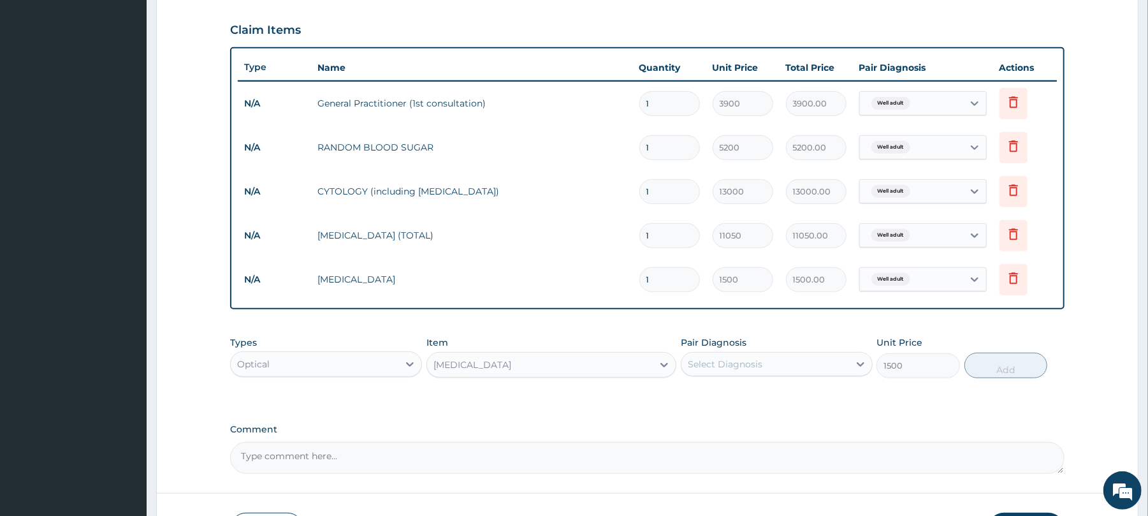
click at [735, 365] on div "Select Diagnosis" at bounding box center [725, 364] width 75 height 13
click at [736, 395] on label "Well adult" at bounding box center [725, 395] width 47 height 13
checkbox input "true"
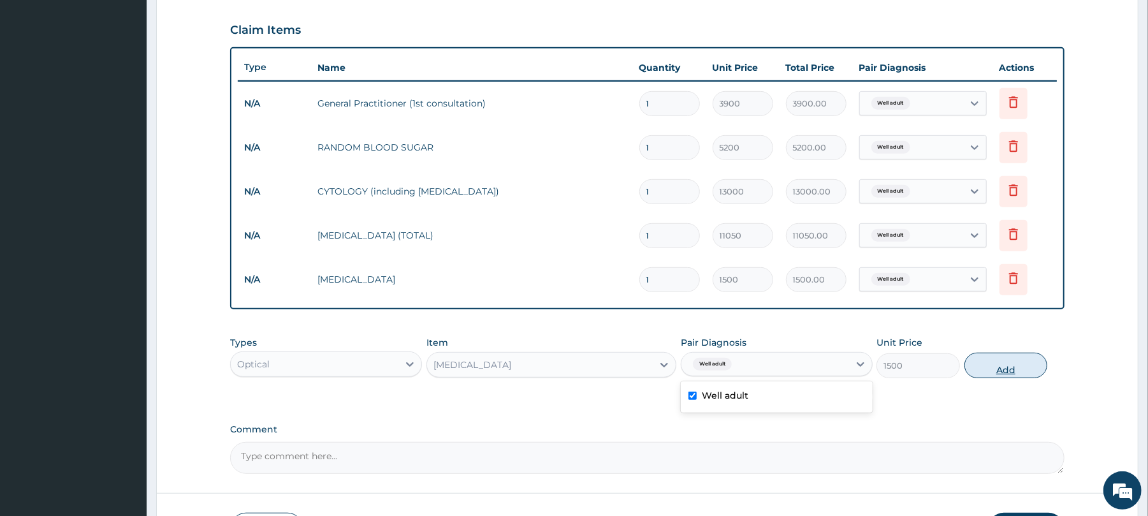
click at [1018, 360] on button "Add" at bounding box center [1007, 366] width 84 height 26
type input "0"
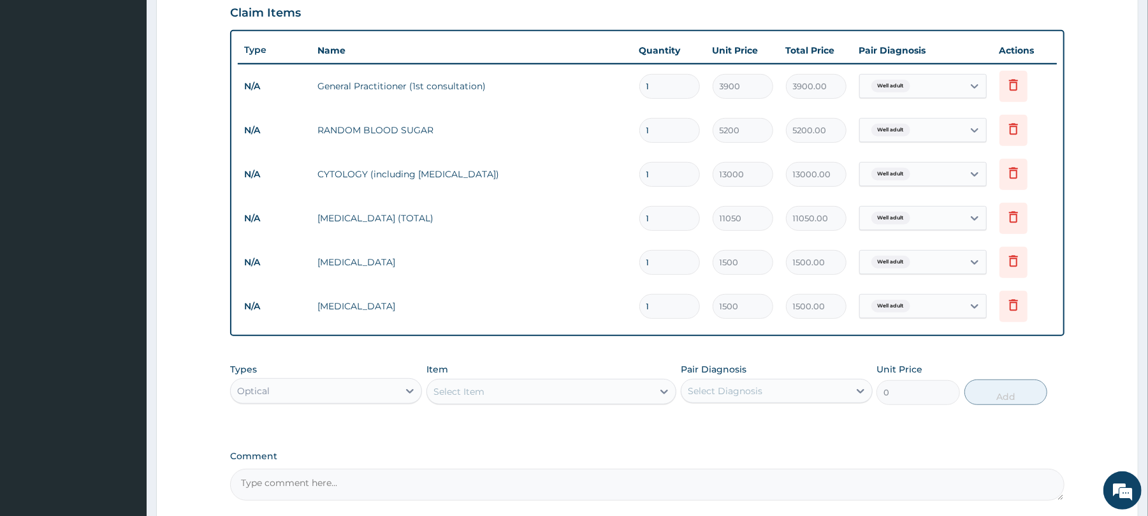
scroll to position [450, 0]
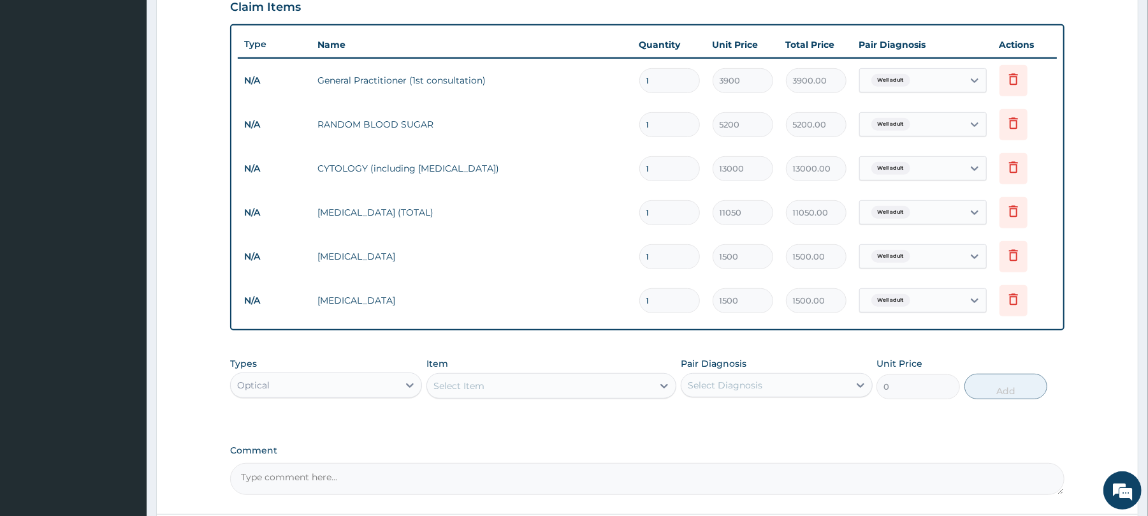
click at [365, 400] on div "Types Optical Item Select Item Pair Diagnosis Select Diagnosis Unit Price 0 Add" at bounding box center [647, 378] width 834 height 55
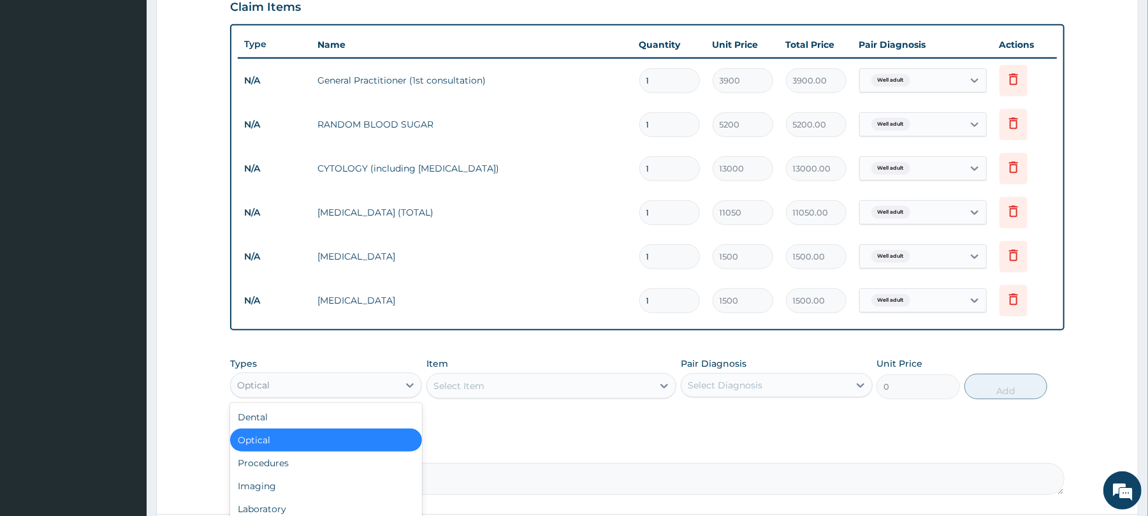
click at [372, 383] on div "Optical" at bounding box center [315, 385] width 168 height 20
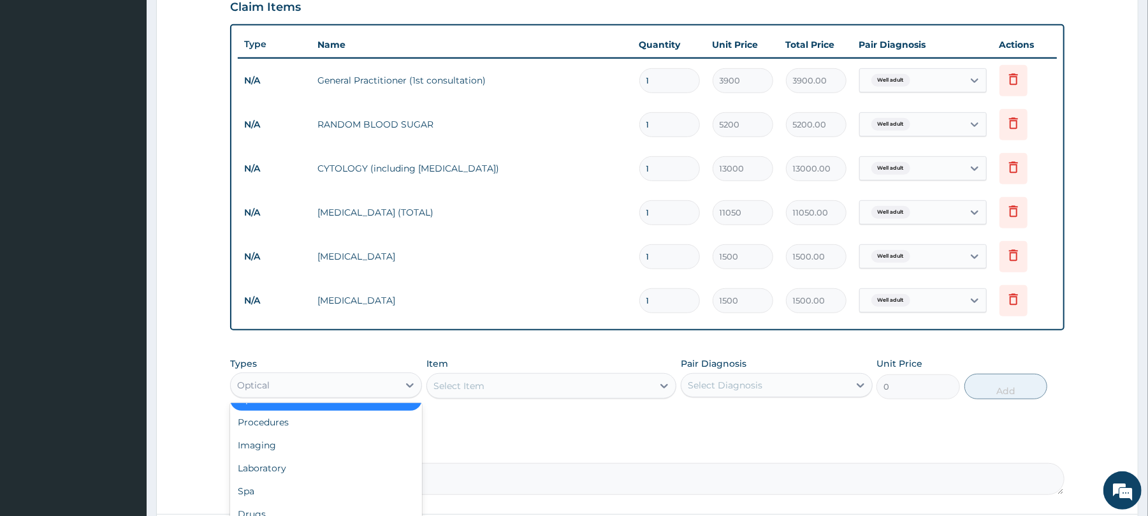
scroll to position [43, 0]
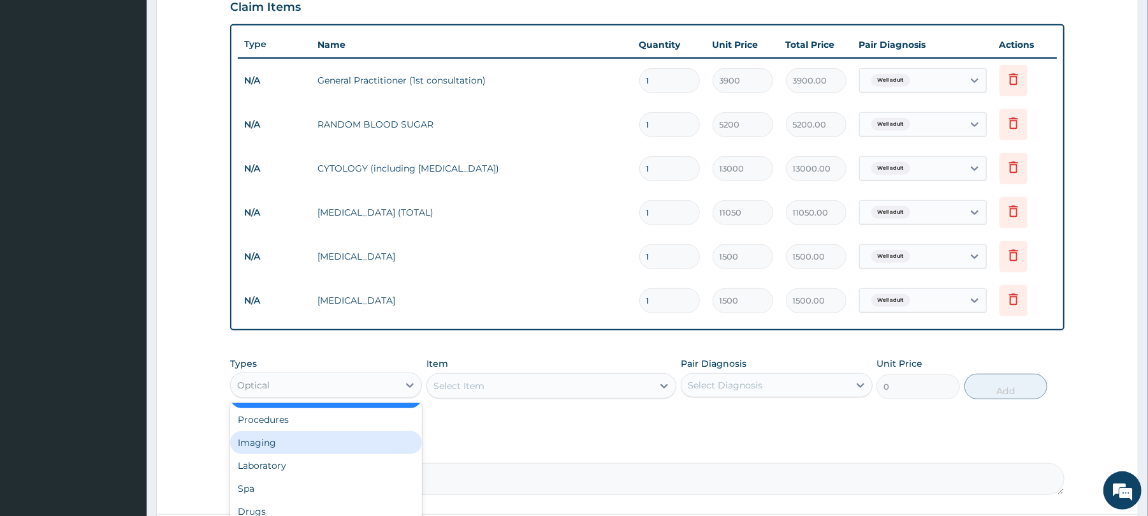
click at [282, 444] on div "Imaging" at bounding box center [326, 442] width 192 height 23
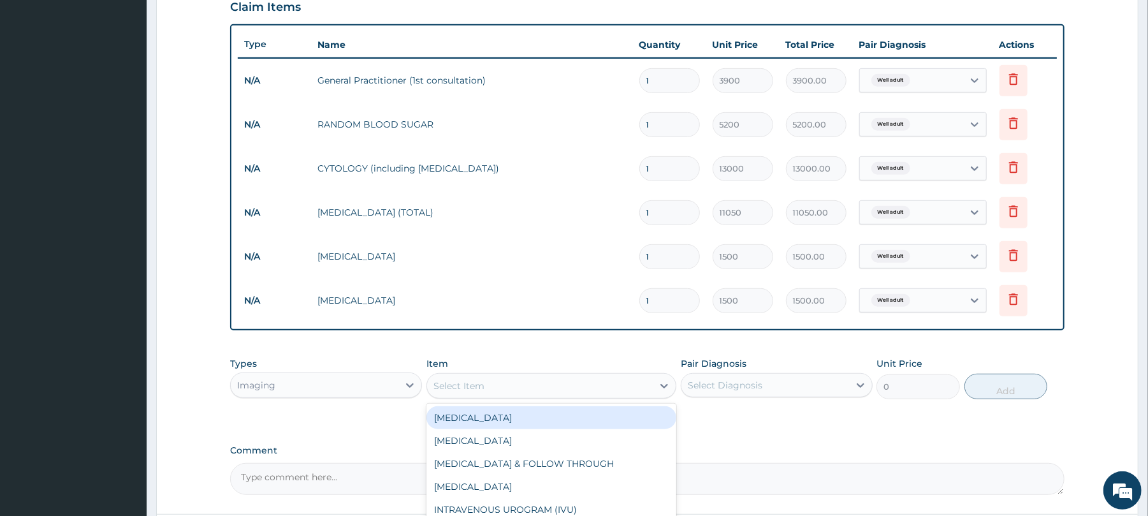
click at [494, 385] on div "Select Item" at bounding box center [540, 386] width 226 height 20
type input "CHES"
click at [499, 419] on div "CHEST (PA)X-RAY" at bounding box center [552, 417] width 250 height 23
type input "8450"
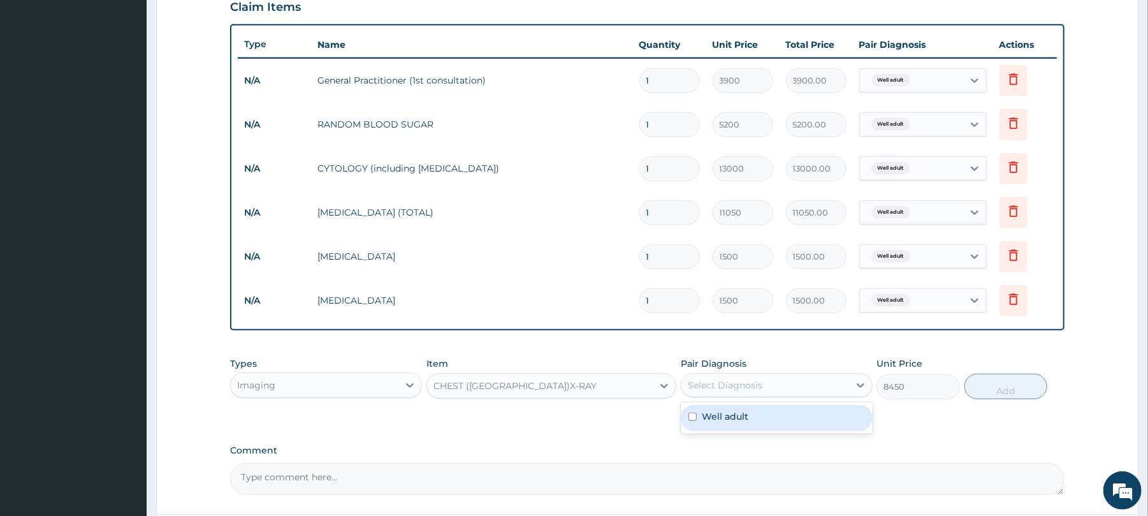
click at [811, 388] on div "Select Diagnosis" at bounding box center [766, 385] width 168 height 20
click at [761, 422] on div "Well adult" at bounding box center [777, 418] width 192 height 26
checkbox input "true"
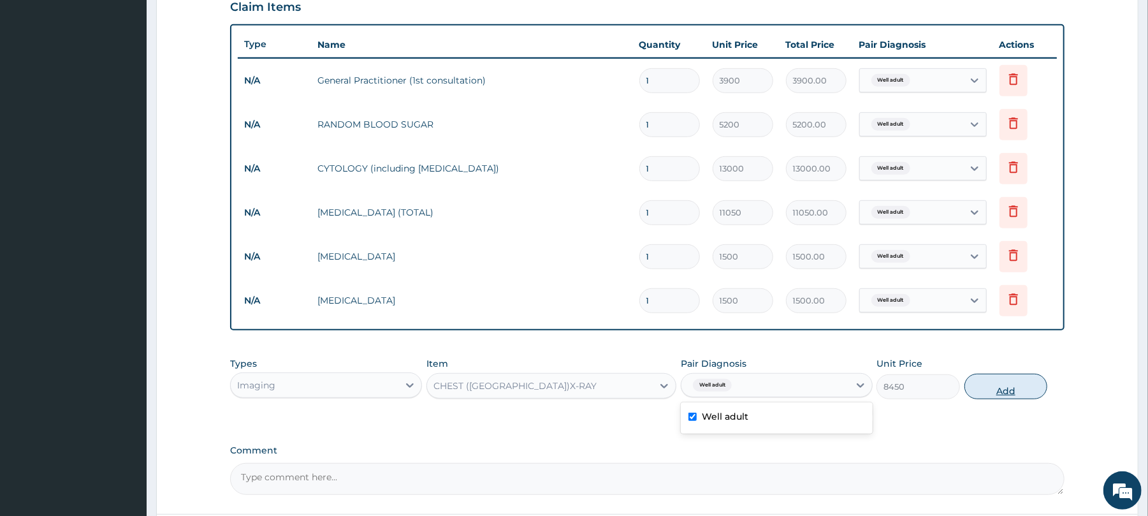
click at [1003, 388] on button "Add" at bounding box center [1007, 387] width 84 height 26
type input "0"
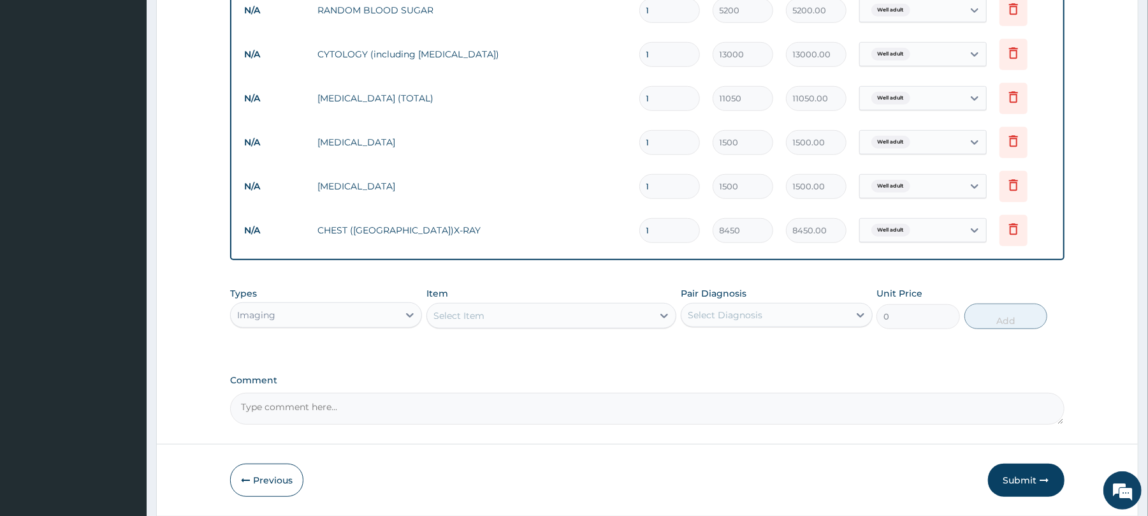
scroll to position [608, 0]
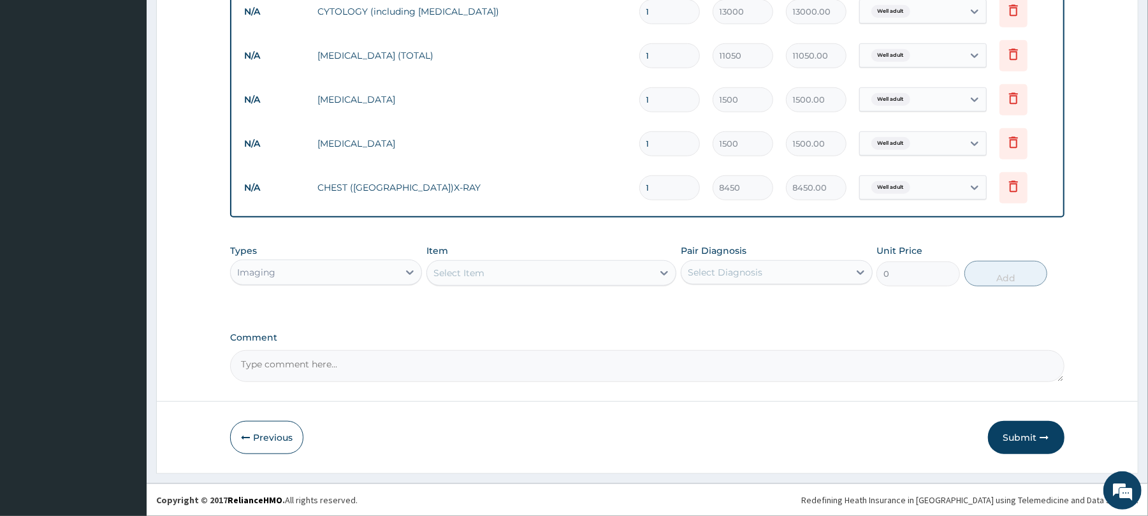
click at [386, 363] on textarea "Comment" at bounding box center [647, 366] width 834 height 32
type textarea "SEEN FOR OVERALL HEALTH CHECKUP"
click at [1018, 431] on button "Submit" at bounding box center [1026, 437] width 77 height 33
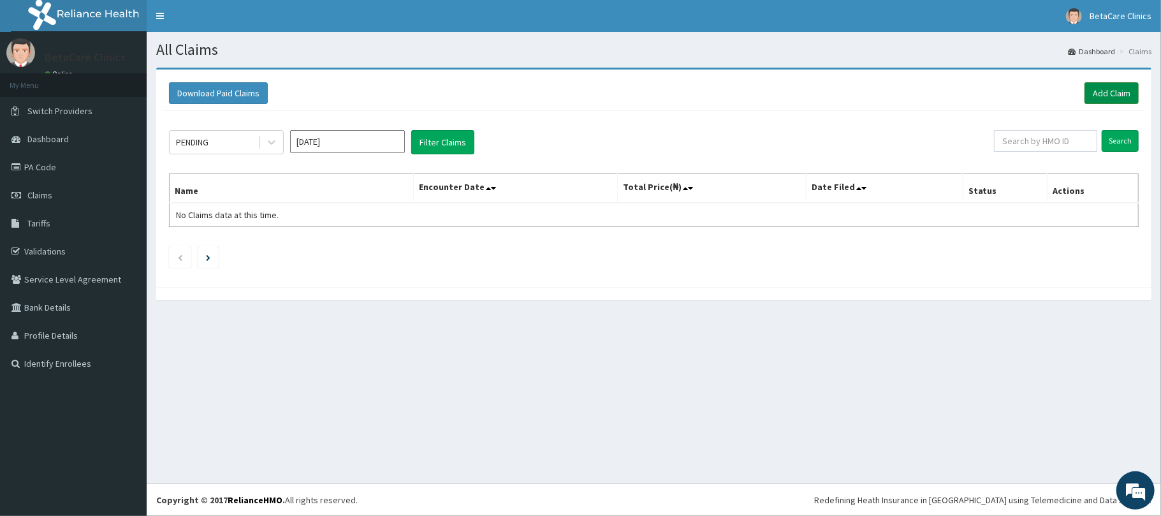
click at [1106, 91] on link "Add Claim" at bounding box center [1112, 93] width 54 height 22
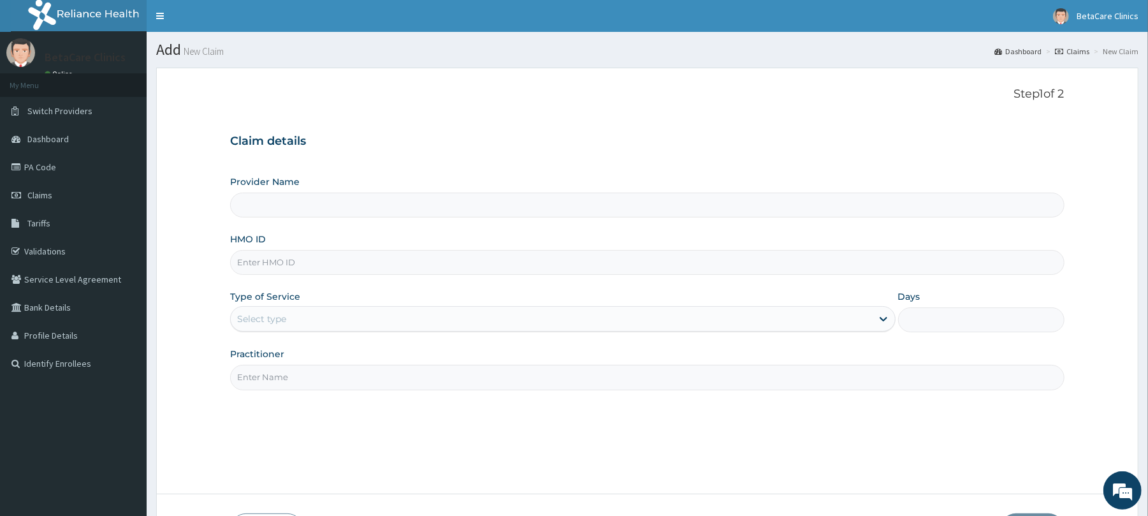
type input "BetaCare Clinics"
click at [337, 264] on input "HMO ID" at bounding box center [647, 262] width 834 height 25
click at [278, 259] on input "HMO ID" at bounding box center [647, 262] width 834 height 25
click at [268, 265] on input "HMO ID" at bounding box center [647, 262] width 834 height 25
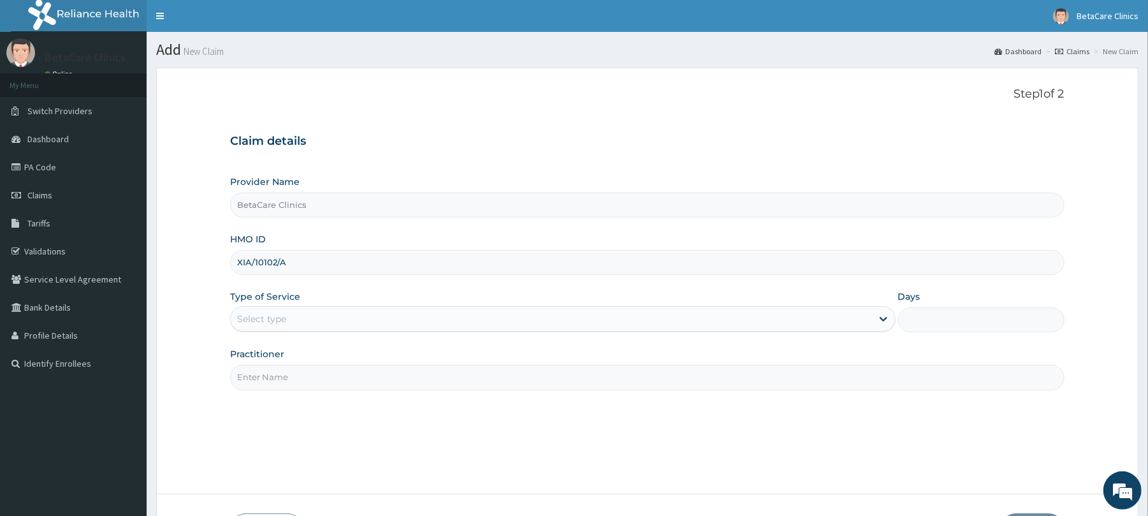
type input "XIA/10102/A"
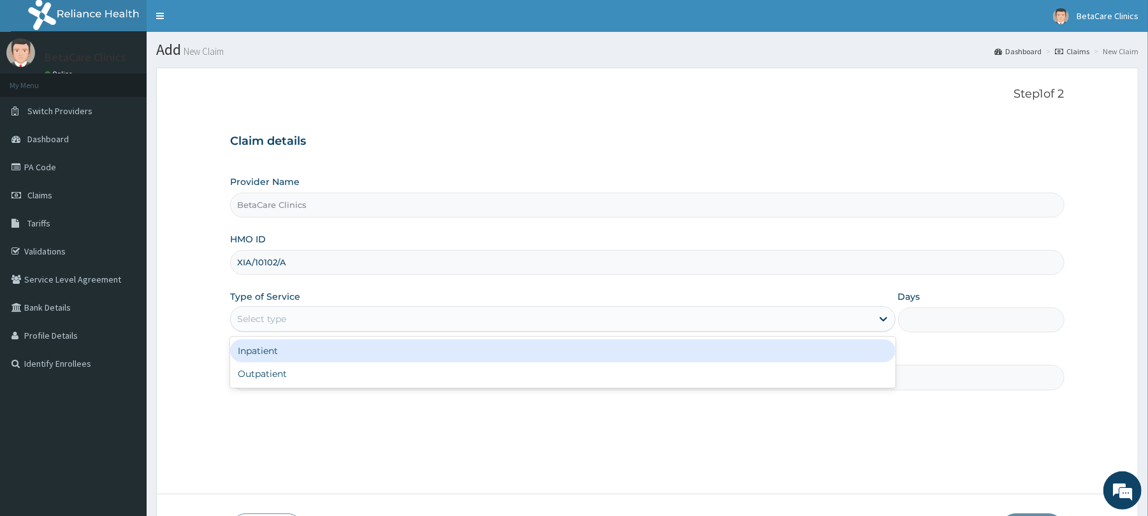
click at [362, 318] on div "Select type" at bounding box center [551, 319] width 641 height 20
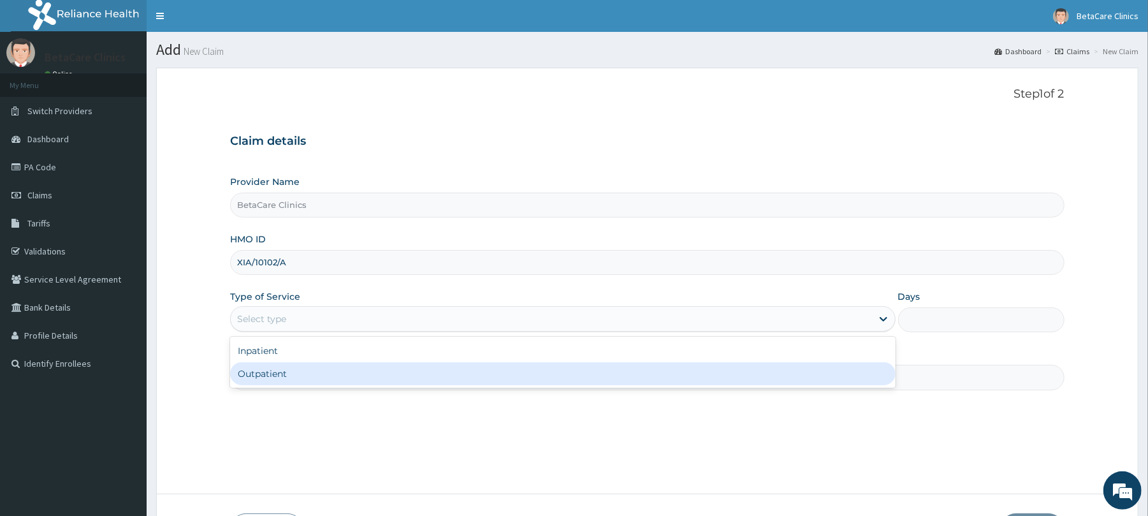
click at [259, 375] on div "Outpatient" at bounding box center [562, 373] width 665 height 23
type input "1"
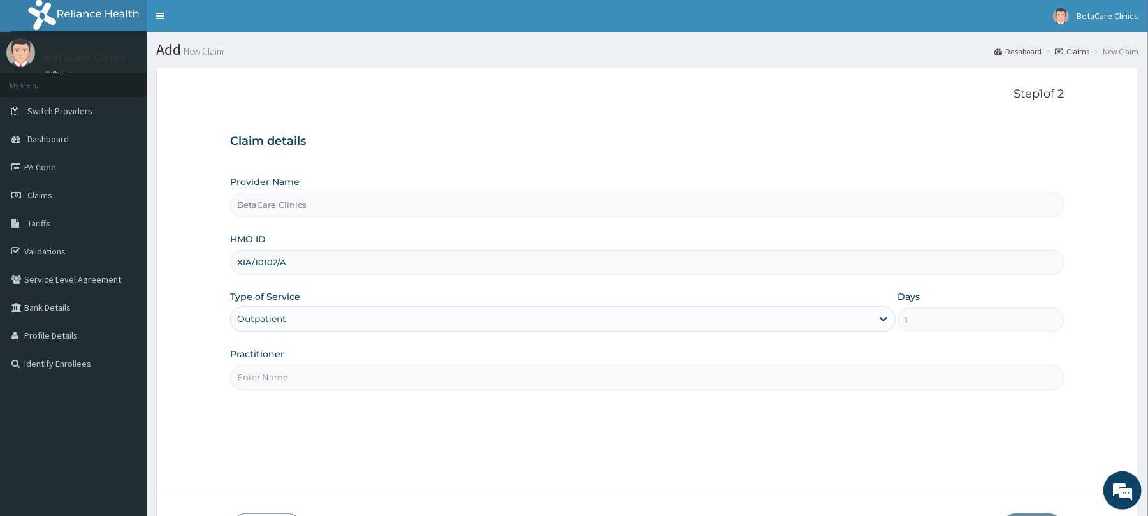
click at [291, 384] on input "Practitioner" at bounding box center [647, 377] width 834 height 25
click at [301, 384] on input "Practitioner" at bounding box center [647, 377] width 834 height 25
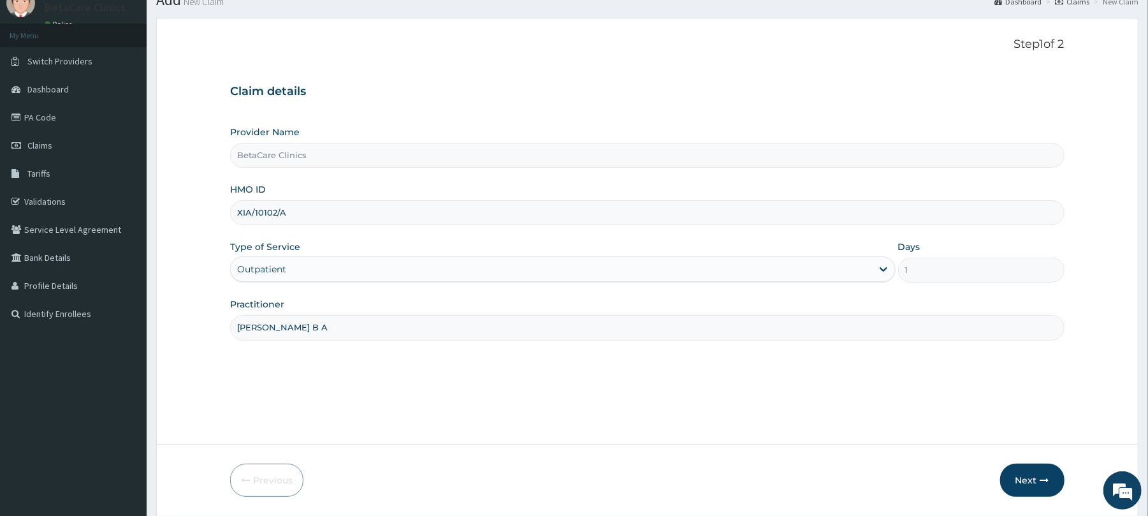
scroll to position [93, 0]
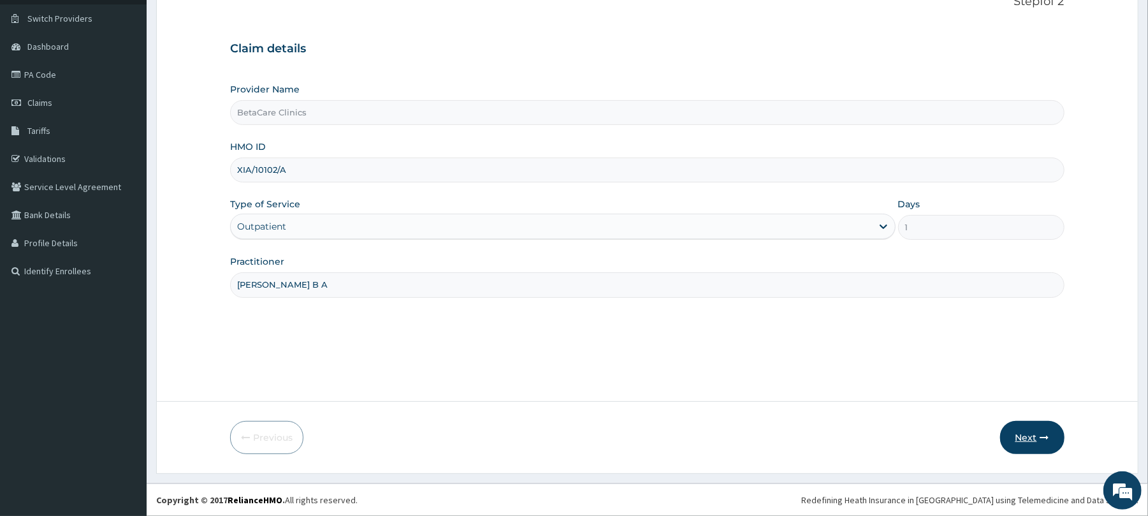
type input "[PERSON_NAME] B A"
click at [1021, 437] on button "Next" at bounding box center [1033, 437] width 64 height 33
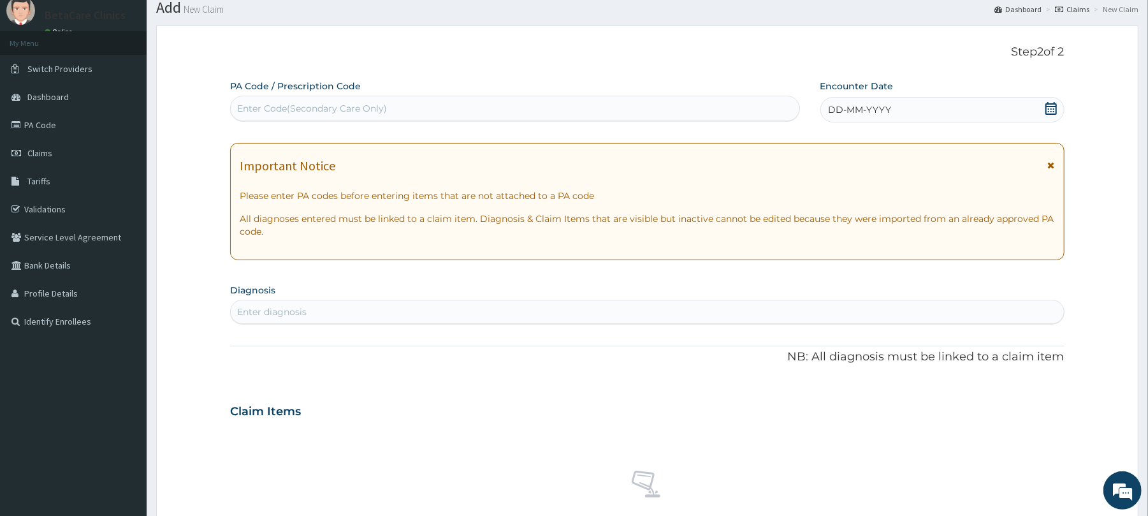
scroll to position [41, 0]
click at [654, 108] on div "Enter Code(Secondary Care Only)" at bounding box center [515, 109] width 568 height 20
click at [874, 119] on div "DD-MM-YYYY" at bounding box center [943, 111] width 244 height 26
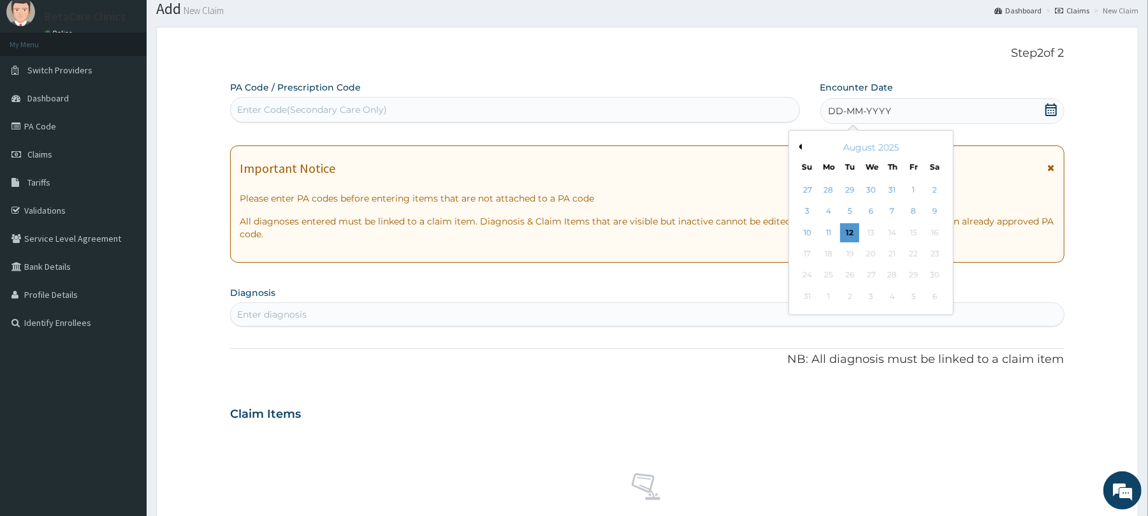
click at [866, 111] on span "DD-MM-YYYY" at bounding box center [860, 111] width 63 height 13
click at [802, 145] on div "August 2025" at bounding box center [872, 147] width 154 height 13
click at [797, 145] on button "Previous Month" at bounding box center [799, 146] width 6 height 6
click at [801, 148] on button "Previous Month" at bounding box center [799, 146] width 6 height 6
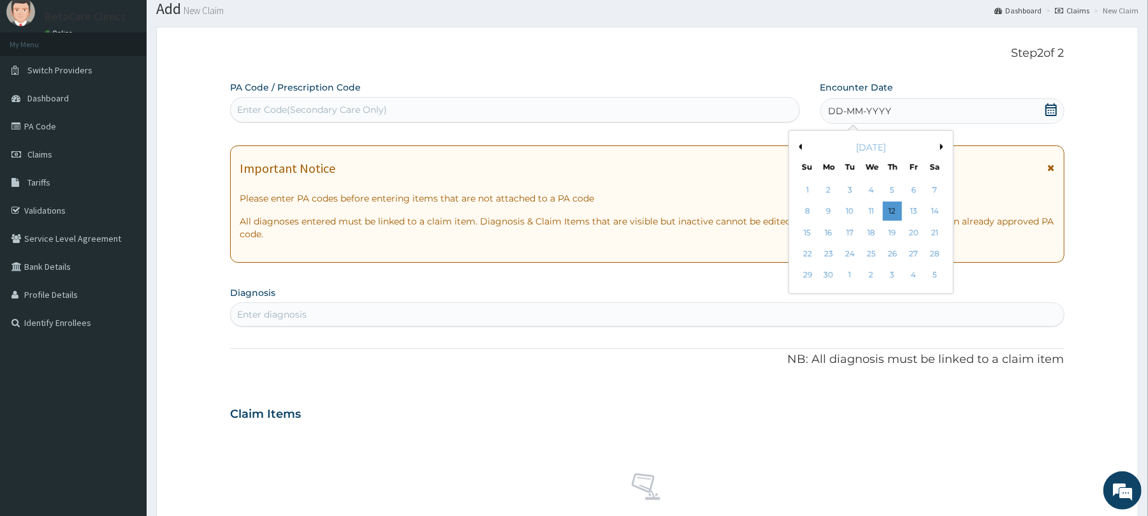
click at [798, 146] on button "Previous Month" at bounding box center [799, 146] width 6 height 6
click at [890, 212] on div "8" at bounding box center [892, 211] width 19 height 19
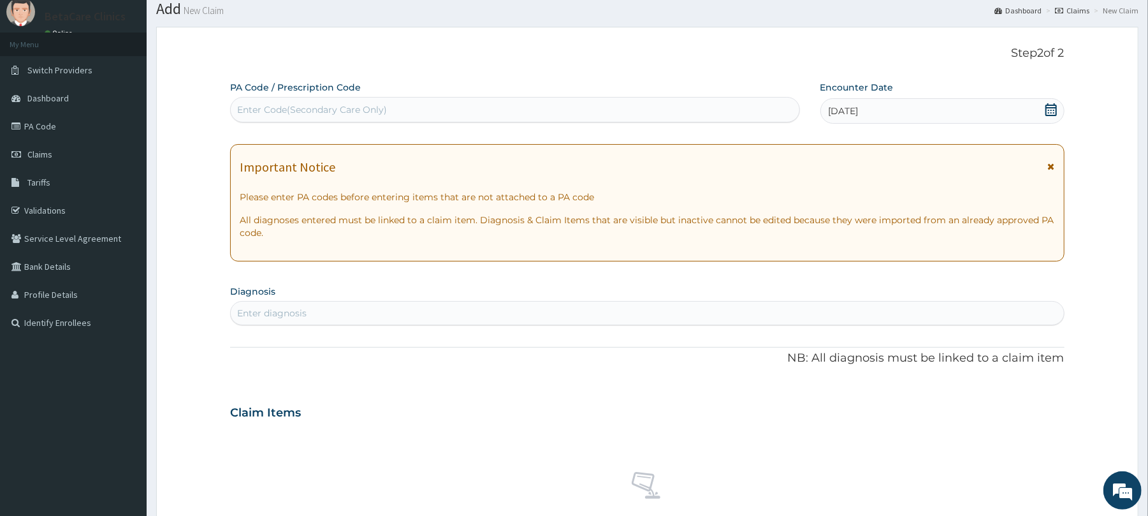
click at [335, 307] on div "Enter diagnosis" at bounding box center [647, 313] width 833 height 20
click at [335, 315] on div "Enter diagnosis" at bounding box center [647, 313] width 833 height 20
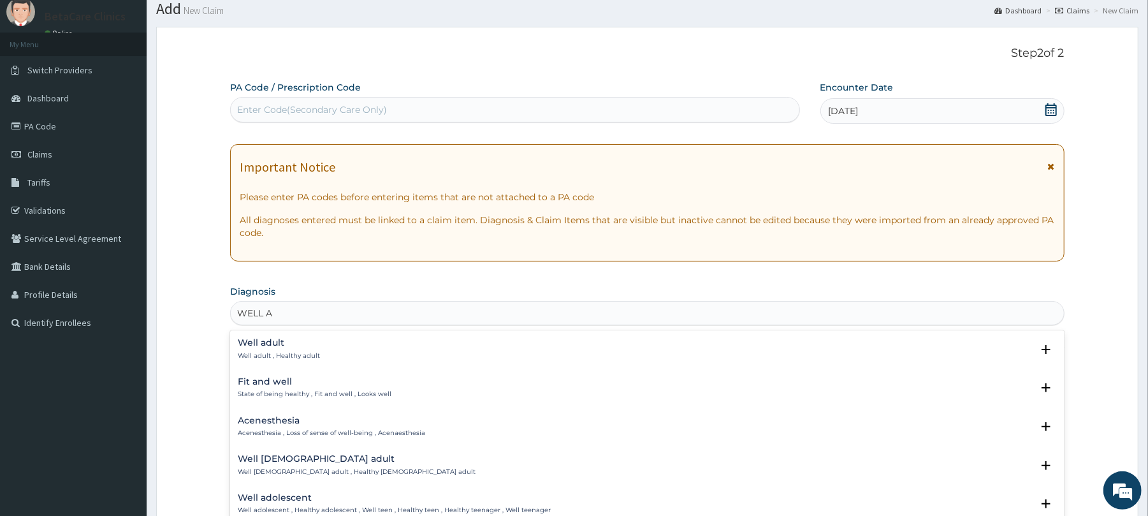
type input "WELL AD"
click at [278, 348] on h4 "Well adult" at bounding box center [279, 343] width 82 height 10
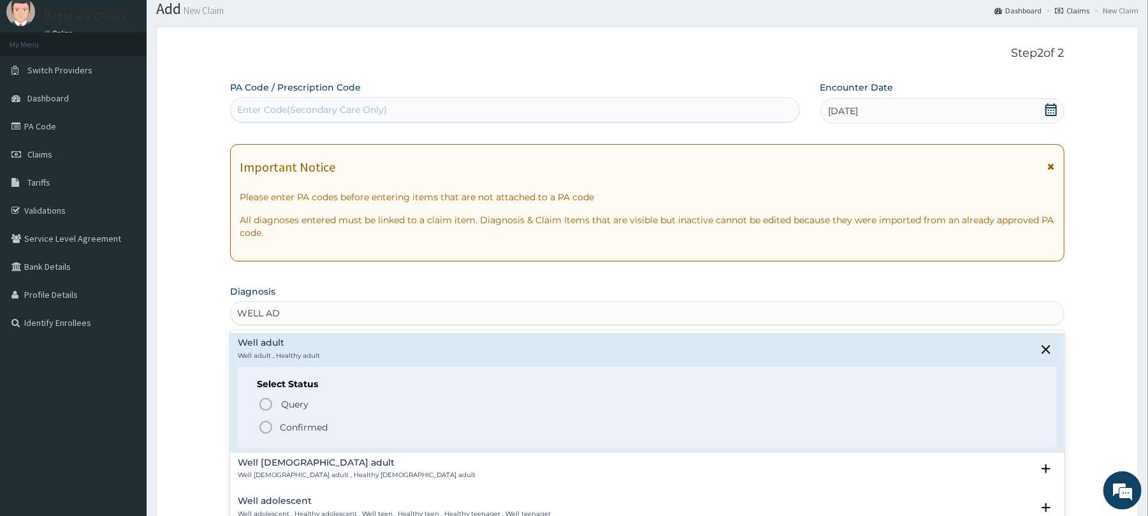
click at [269, 423] on circle "status option filled" at bounding box center [265, 427] width 11 height 11
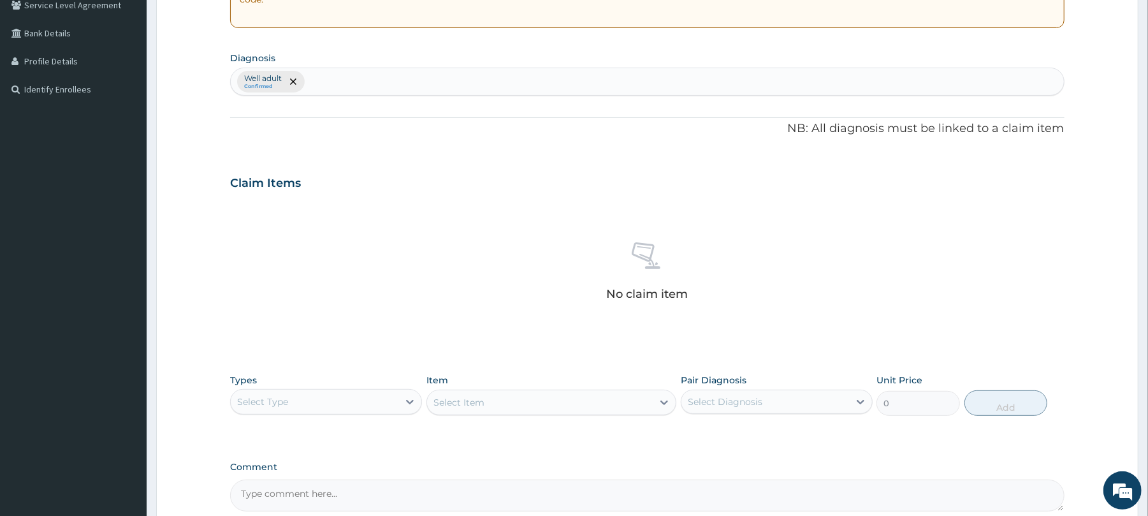
scroll to position [294, 0]
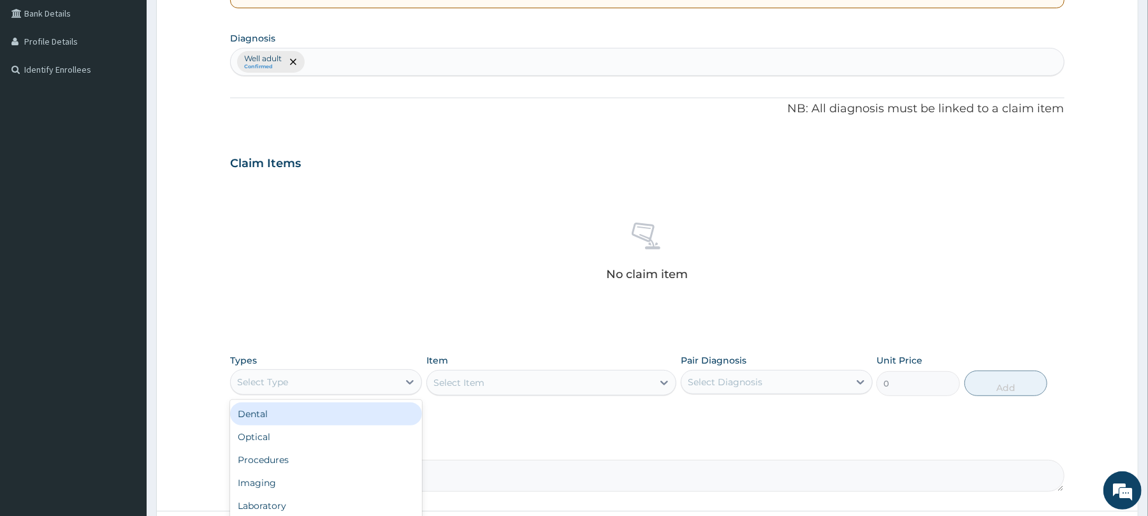
click at [322, 380] on div "Select Type" at bounding box center [315, 382] width 168 height 20
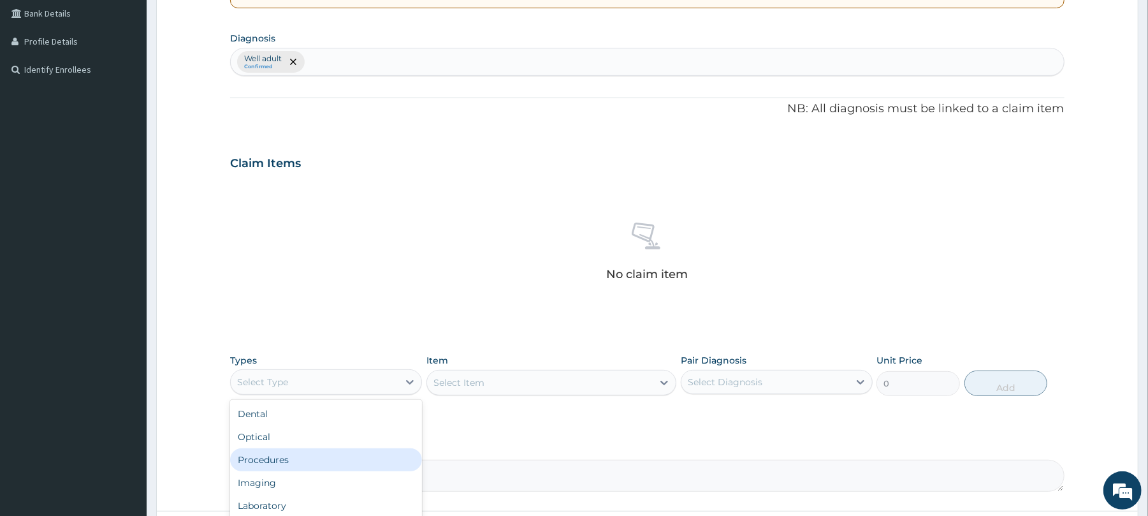
click at [273, 460] on div "Procedures" at bounding box center [326, 459] width 192 height 23
click at [457, 383] on div "Select Item" at bounding box center [552, 383] width 250 height 26
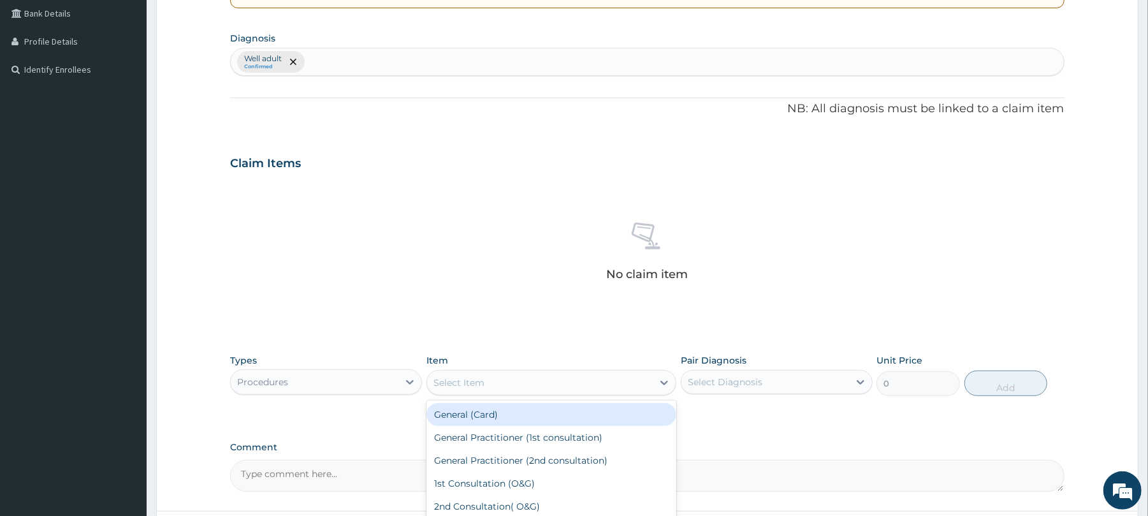
click at [457, 383] on div "Select Item" at bounding box center [459, 382] width 51 height 13
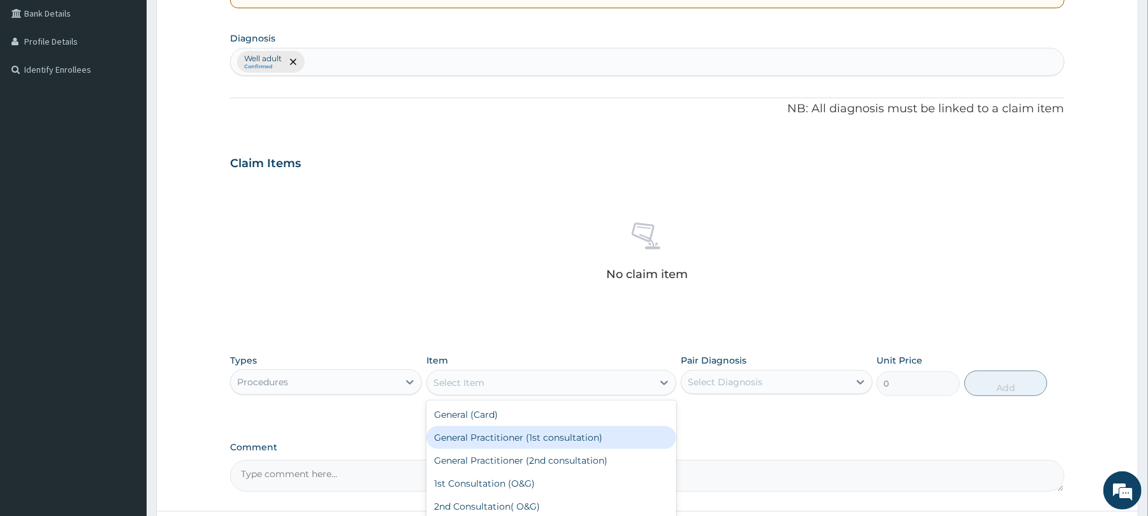
click at [531, 435] on div "General Practitioner (1st consultation)" at bounding box center [552, 437] width 250 height 23
type input "3900"
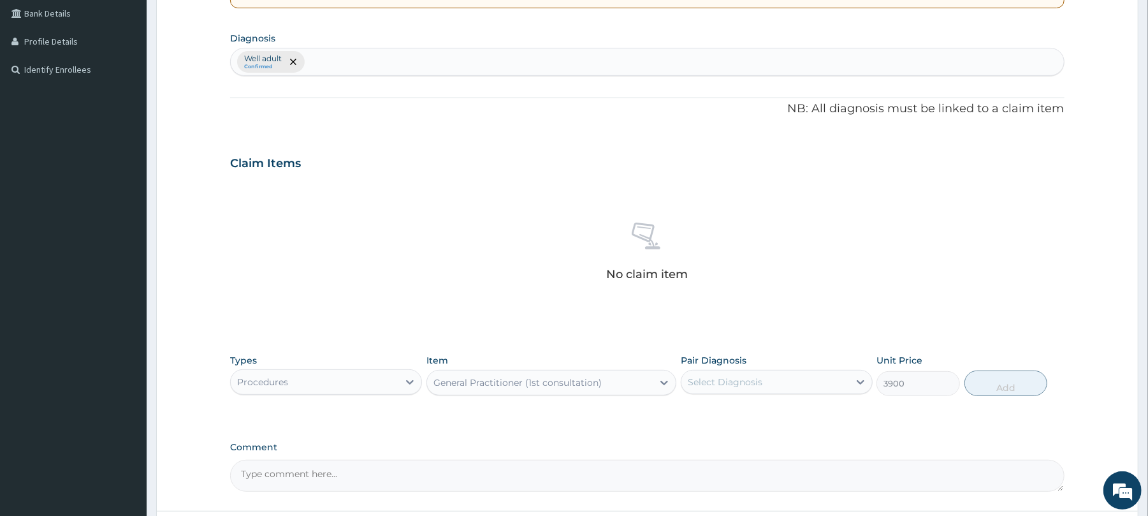
click at [705, 379] on div "Select Diagnosis" at bounding box center [725, 382] width 75 height 13
click at [722, 419] on label "Well adult" at bounding box center [725, 413] width 47 height 13
checkbox input "true"
click at [1018, 386] on button "Add" at bounding box center [1007, 383] width 84 height 26
type input "0"
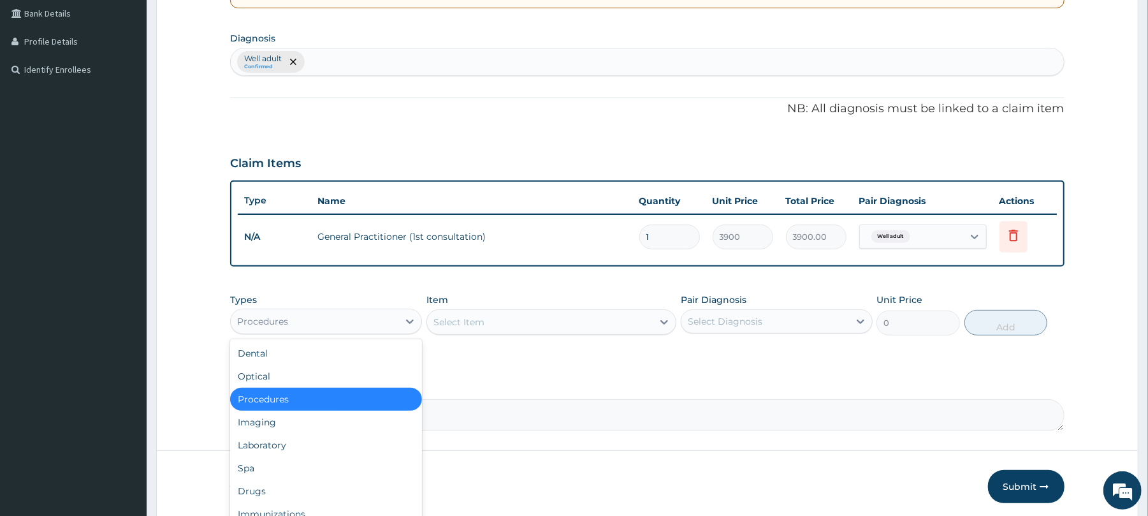
click at [233, 319] on div "Procedures" at bounding box center [315, 321] width 168 height 20
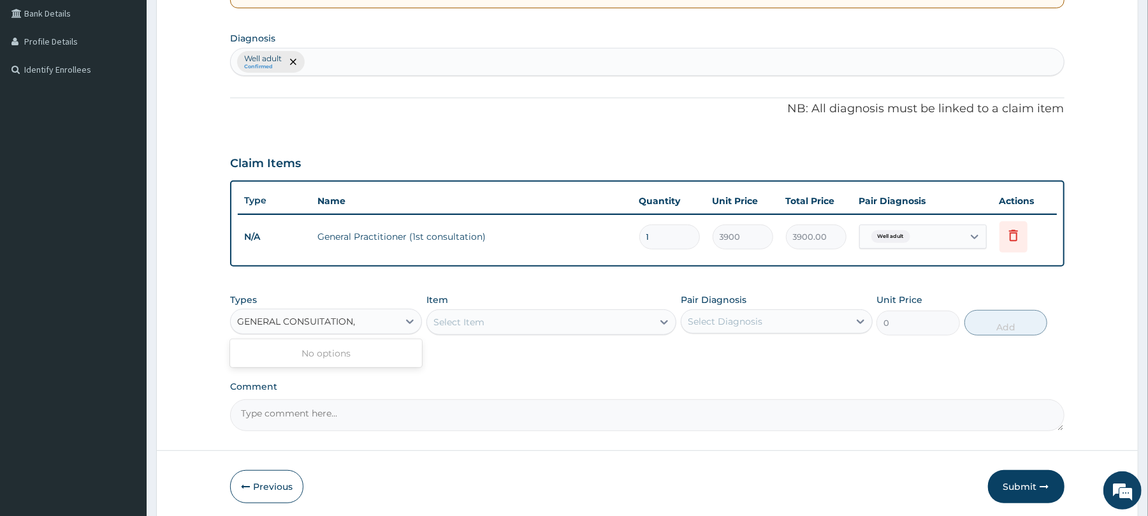
type input "GENERAL CONSUITATION,"
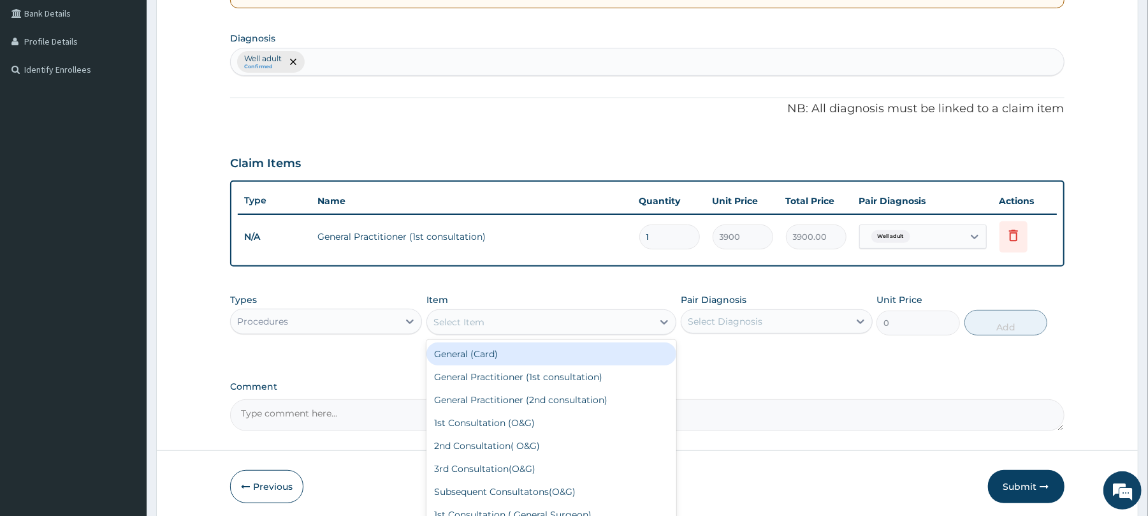
click at [471, 312] on div "Select Item" at bounding box center [540, 322] width 226 height 20
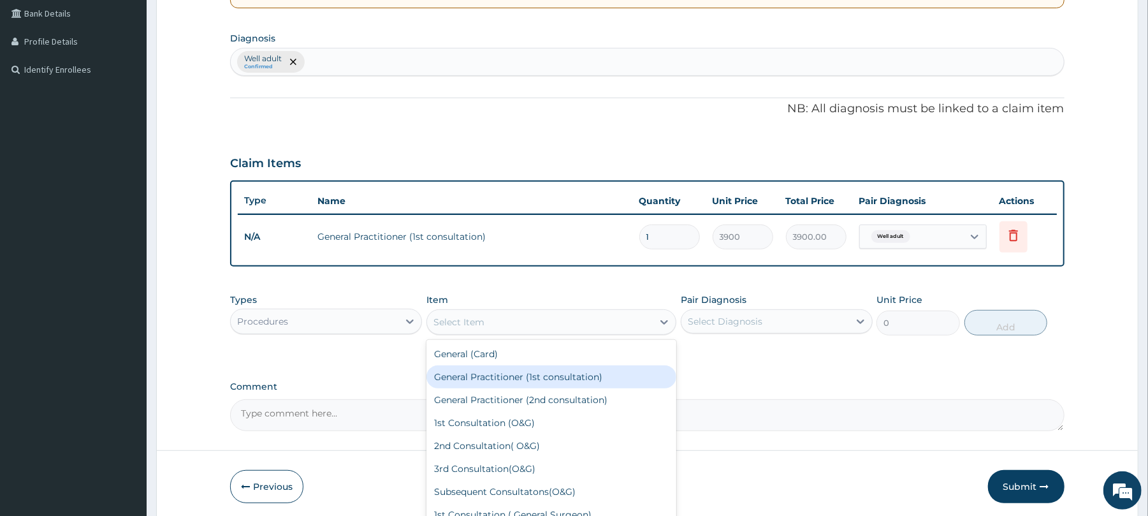
click at [501, 385] on div "General Practitioner (1st consultation)" at bounding box center [552, 376] width 250 height 23
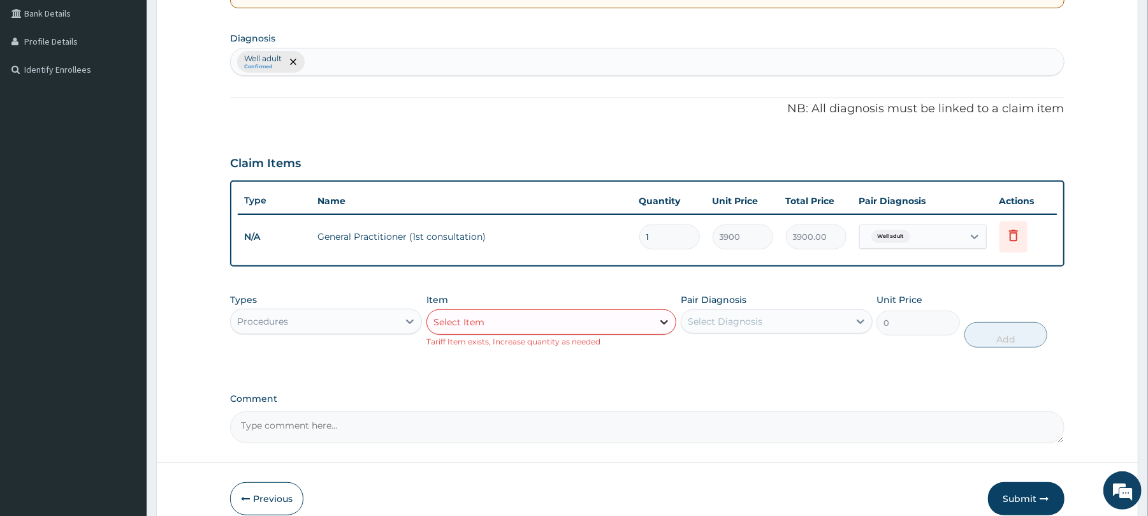
click at [663, 316] on icon at bounding box center [664, 322] width 13 height 13
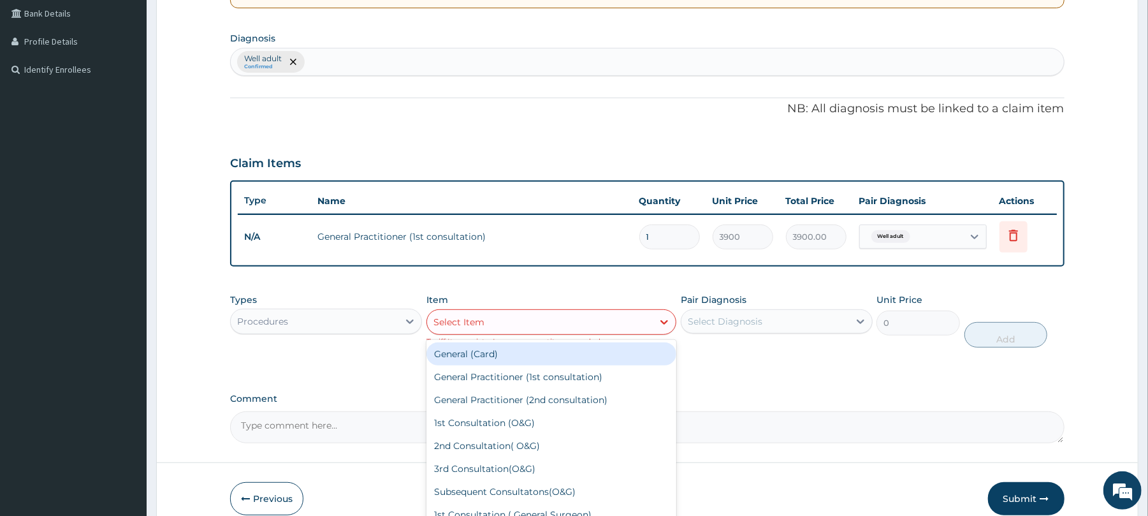
click at [587, 357] on div "General (Card)" at bounding box center [552, 353] width 250 height 23
type input "2000"
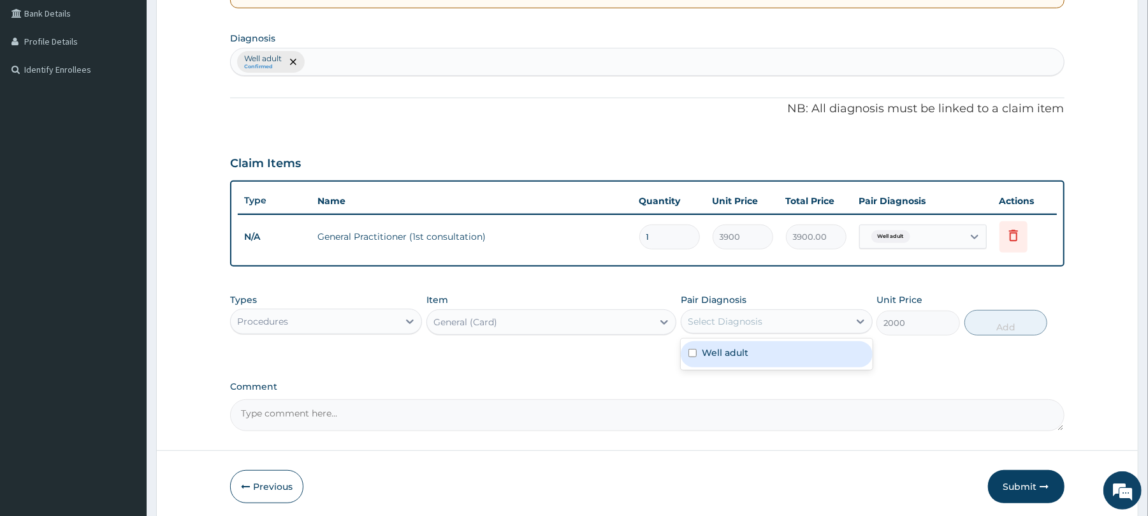
click at [705, 309] on div "Select Diagnosis" at bounding box center [777, 321] width 192 height 24
click at [740, 352] on label "Well adult" at bounding box center [725, 352] width 47 height 13
checkbox input "true"
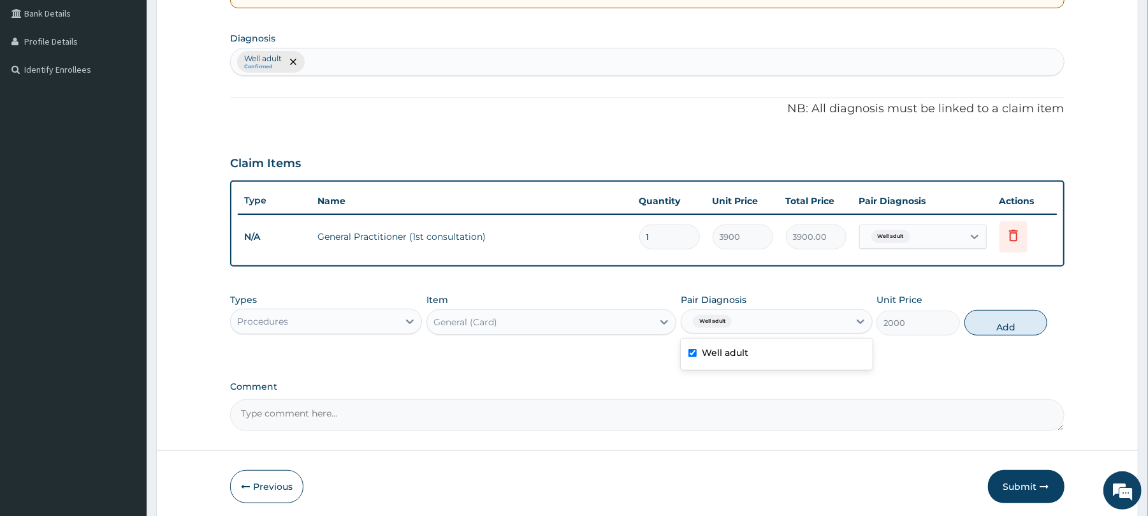
click at [1088, 309] on form "Step 2 of 2 PA Code / Prescription Code Enter Code(Secondary Care Only) Encount…" at bounding box center [647, 148] width 983 height 749
click at [995, 330] on button "Add" at bounding box center [1007, 323] width 84 height 26
type input "0"
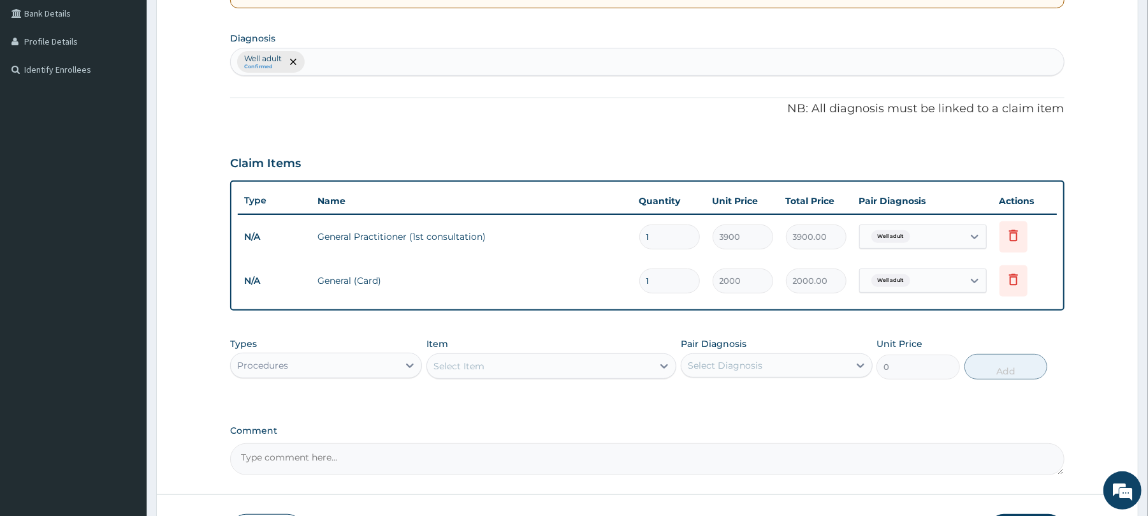
click at [238, 348] on label "Types" at bounding box center [243, 344] width 27 height 11
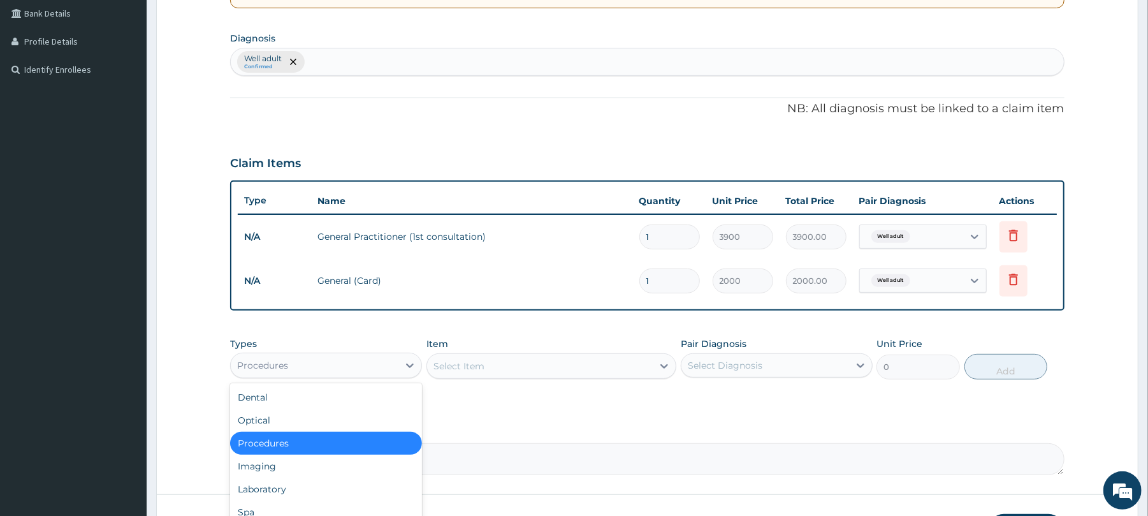
click at [231, 361] on div "Procedures" at bounding box center [315, 365] width 168 height 20
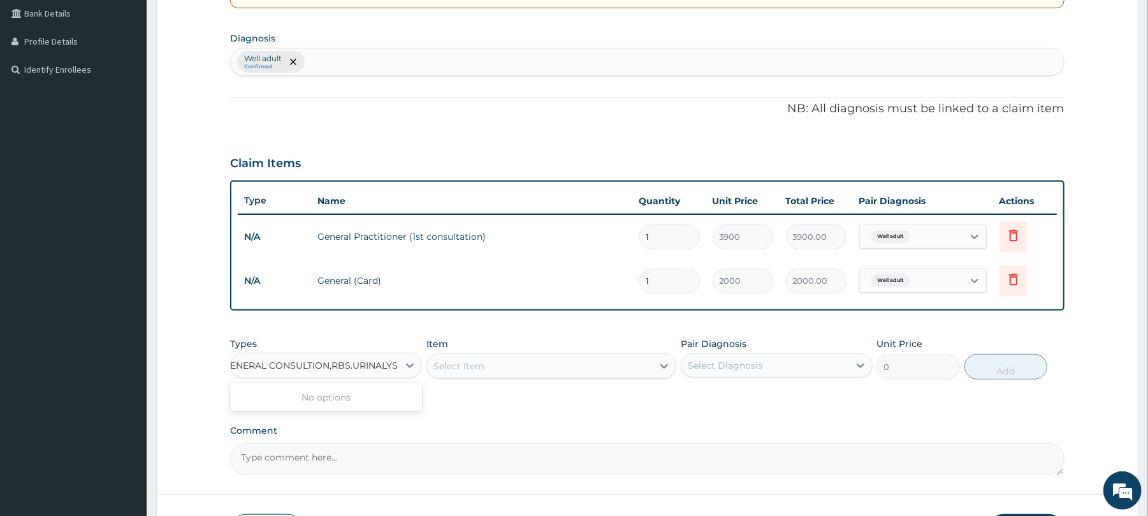
scroll to position [0, 16]
type input "GENERAL CONSULTION,RBS.URINALYSIS"
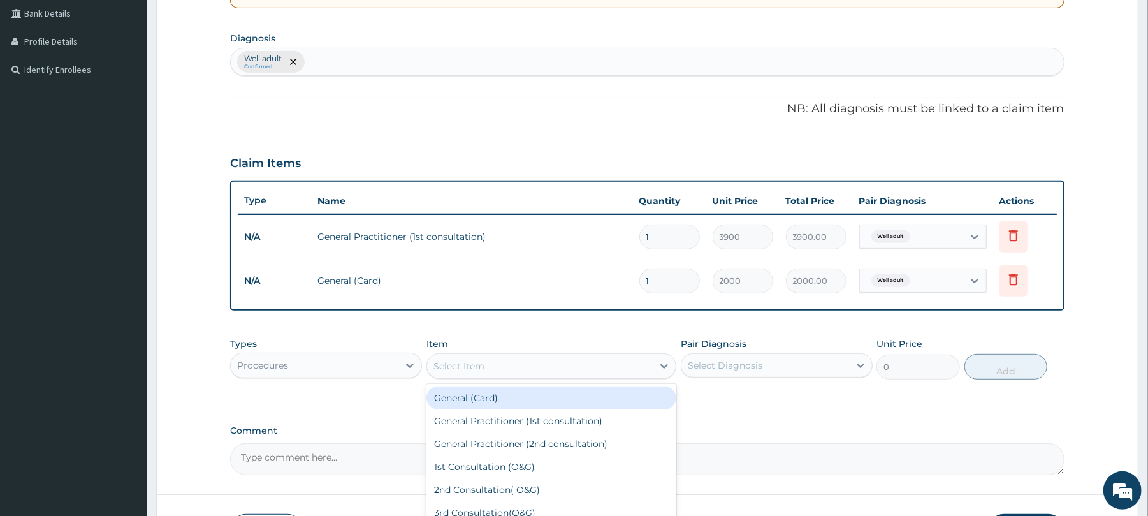
scroll to position [0, 0]
click at [440, 360] on div "Select Item" at bounding box center [540, 366] width 226 height 20
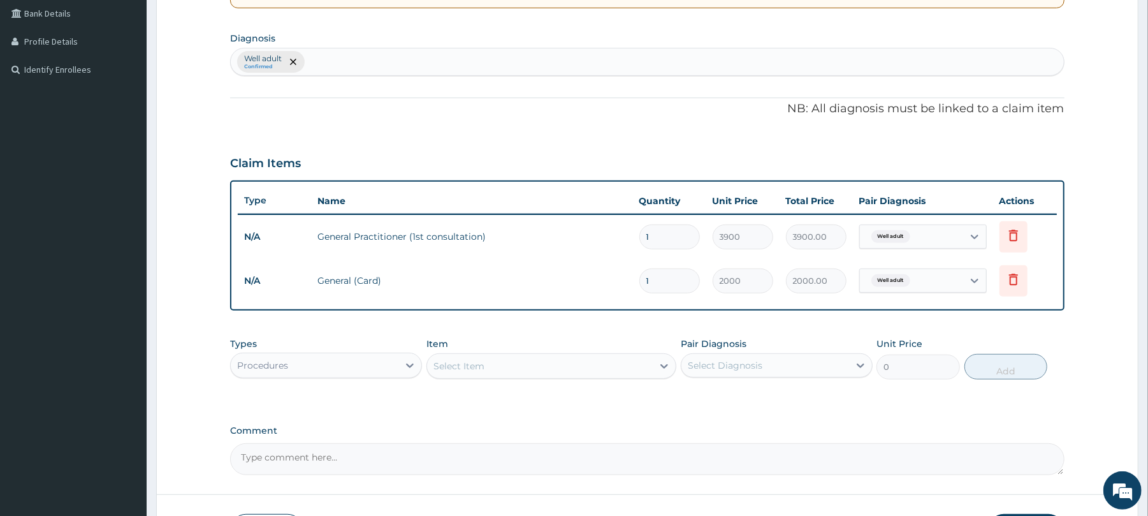
click at [440, 360] on div "Select Item" at bounding box center [459, 366] width 51 height 13
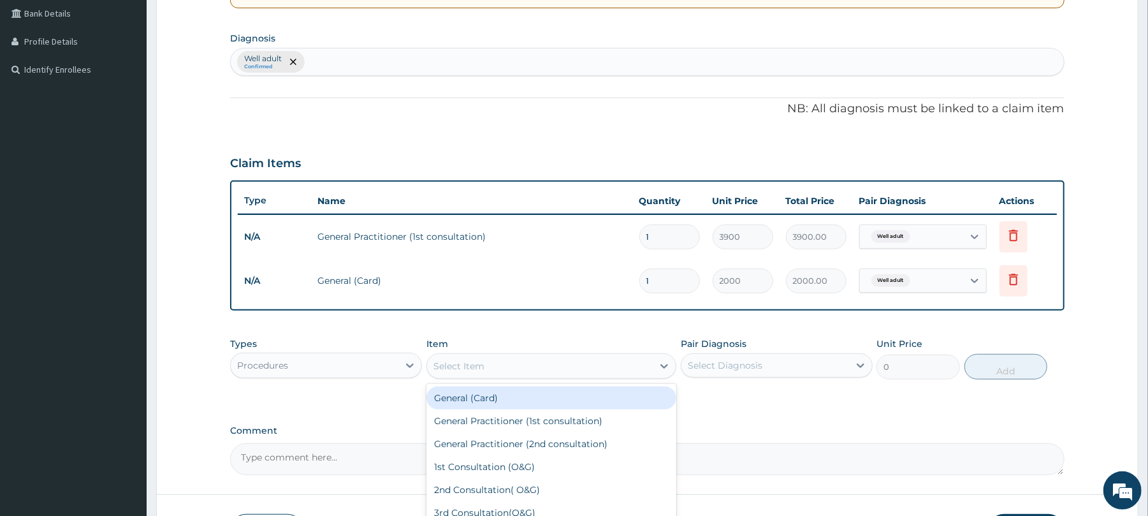
click at [440, 360] on div "Select Item" at bounding box center [459, 366] width 51 height 13
click at [509, 396] on div "General (Card)" at bounding box center [552, 397] width 250 height 23
click at [430, 373] on div "Select Item" at bounding box center [540, 366] width 226 height 20
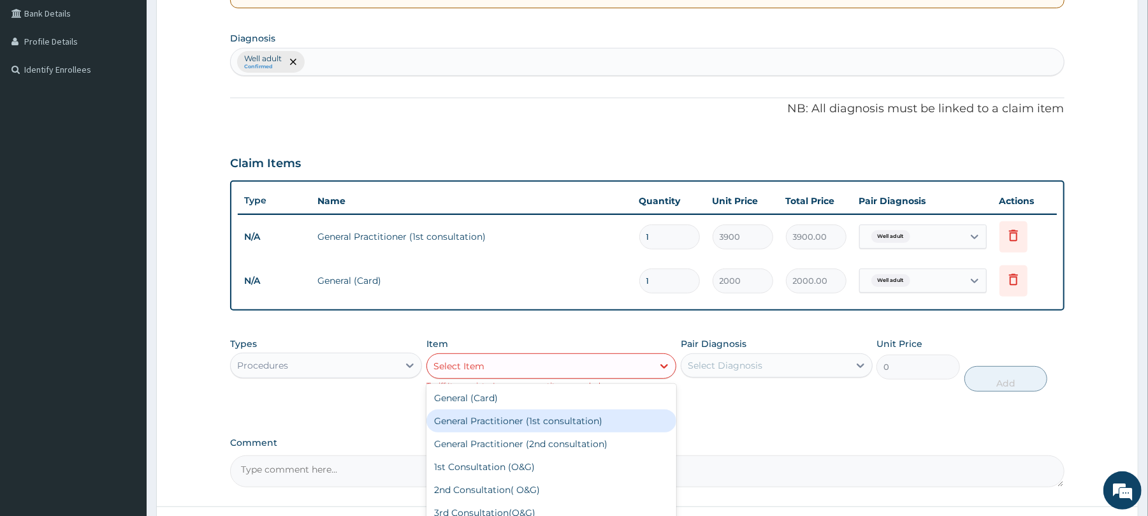
click at [465, 423] on div "General Practitioner (1st consultation)" at bounding box center [552, 420] width 250 height 23
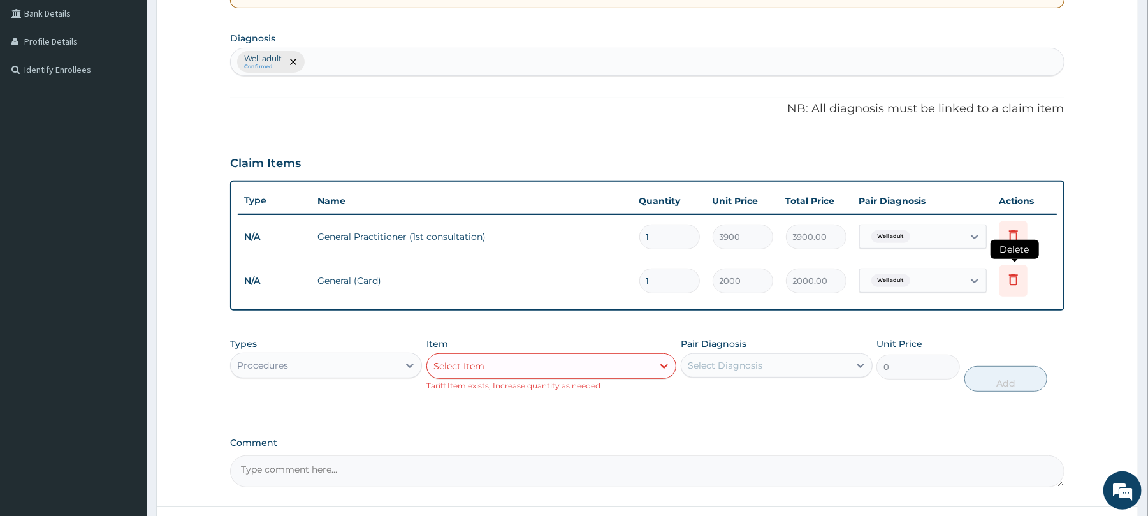
click at [1010, 279] on icon at bounding box center [1013, 279] width 15 height 15
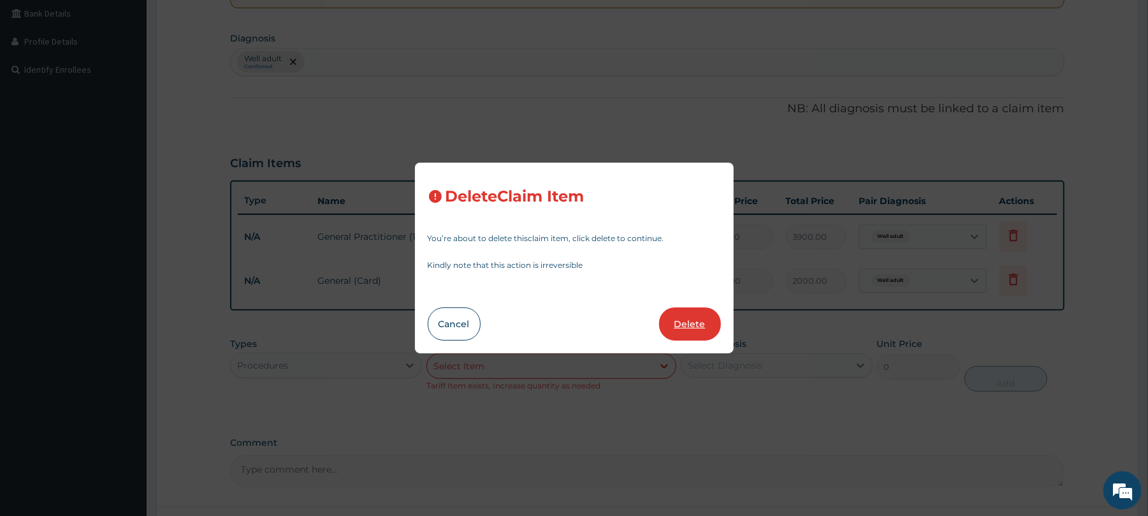
click at [705, 317] on button "Delete" at bounding box center [690, 323] width 62 height 33
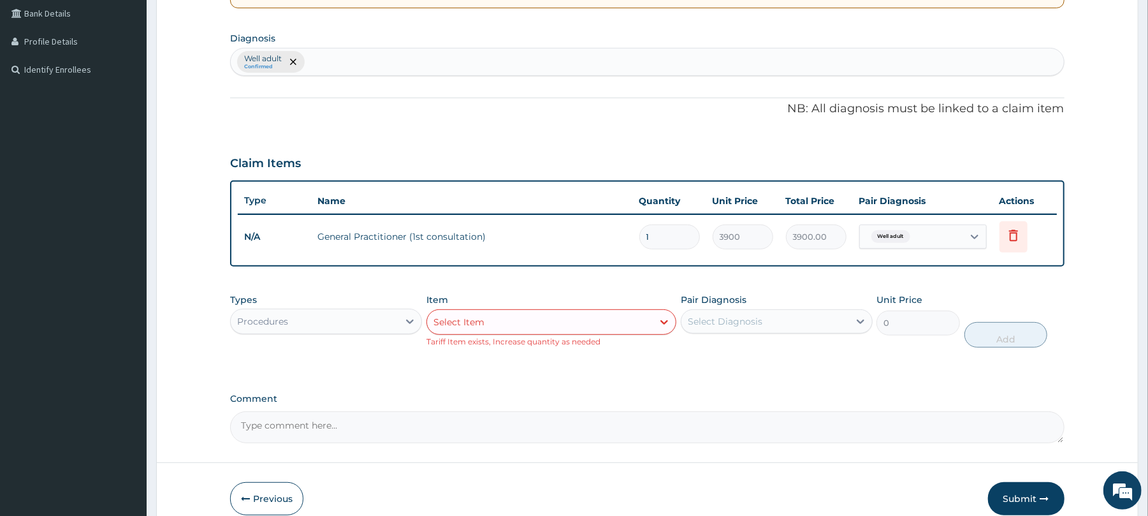
click at [358, 319] on div "Procedures" at bounding box center [315, 321] width 168 height 20
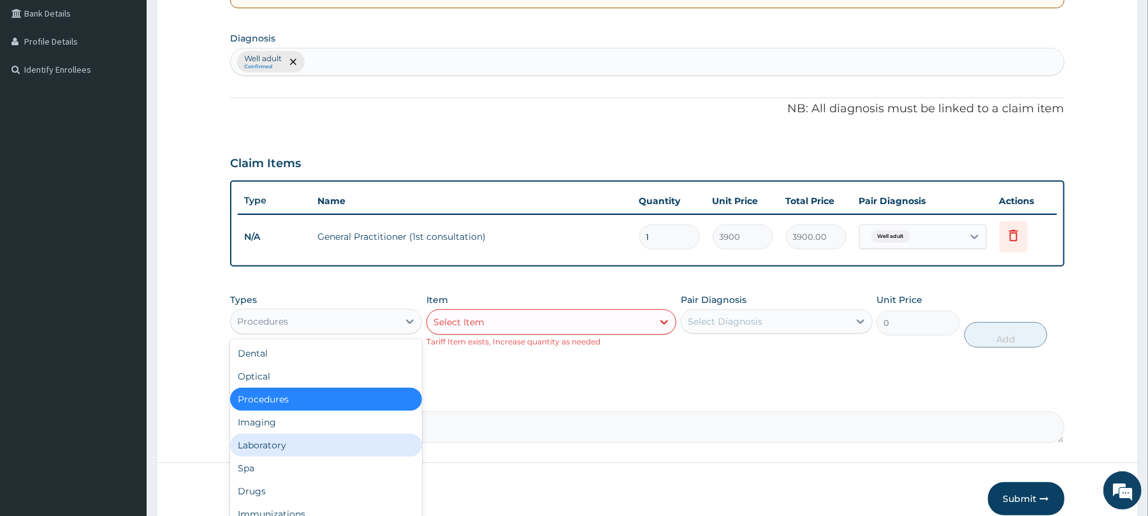
click at [279, 446] on div "Laboratory" at bounding box center [326, 445] width 192 height 23
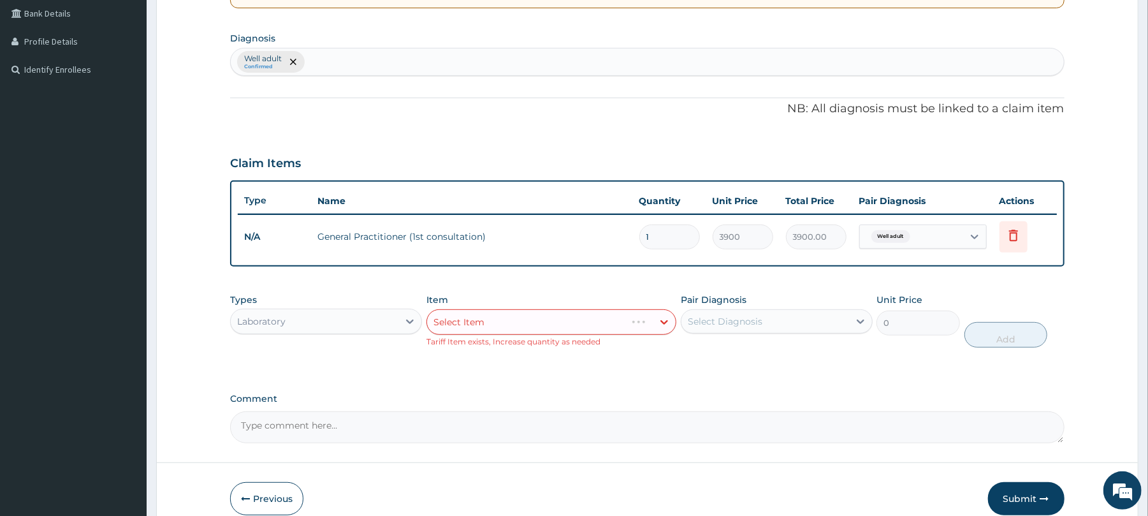
click at [575, 319] on div "Select Item" at bounding box center [552, 322] width 250 height 26
click at [499, 330] on div "Select Item" at bounding box center [552, 322] width 250 height 26
click at [550, 324] on div "Select Item" at bounding box center [552, 322] width 250 height 26
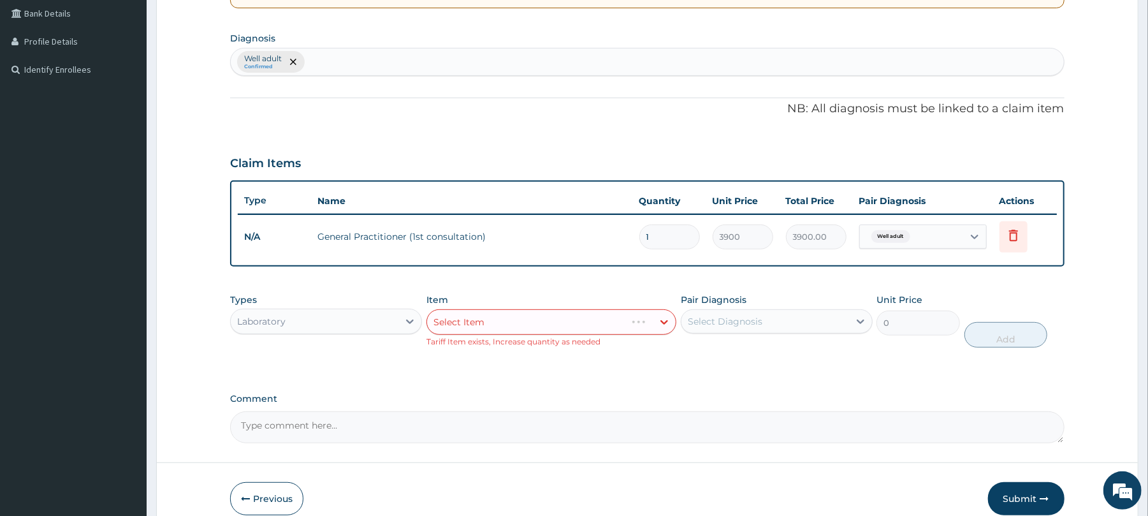
click at [550, 324] on div "Select Item" at bounding box center [552, 322] width 250 height 26
click at [571, 324] on div "Select Item" at bounding box center [552, 322] width 250 height 26
click at [671, 373] on div "PA Code / Prescription Code Enter Code(Secondary Care Only) Encounter Date 08-0…" at bounding box center [647, 135] width 834 height 615
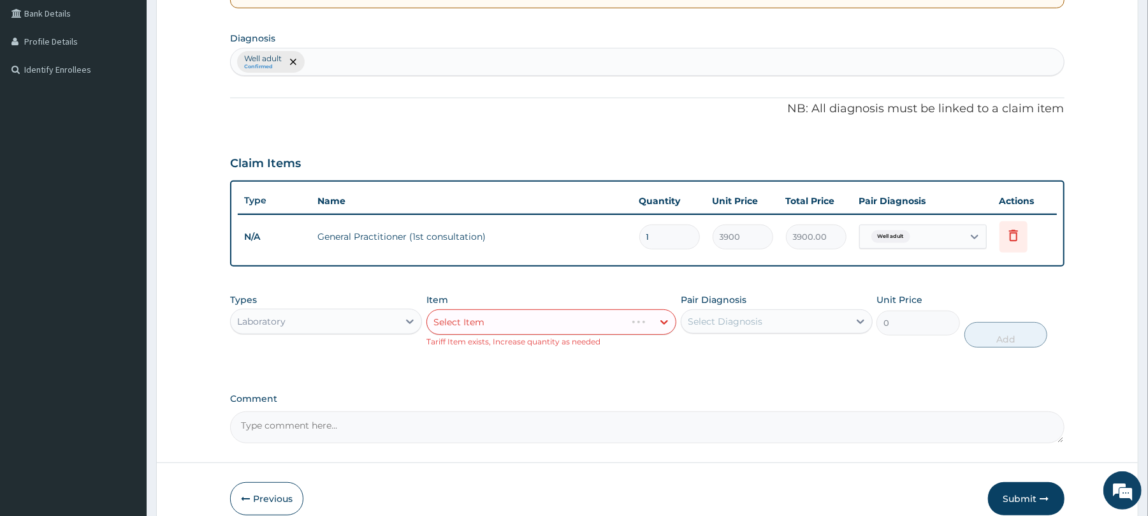
click at [671, 373] on div "PA Code / Prescription Code Enter Code(Secondary Care Only) Encounter Date 08-0…" at bounding box center [647, 135] width 834 height 615
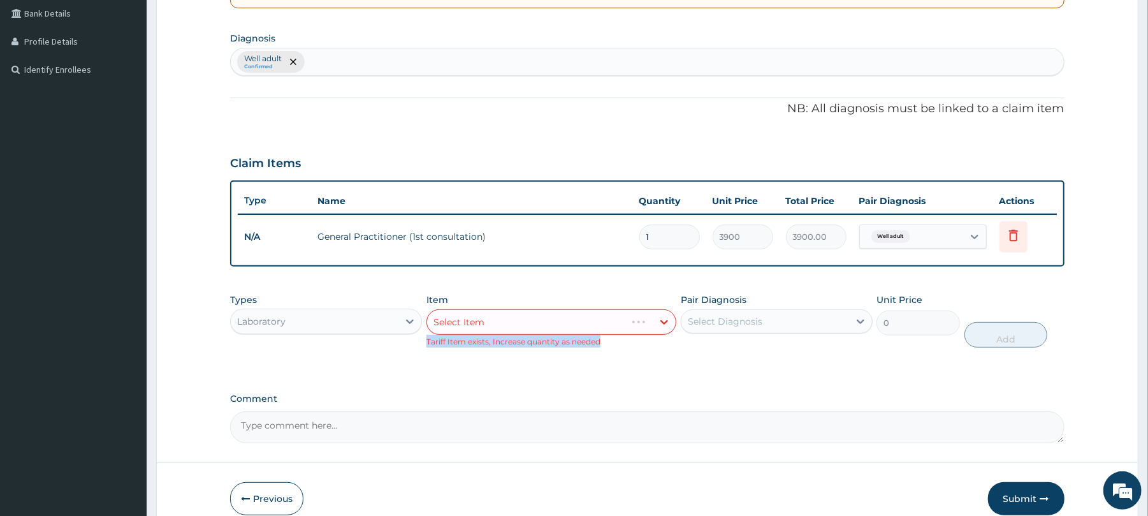
click at [671, 373] on div "PA Code / Prescription Code Enter Code(Secondary Care Only) Encounter Date 08-0…" at bounding box center [647, 135] width 834 height 615
click at [667, 319] on div "Select Item" at bounding box center [552, 322] width 250 height 26
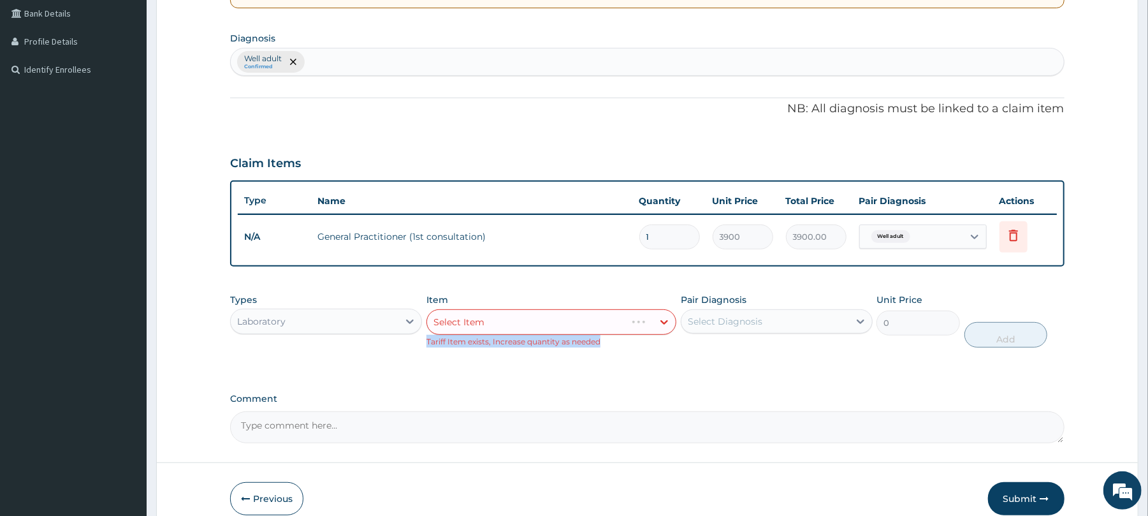
click at [667, 319] on div "Select Item" at bounding box center [552, 322] width 250 height 26
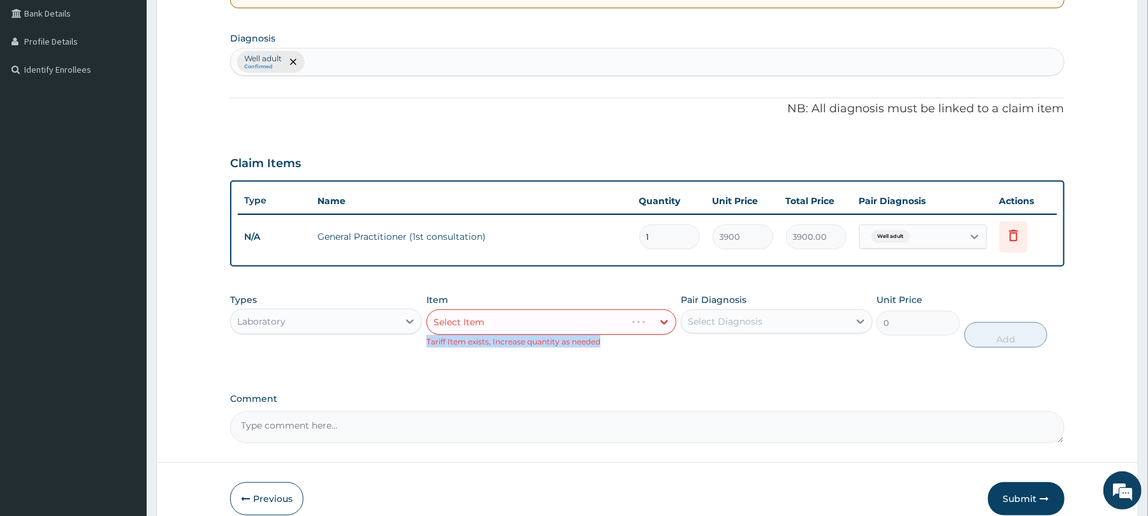
click at [667, 319] on div "Select Item" at bounding box center [552, 322] width 250 height 26
click at [557, 294] on div "Item Select Item Tariff Item exists, Increase quantity as needed" at bounding box center [552, 320] width 250 height 54
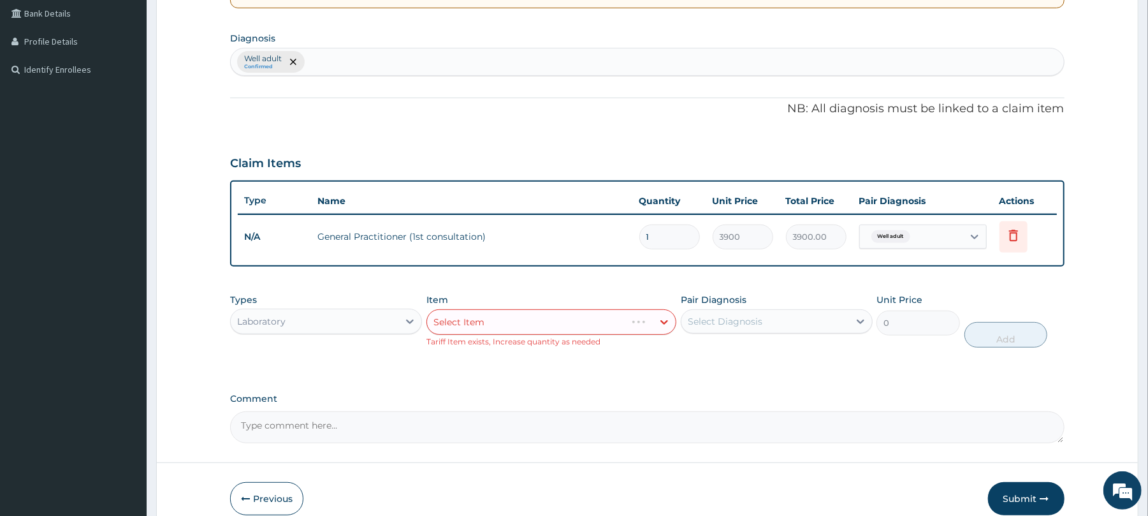
click at [557, 294] on div "Item Select Item Tariff Item exists, Increase quantity as needed" at bounding box center [552, 320] width 250 height 54
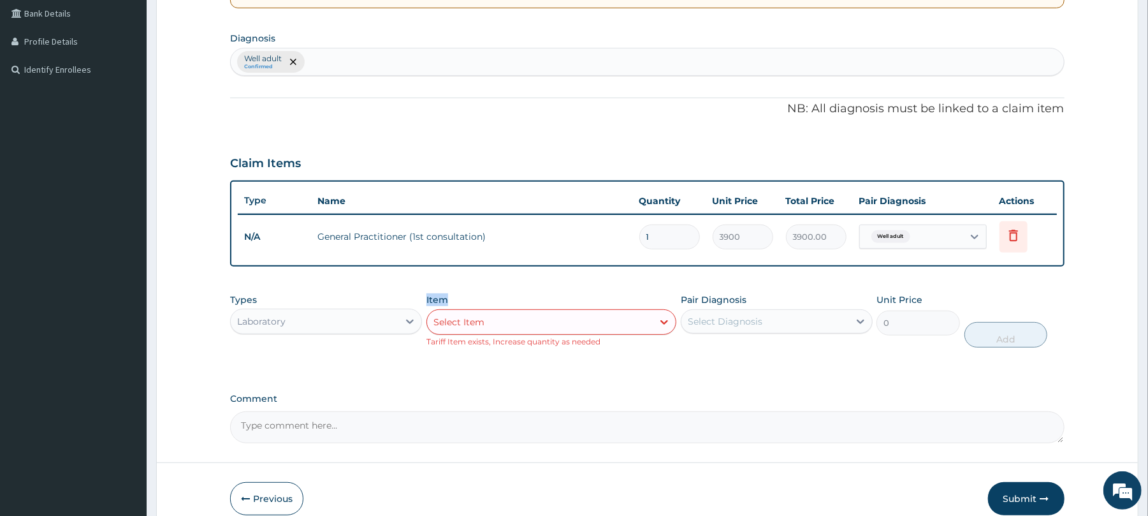
click at [557, 294] on div "Item Select Item Tariff Item exists, Increase quantity as needed" at bounding box center [552, 320] width 250 height 54
click at [1013, 300] on div "Types Laboratory Item Select Item Tariff Item exists, Increase quantity as need…" at bounding box center [647, 320] width 834 height 67
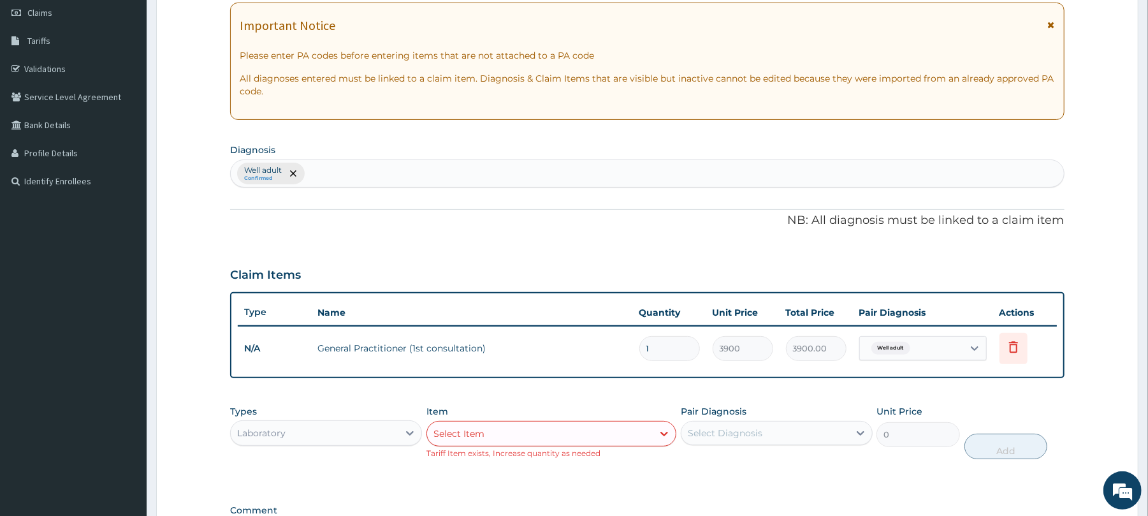
scroll to position [181, 0]
click at [1139, 162] on section "Step 2 of 2 PA Code / Prescription Code Enter Code(Secondary Care Only) Encount…" at bounding box center [648, 267] width 1002 height 780
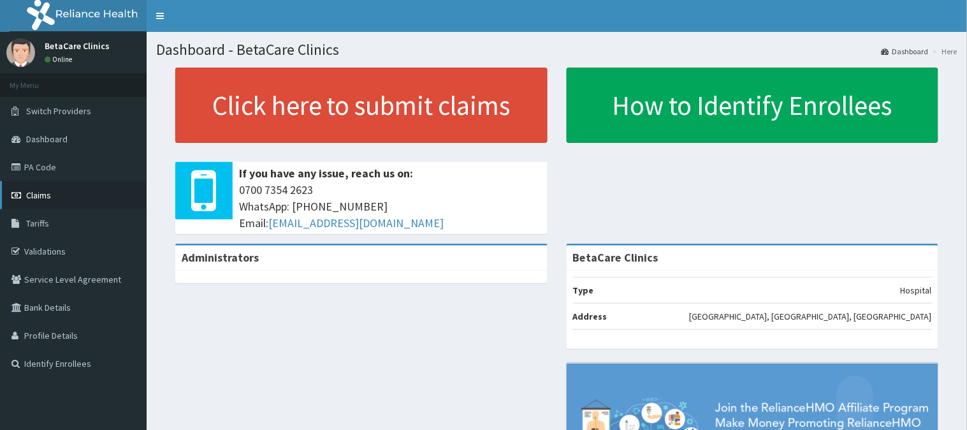
click at [43, 196] on span "Claims" at bounding box center [38, 194] width 25 height 11
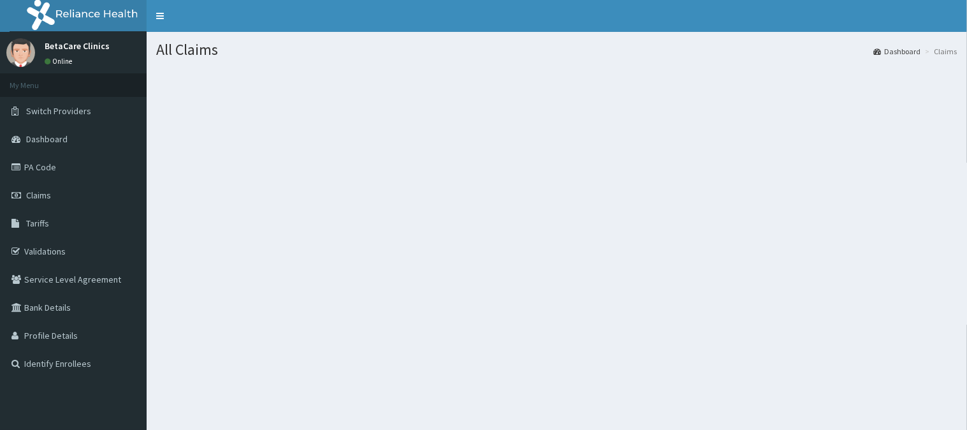
click at [550, 17] on nav "Toggle navigation" at bounding box center [557, 16] width 821 height 32
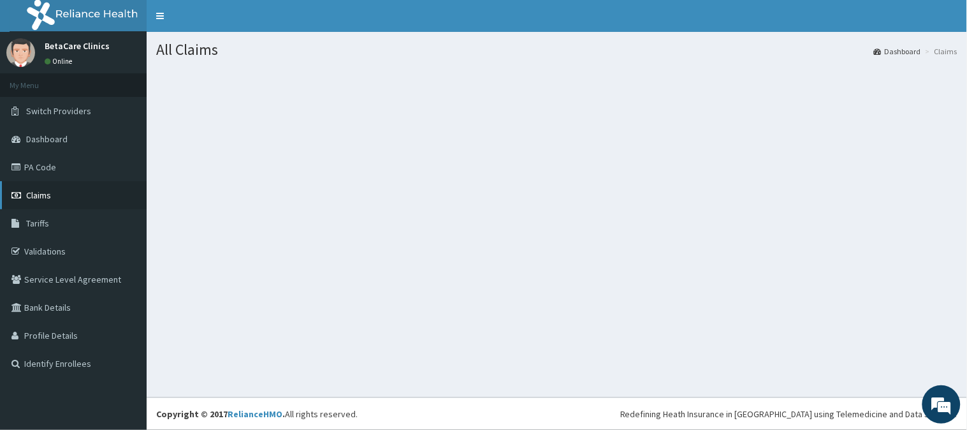
click at [17, 191] on icon at bounding box center [17, 195] width 13 height 9
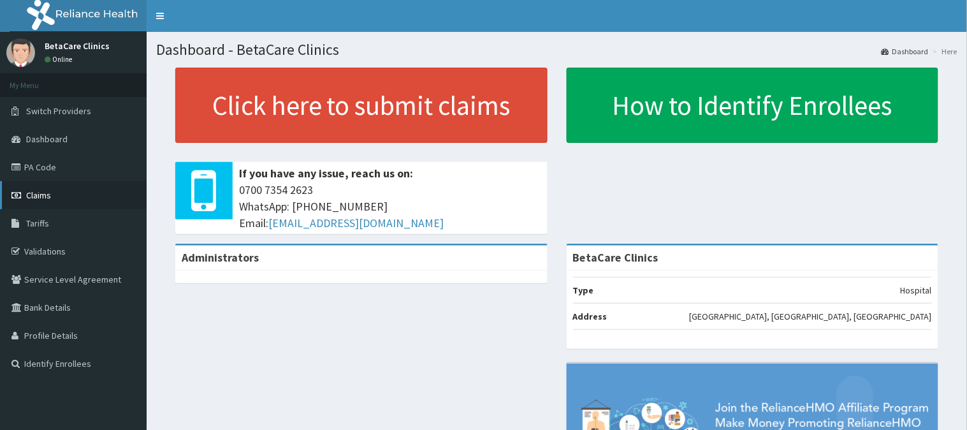
click at [34, 189] on span "Claims" at bounding box center [38, 194] width 25 height 11
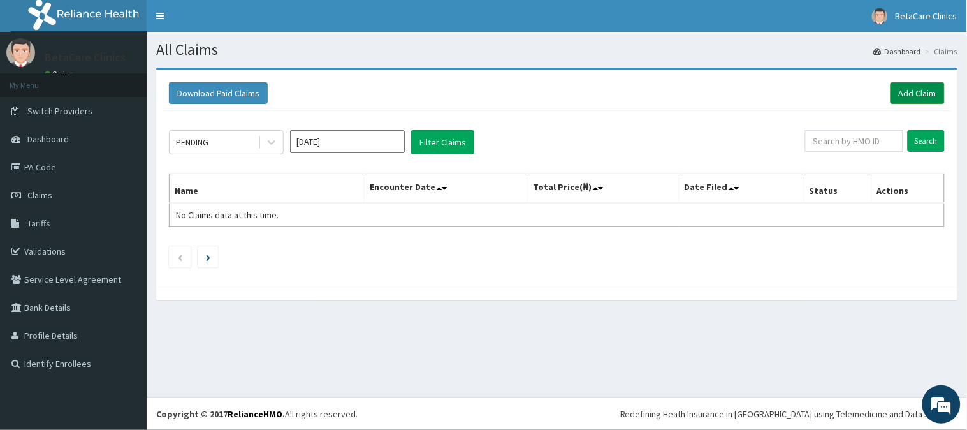
click at [930, 91] on link "Add Claim" at bounding box center [918, 93] width 54 height 22
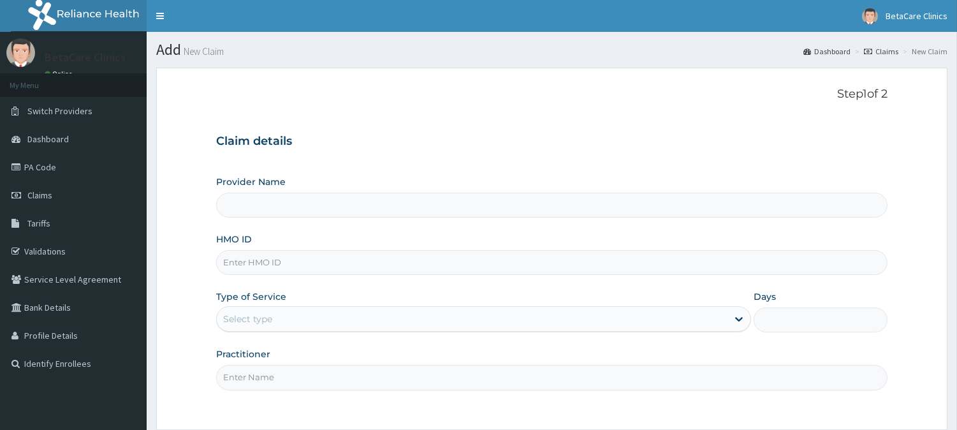
type input "BetaCare Clinics"
click at [221, 262] on input "HMO ID" at bounding box center [551, 262] width 671 height 25
type input "X/A/10102/A"
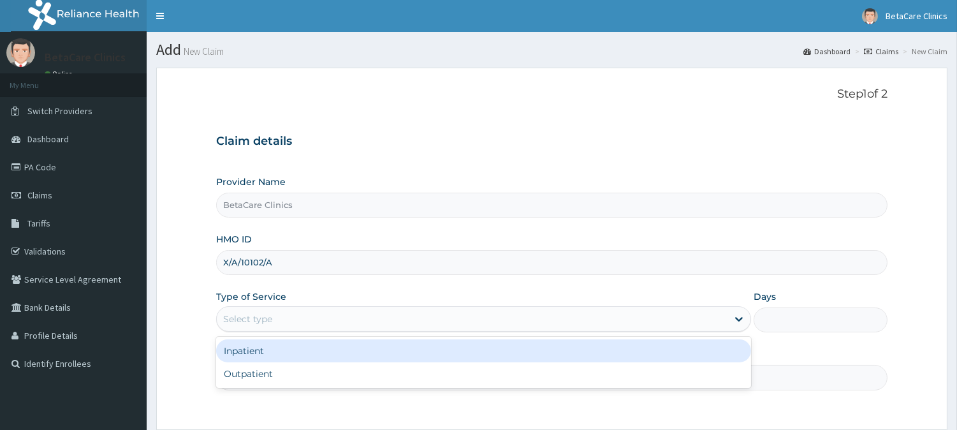
click at [223, 311] on div "Select type" at bounding box center [472, 319] width 511 height 20
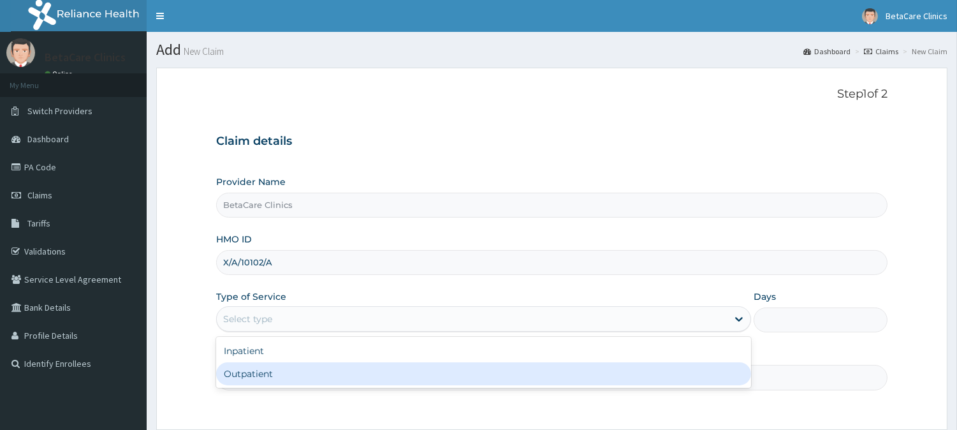
click at [244, 378] on div "Outpatient" at bounding box center [483, 373] width 535 height 23
type input "1"
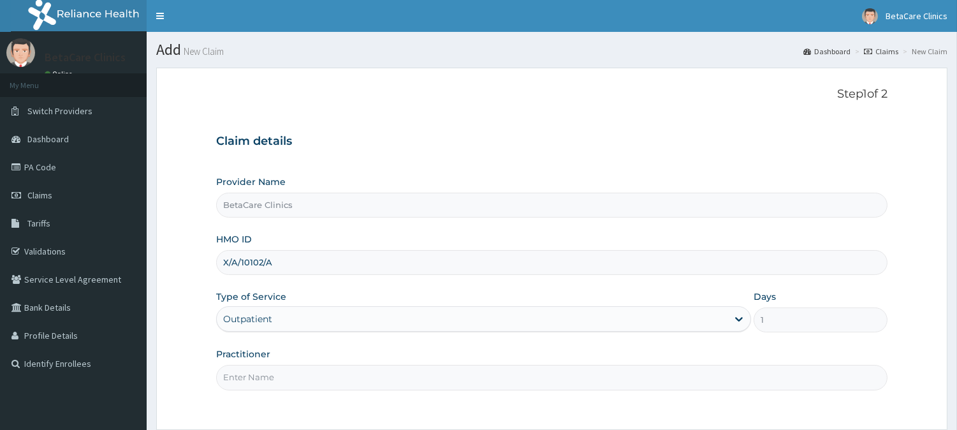
click at [225, 379] on input "Practitioner" at bounding box center [551, 377] width 671 height 25
type input "DR TASIU BA"
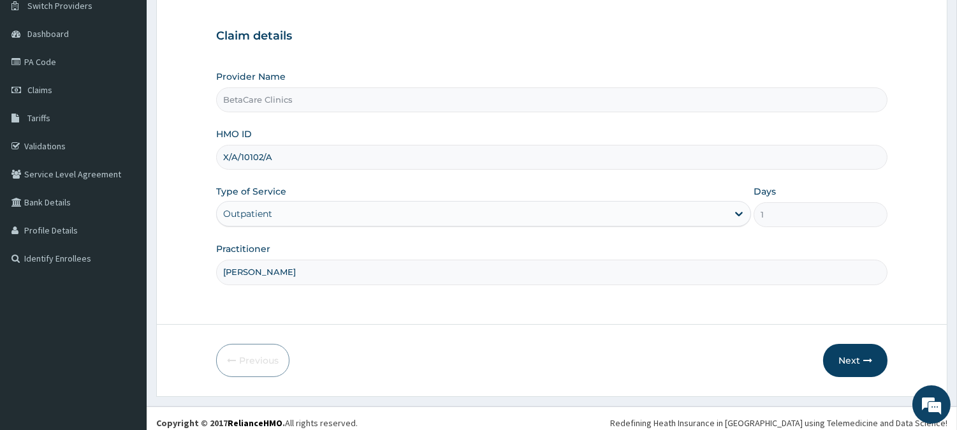
scroll to position [114, 0]
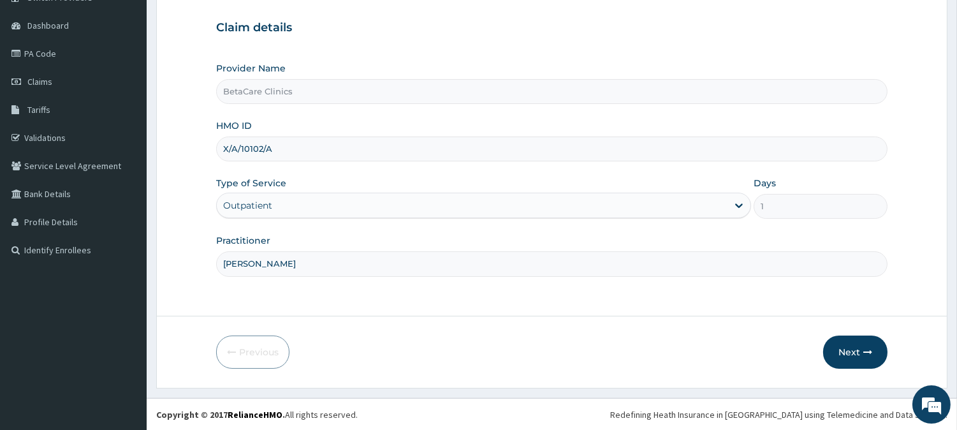
click at [734, 265] on input "DR TASIU BA" at bounding box center [551, 263] width 671 height 25
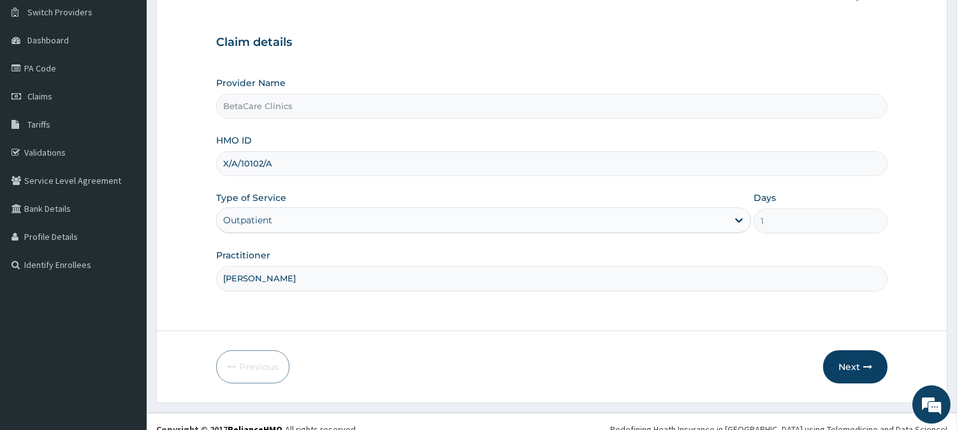
scroll to position [98, 0]
click at [848, 364] on button "Next" at bounding box center [855, 367] width 64 height 33
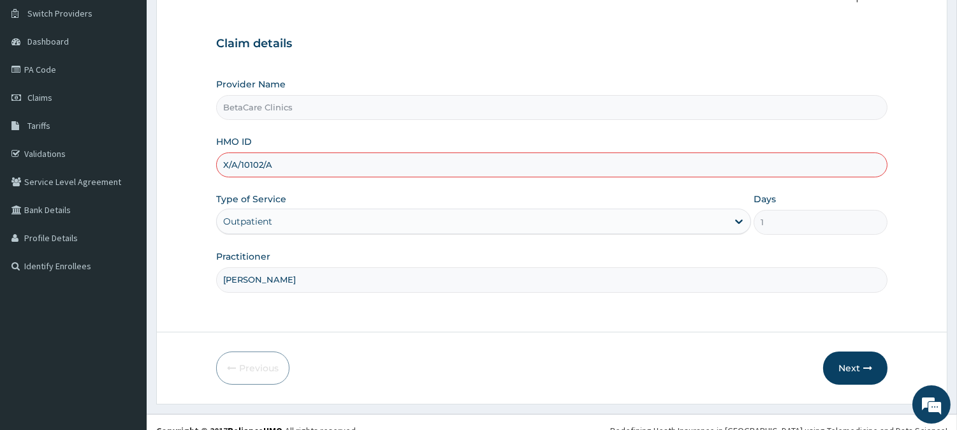
click at [230, 162] on input "X/A/10102/A" at bounding box center [551, 164] width 671 height 25
click at [232, 162] on input "X/A/10102/A" at bounding box center [551, 164] width 671 height 25
type input "XIA/10102/A"
click at [856, 372] on button "Next" at bounding box center [855, 367] width 64 height 33
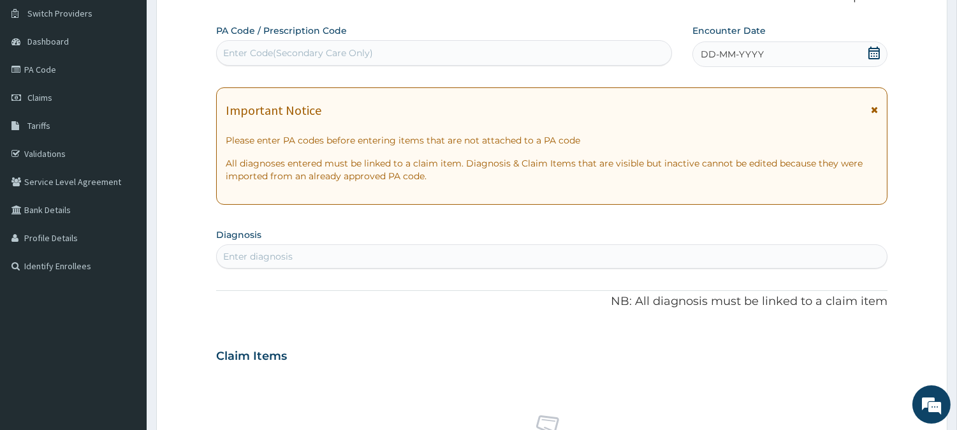
click at [701, 48] on span "DD-MM-YYYY" at bounding box center [732, 54] width 63 height 13
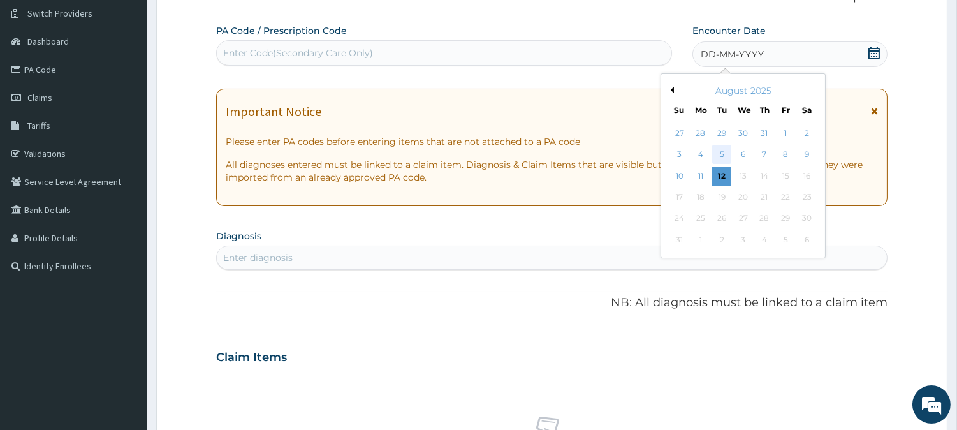
click at [729, 154] on div "5" at bounding box center [721, 154] width 19 height 19
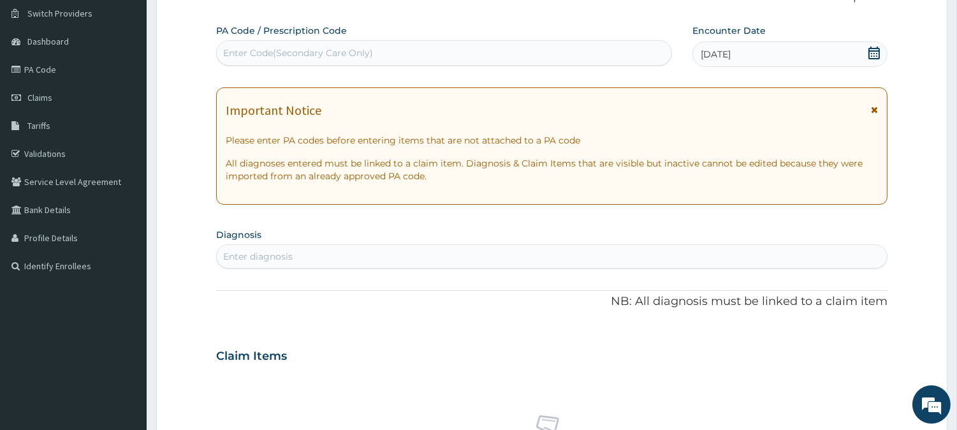
click at [699, 53] on div "05-08-2025" at bounding box center [790, 54] width 195 height 26
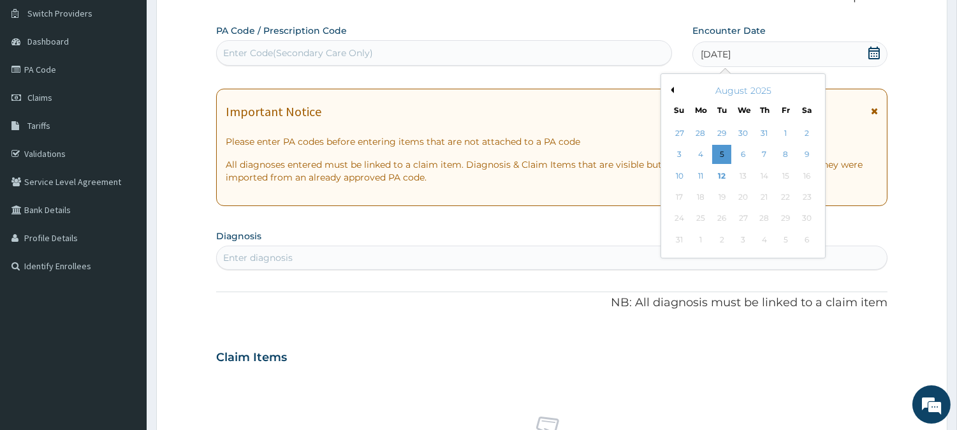
click at [676, 85] on div "August 2025" at bounding box center [743, 90] width 154 height 13
click at [666, 90] on div "August 2025" at bounding box center [743, 90] width 154 height 13
click at [673, 89] on button "Previous Month" at bounding box center [671, 90] width 6 height 6
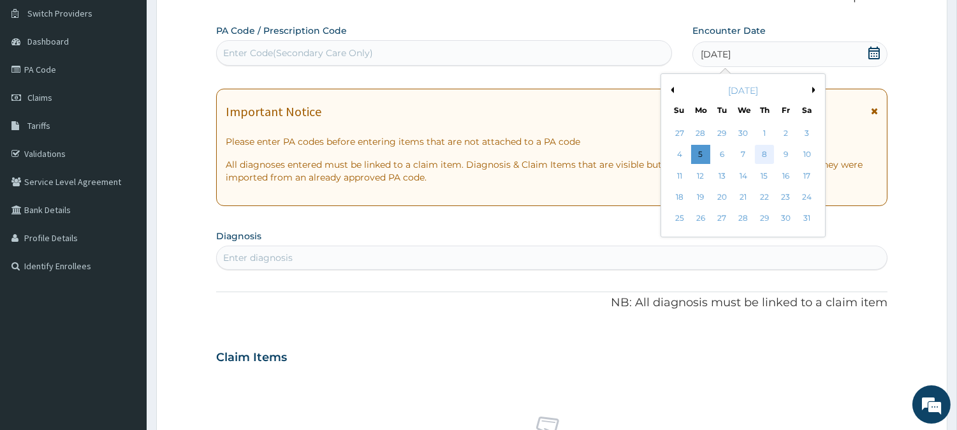
click at [762, 152] on div "8" at bounding box center [764, 154] width 19 height 19
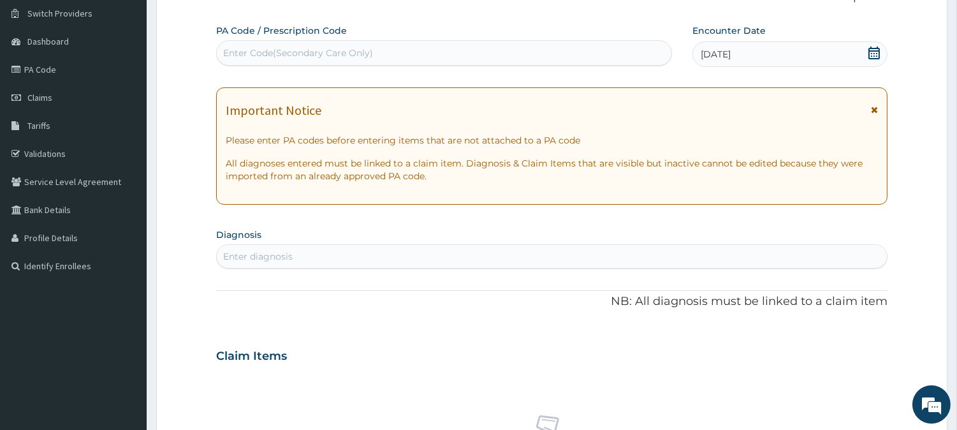
click at [224, 249] on div "Enter diagnosis" at bounding box center [552, 256] width 670 height 20
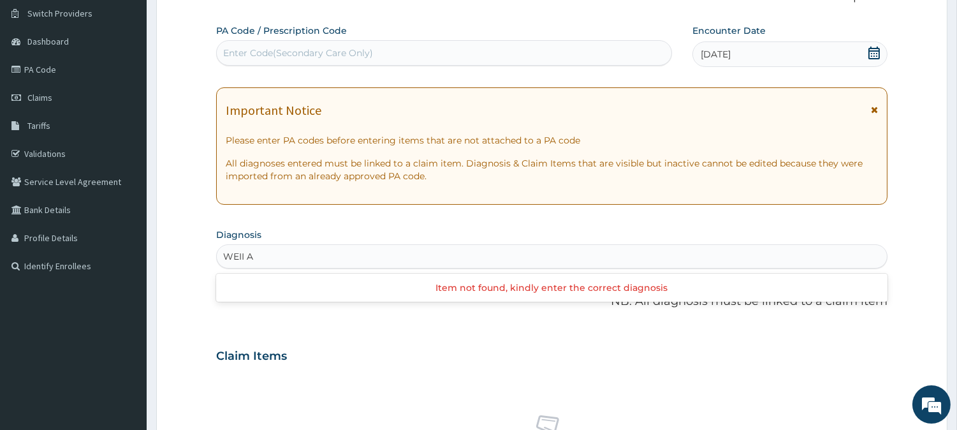
type input "WEII AD"
drag, startPoint x: 261, startPoint y: 250, endPoint x: 256, endPoint y: 258, distance: 9.7
click at [256, 258] on input "WEII AD" at bounding box center [242, 256] width 38 height 13
click at [263, 256] on div "Enter diagnosis" at bounding box center [552, 256] width 670 height 20
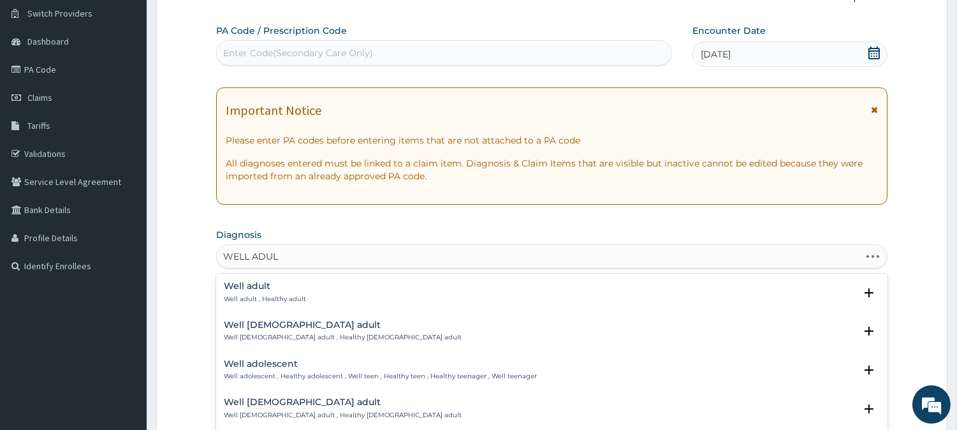
type input "WELL ADULT"
click at [263, 256] on input "WELL ADULT" at bounding box center [253, 256] width 61 height 13
click at [242, 287] on h4 "Well adult" at bounding box center [265, 286] width 82 height 10
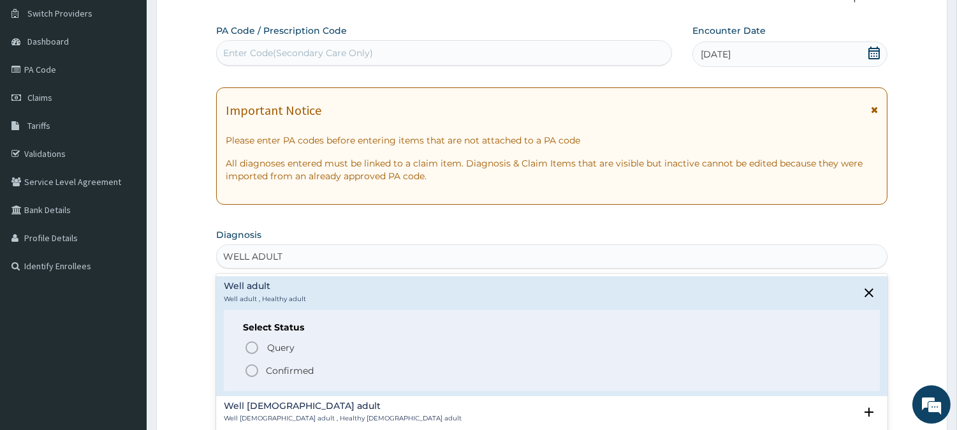
click at [247, 372] on icon "status option filled" at bounding box center [251, 370] width 15 height 15
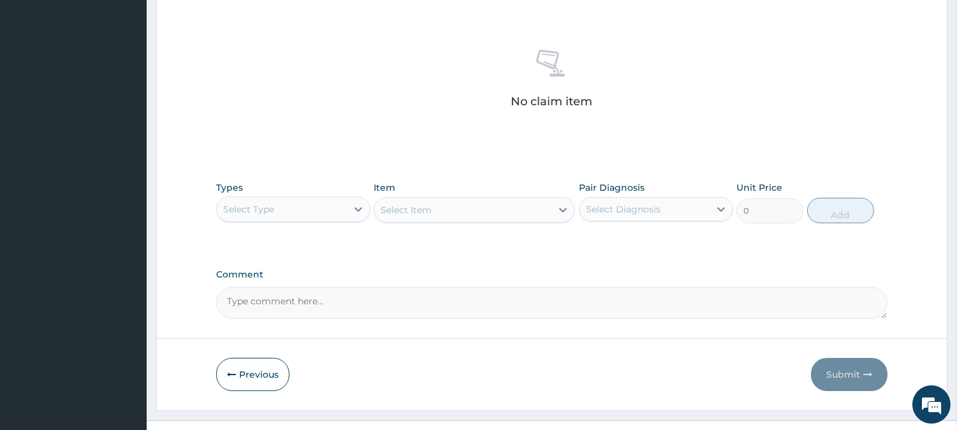
scroll to position [489, 0]
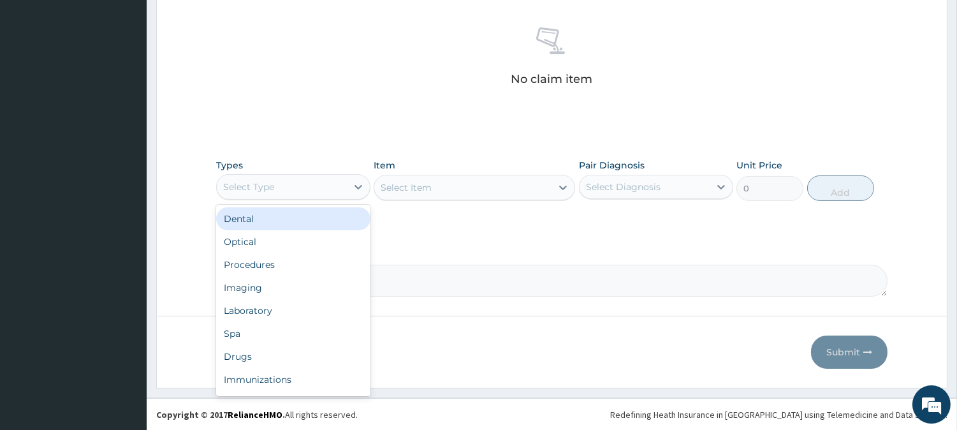
click at [225, 182] on div "Select Type" at bounding box center [248, 186] width 51 height 13
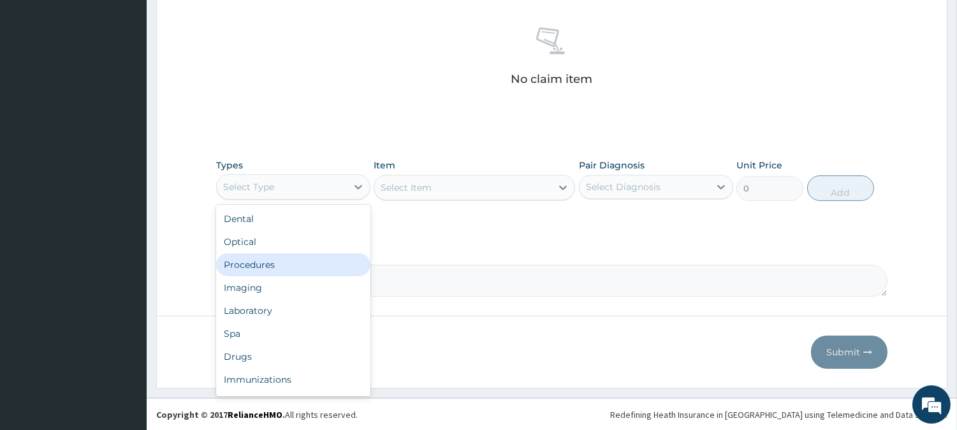
click at [307, 261] on div "Procedures" at bounding box center [293, 264] width 154 height 23
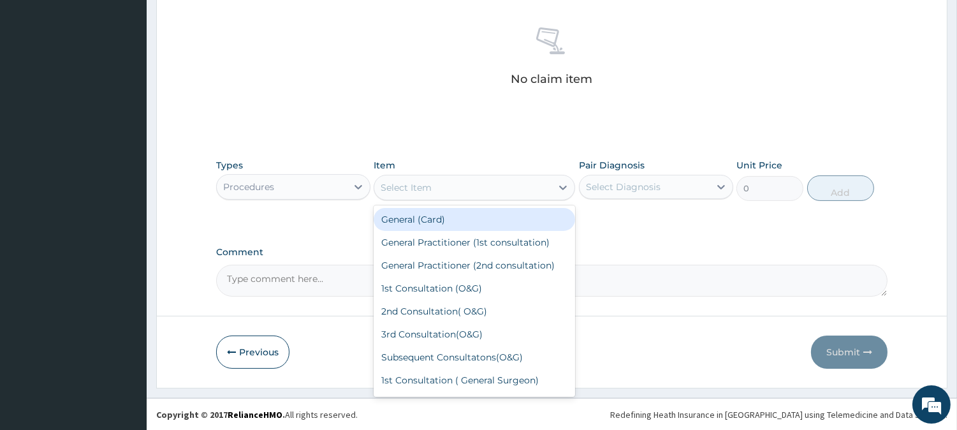
click at [377, 188] on div "Select Item" at bounding box center [462, 187] width 177 height 20
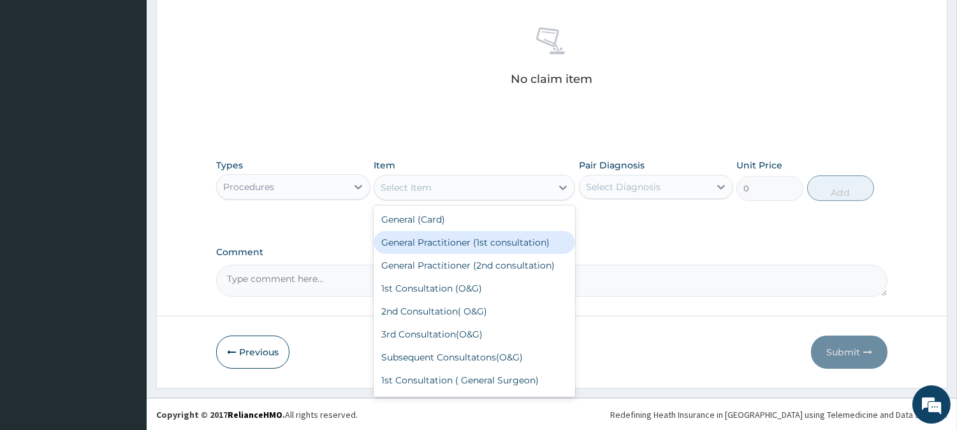
click at [478, 246] on div "General Practitioner (1st consultation)" at bounding box center [475, 242] width 202 height 23
type input "3900"
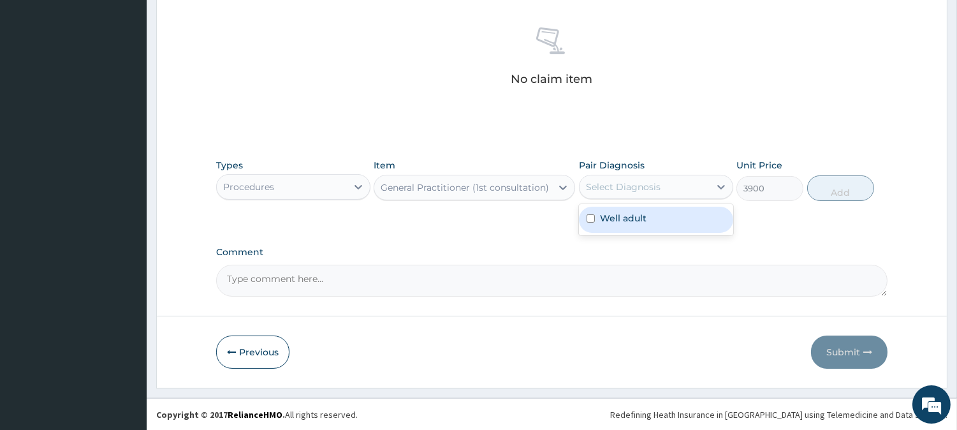
click at [596, 192] on div "Select Diagnosis" at bounding box center [623, 186] width 75 height 13
click at [588, 219] on input "checkbox" at bounding box center [591, 218] width 8 height 8
checkbox input "true"
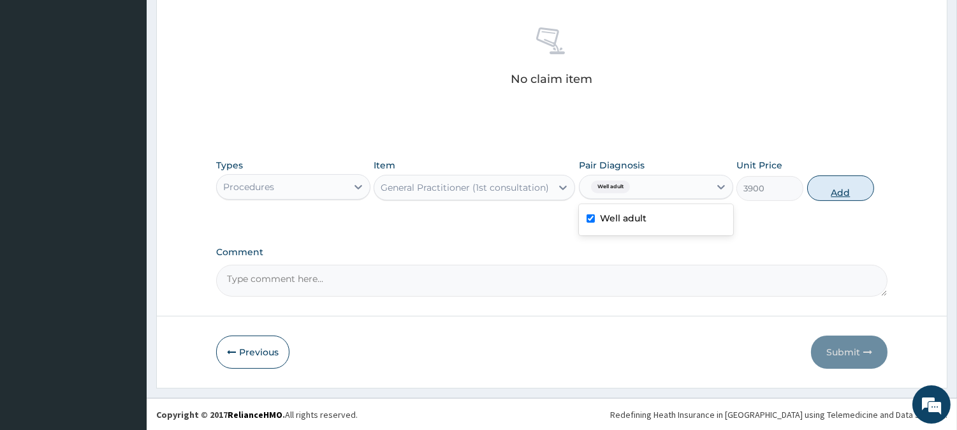
click at [862, 191] on button "Add" at bounding box center [840, 188] width 67 height 26
type input "0"
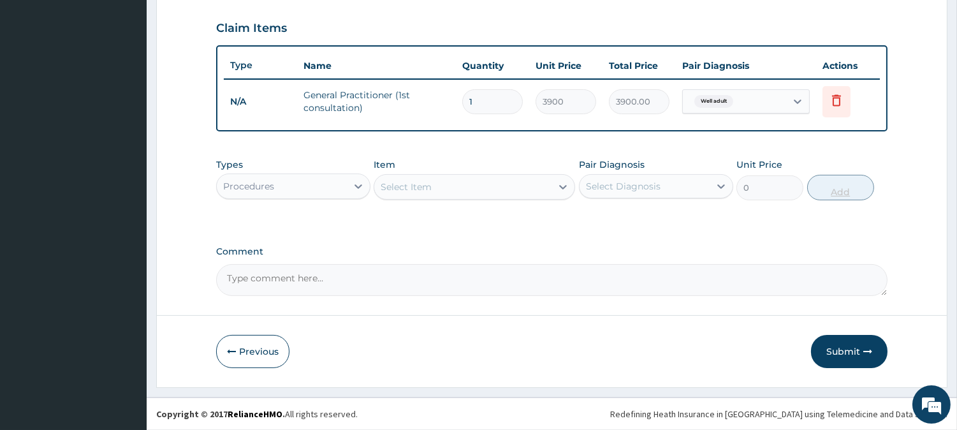
scroll to position [428, 0]
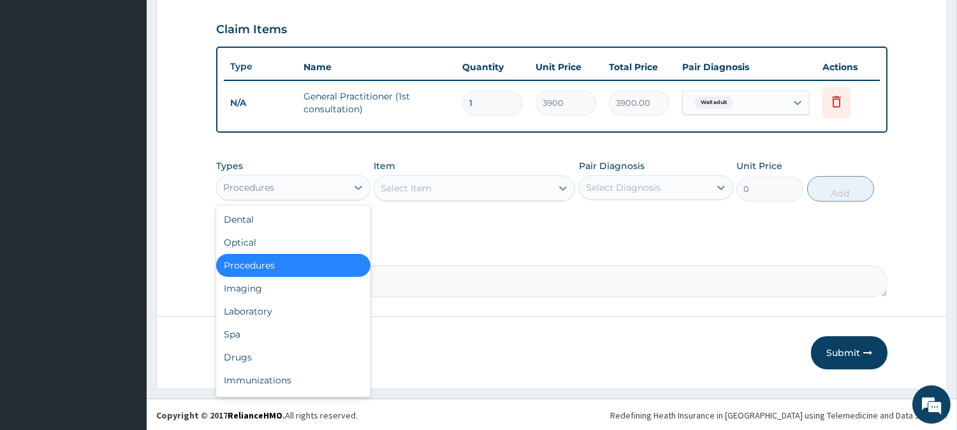
click at [224, 183] on div "Procedures" at bounding box center [248, 187] width 51 height 13
click at [257, 316] on div "Laboratory" at bounding box center [293, 311] width 154 height 23
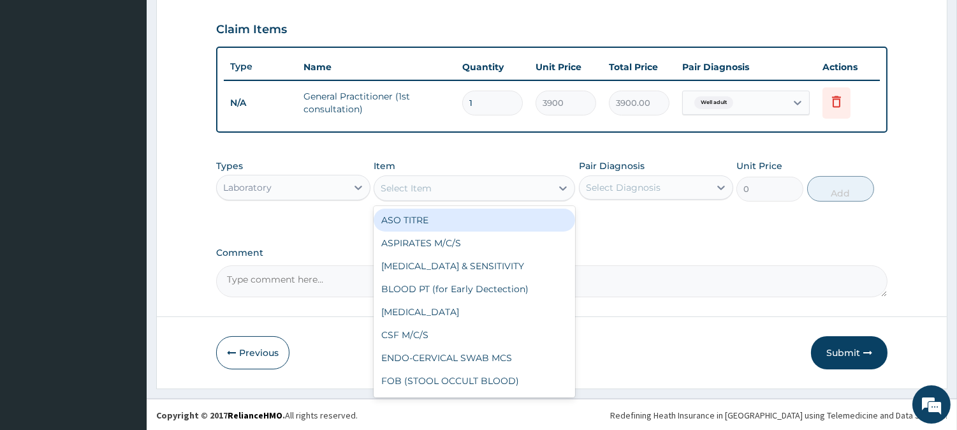
click at [399, 185] on div "Select Item" at bounding box center [406, 188] width 51 height 13
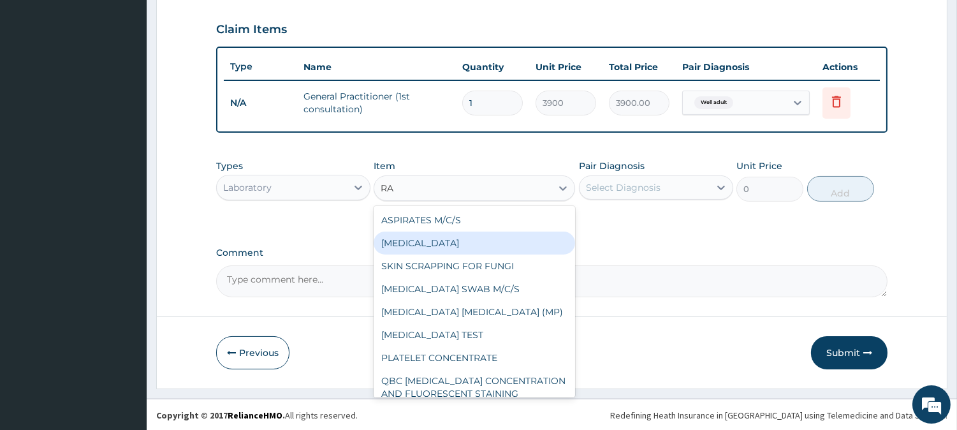
type input "RAN"
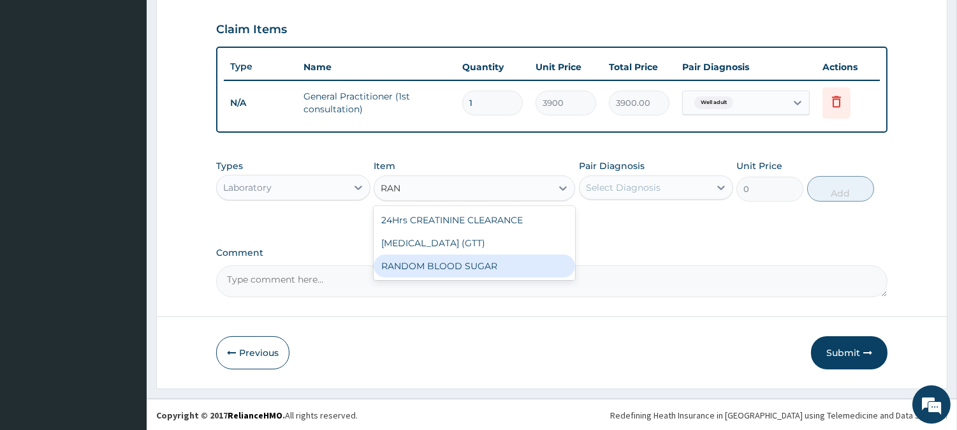
click at [467, 258] on div "RANDOM BLOOD SUGAR" at bounding box center [475, 265] width 202 height 23
type input "5200"
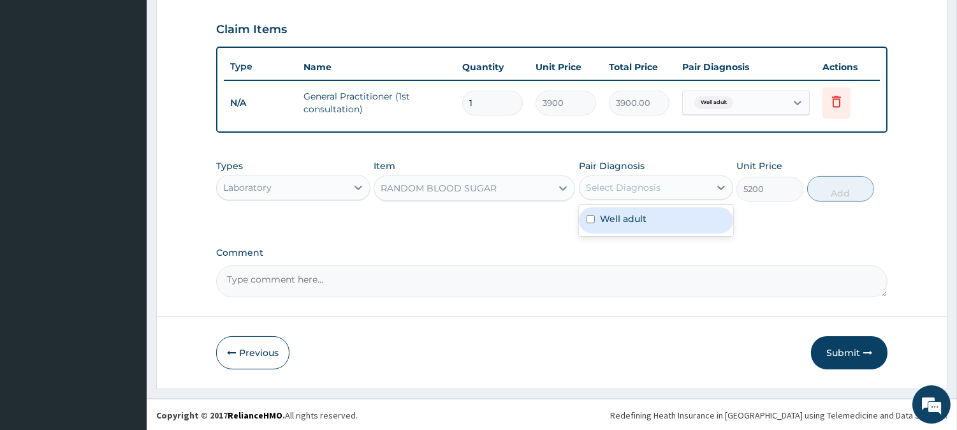
click at [601, 184] on div "Select Diagnosis" at bounding box center [623, 187] width 75 height 13
click at [590, 218] on input "checkbox" at bounding box center [591, 219] width 8 height 8
checkbox input "true"
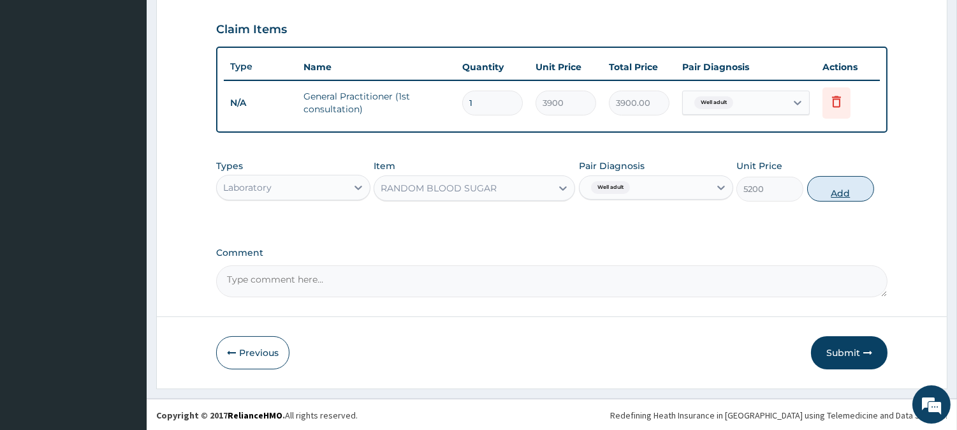
click at [825, 177] on button "Add" at bounding box center [840, 189] width 67 height 26
type input "0"
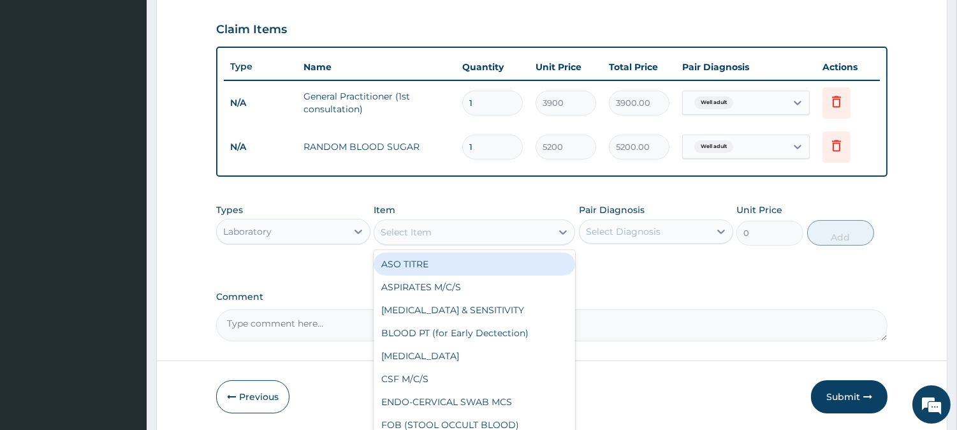
click at [383, 228] on div "Select Item" at bounding box center [406, 232] width 51 height 13
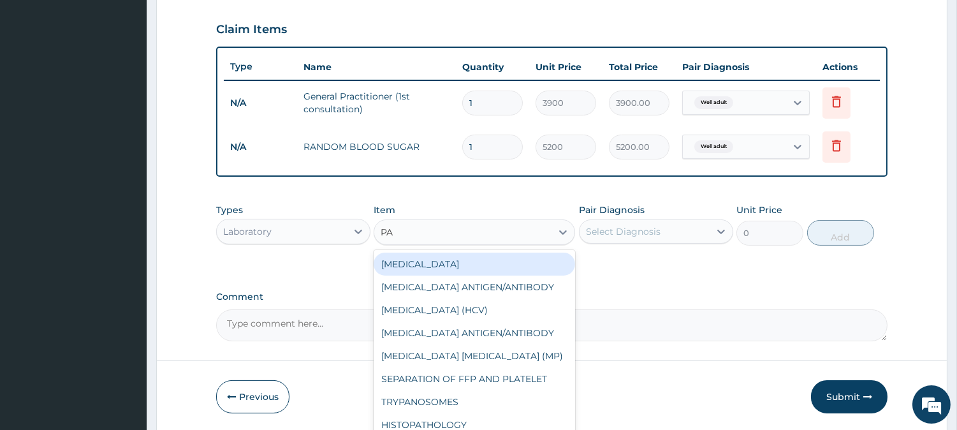
type input "PAP"
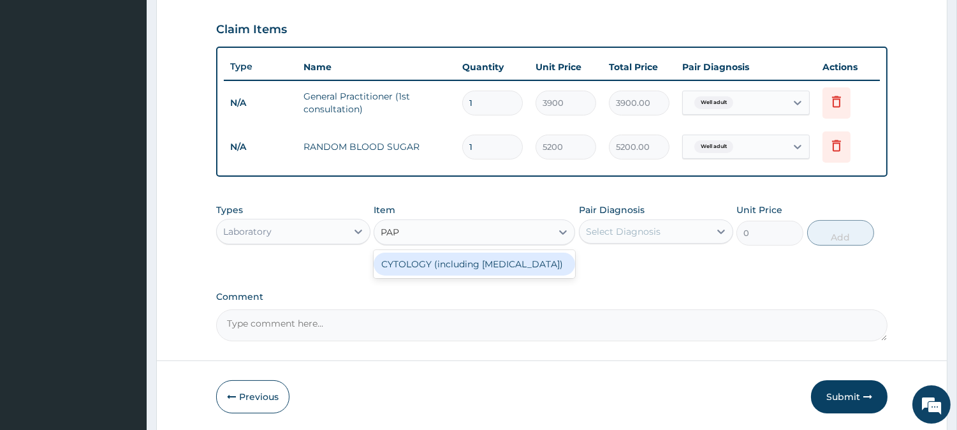
click at [467, 266] on div "CYTOLOGY (including PAP SMEAR)" at bounding box center [475, 264] width 202 height 23
type input "13000"
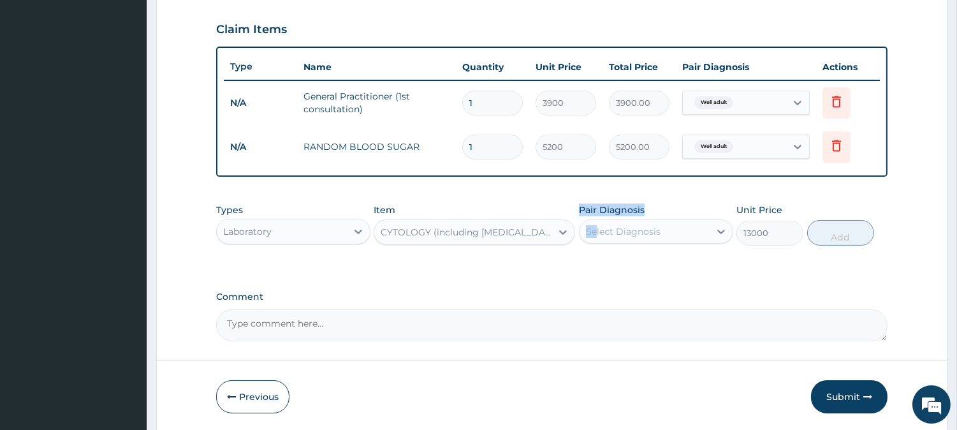
drag, startPoint x: 467, startPoint y: 266, endPoint x: 594, endPoint y: 234, distance: 131.5
click at [594, 234] on div "Types Laboratory Item CYTOLOGY (including PAP SMEAR) Pair Diagnosis Select Diag…" at bounding box center [551, 234] width 671 height 74
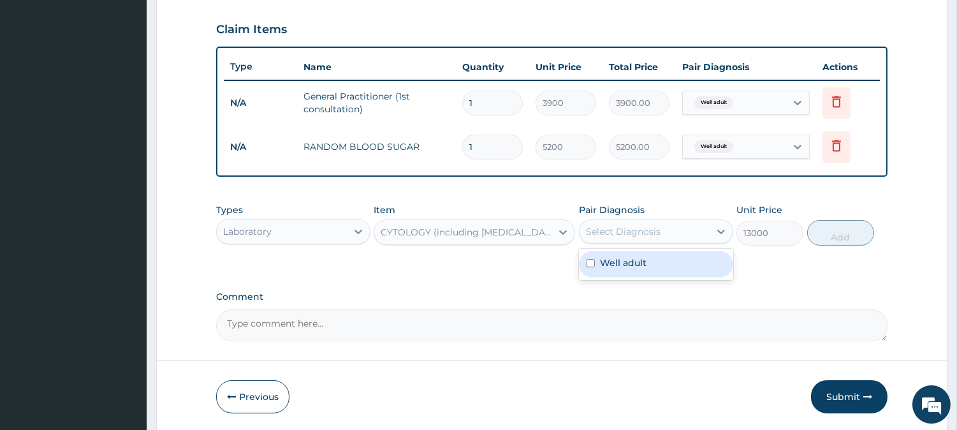
click at [594, 234] on div "Select Diagnosis" at bounding box center [623, 231] width 75 height 13
click at [589, 260] on input "checkbox" at bounding box center [591, 263] width 8 height 8
checkbox input "true"
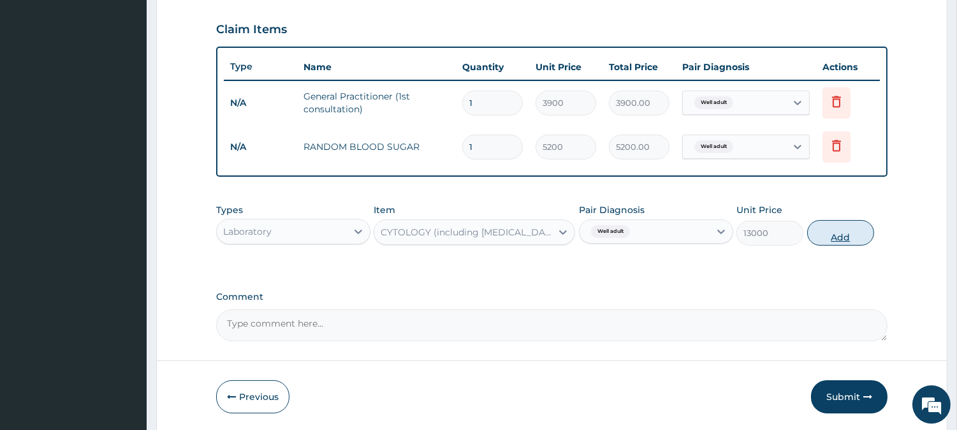
click at [853, 237] on button "Add" at bounding box center [840, 233] width 67 height 26
type input "0"
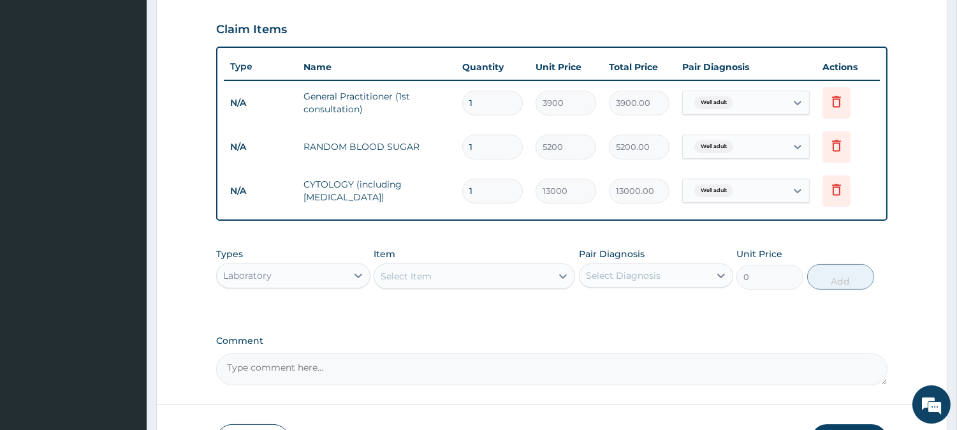
click at [383, 270] on div "Select Item" at bounding box center [406, 276] width 51 height 13
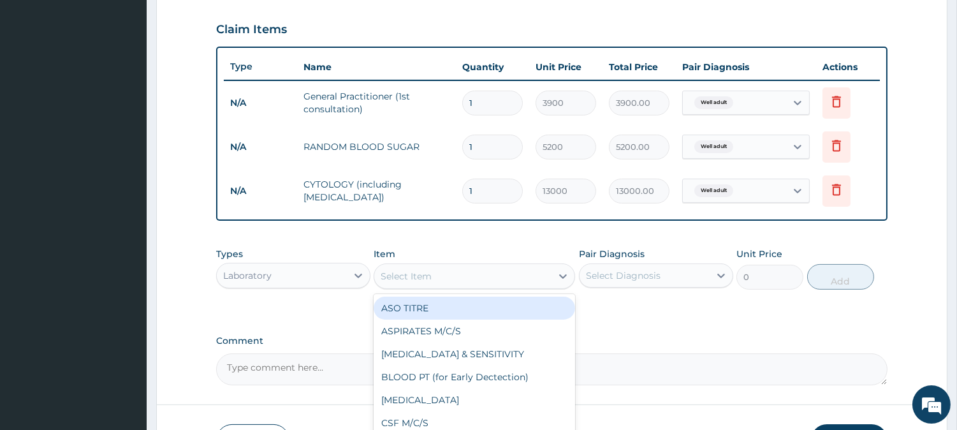
type input "T"
type input "CHO"
click at [468, 302] on div "CHOLESTEROL (TOTAL)" at bounding box center [475, 308] width 202 height 23
type input "11050"
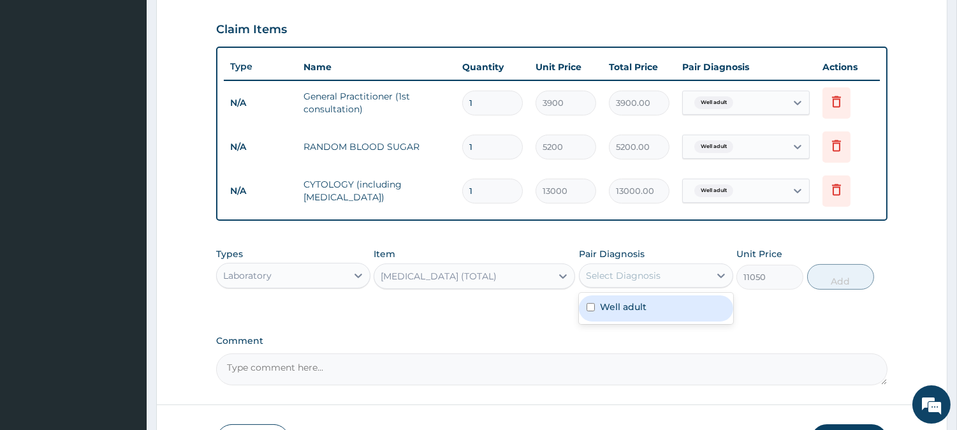
click at [593, 277] on div "Select Diagnosis" at bounding box center [623, 275] width 75 height 13
click at [590, 307] on input "checkbox" at bounding box center [591, 307] width 8 height 8
checkbox input "true"
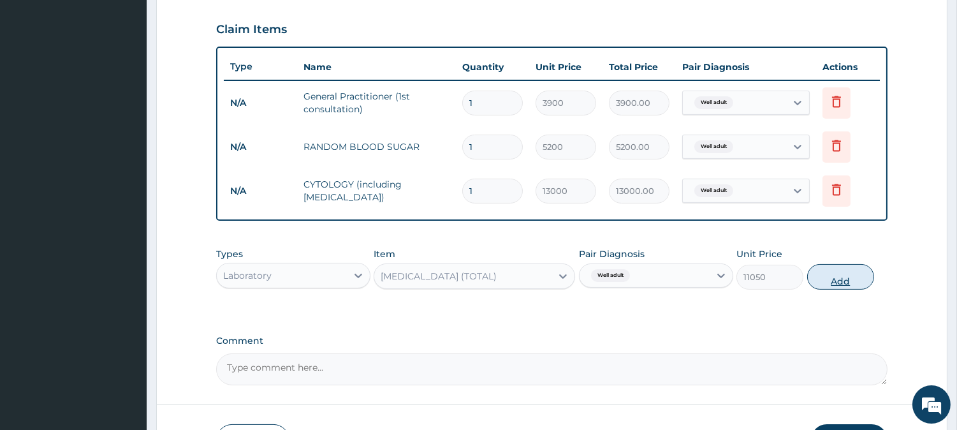
click at [821, 281] on button "Add" at bounding box center [840, 277] width 67 height 26
type input "0"
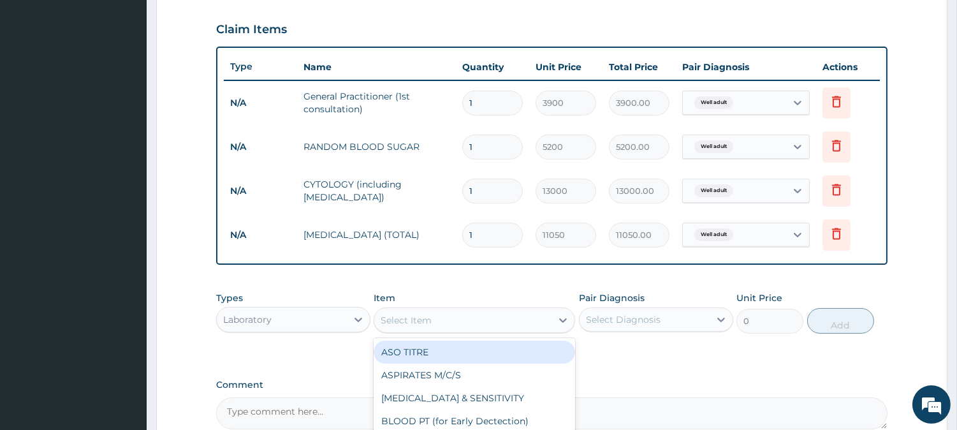
click at [381, 314] on div "Select Item" at bounding box center [462, 320] width 177 height 20
type input "URI"
click at [488, 362] on div "URINALYSIS" at bounding box center [475, 352] width 202 height 23
type input "1500"
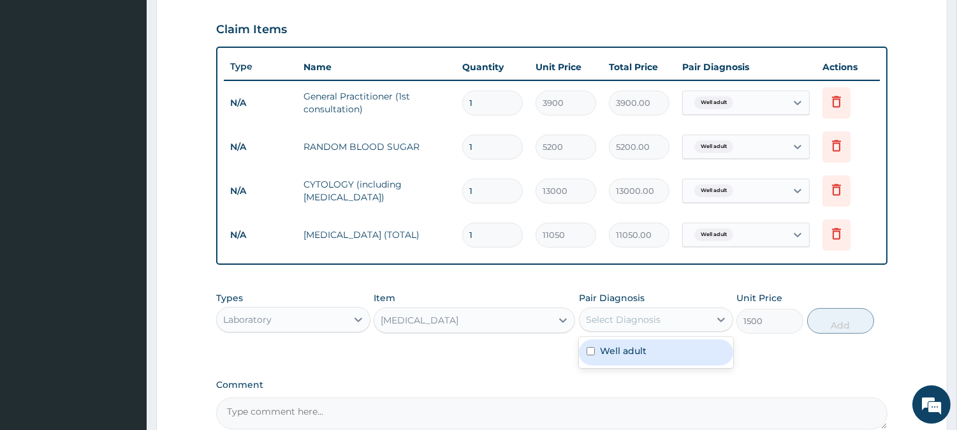
click at [593, 316] on div "Select Diagnosis" at bounding box center [623, 319] width 75 height 13
click at [590, 341] on div "Well adult" at bounding box center [656, 352] width 154 height 26
checkbox input "true"
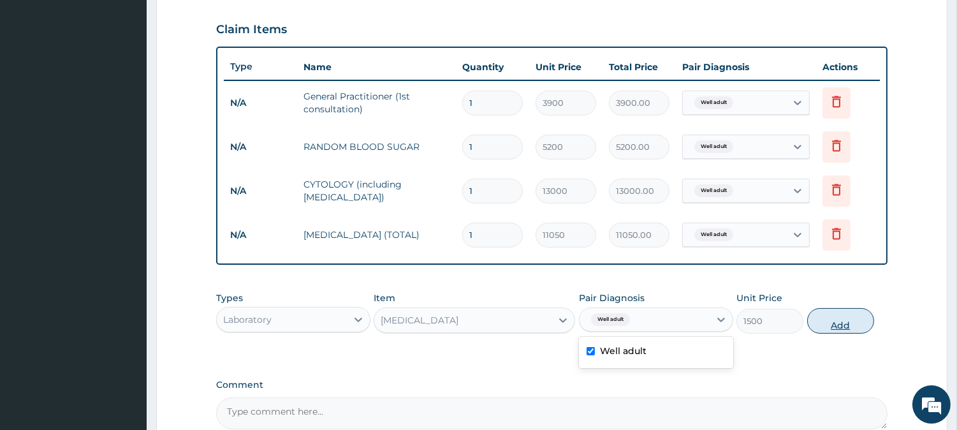
click at [819, 319] on button "Add" at bounding box center [840, 321] width 67 height 26
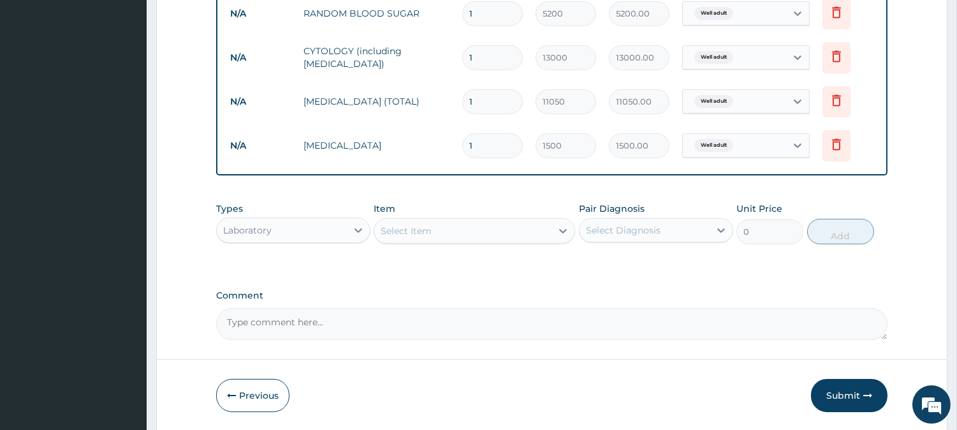
scroll to position [605, 0]
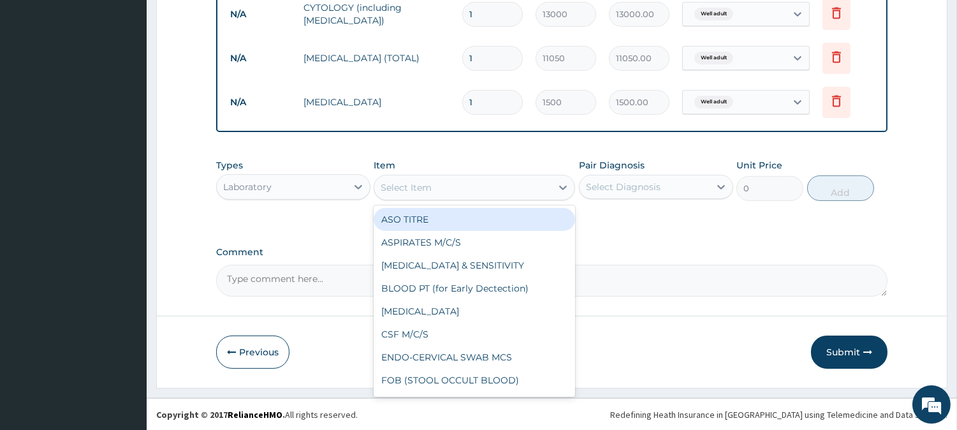
click at [386, 187] on div "Select Item" at bounding box center [406, 187] width 51 height 13
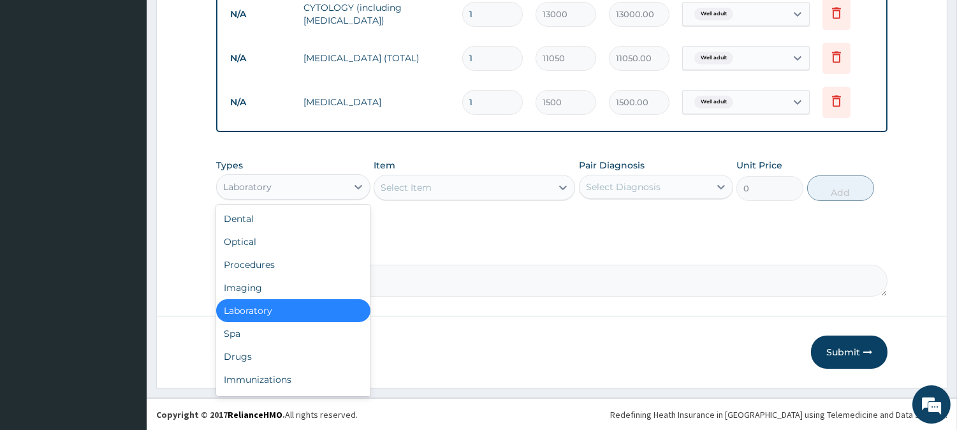
click at [228, 179] on div "Laboratory" at bounding box center [282, 187] width 130 height 20
click at [232, 238] on div "Optical" at bounding box center [293, 241] width 154 height 23
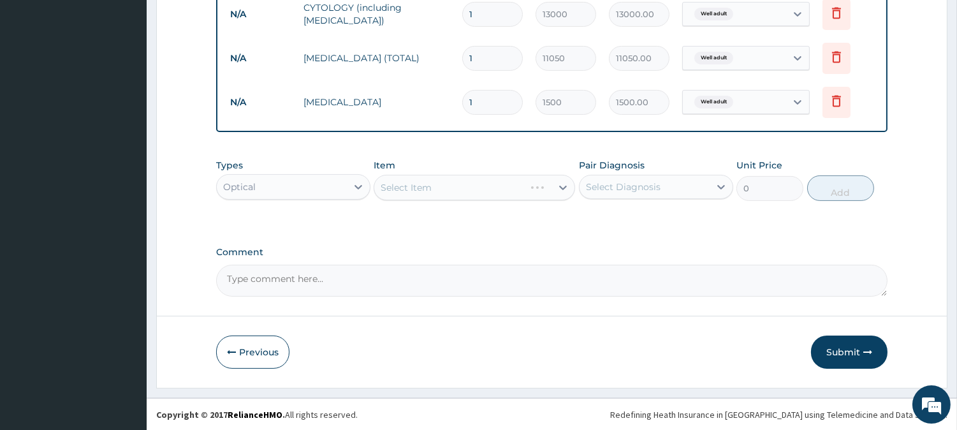
click at [414, 179] on div "Select Item" at bounding box center [475, 188] width 202 height 26
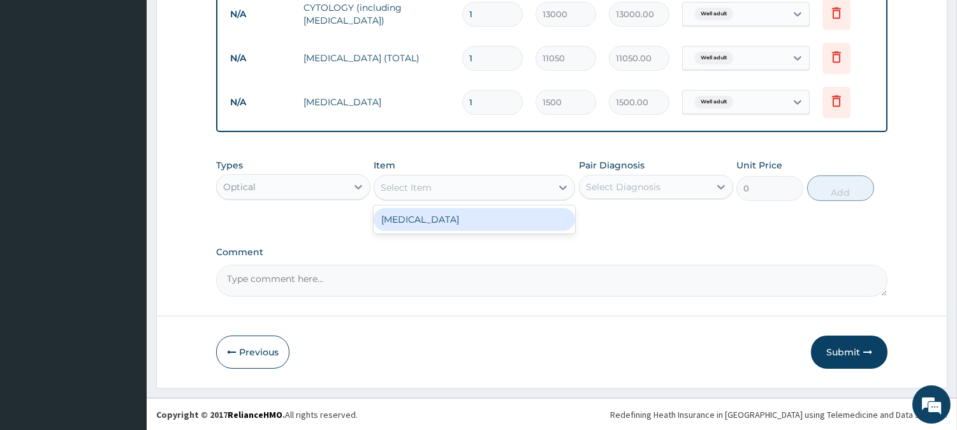
click at [383, 182] on div "Select Item" at bounding box center [406, 187] width 51 height 13
click at [400, 219] on div "Visual Acuity" at bounding box center [475, 219] width 202 height 23
type input "1500"
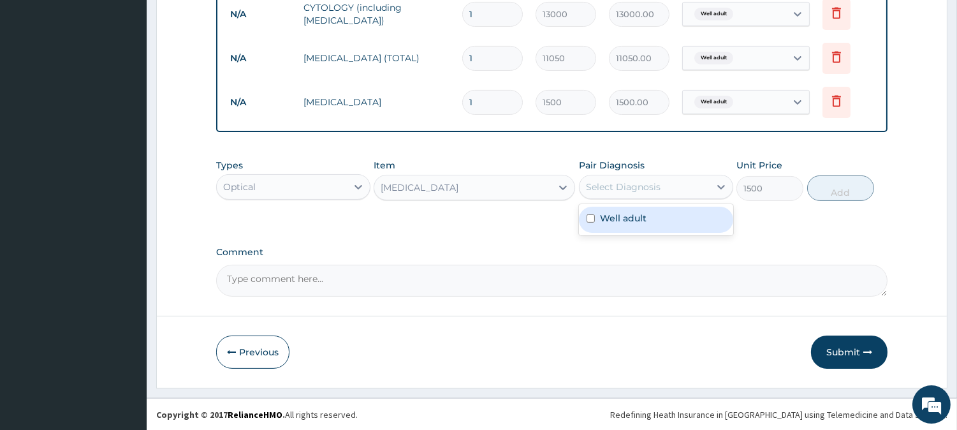
click at [582, 183] on div "Select Diagnosis" at bounding box center [645, 187] width 130 height 20
click at [588, 221] on input "checkbox" at bounding box center [591, 218] width 8 height 8
checkbox input "true"
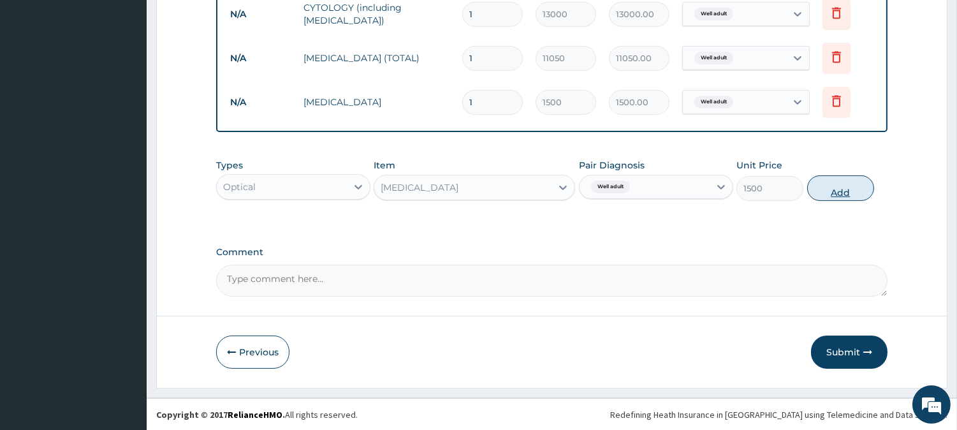
click at [820, 186] on button "Add" at bounding box center [840, 188] width 67 height 26
type input "0"
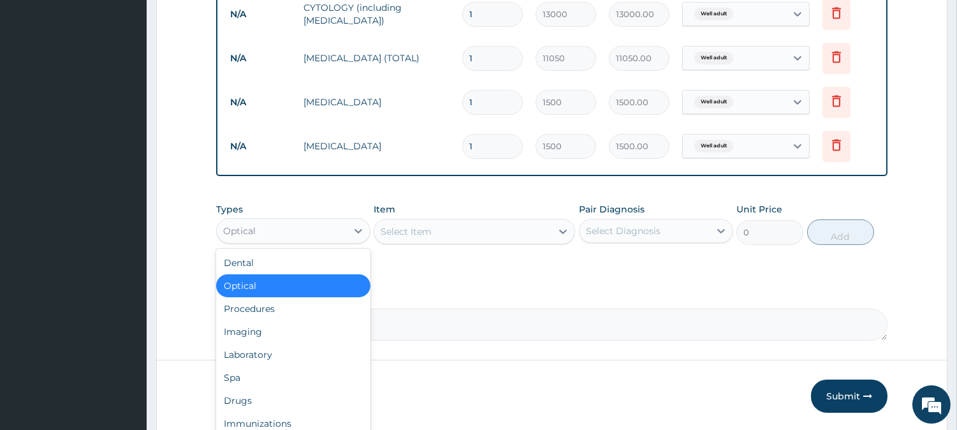
click at [222, 233] on div "Optical" at bounding box center [282, 231] width 130 height 20
type input "R"
click at [250, 333] on div "Imaging" at bounding box center [293, 331] width 154 height 23
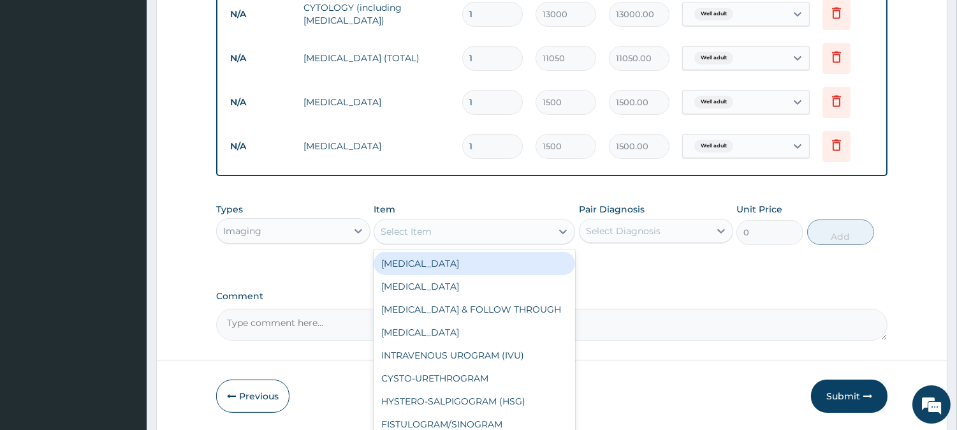
click at [381, 237] on div "Select Item" at bounding box center [462, 231] width 177 height 20
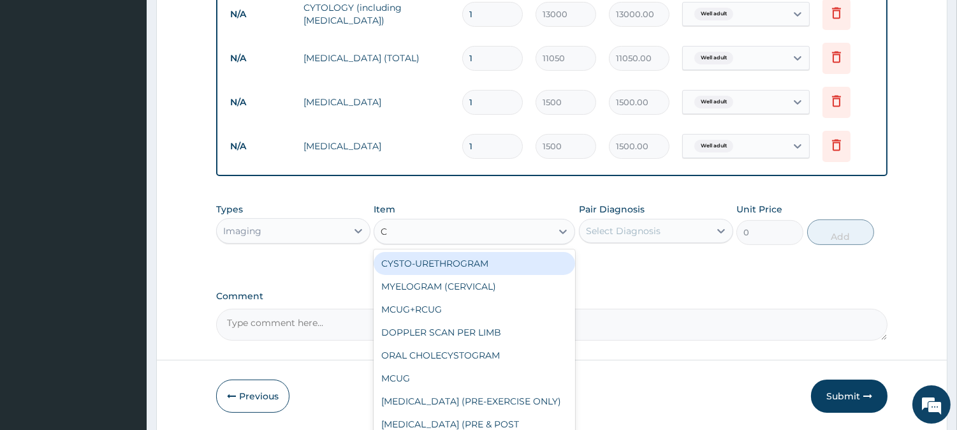
type input "CH"
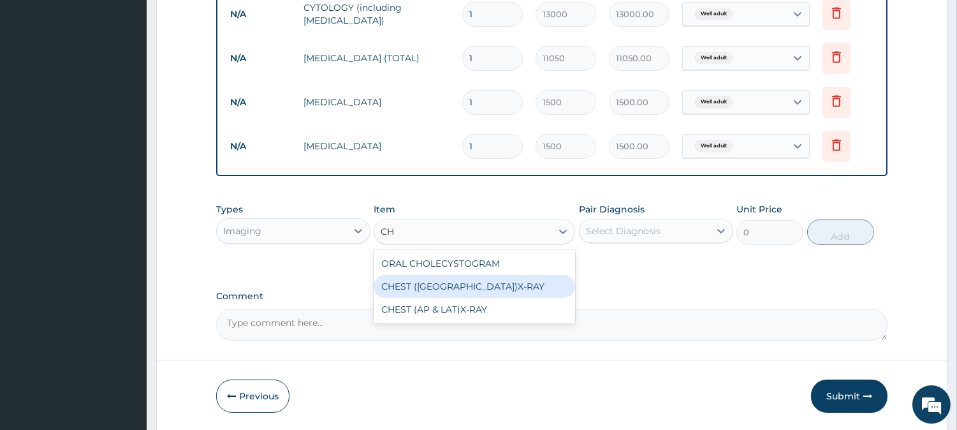
click at [493, 284] on div "CHEST (PA)X-RAY" at bounding box center [475, 286] width 202 height 23
type input "8450"
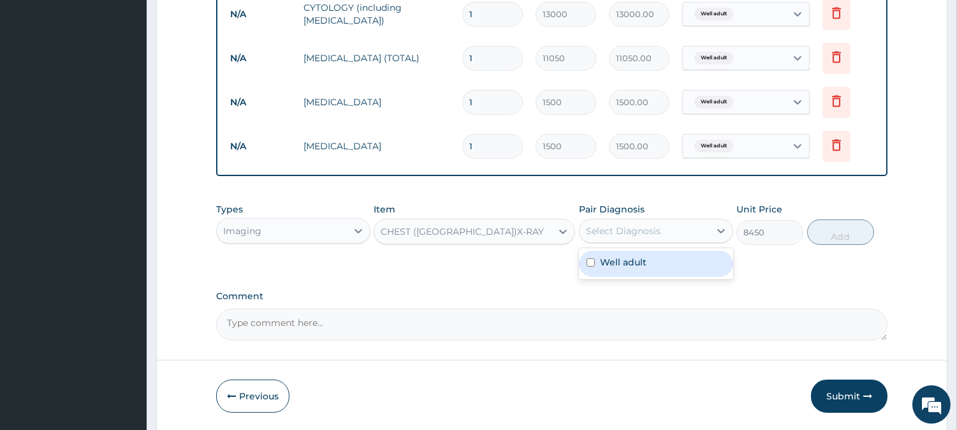
click at [600, 228] on div "Select Diagnosis" at bounding box center [623, 230] width 75 height 13
click at [590, 260] on input "checkbox" at bounding box center [591, 262] width 8 height 8
checkbox input "true"
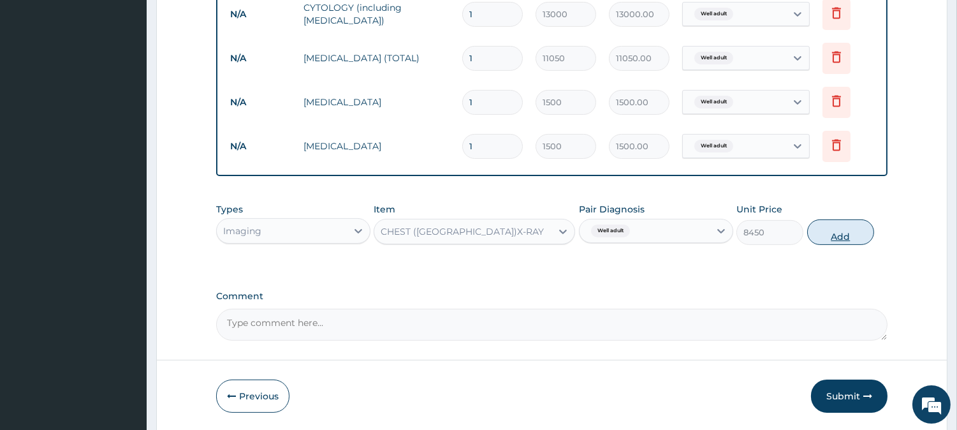
click at [844, 220] on button "Add" at bounding box center [840, 232] width 67 height 26
type input "0"
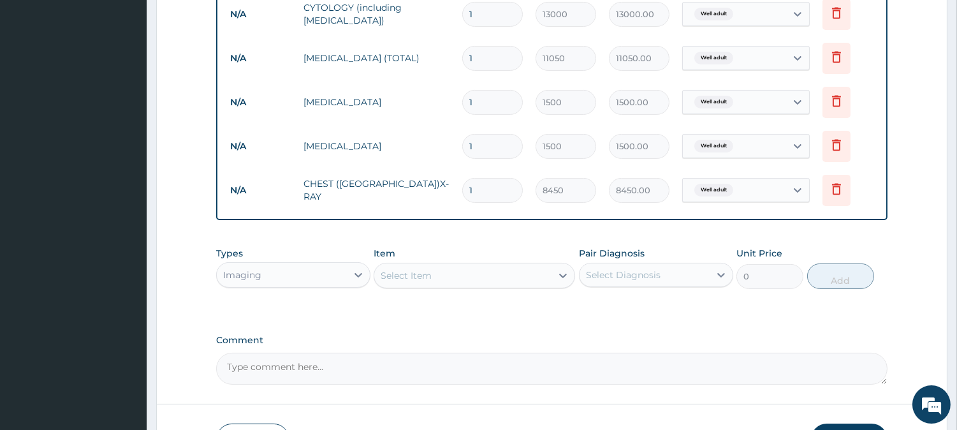
click at [224, 362] on textarea "Comment" at bounding box center [551, 369] width 671 height 32
click at [224, 369] on textarea "Comment" at bounding box center [551, 369] width 671 height 32
drag, startPoint x: 202, startPoint y: 392, endPoint x: 230, endPoint y: 387, distance: 29.0
click at [297, 367] on textarea "SEEN FOR HEAITH CHECK" at bounding box center [551, 369] width 671 height 32
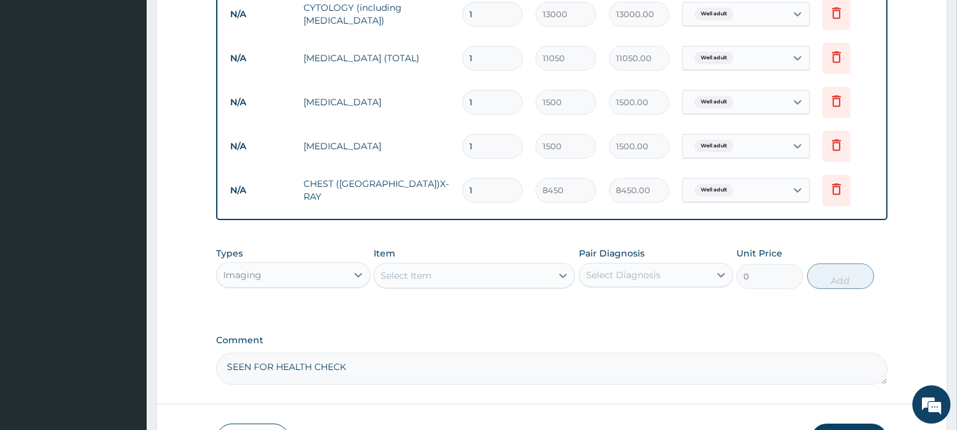
click at [362, 371] on textarea "SEEN FOR HEALTH CHECK" at bounding box center [551, 369] width 671 height 32
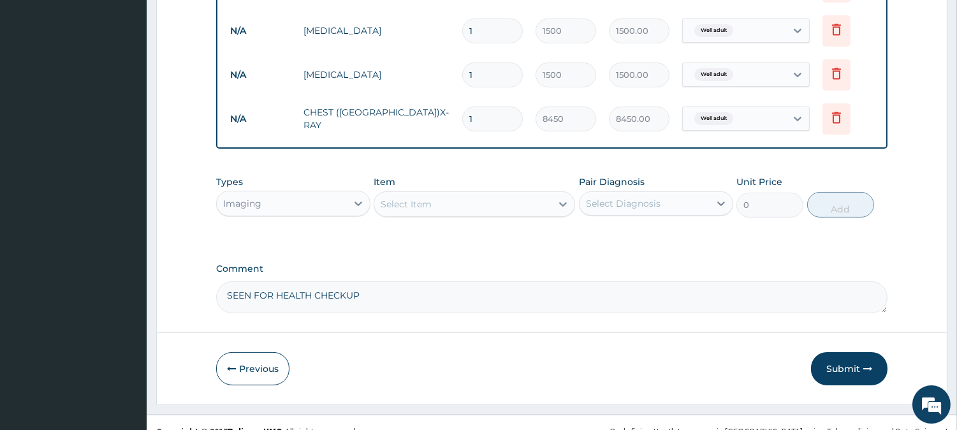
scroll to position [693, 0]
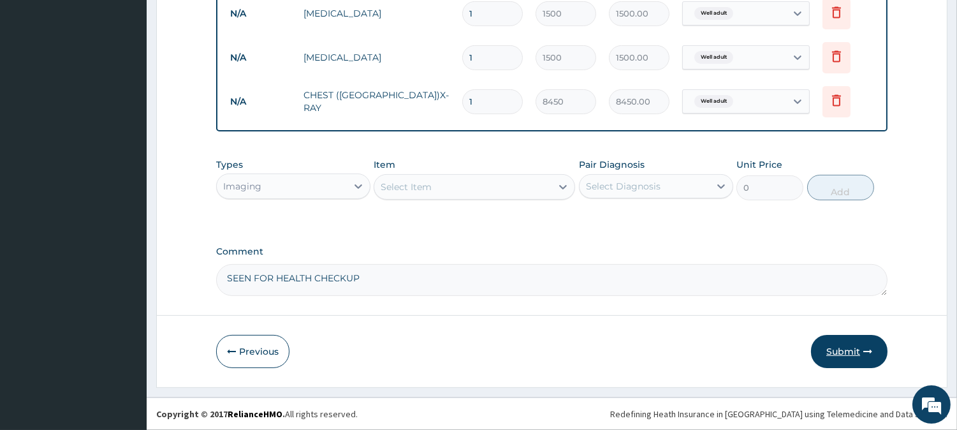
type textarea "SEEN FOR HEALTH CHECKUP"
click at [839, 342] on button "Submit" at bounding box center [849, 351] width 77 height 33
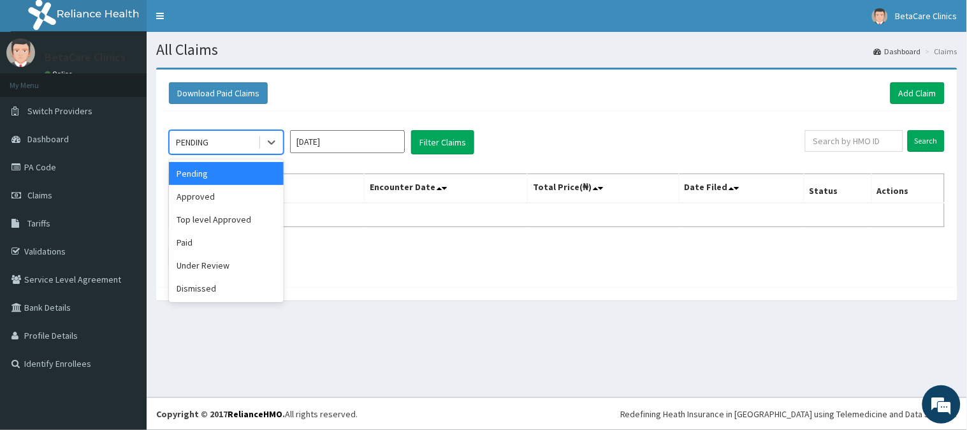
click at [236, 138] on div "PENDING" at bounding box center [214, 142] width 89 height 20
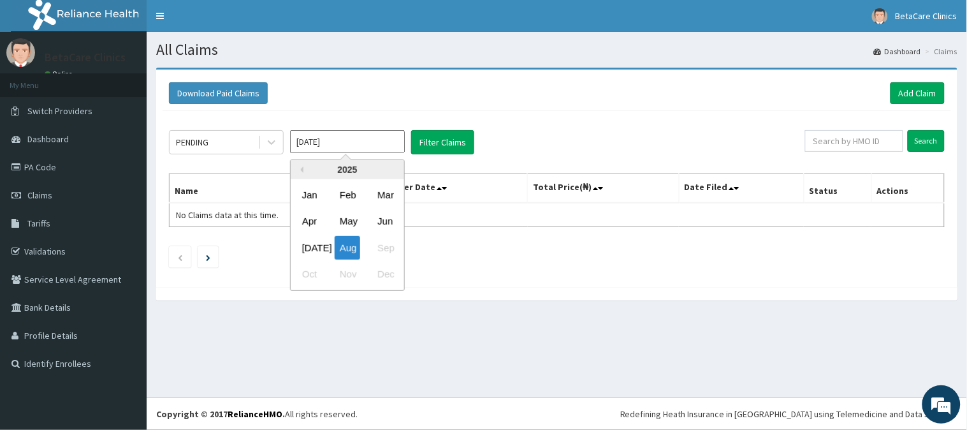
click at [348, 138] on input "[DATE]" at bounding box center [347, 141] width 115 height 23
click at [343, 220] on div "May" at bounding box center [348, 222] width 26 height 24
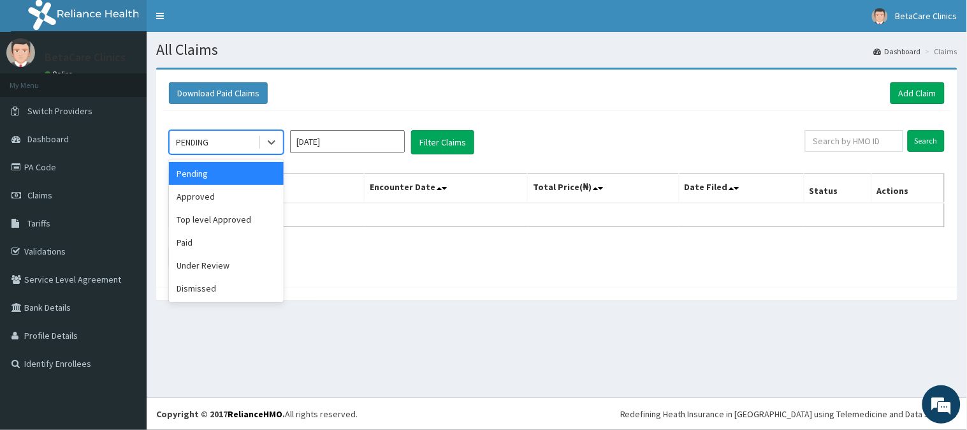
click at [227, 151] on div "PENDING" at bounding box center [214, 142] width 89 height 20
click at [209, 177] on div "Pending" at bounding box center [226, 173] width 115 height 23
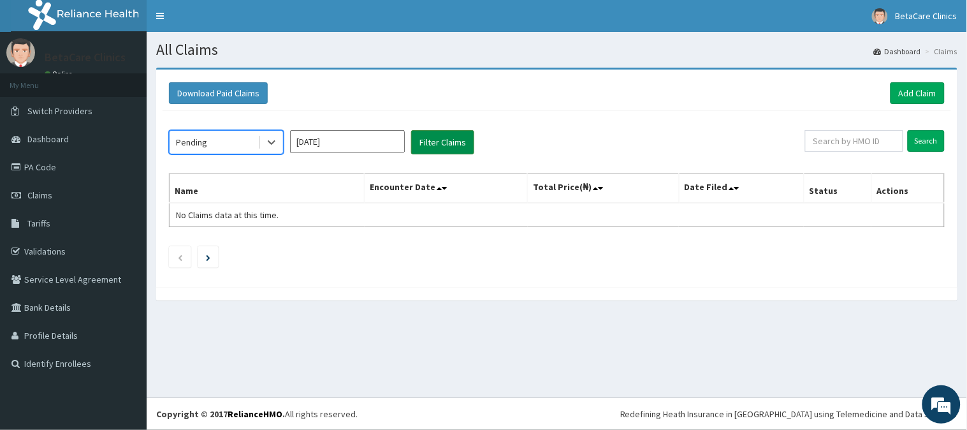
click at [459, 144] on button "Filter Claims" at bounding box center [442, 142] width 63 height 24
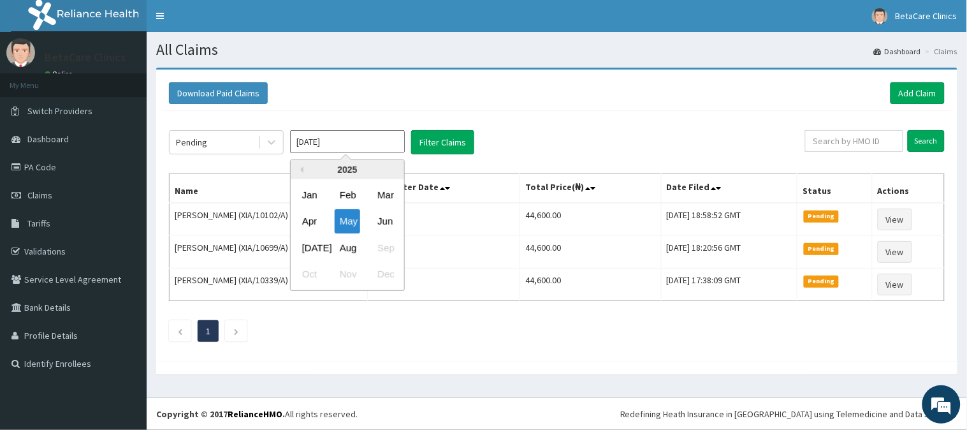
click at [362, 136] on input "[DATE]" at bounding box center [347, 141] width 115 height 23
click at [383, 194] on div "Mar" at bounding box center [385, 195] width 26 height 24
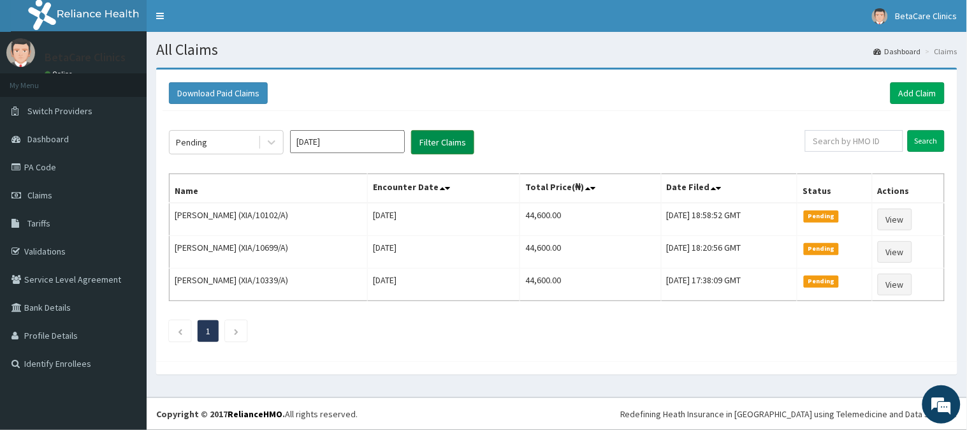
click at [423, 151] on button "Filter Claims" at bounding box center [442, 142] width 63 height 24
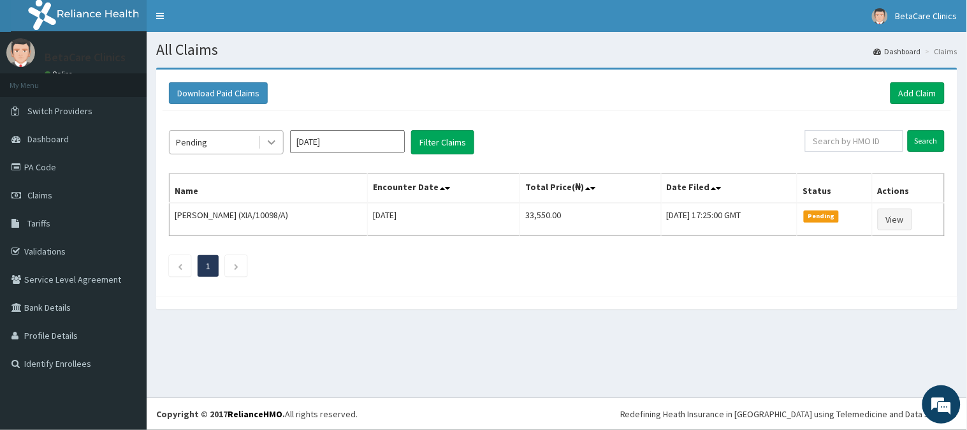
click at [275, 149] on div at bounding box center [271, 142] width 23 height 23
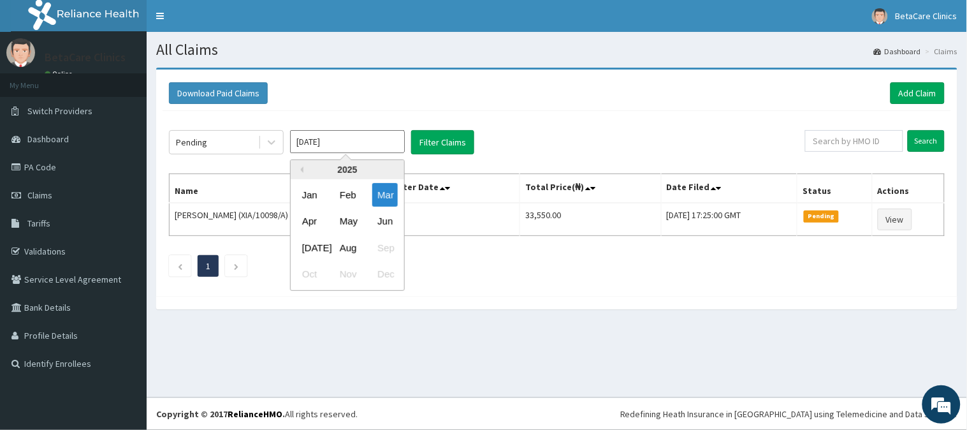
click at [310, 143] on input "[DATE]" at bounding box center [347, 141] width 115 height 23
click at [348, 225] on div "May" at bounding box center [348, 222] width 26 height 24
type input "[DATE]"
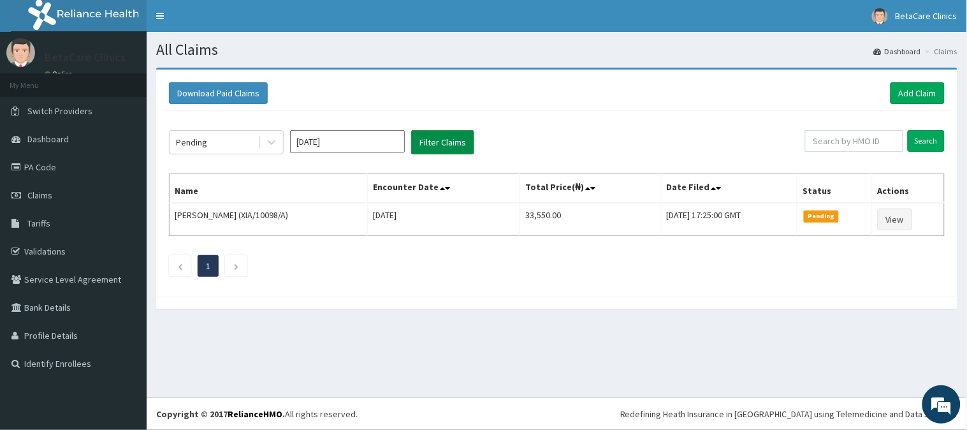
click at [434, 135] on button "Filter Claims" at bounding box center [442, 142] width 63 height 24
